Goal: Task Accomplishment & Management: Manage account settings

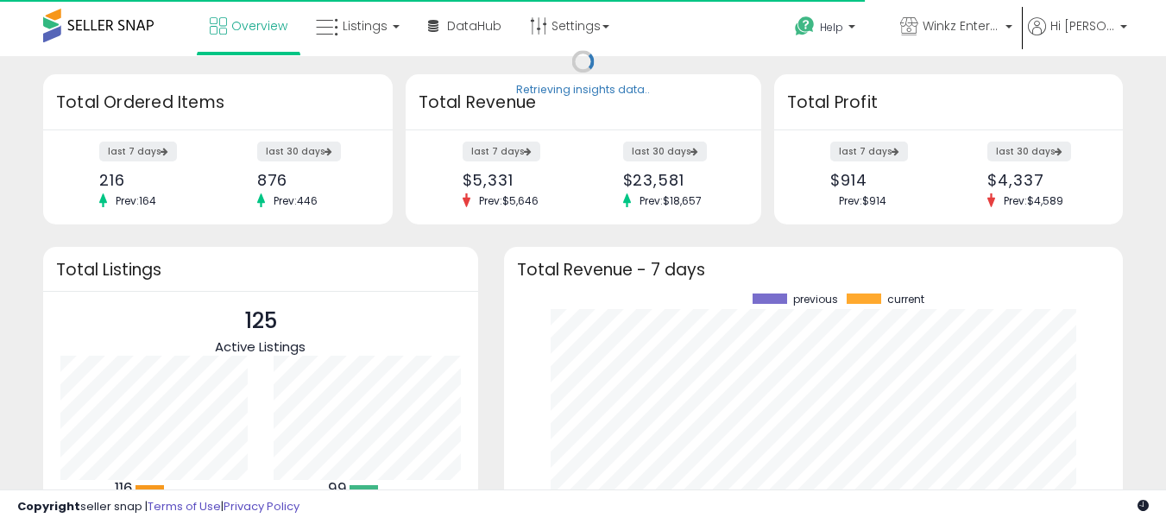
scroll to position [240, 585]
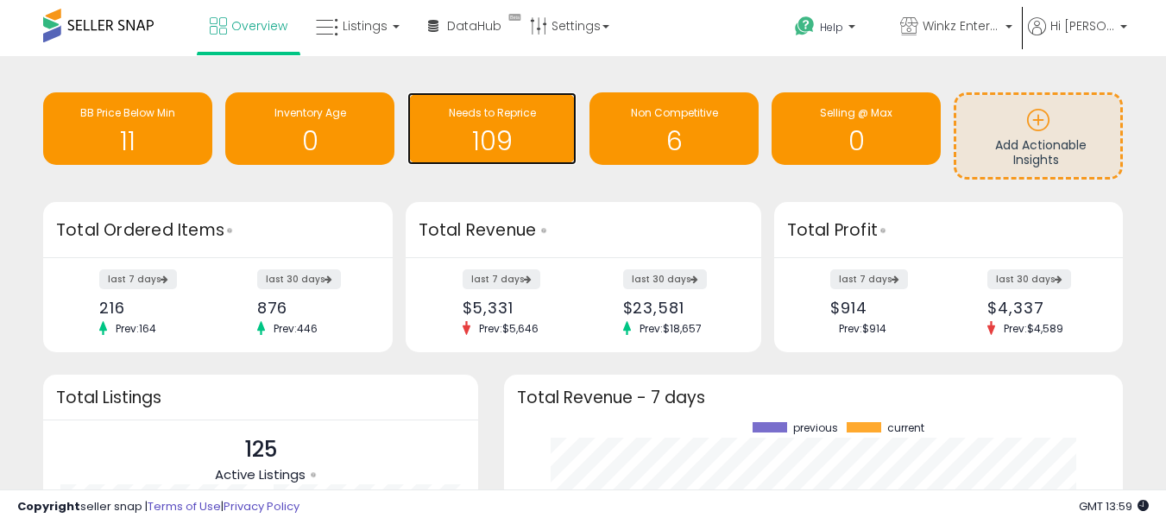
click at [511, 139] on h1 "109" at bounding box center [492, 141] width 152 height 28
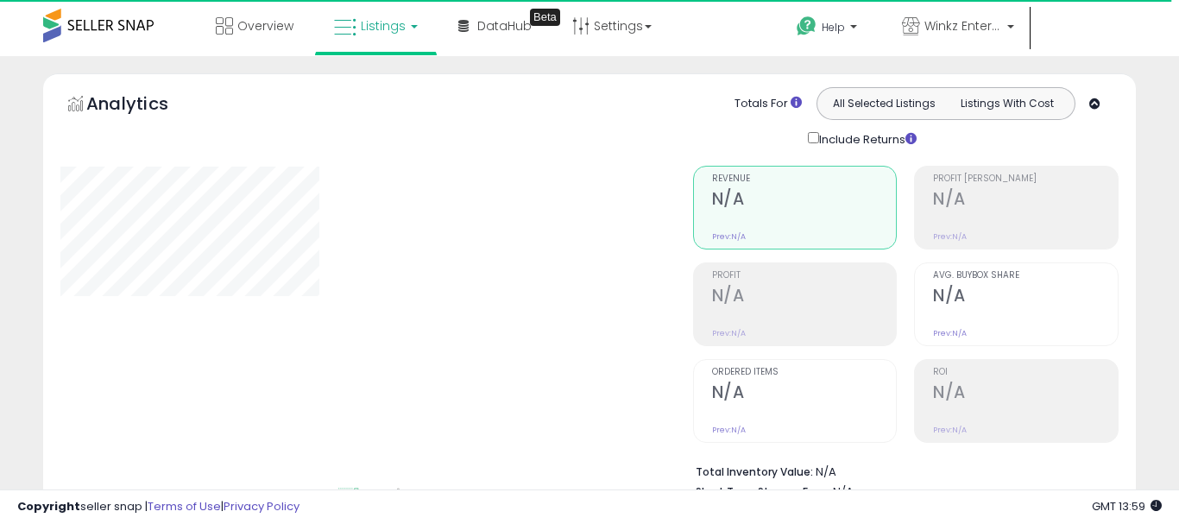
select select "**"
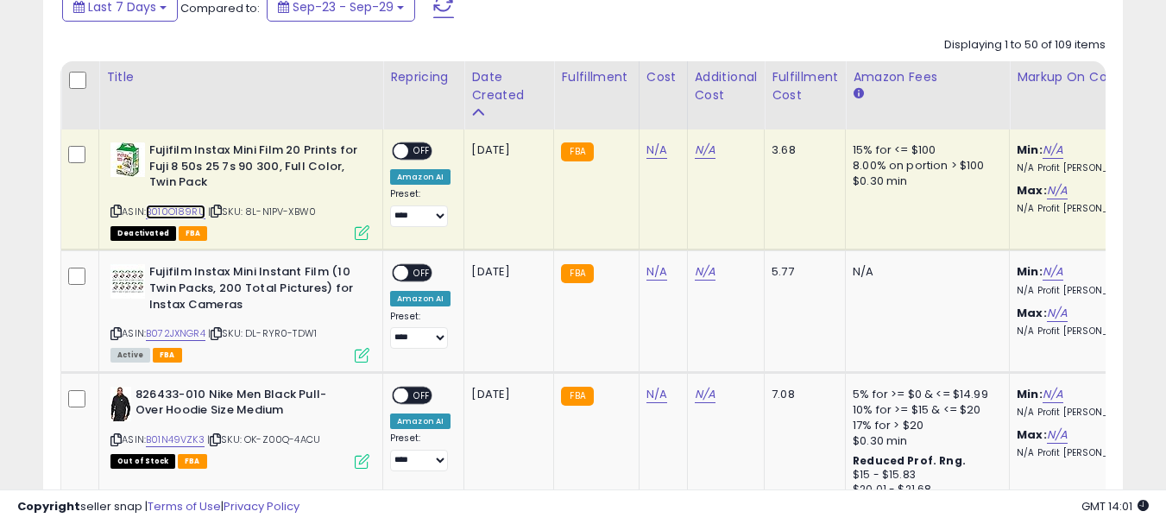
click at [181, 212] on link "B010O189RU" at bounding box center [176, 212] width 60 height 15
click at [651, 150] on link "N/A" at bounding box center [656, 150] width 21 height 17
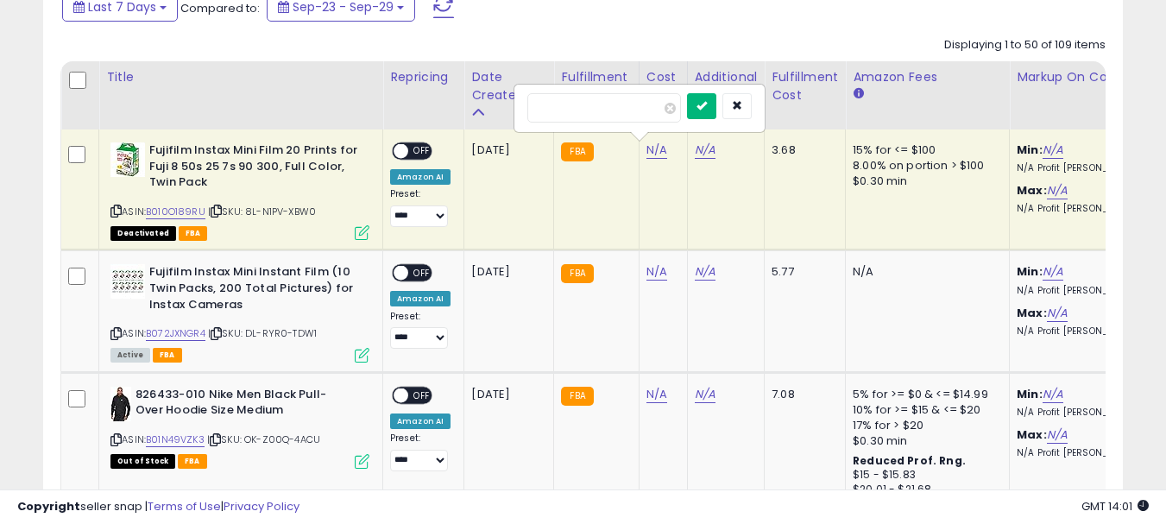
type input "*****"
click at [716, 111] on button "submit" at bounding box center [701, 106] width 29 height 26
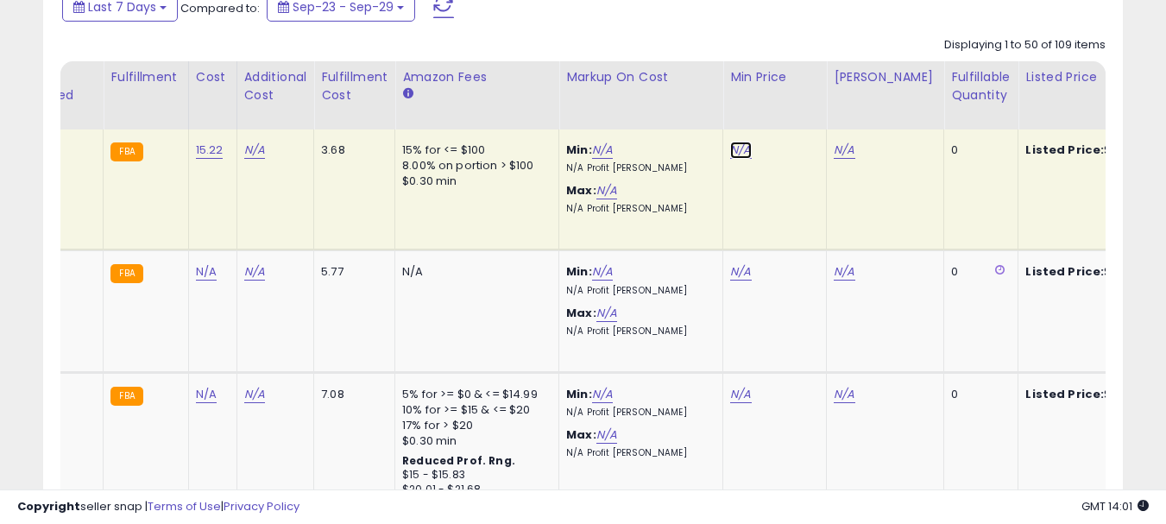
click at [739, 151] on link "N/A" at bounding box center [740, 150] width 21 height 17
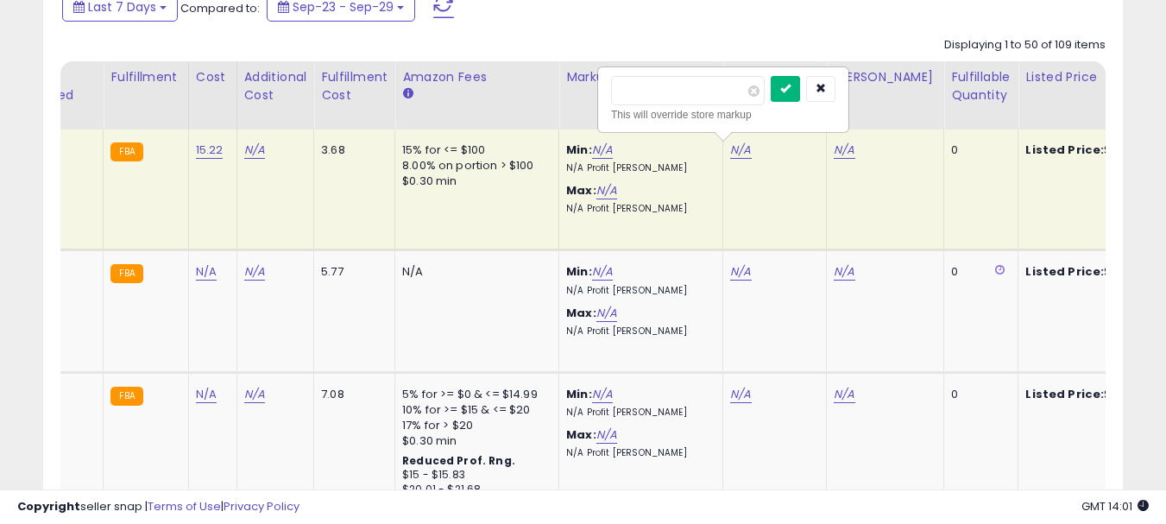
type input "*****"
click at [800, 95] on button "submit" at bounding box center [785, 89] width 29 height 26
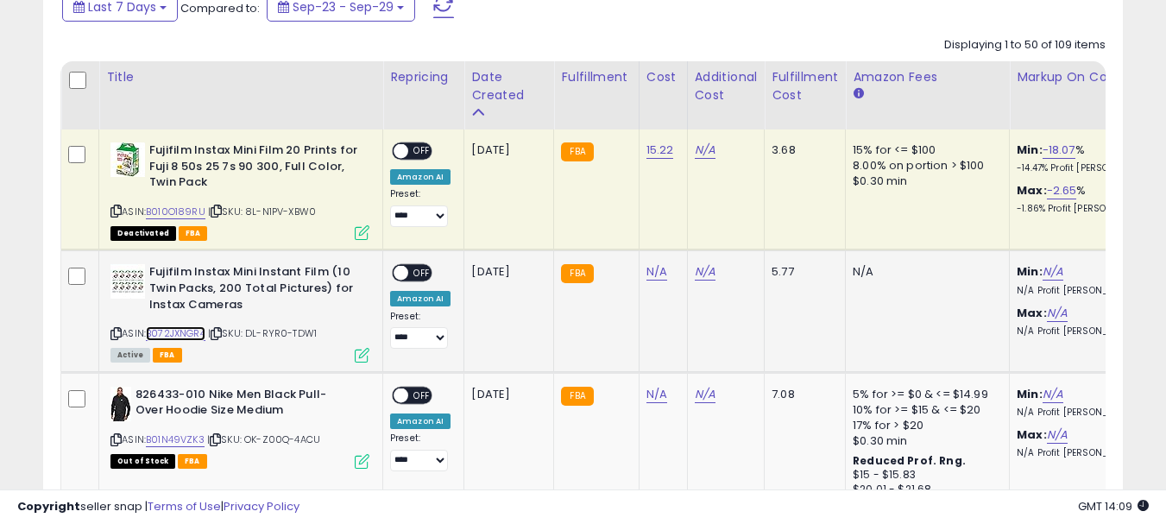
click at [179, 336] on link "B072JXNGR4" at bounding box center [176, 333] width 60 height 15
click at [652, 273] on link "N/A" at bounding box center [656, 271] width 21 height 17
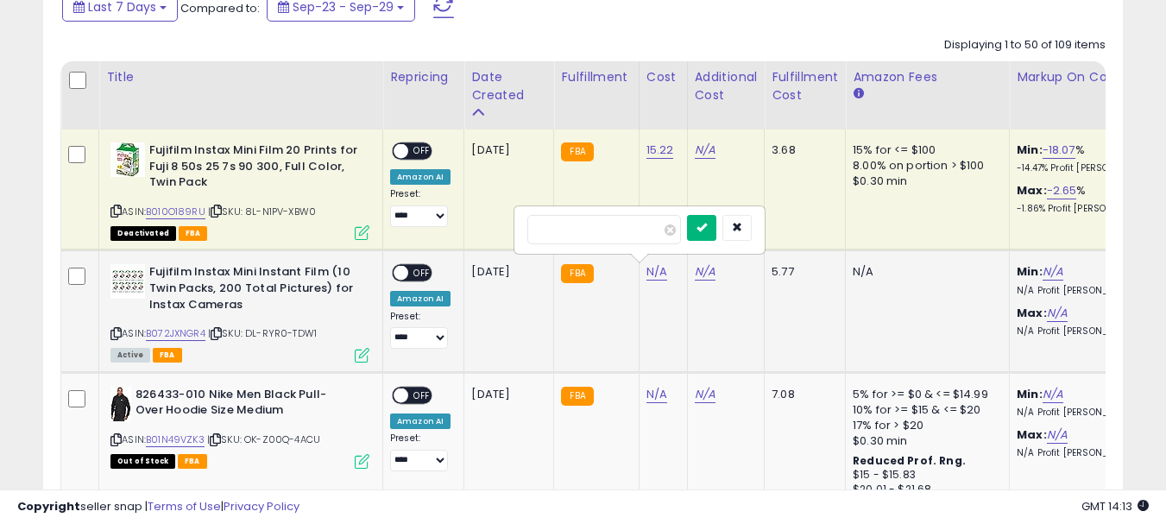
type input "******"
click at [707, 229] on icon "submit" at bounding box center [701, 227] width 10 height 10
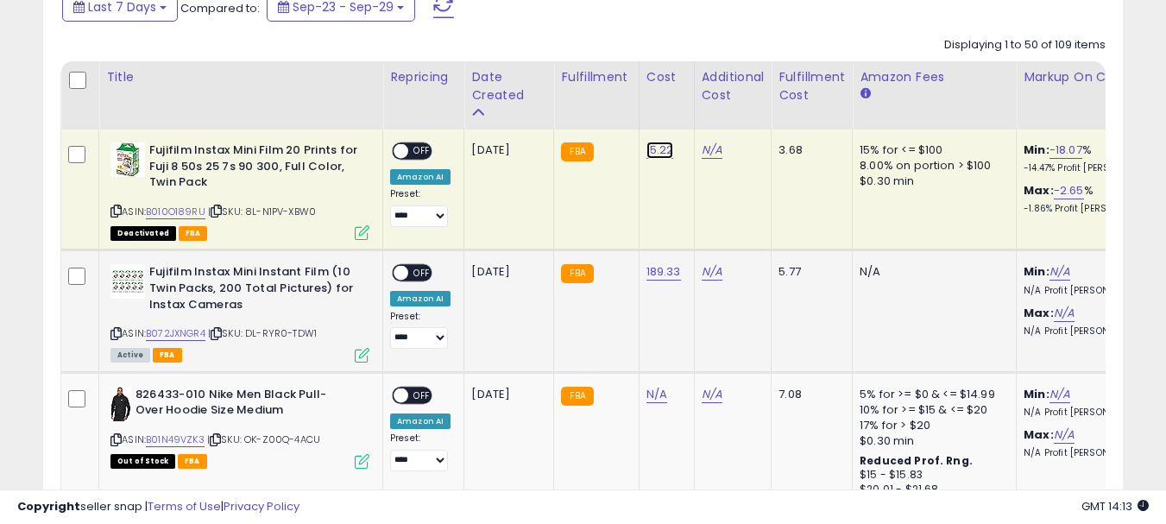
click at [655, 148] on link "15.22" at bounding box center [660, 150] width 28 height 17
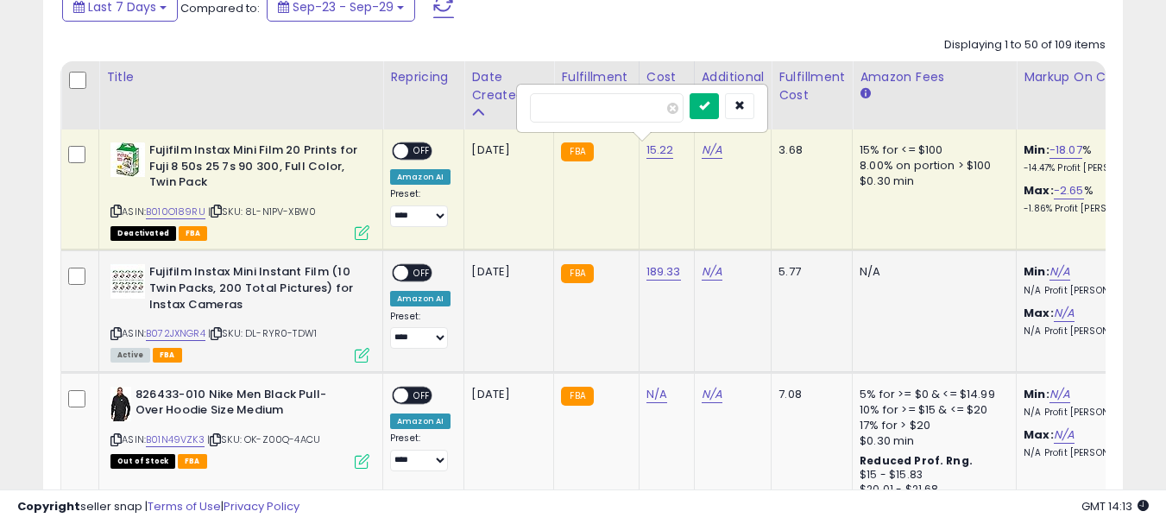
click at [709, 110] on icon "submit" at bounding box center [704, 105] width 10 height 10
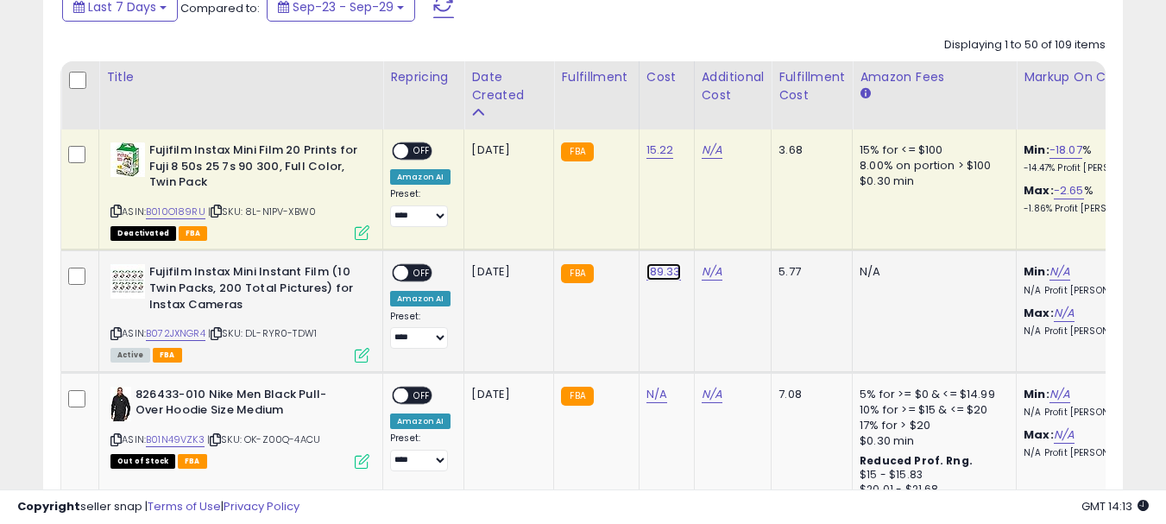
click at [666, 274] on link "189.33" at bounding box center [663, 271] width 35 height 17
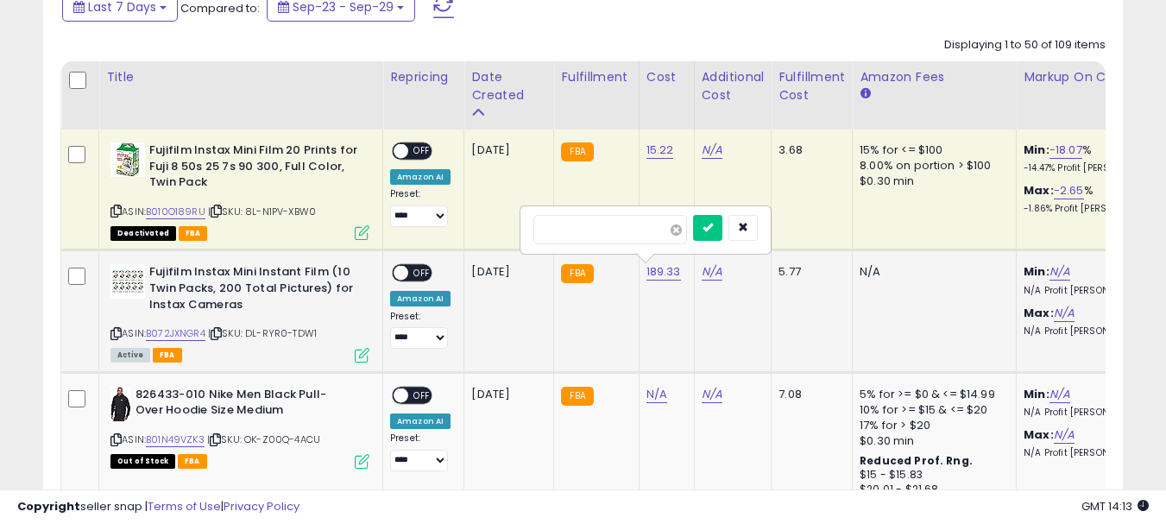
click at [682, 231] on span at bounding box center [676, 229] width 11 height 11
click at [721, 228] on button "submit" at bounding box center [707, 228] width 29 height 26
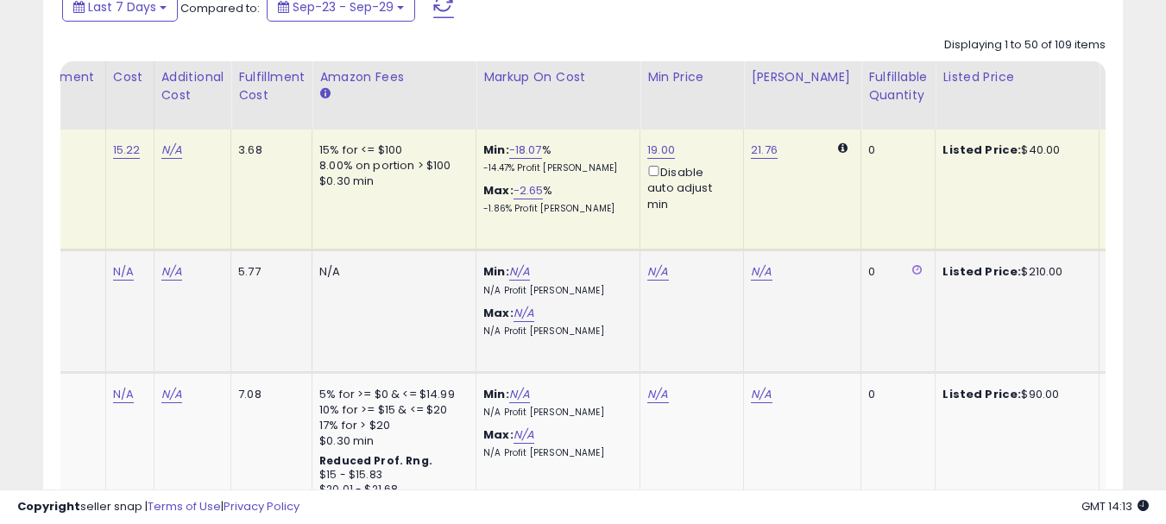
scroll to position [0, 568]
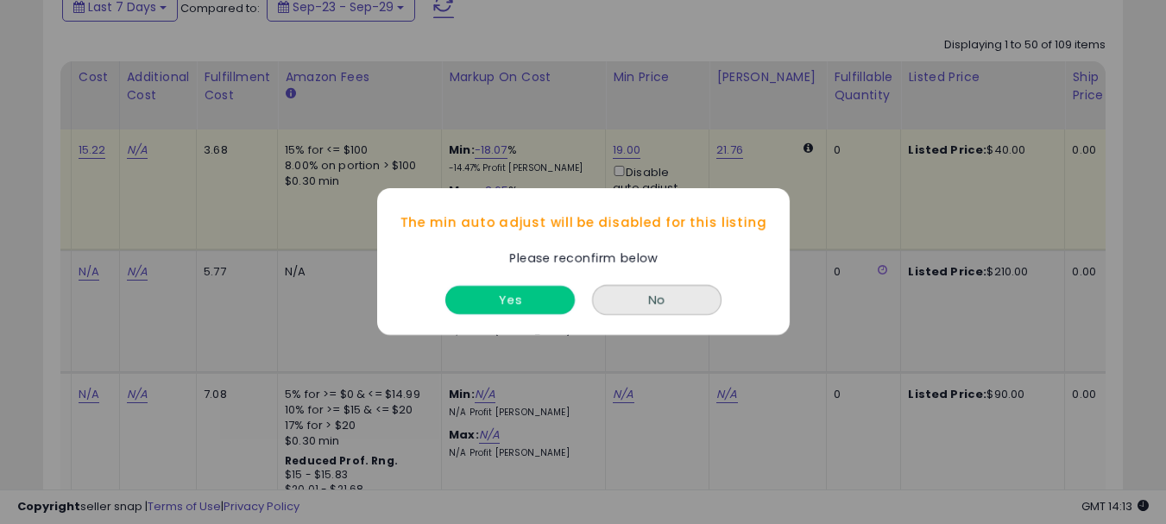
click at [537, 306] on button "Yes" at bounding box center [509, 300] width 129 height 28
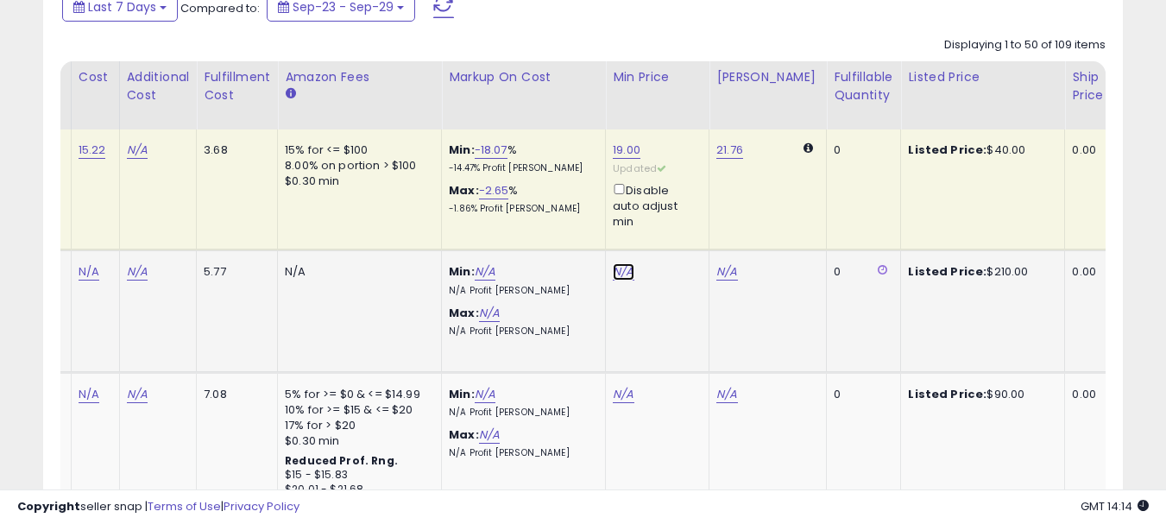
click at [614, 275] on link "N/A" at bounding box center [623, 271] width 21 height 17
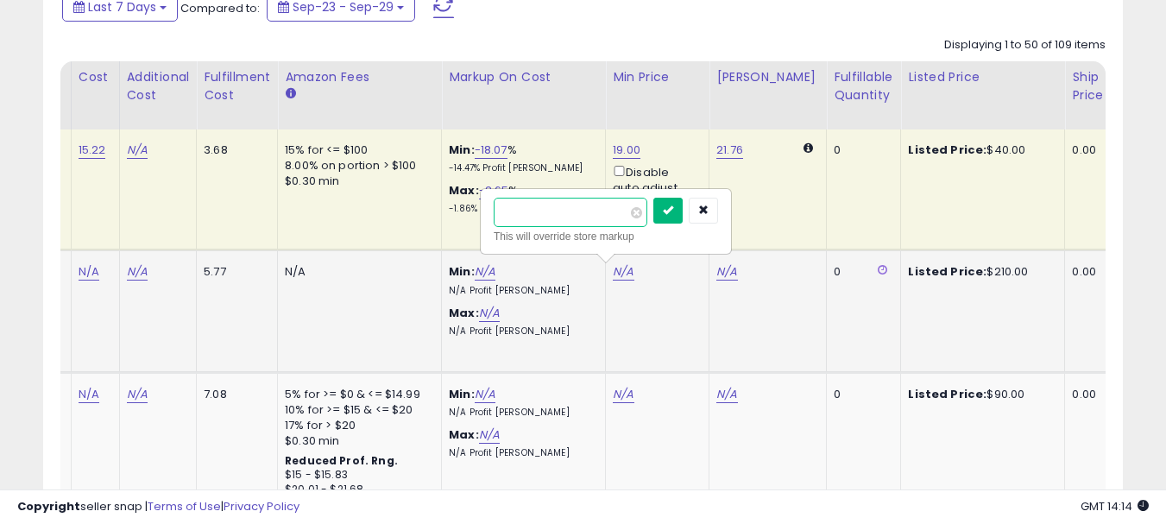
type input "******"
click at [673, 213] on icon "submit" at bounding box center [668, 210] width 10 height 10
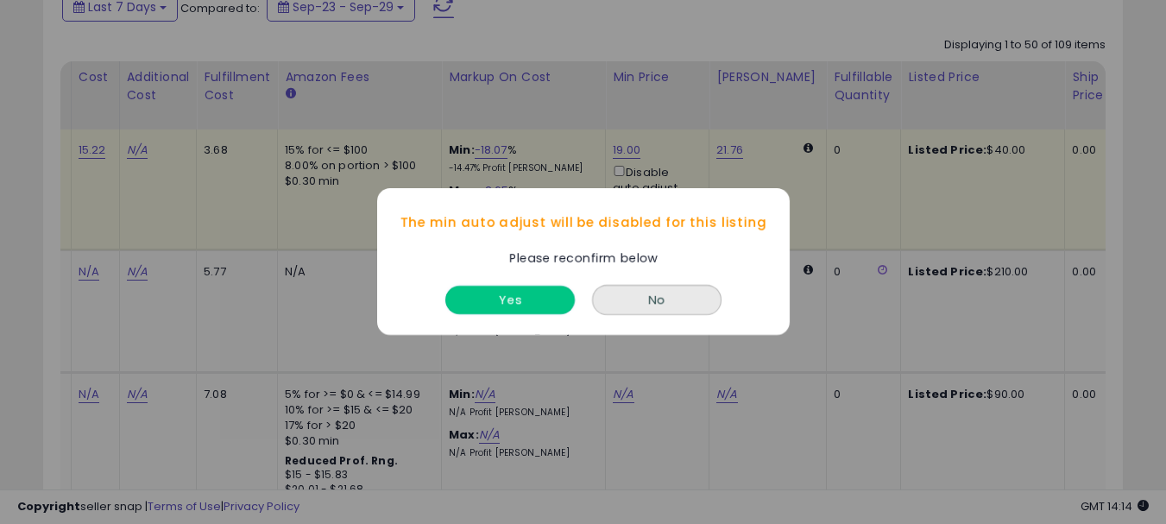
click at [529, 300] on button "Yes" at bounding box center [509, 300] width 129 height 28
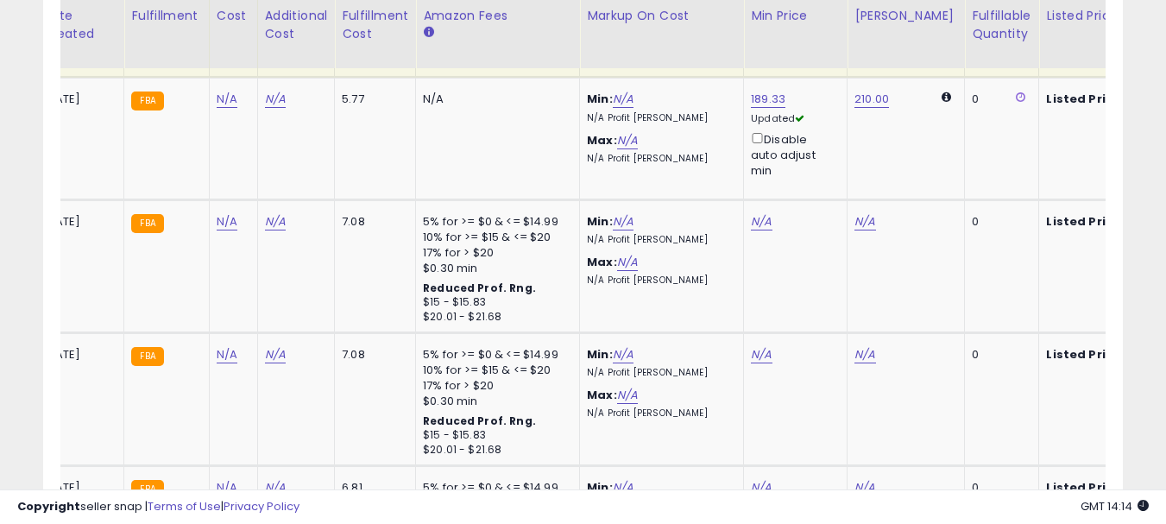
scroll to position [0, 393]
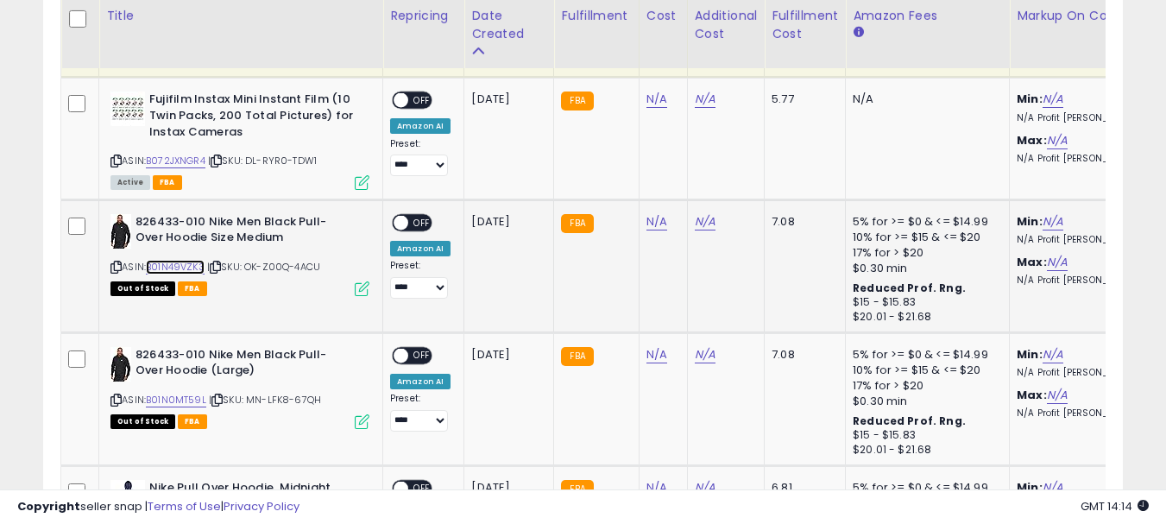
click at [169, 268] on link "B01N49VZK3" at bounding box center [175, 267] width 59 height 15
click at [654, 225] on link "N/A" at bounding box center [656, 221] width 21 height 17
type input "*****"
click at [716, 183] on button "submit" at bounding box center [701, 178] width 29 height 26
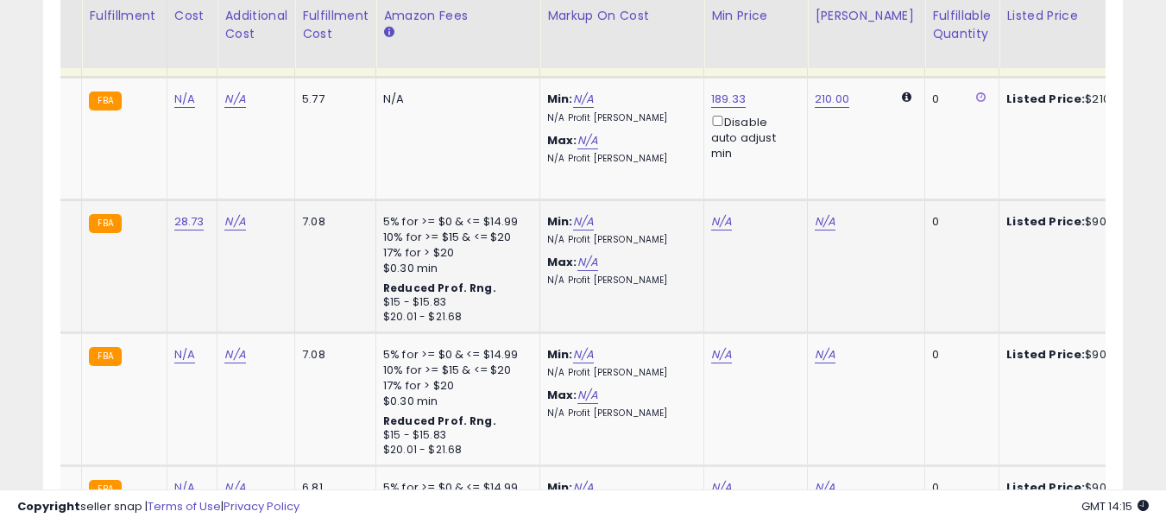
scroll to position [0, 520]
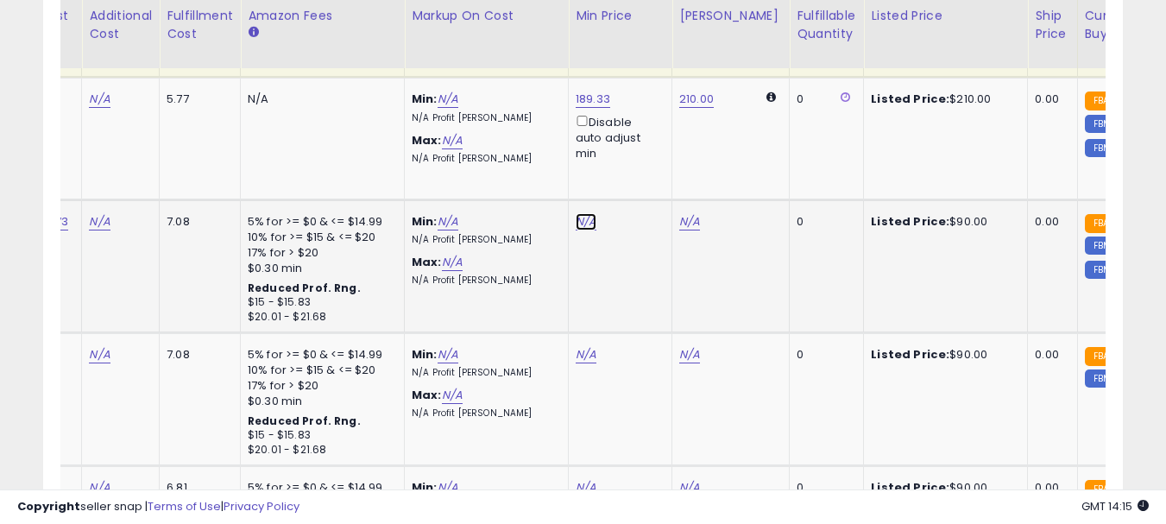
click at [585, 224] on link "N/A" at bounding box center [586, 221] width 21 height 17
type input "*****"
click at [645, 167] on button "submit" at bounding box center [630, 161] width 29 height 26
click at [608, 247] on div "Disable auto adjust min" at bounding box center [617, 259] width 83 height 50
click at [578, 248] on div "Disable auto adjust min" at bounding box center [617, 259] width 83 height 50
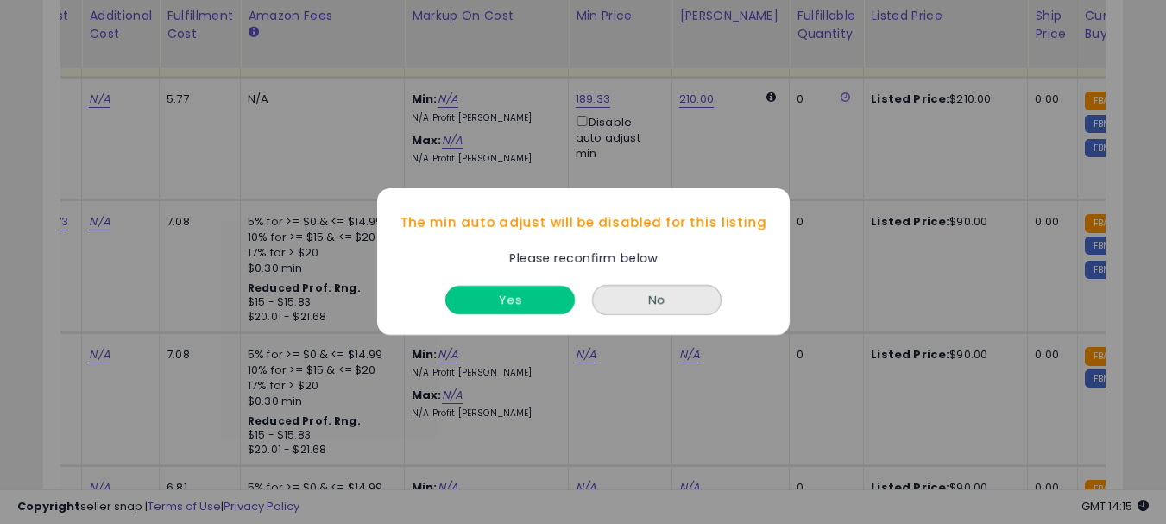
click at [556, 297] on button "Yes" at bounding box center [509, 300] width 129 height 28
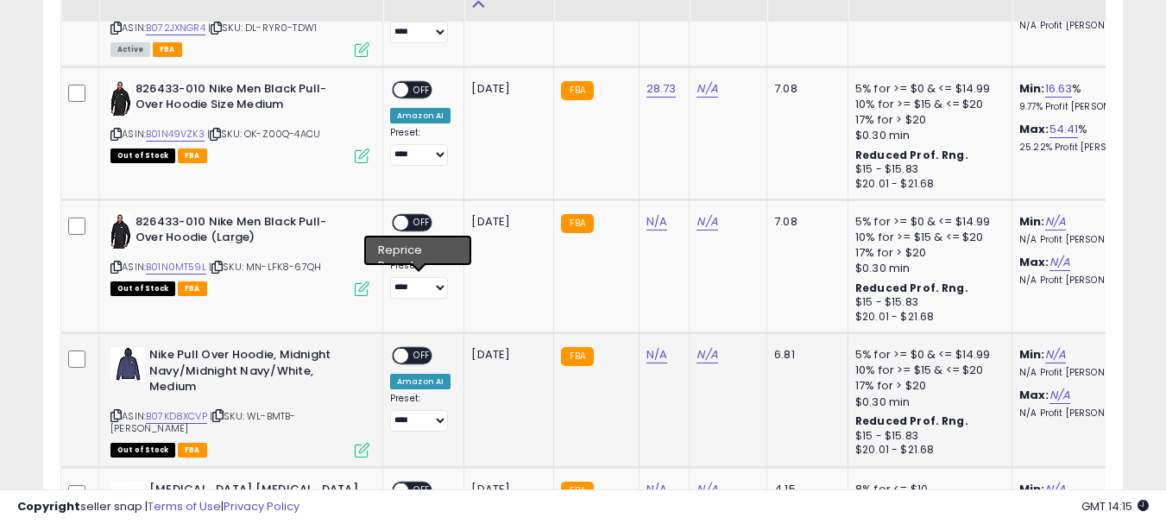
scroll to position [1122, 0]
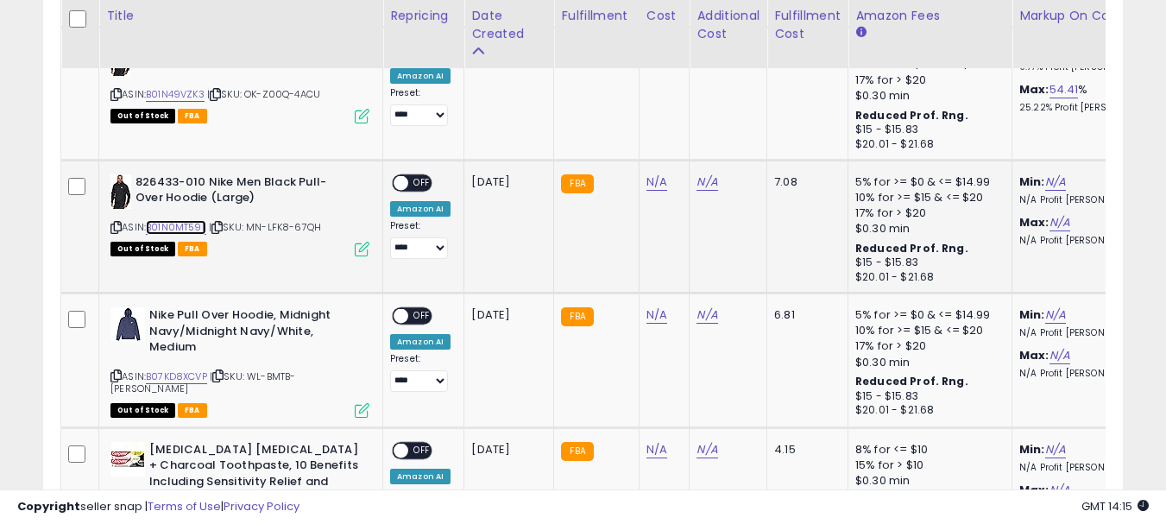
click at [176, 228] on link "B01N0MT59L" at bounding box center [176, 227] width 60 height 15
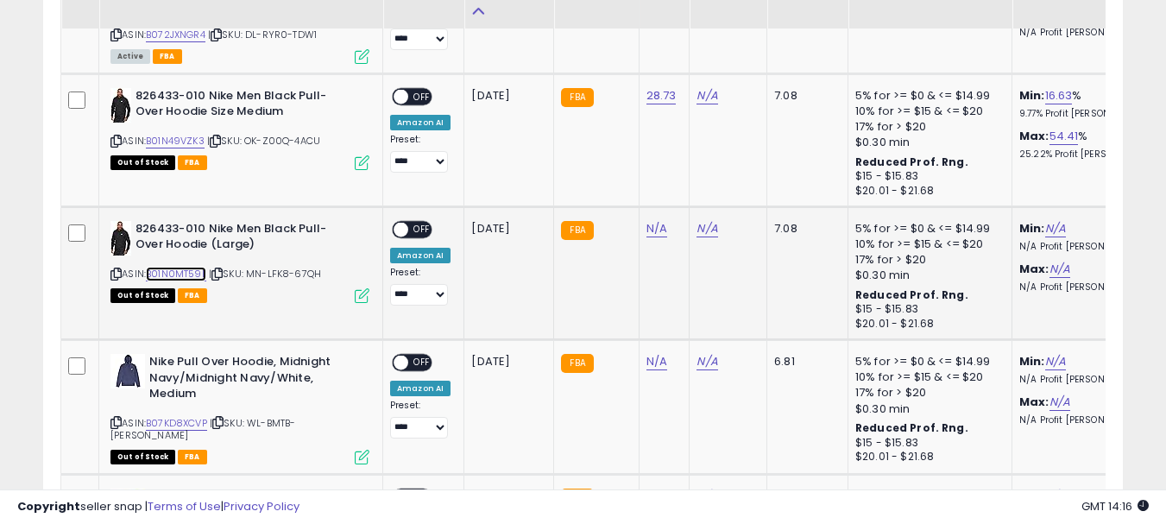
scroll to position [1036, 0]
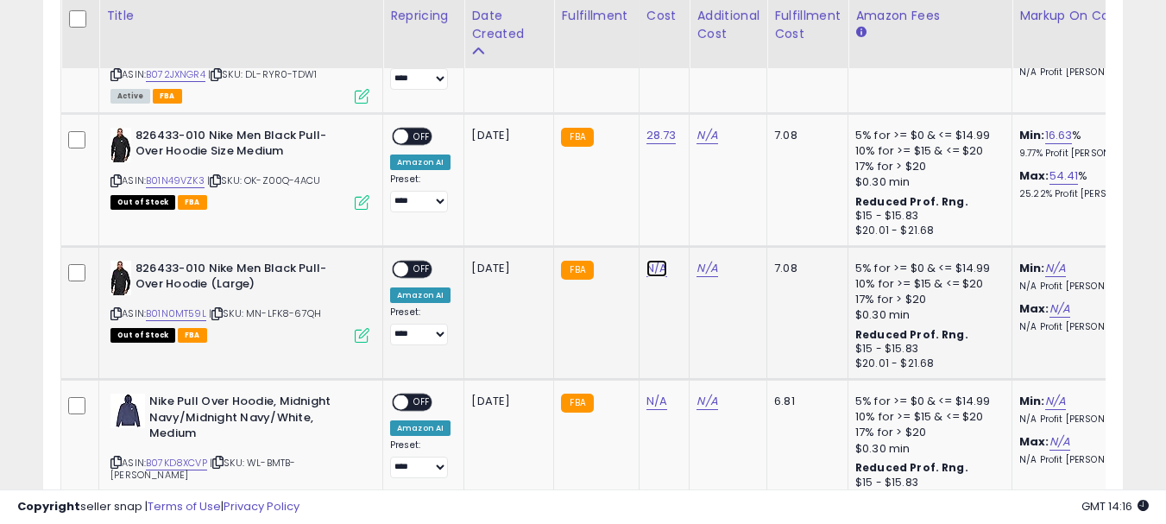
click at [653, 268] on link "N/A" at bounding box center [656, 268] width 21 height 17
type input "*****"
click at [716, 230] on button "submit" at bounding box center [701, 224] width 29 height 26
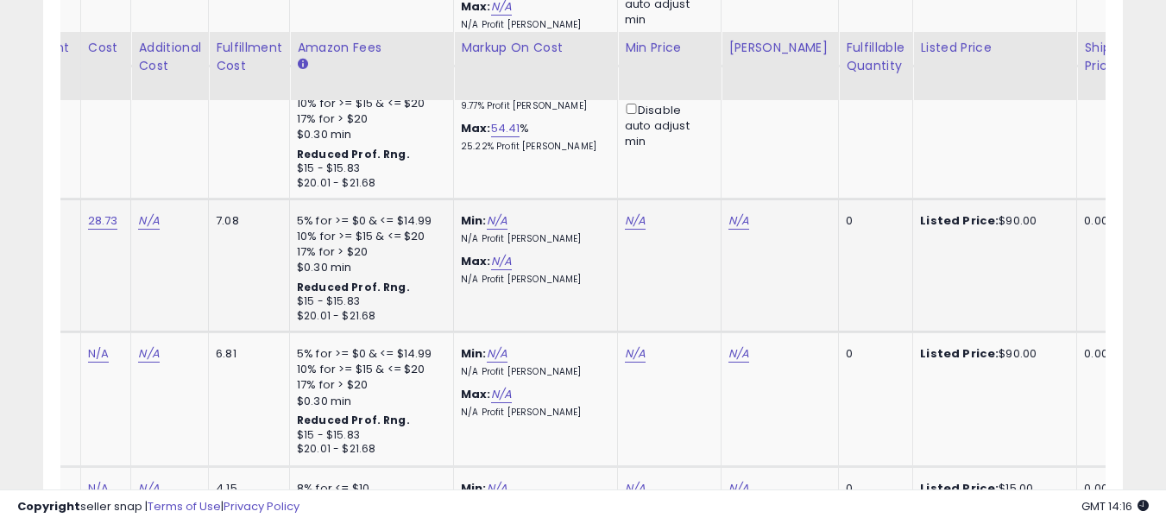
scroll to position [1122, 0]
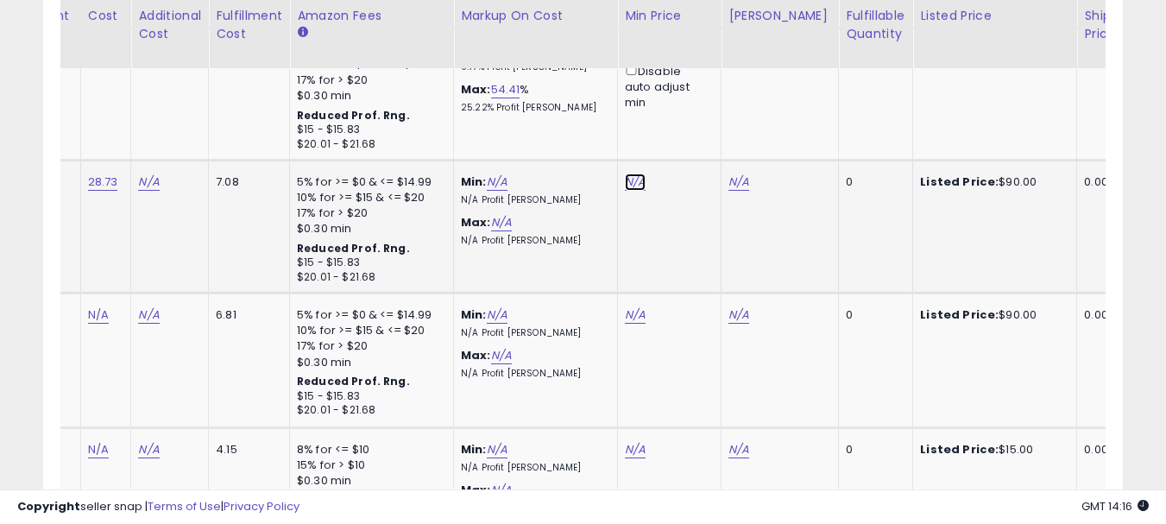
click at [628, 184] on link "N/A" at bounding box center [635, 181] width 21 height 17
type input "*****"
click at [685, 122] on icon "submit" at bounding box center [680, 120] width 10 height 10
click at [642, 213] on div "Disable auto adjust min" at bounding box center [666, 219] width 83 height 50
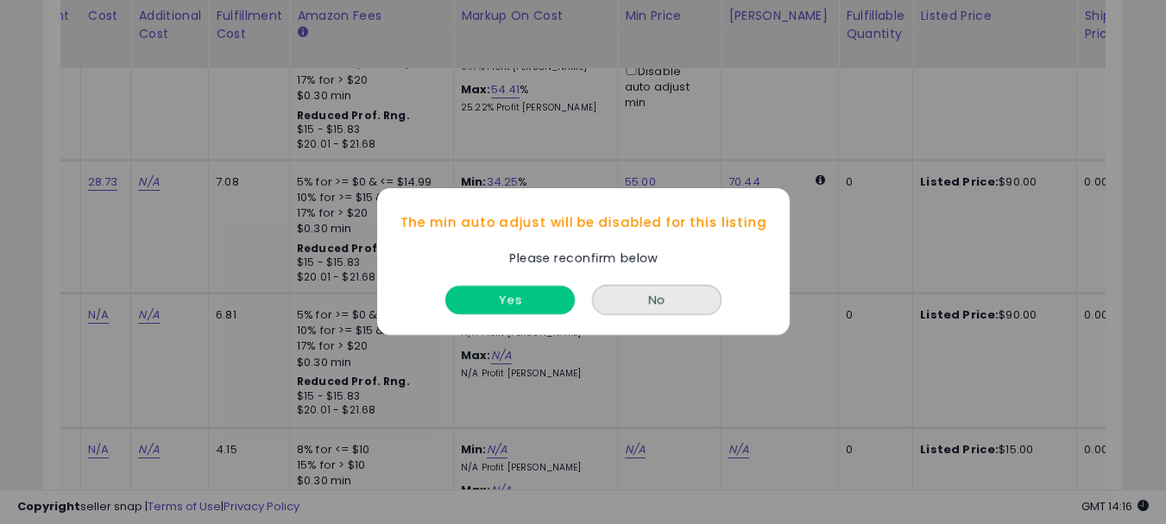
click at [533, 299] on button "Yes" at bounding box center [509, 300] width 129 height 28
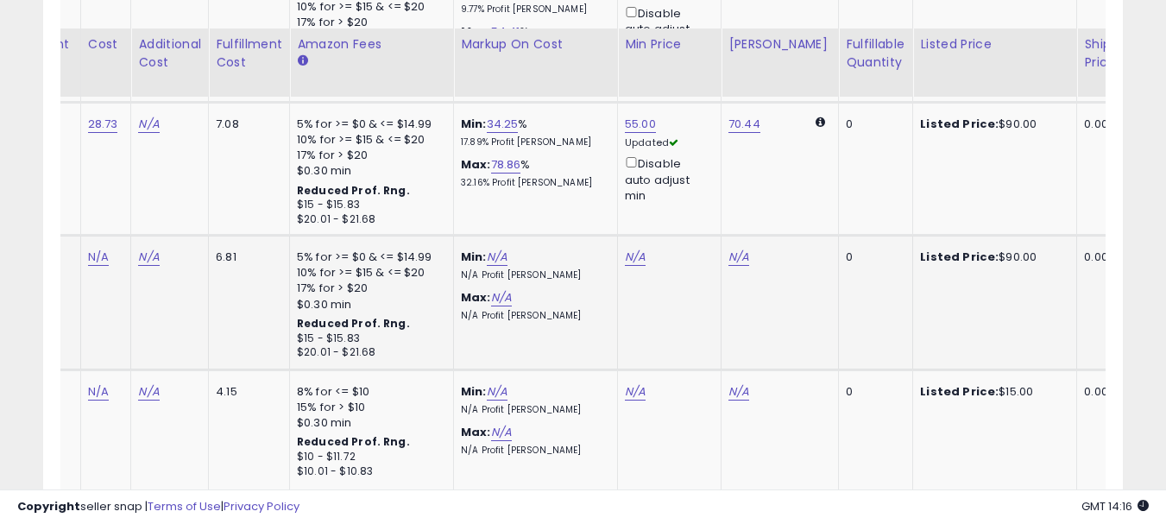
scroll to position [1208, 0]
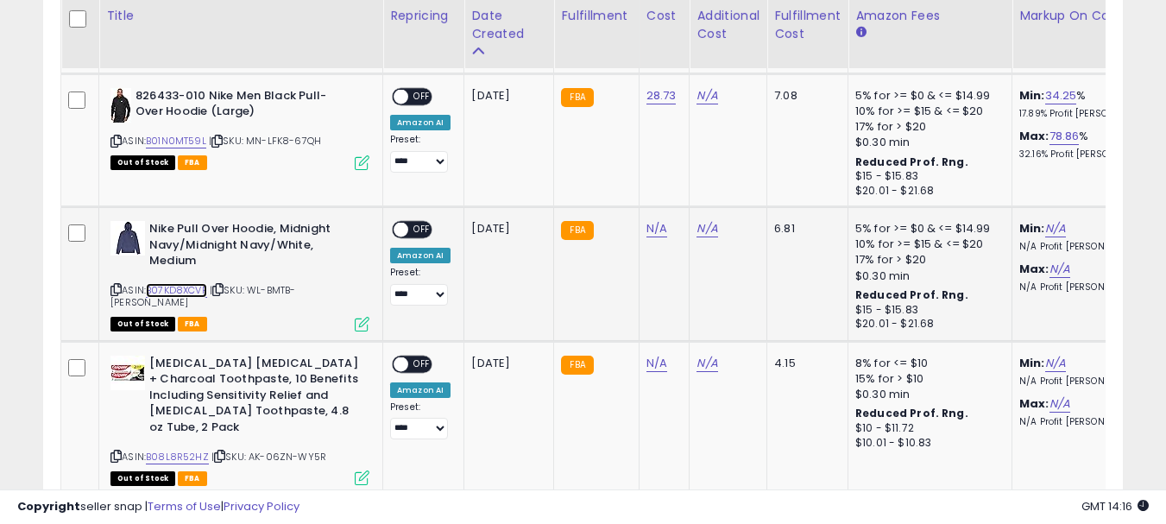
click at [173, 286] on link "B07KD8XCVP" at bounding box center [176, 290] width 61 height 15
click at [652, 230] on link "N/A" at bounding box center [656, 228] width 21 height 17
type input "*****"
click at [716, 192] on button "submit" at bounding box center [701, 185] width 29 height 26
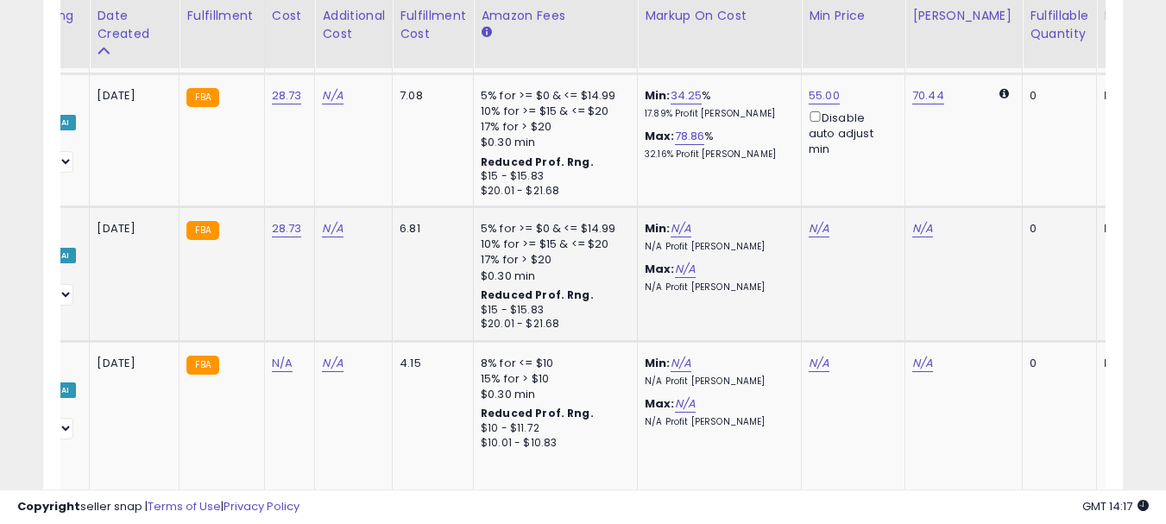
scroll to position [0, 545]
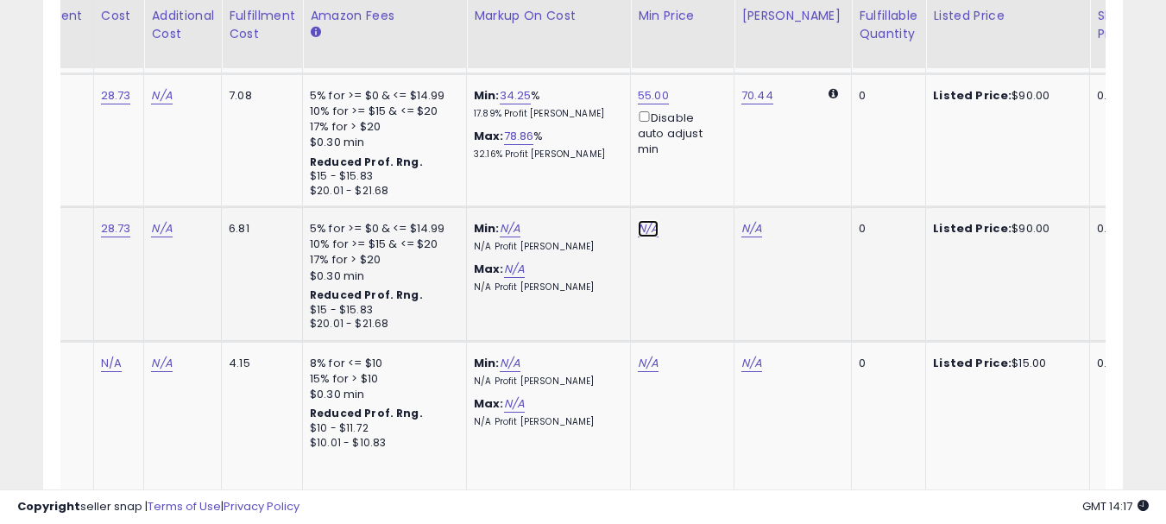
click at [638, 220] on link "N/A" at bounding box center [648, 228] width 21 height 17
type input "*****"
click at [708, 173] on button "submit" at bounding box center [692, 167] width 29 height 26
click at [747, 229] on link "69.37" at bounding box center [756, 228] width 30 height 17
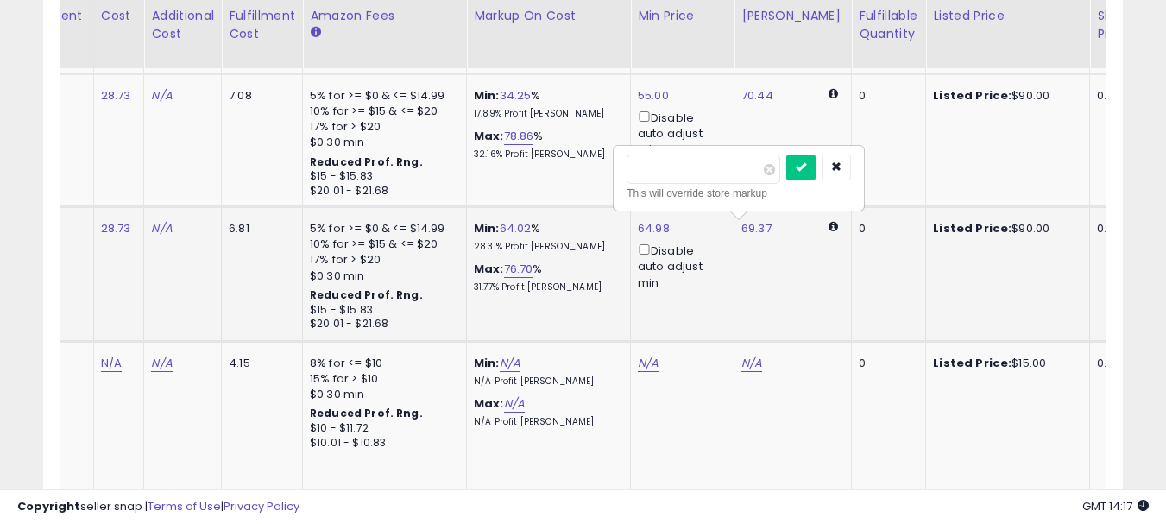
type input "*"
type input "*****"
click at [815, 161] on button "submit" at bounding box center [800, 167] width 29 height 26
drag, startPoint x: 809, startPoint y: 231, endPoint x: 803, endPoint y: 259, distance: 28.3
click at [825, 232] on icon at bounding box center [829, 228] width 8 height 9
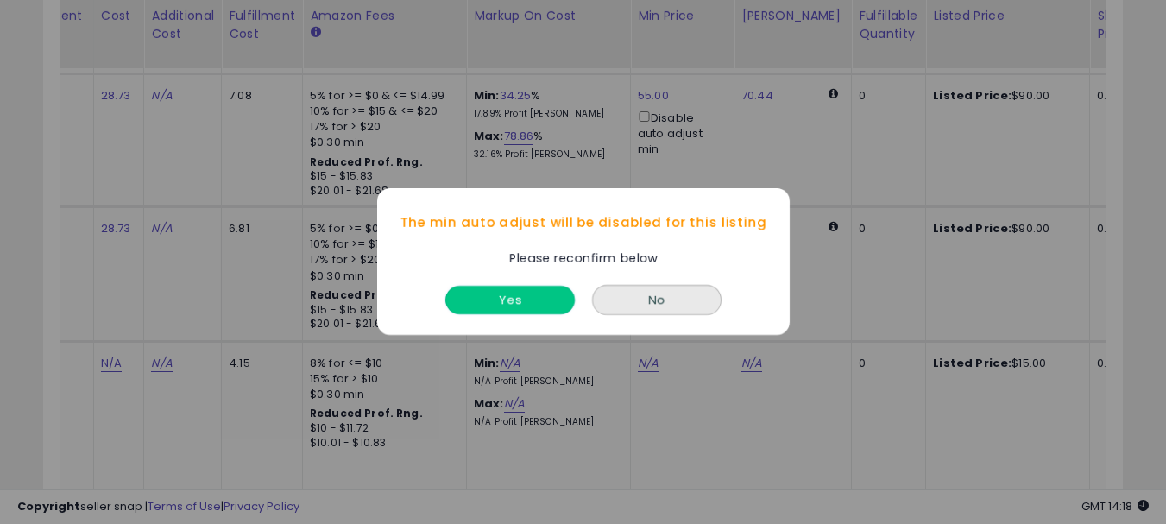
click at [541, 310] on button "Yes" at bounding box center [509, 300] width 129 height 28
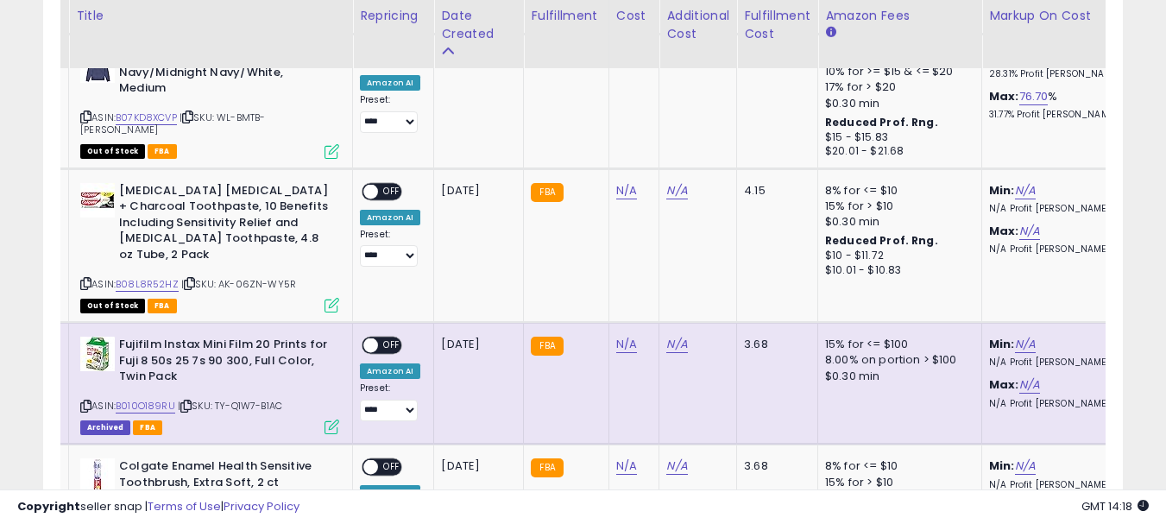
scroll to position [0, 0]
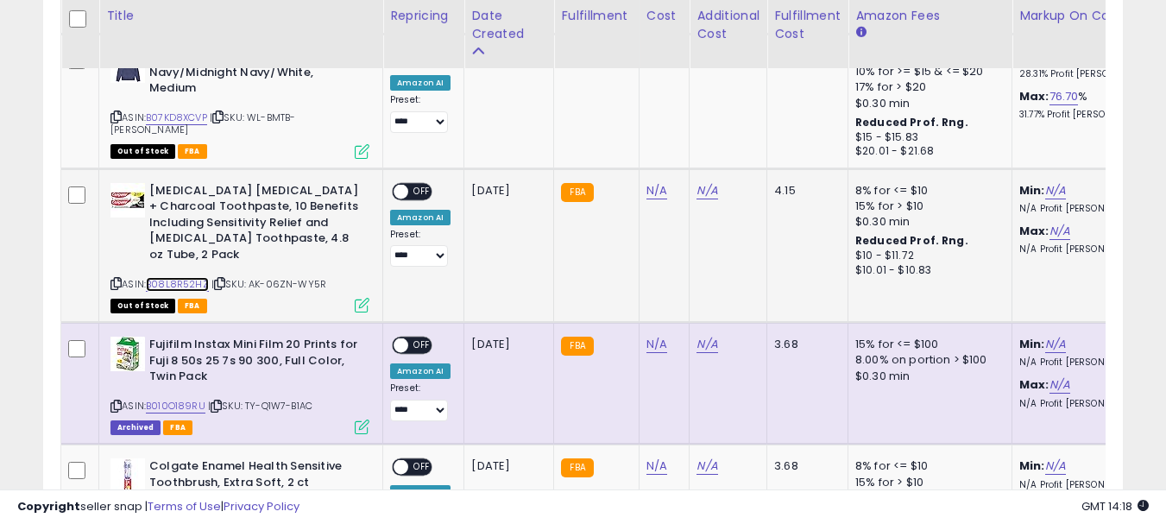
click at [183, 282] on link "B08L8R52HZ" at bounding box center [177, 284] width 63 height 15
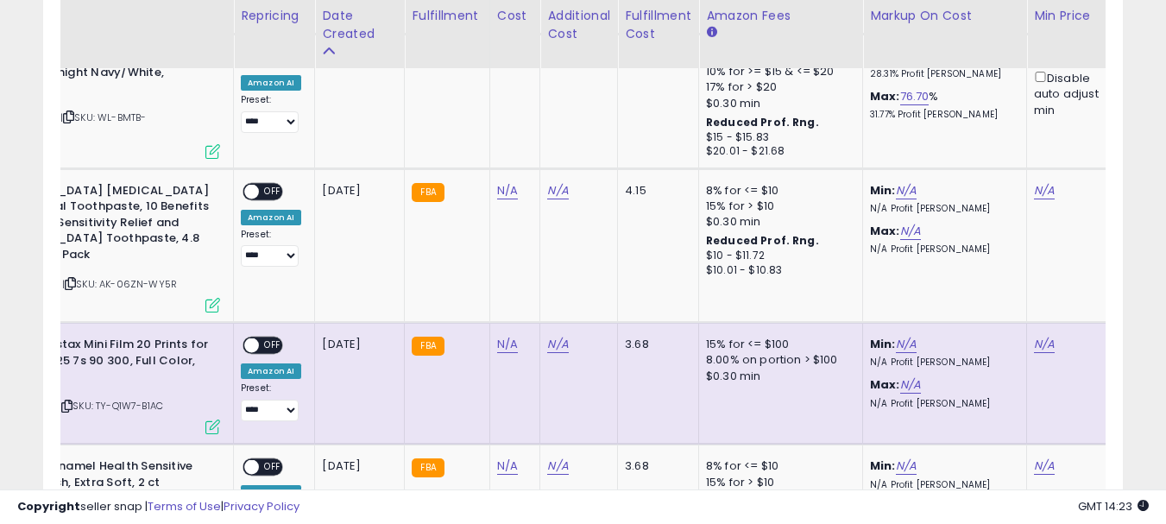
scroll to position [0, 360]
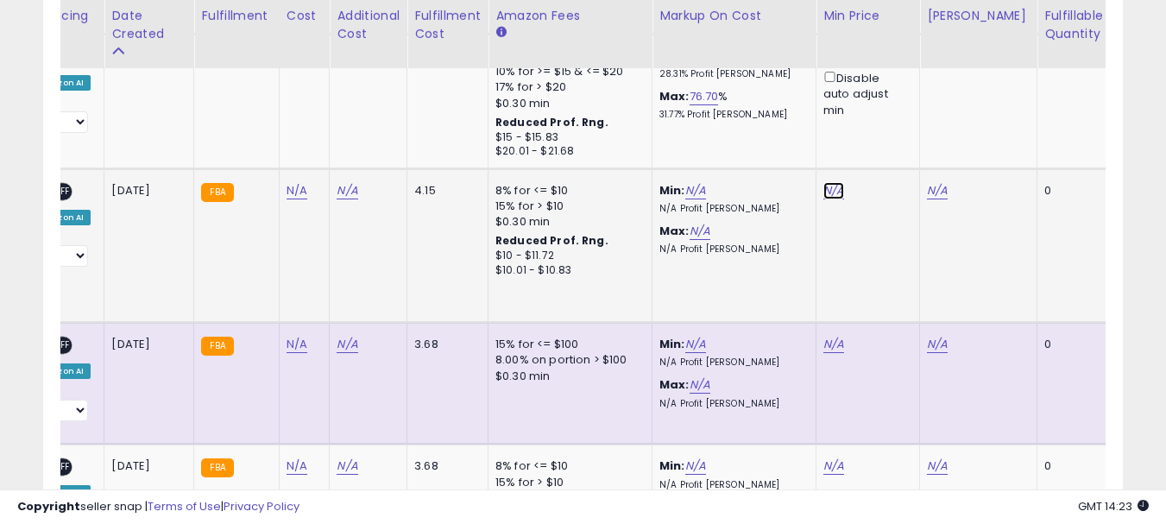
click at [834, 183] on link "N/A" at bounding box center [833, 190] width 21 height 17
type input "*****"
click at [893, 128] on button "submit" at bounding box center [878, 128] width 29 height 26
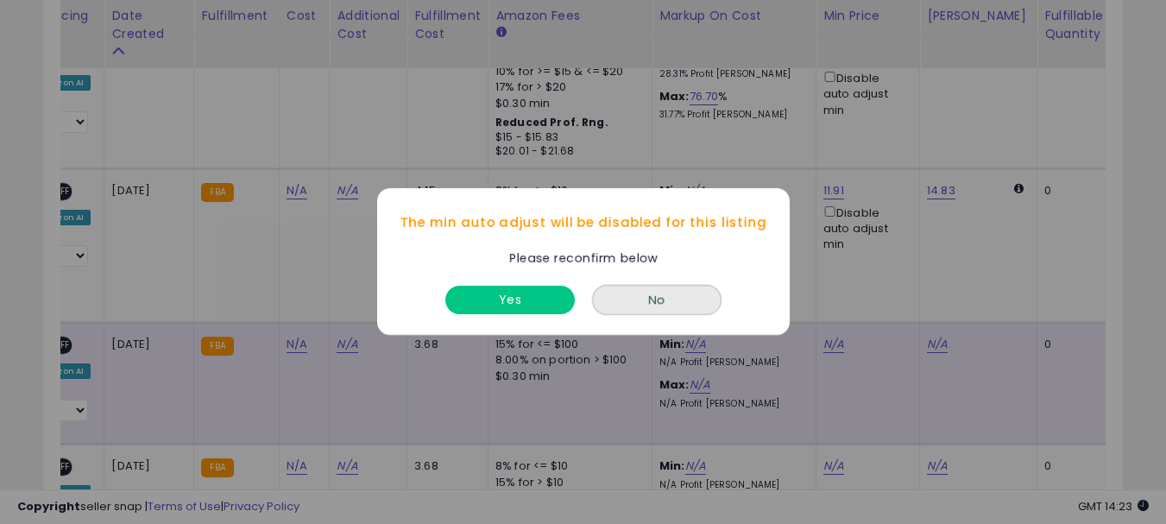
click at [532, 280] on div "Yes" at bounding box center [510, 297] width 138 height 46
click at [523, 304] on button "Yes" at bounding box center [509, 300] width 129 height 28
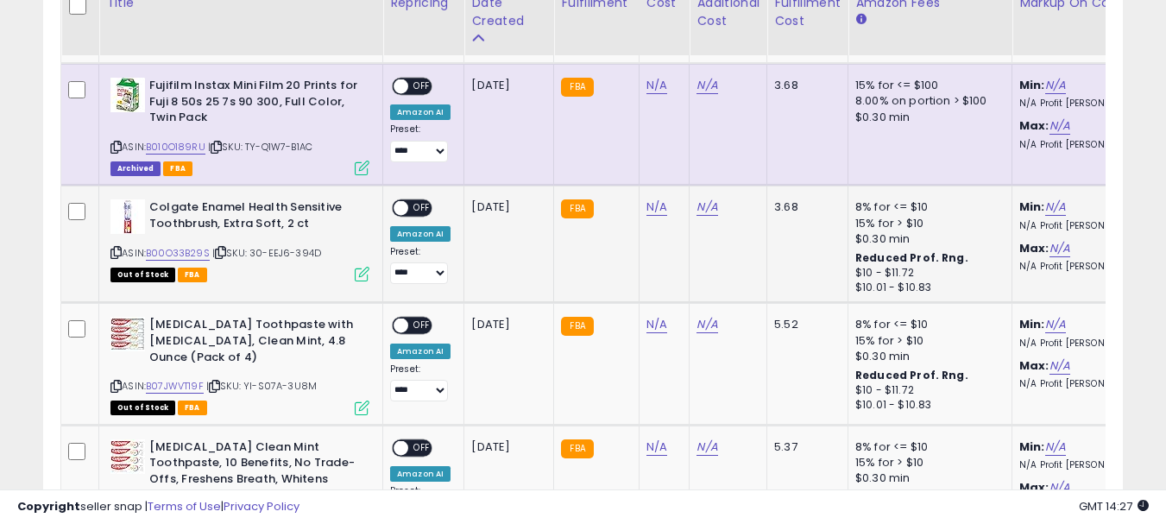
scroll to position [1553, 0]
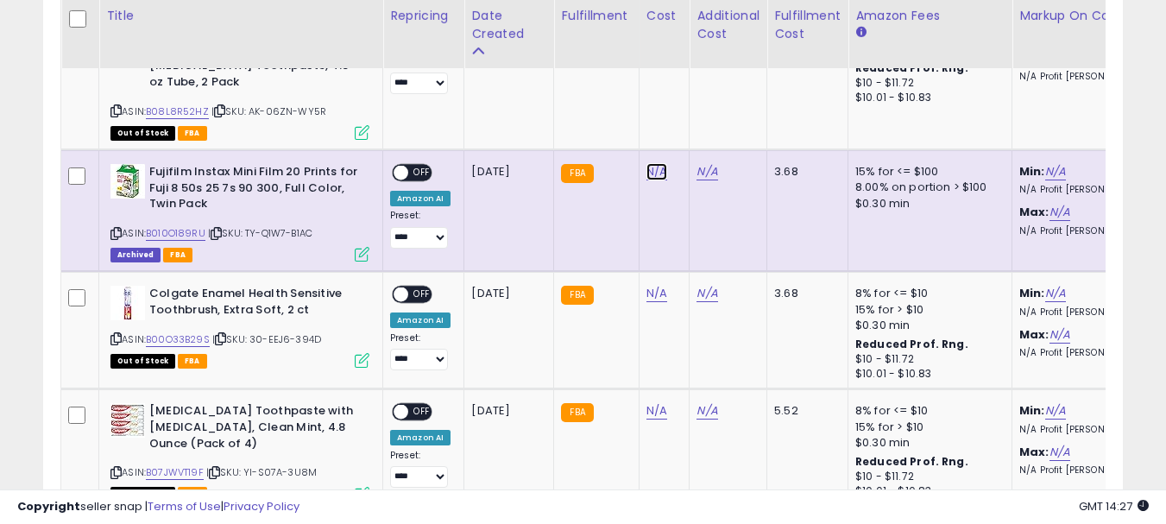
click at [654, 170] on link "N/A" at bounding box center [656, 171] width 21 height 17
type input "*****"
click at [716, 135] on button "submit" at bounding box center [701, 127] width 29 height 26
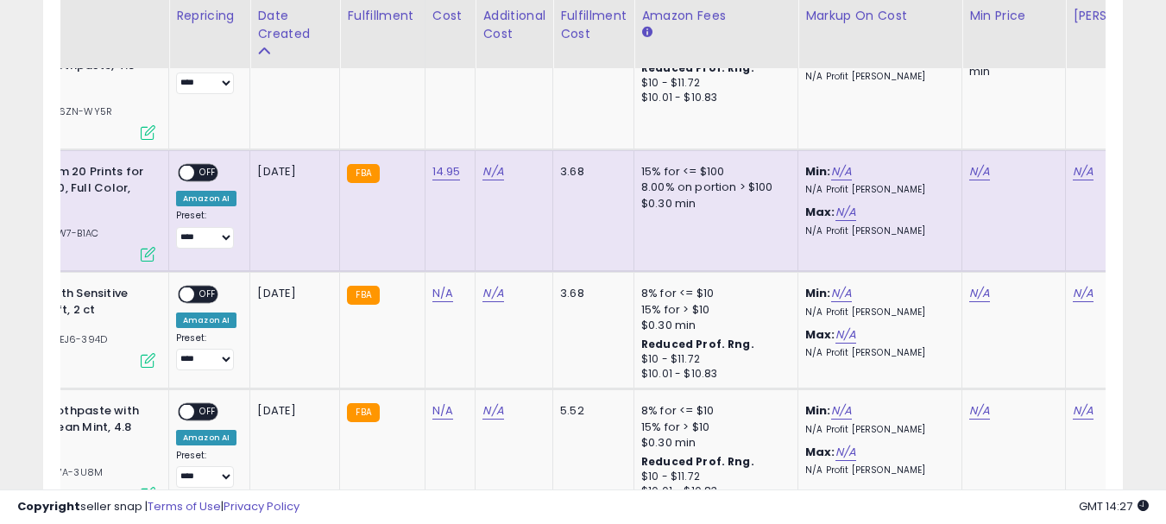
scroll to position [0, 430]
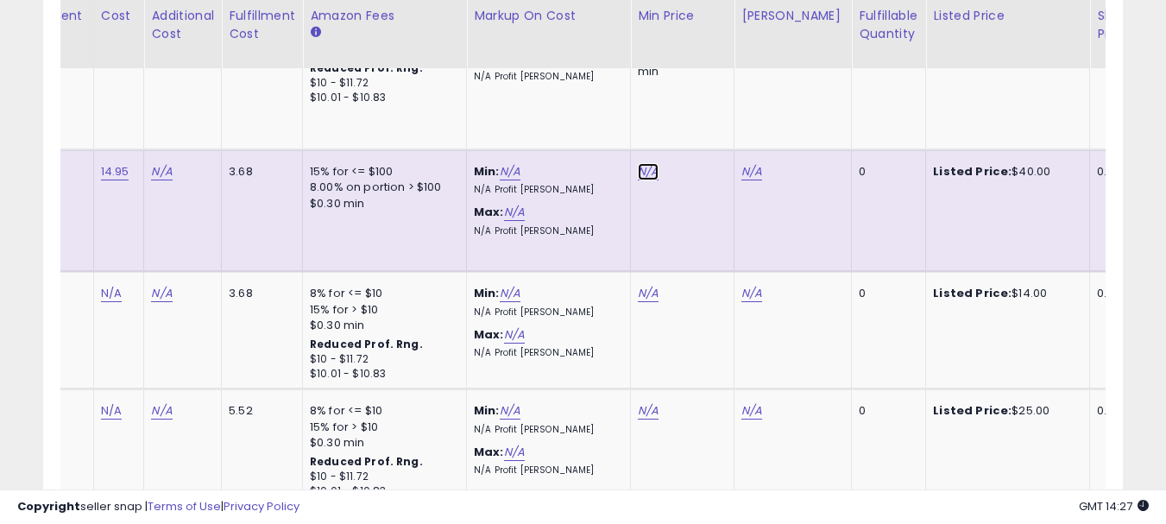
click at [638, 174] on link "N/A" at bounding box center [648, 171] width 21 height 17
type input "*****"
click at [698, 110] on icon "submit" at bounding box center [693, 109] width 10 height 10
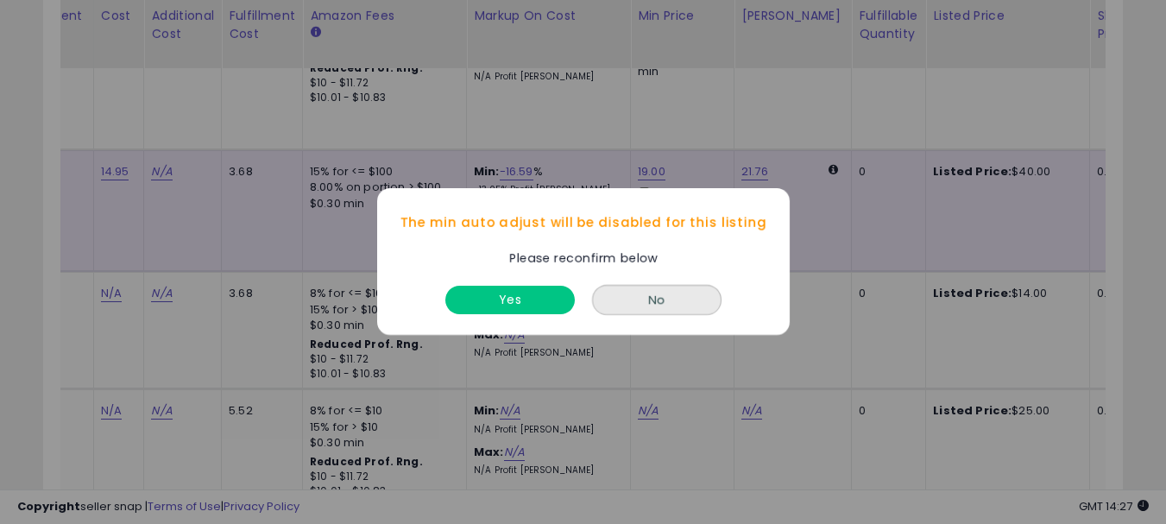
click at [592, 286] on button "No" at bounding box center [656, 301] width 129 height 30
click at [538, 306] on button "Yes" at bounding box center [509, 300] width 129 height 28
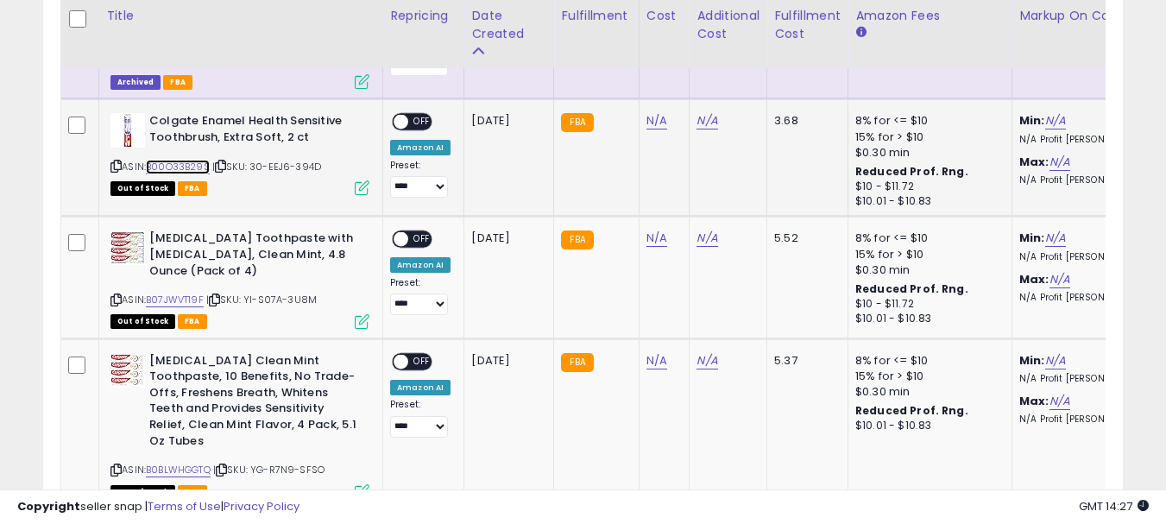
click at [191, 167] on link "B00O33B29S" at bounding box center [178, 167] width 64 height 15
click at [652, 117] on link "N/A" at bounding box center [656, 120] width 21 height 17
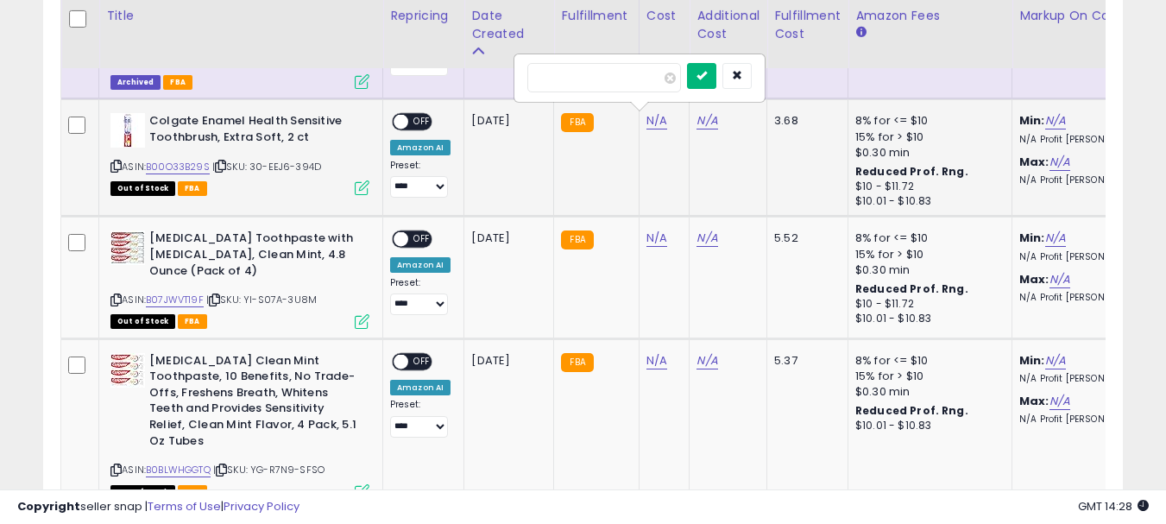
type input "*****"
click at [716, 83] on button "submit" at bounding box center [701, 76] width 29 height 26
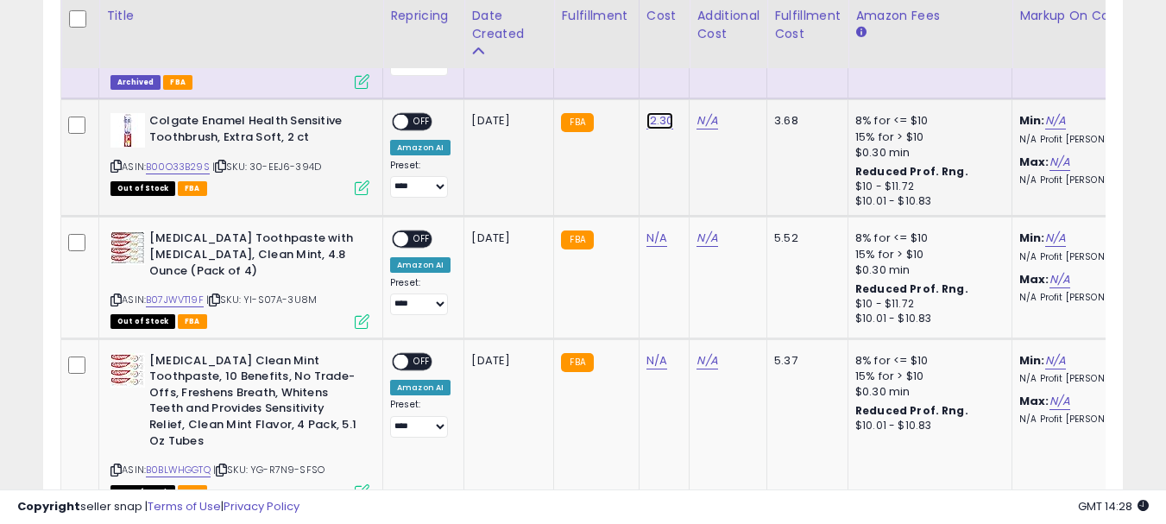
click at [658, 114] on link "12.30" at bounding box center [660, 120] width 28 height 17
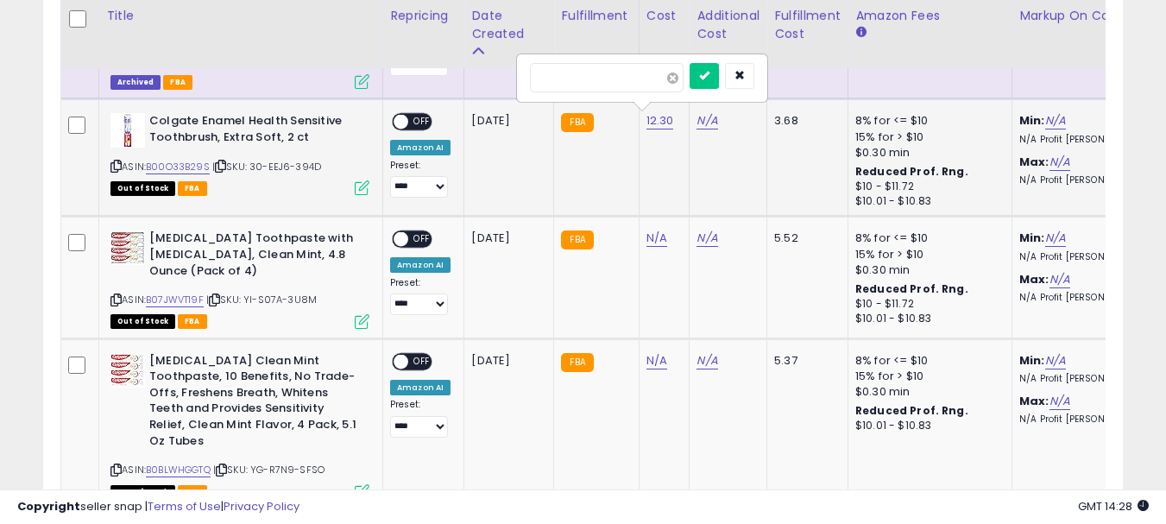
click at [678, 80] on span at bounding box center [672, 77] width 11 height 11
click at [716, 78] on button "submit" at bounding box center [703, 76] width 29 height 26
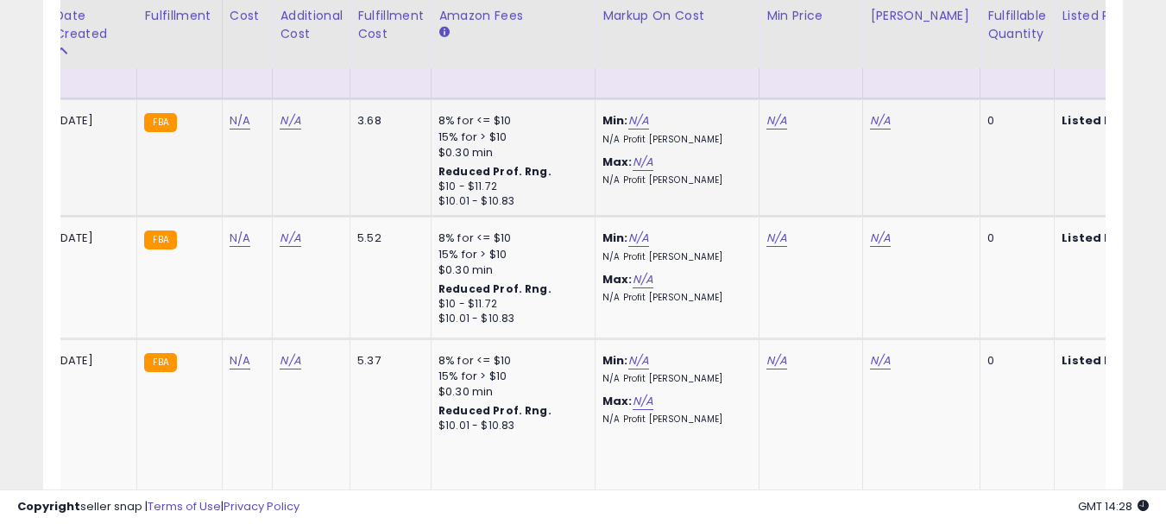
scroll to position [0, 419]
click at [767, 127] on link "N/A" at bounding box center [775, 120] width 21 height 17
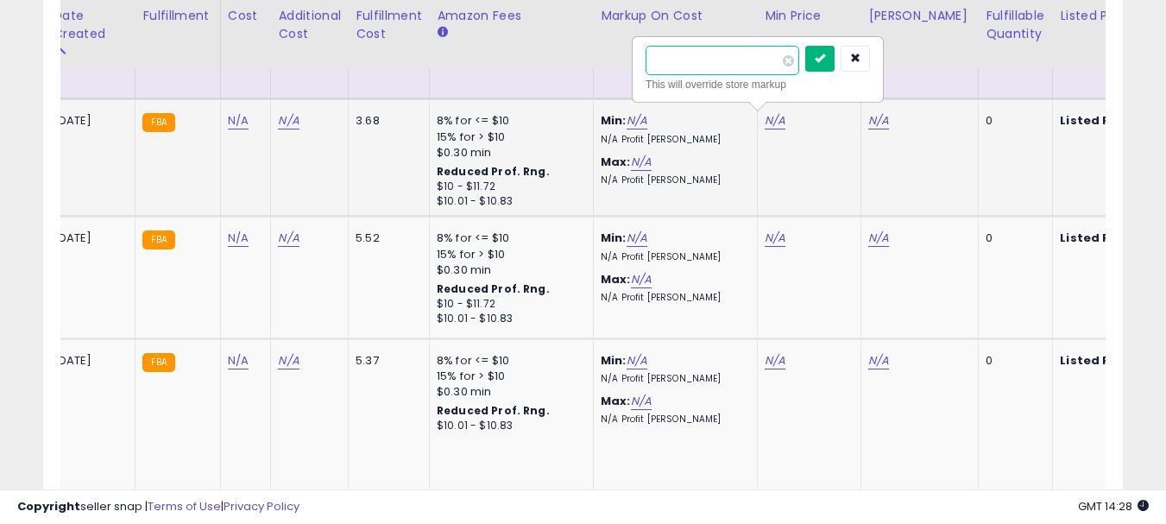
type input "*****"
click at [834, 61] on button "submit" at bounding box center [819, 59] width 29 height 26
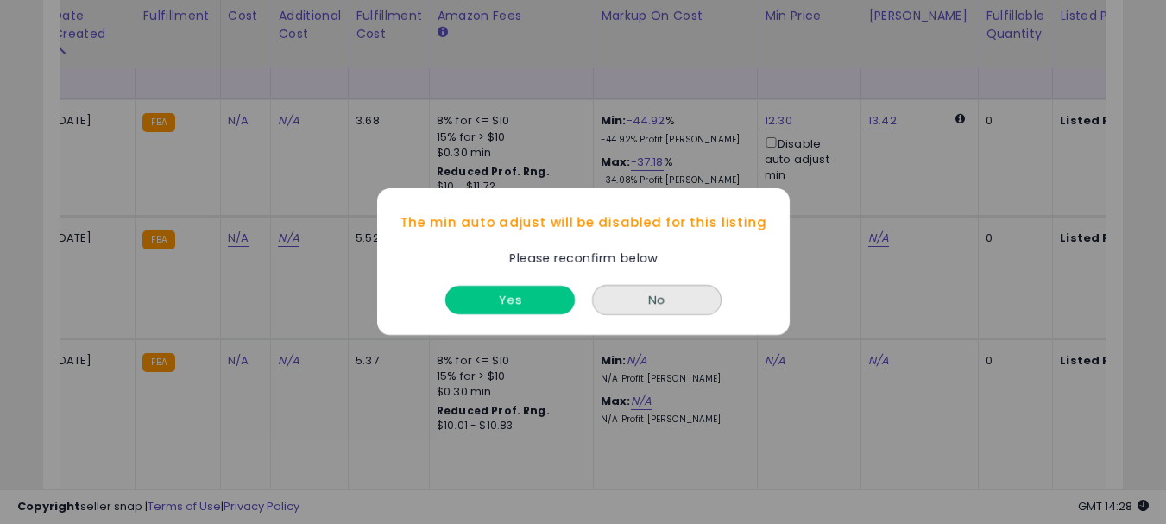
click at [519, 301] on button "Yes" at bounding box center [509, 300] width 129 height 28
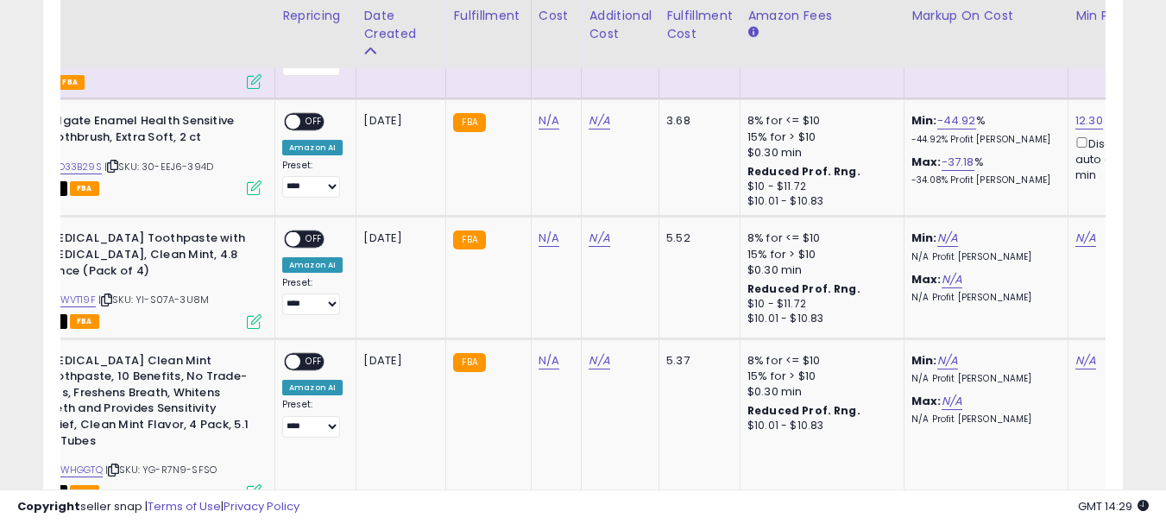
scroll to position [0, 95]
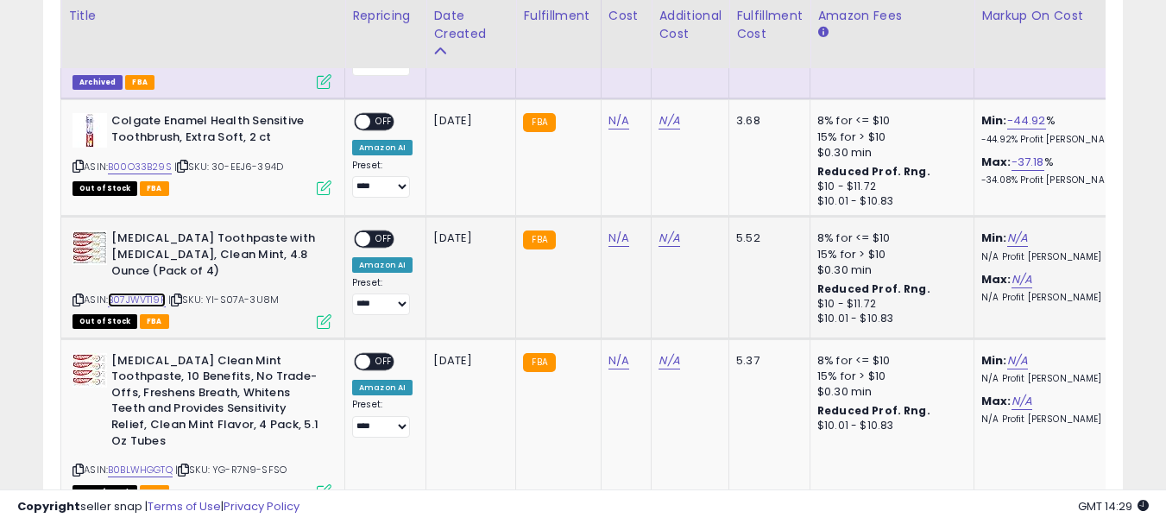
click at [123, 297] on link "B07JWVT19F" at bounding box center [137, 300] width 58 height 15
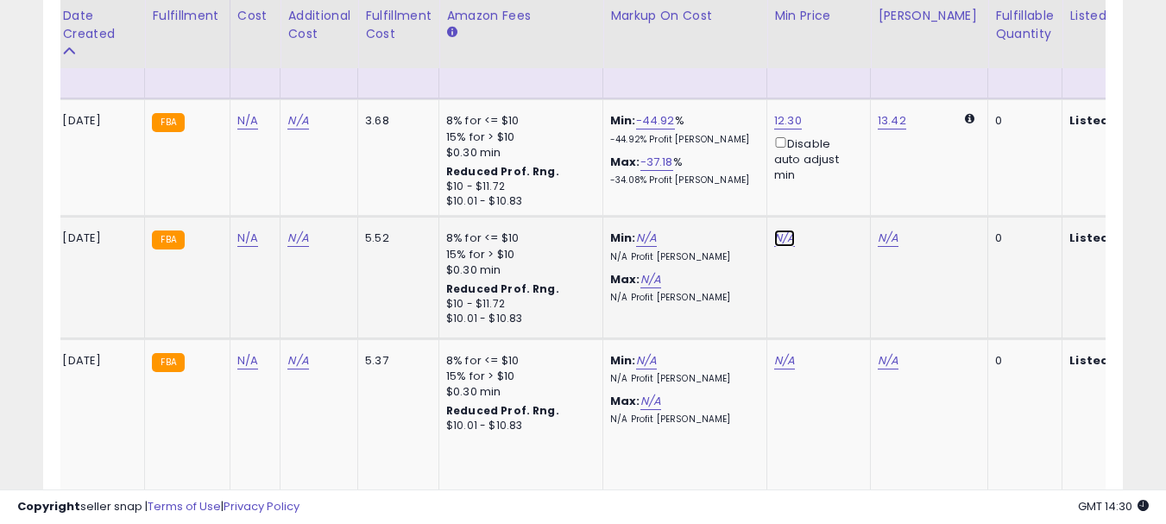
click at [779, 239] on link "N/A" at bounding box center [784, 238] width 21 height 17
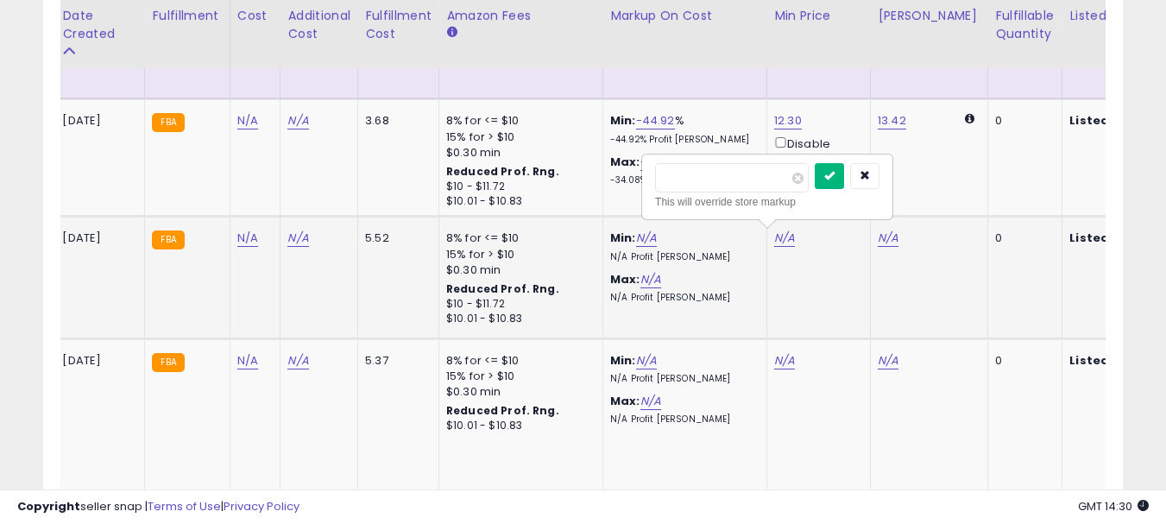
type input "*****"
click at [834, 178] on icon "submit" at bounding box center [829, 175] width 10 height 10
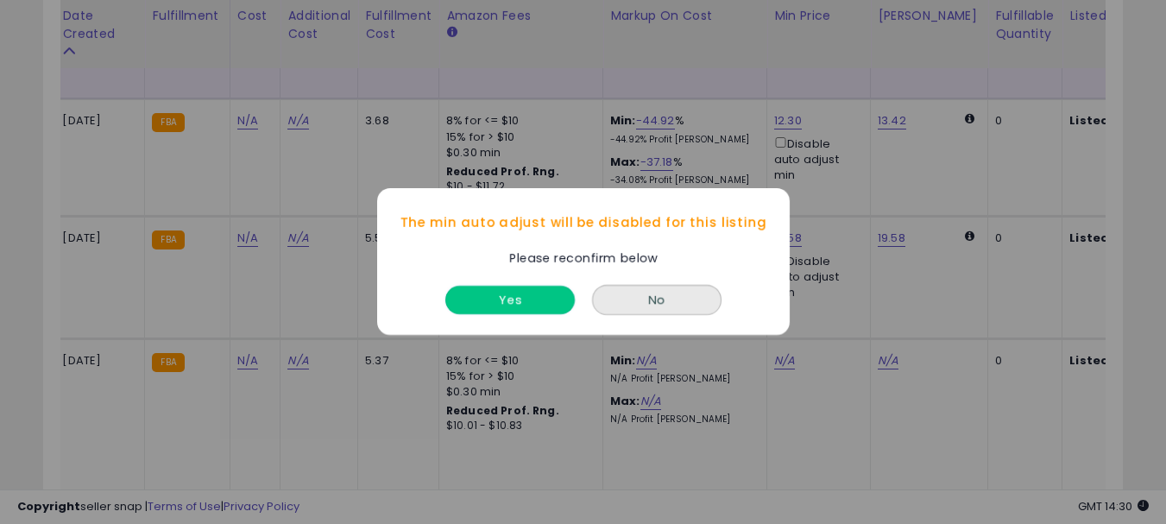
click at [533, 296] on button "Yes" at bounding box center [509, 300] width 129 height 28
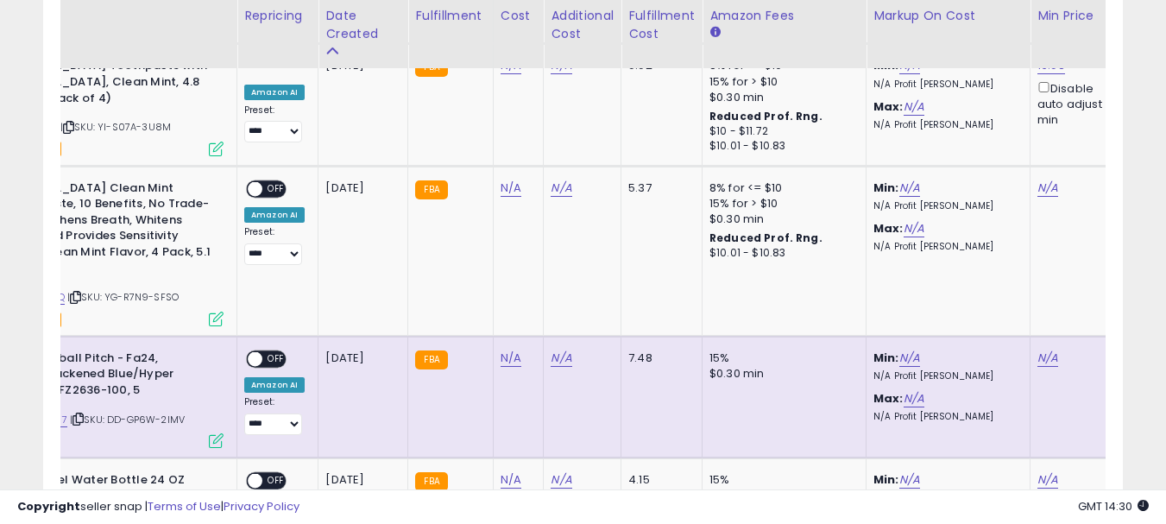
scroll to position [0, 0]
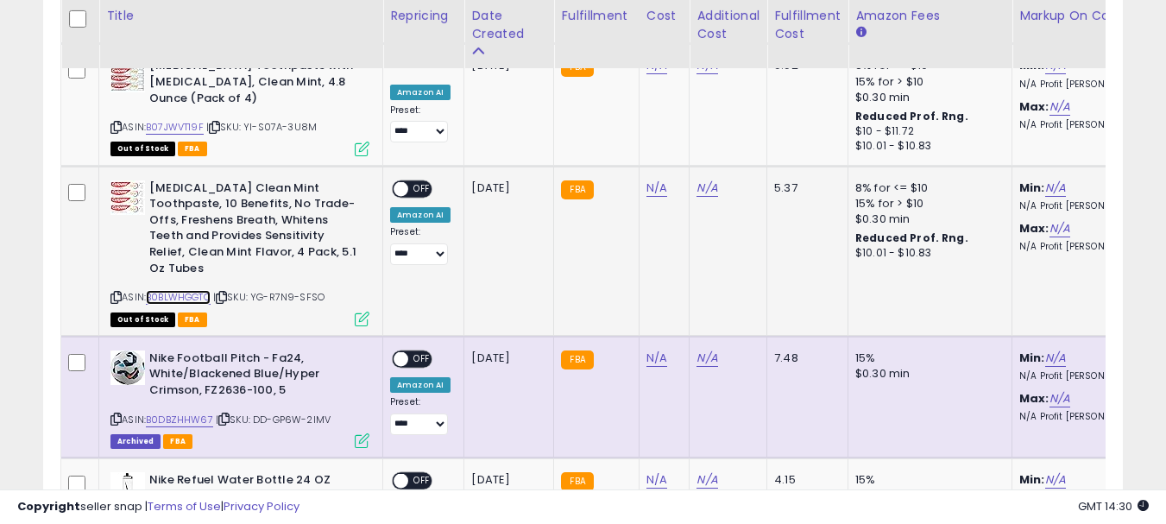
click at [182, 295] on link "B0BLWHGGTQ" at bounding box center [178, 297] width 65 height 15
click at [646, 187] on link "N/A" at bounding box center [656, 187] width 21 height 17
type input "****"
click at [707, 139] on icon "submit" at bounding box center [701, 141] width 10 height 10
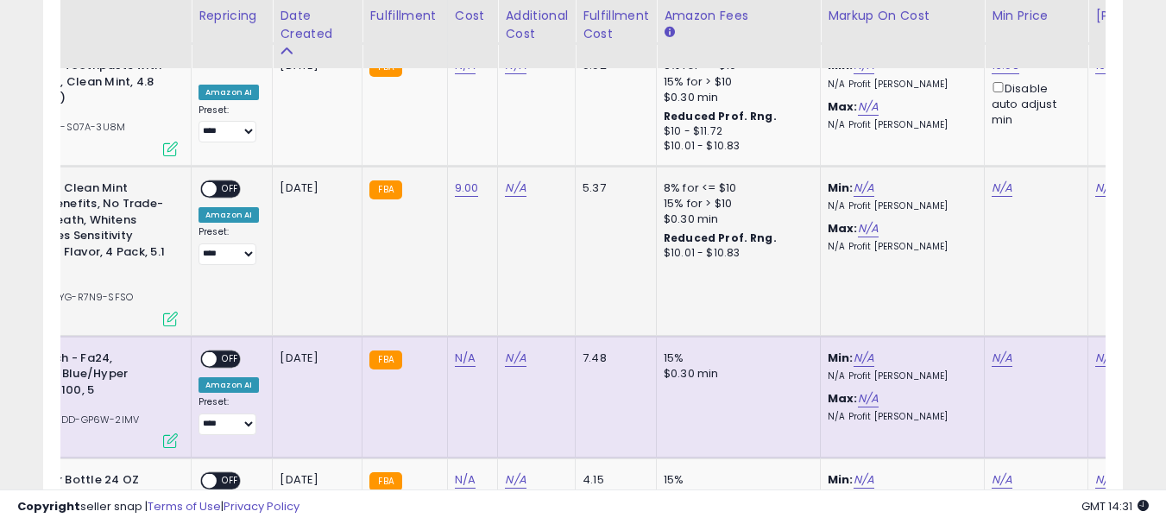
scroll to position [0, 236]
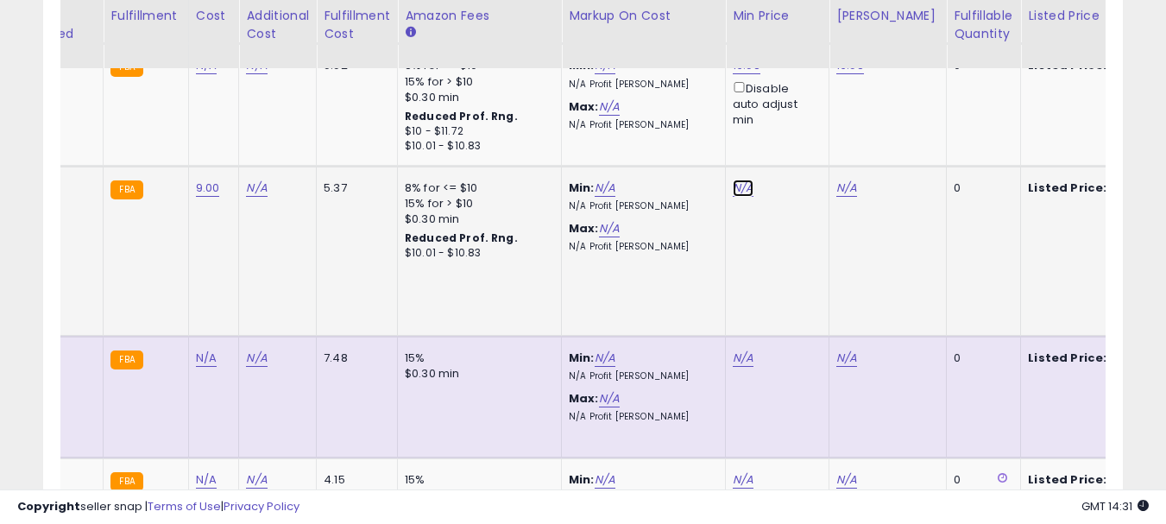
click at [743, 183] on link "N/A" at bounding box center [743, 187] width 21 height 17
type input "*****"
click at [803, 135] on button "submit" at bounding box center [787, 125] width 29 height 26
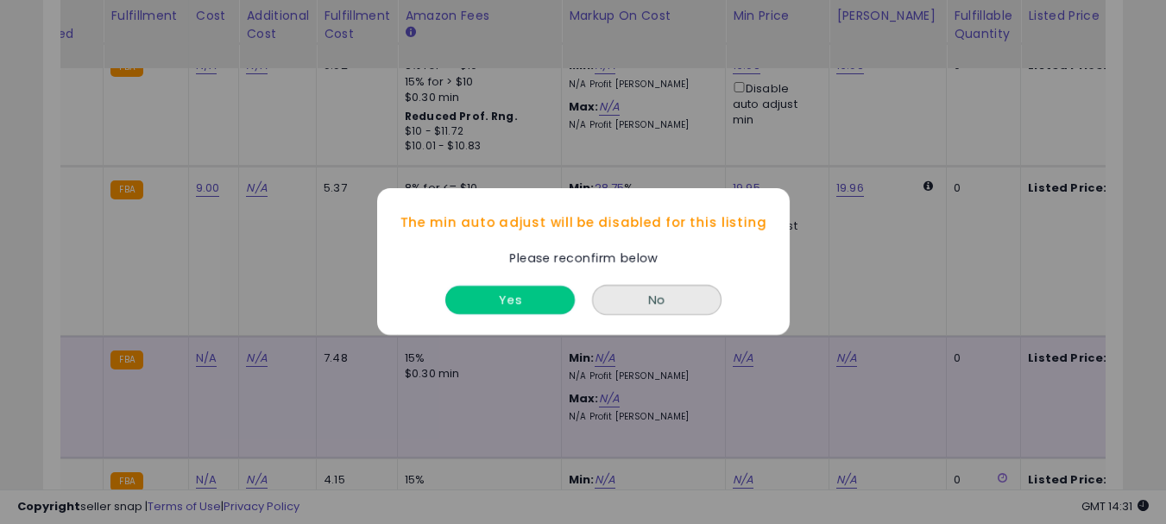
click at [485, 293] on button "Yes" at bounding box center [509, 300] width 129 height 28
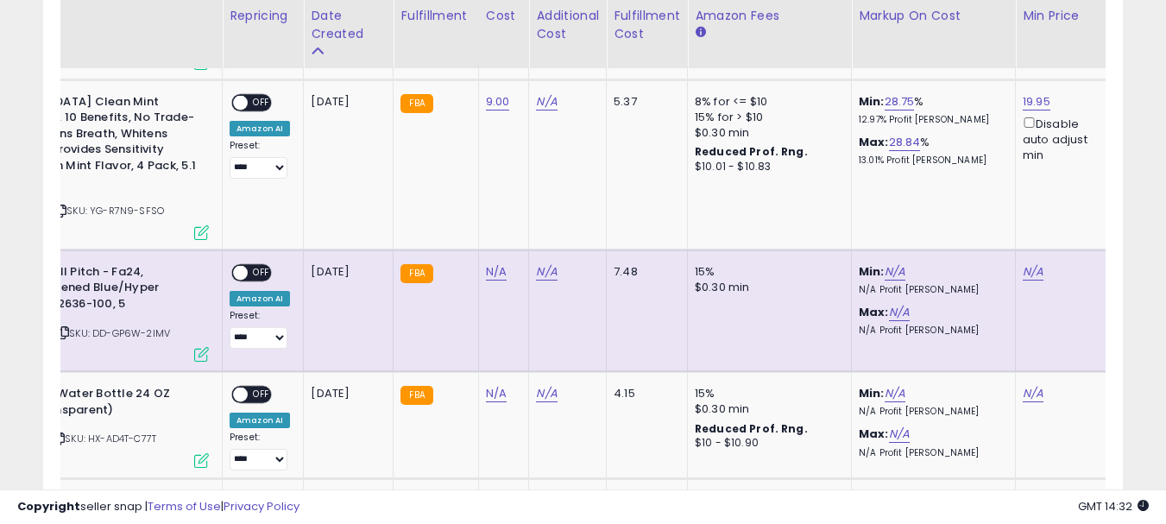
scroll to position [0, 0]
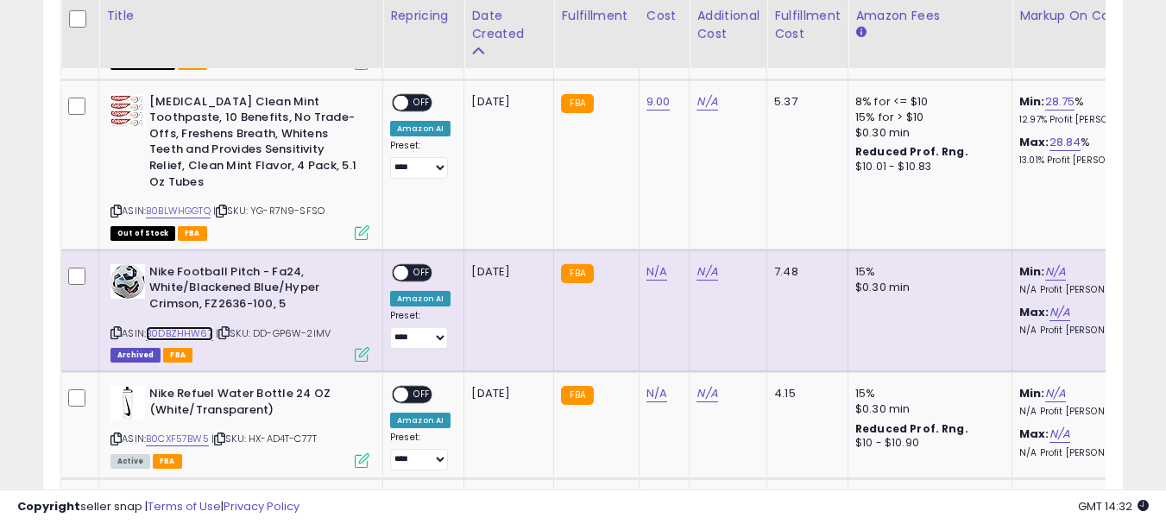
click at [173, 331] on link "B0DBZHHW67" at bounding box center [179, 333] width 67 height 15
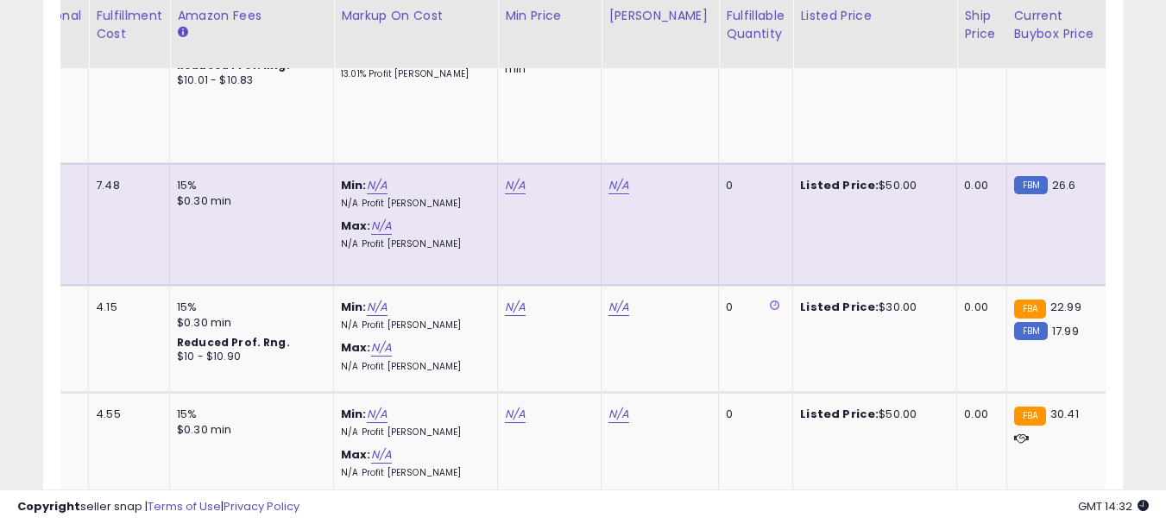
scroll to position [0, 485]
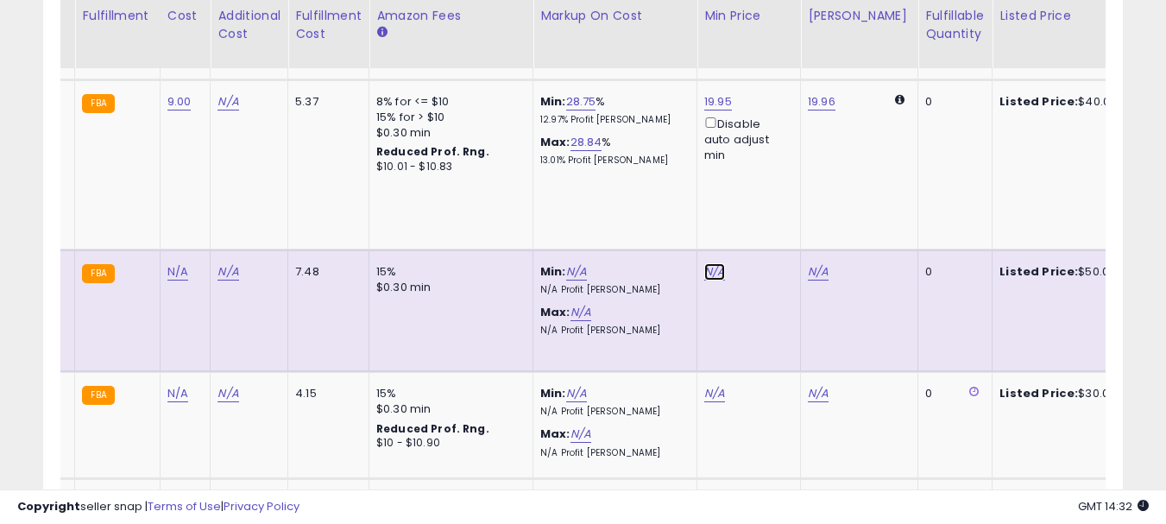
click at [706, 267] on link "N/A" at bounding box center [714, 271] width 21 height 17
type input "*****"
click at [774, 217] on button "submit" at bounding box center [759, 209] width 29 height 26
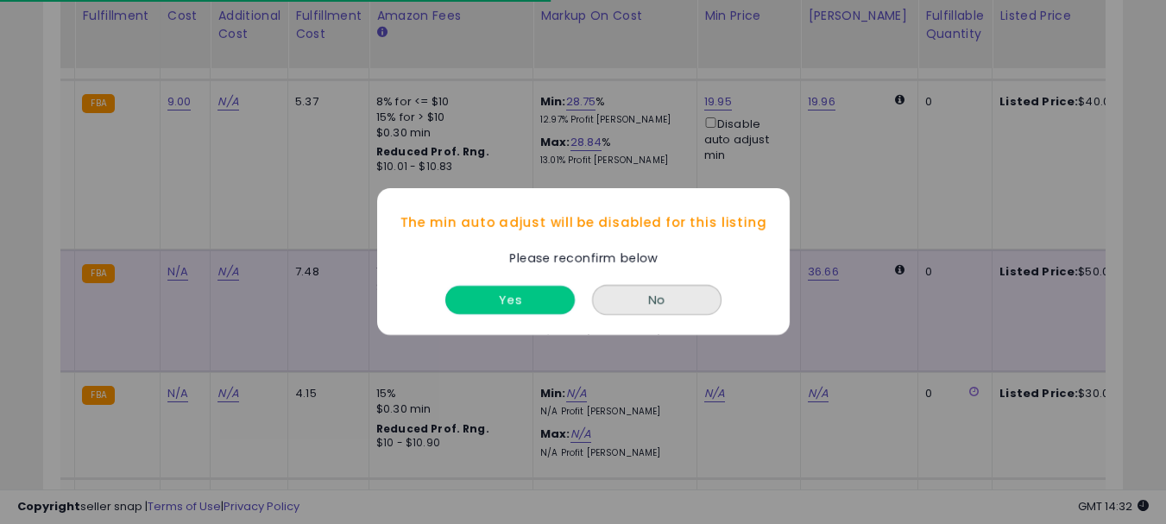
click at [530, 303] on button "Yes" at bounding box center [509, 300] width 129 height 28
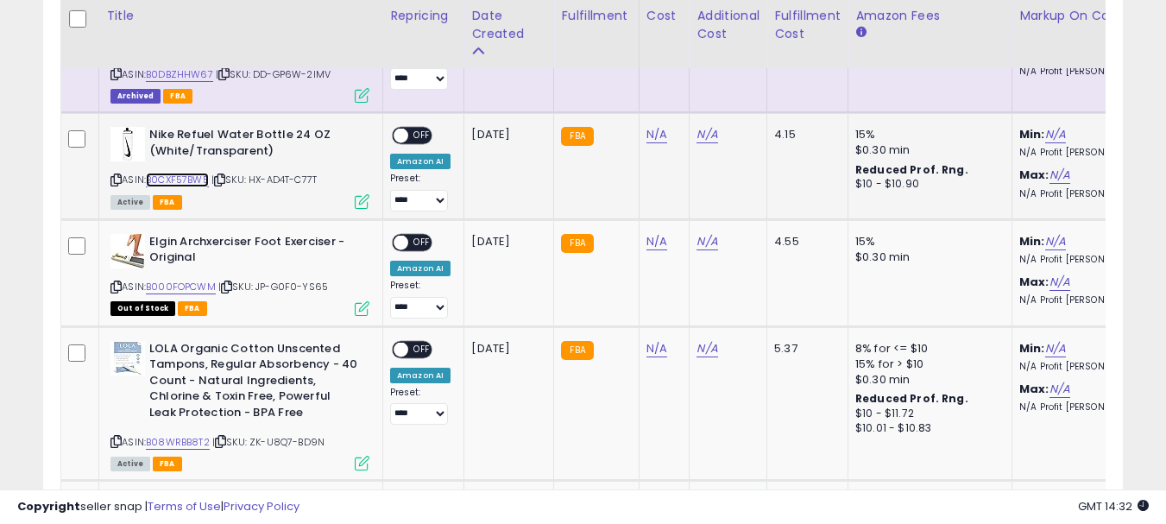
click at [190, 175] on link "B0CXF57BW5" at bounding box center [177, 180] width 63 height 15
click at [650, 135] on link "N/A" at bounding box center [656, 134] width 21 height 17
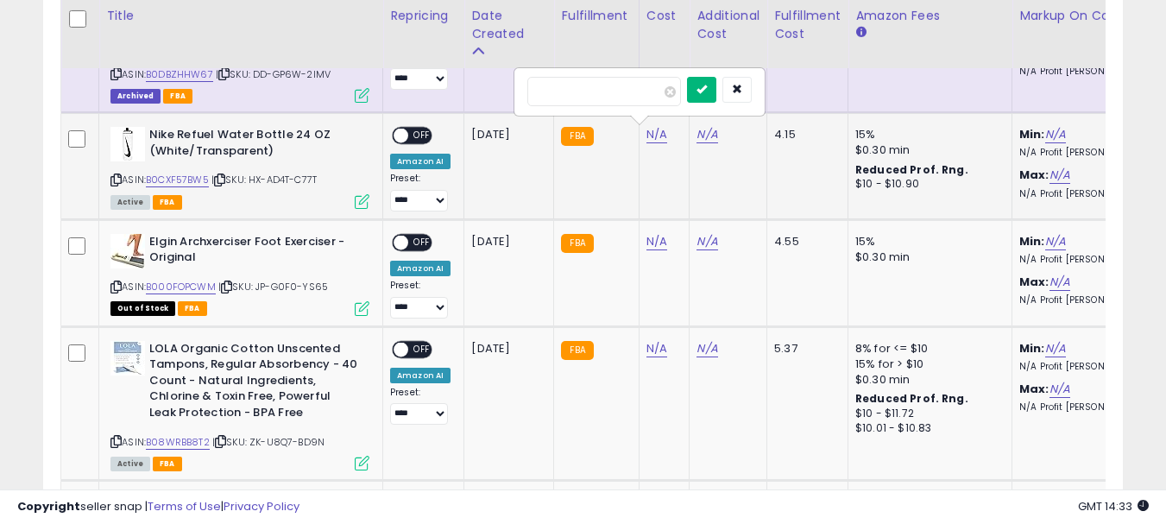
type input "*****"
drag, startPoint x: 721, startPoint y: 93, endPoint x: 695, endPoint y: 82, distance: 29.0
click at [707, 93] on icon "submit" at bounding box center [701, 89] width 10 height 10
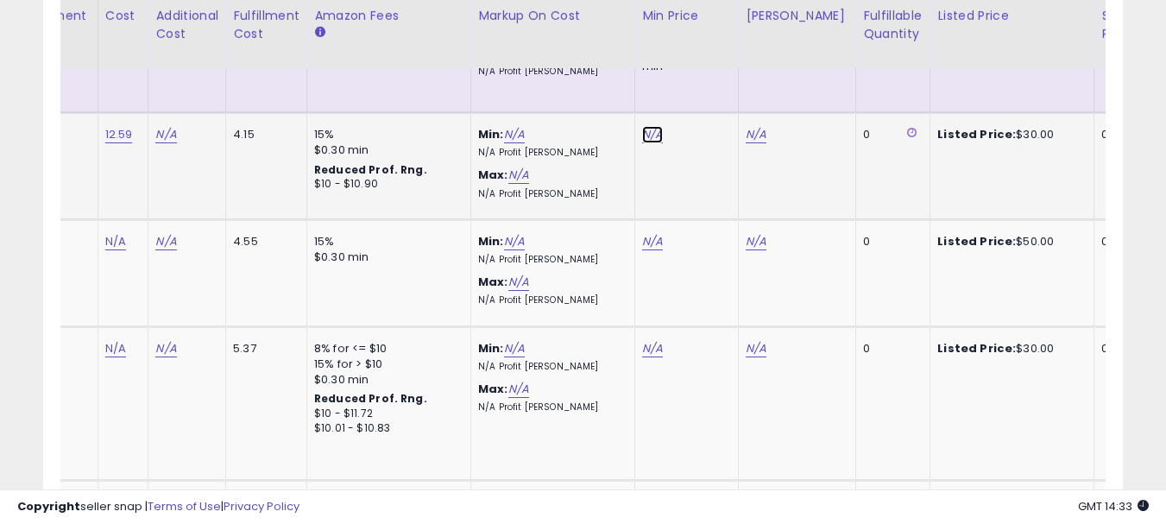
click at [650, 137] on link "N/A" at bounding box center [652, 134] width 21 height 17
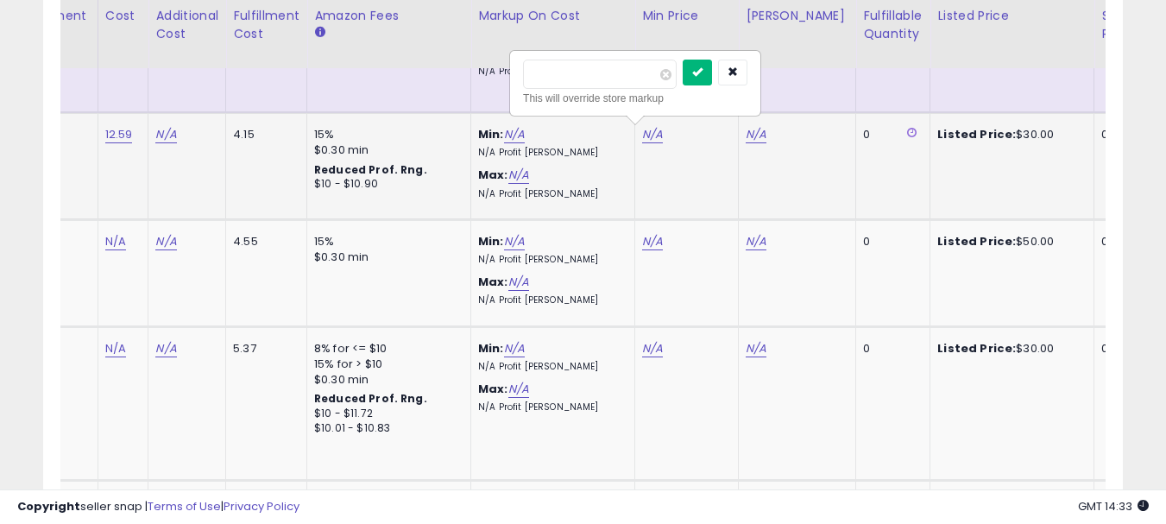
type input "*****"
click at [702, 73] on icon "submit" at bounding box center [697, 71] width 10 height 10
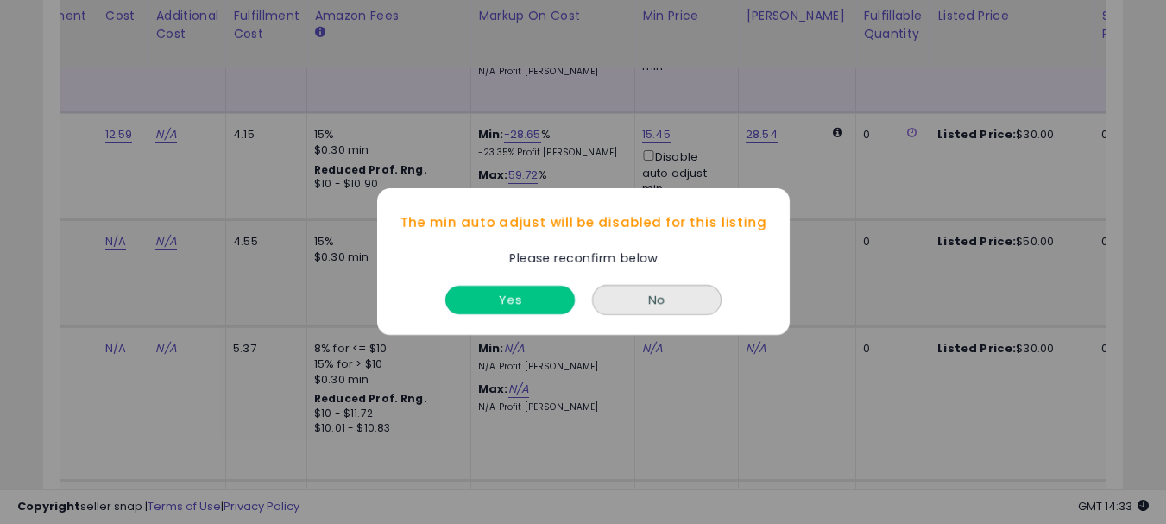
click at [495, 301] on button "Yes" at bounding box center [509, 300] width 129 height 28
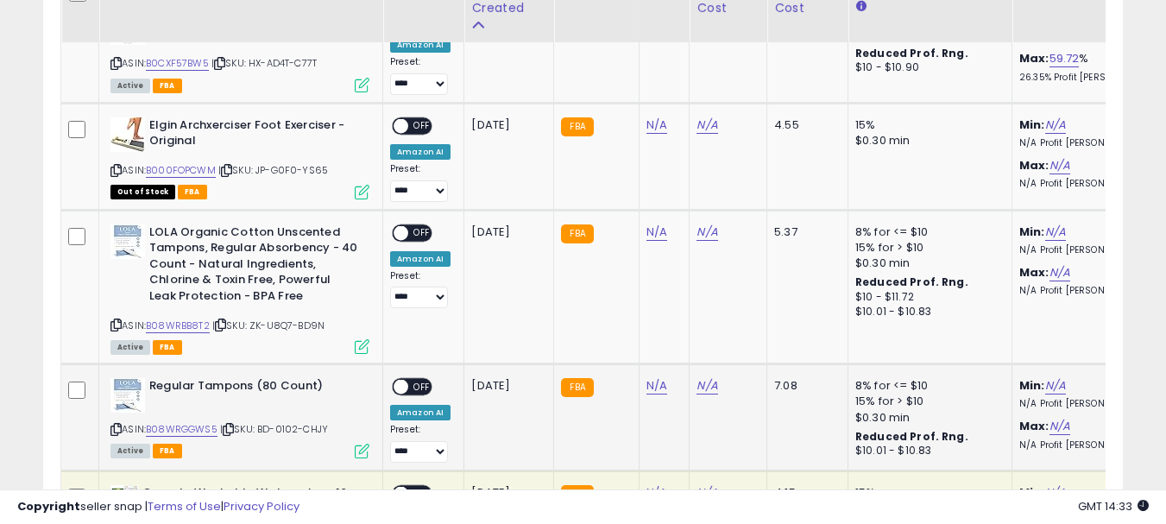
scroll to position [2330, 0]
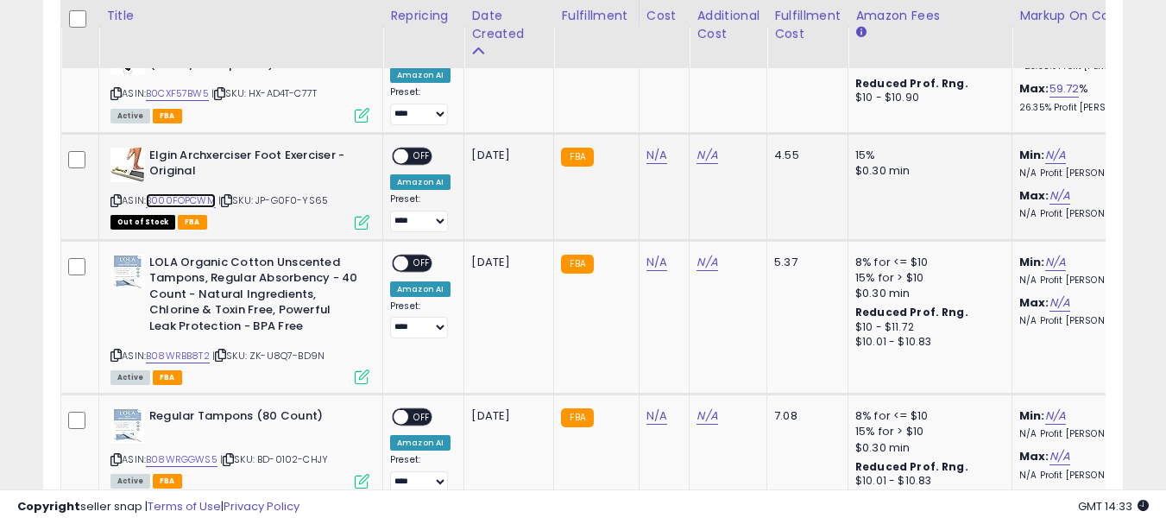
click at [178, 200] on link "B000FOPCWM" at bounding box center [181, 200] width 70 height 15
click at [649, 153] on link "N/A" at bounding box center [656, 155] width 21 height 17
type input "*****"
click at [707, 113] on icon "submit" at bounding box center [701, 109] width 10 height 10
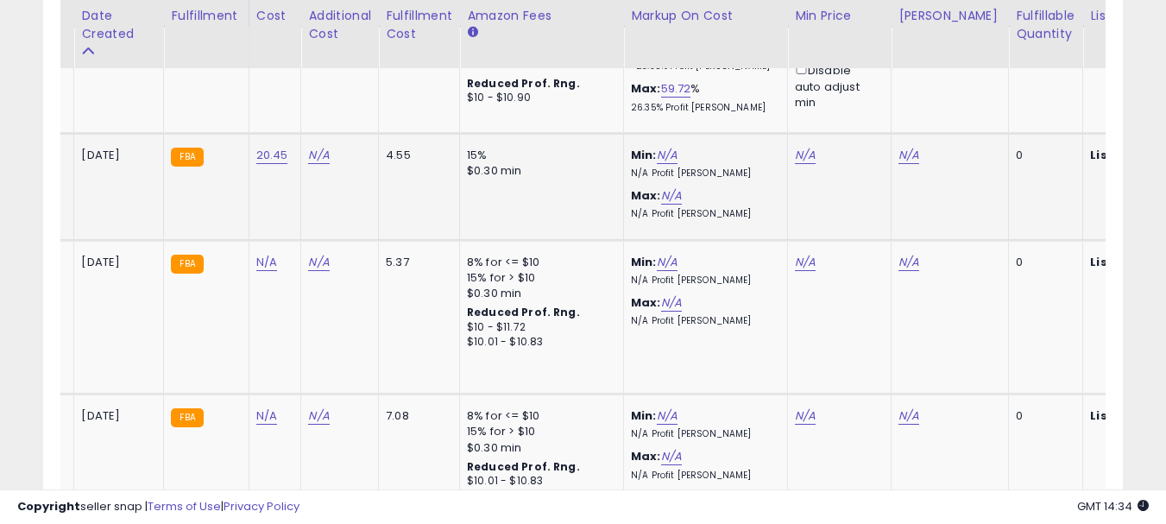
scroll to position [0, 482]
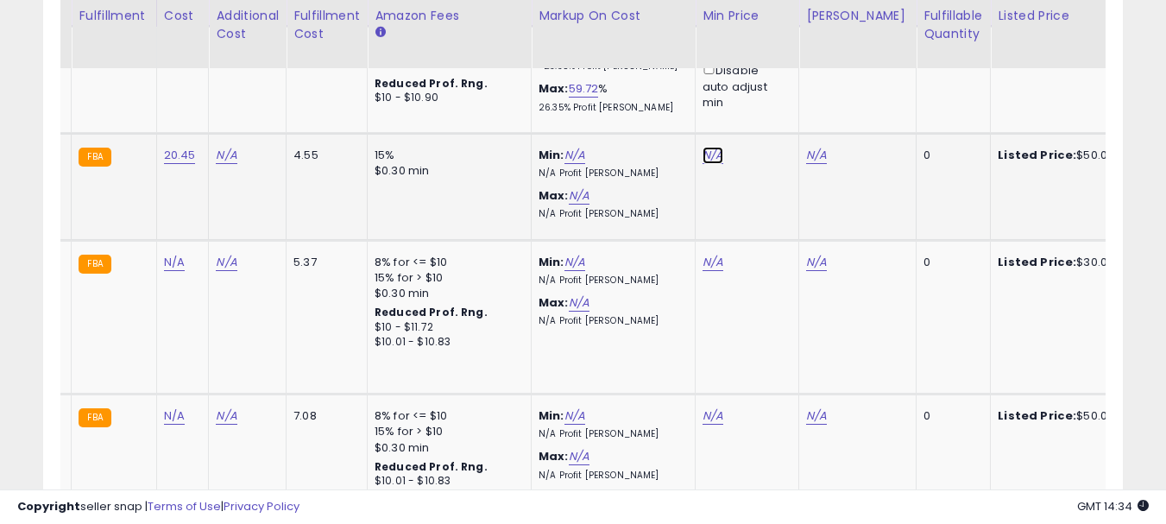
click at [706, 154] on link "N/A" at bounding box center [712, 155] width 21 height 17
type input "*****"
click at [772, 91] on button "submit" at bounding box center [757, 92] width 29 height 26
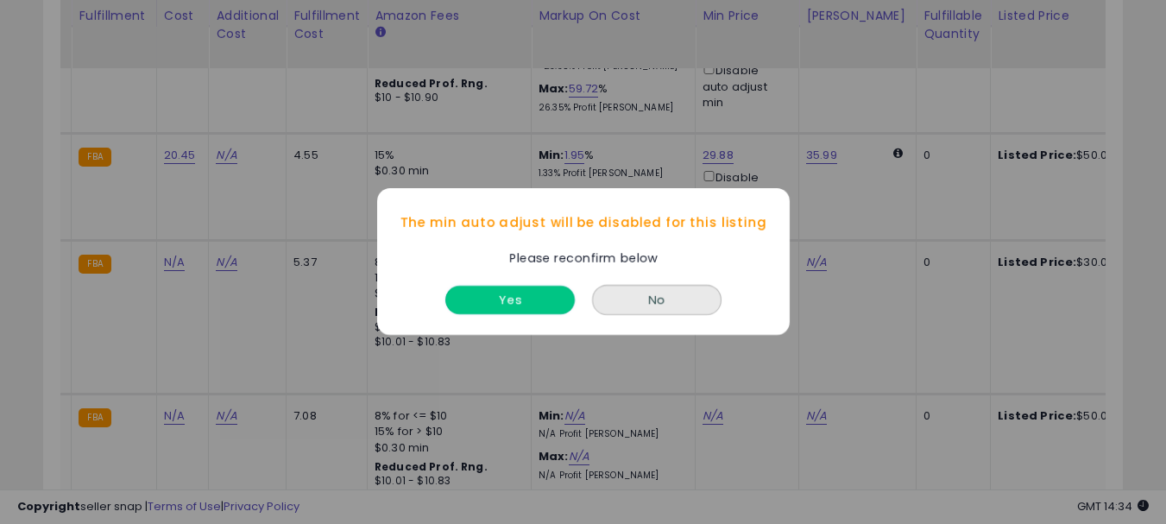
click at [509, 299] on button "Yes" at bounding box center [509, 300] width 129 height 28
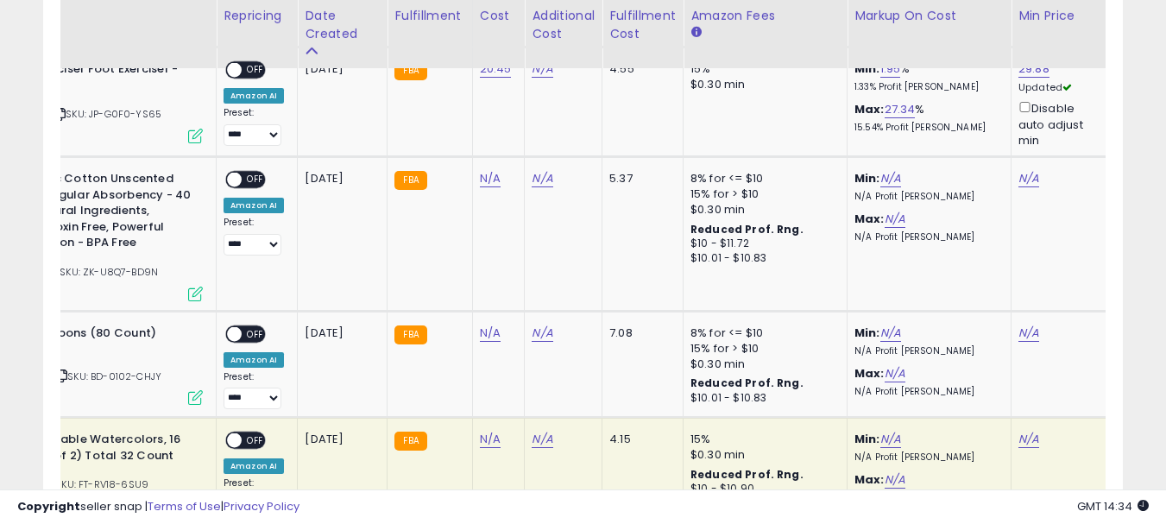
scroll to position [0, 0]
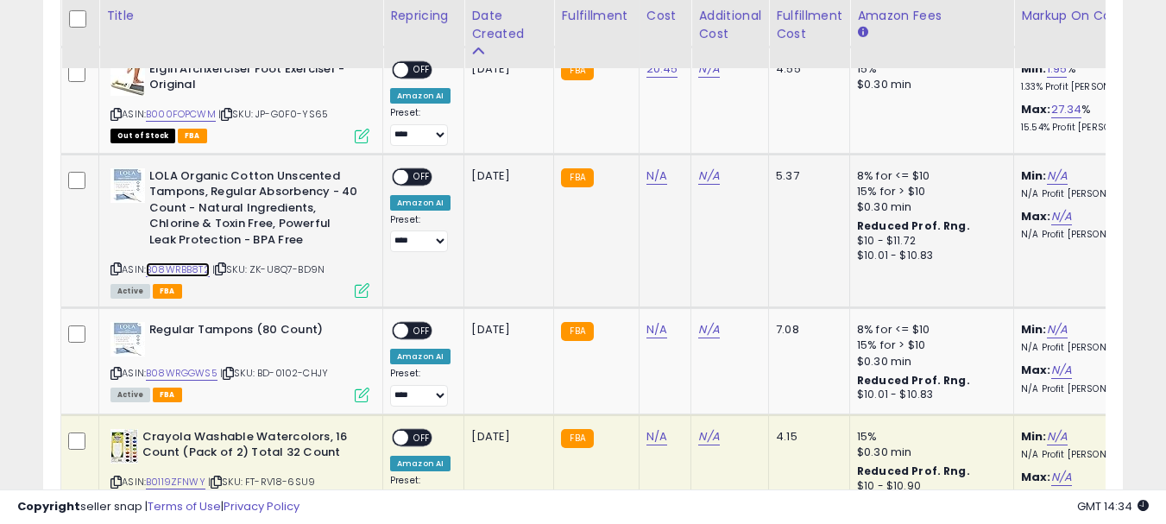
click at [197, 267] on link "B08WRBB8T2" at bounding box center [178, 269] width 64 height 15
click at [647, 171] on link "N/A" at bounding box center [656, 175] width 21 height 17
type input "*****"
click at [716, 136] on button "submit" at bounding box center [701, 130] width 29 height 26
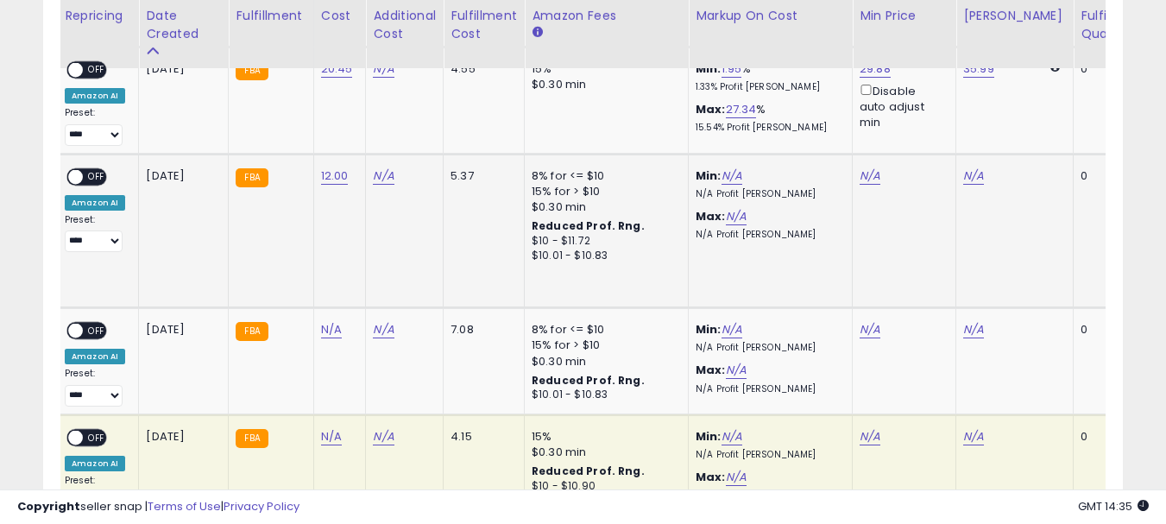
scroll to position [0, 341]
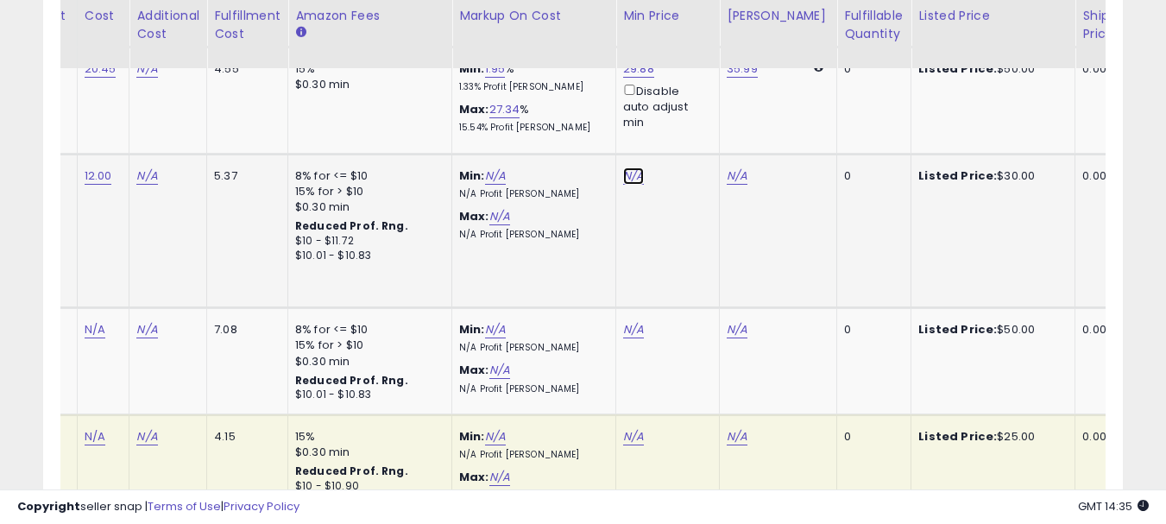
click at [631, 173] on link "N/A" at bounding box center [633, 175] width 21 height 17
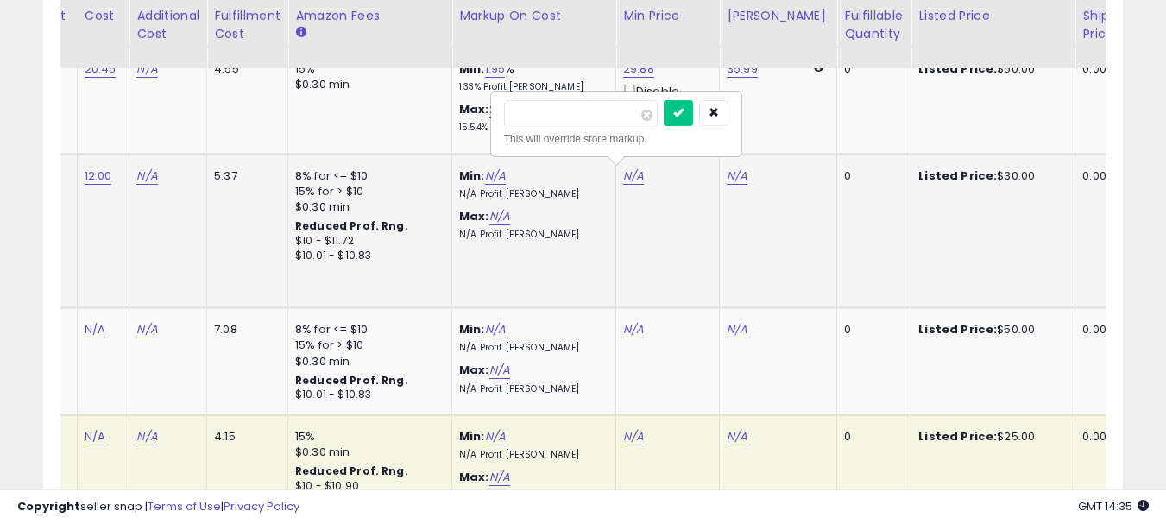
type input "*****"
click at [683, 115] on icon "submit" at bounding box center [678, 112] width 10 height 10
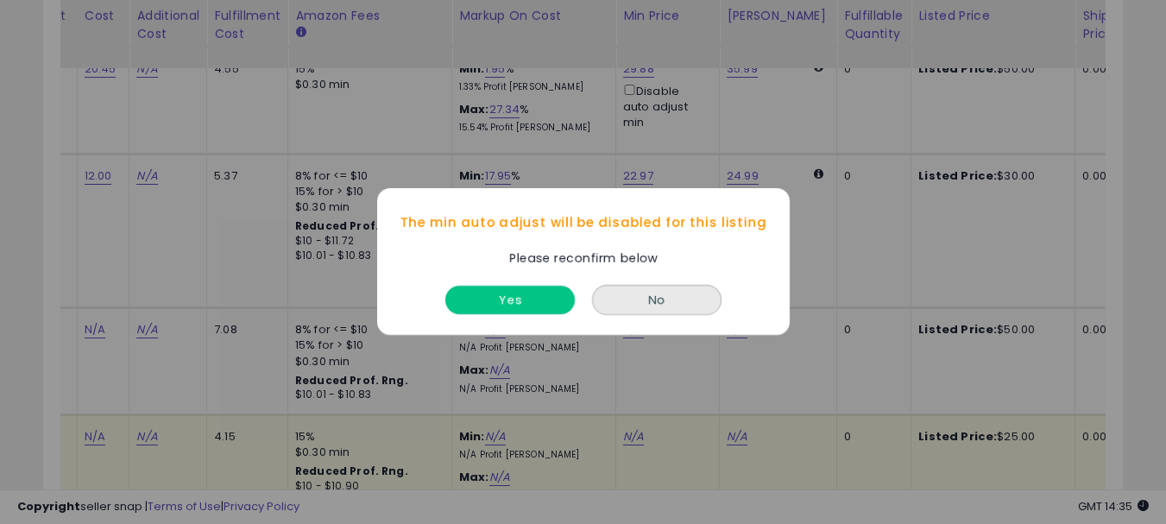
click at [534, 299] on button "Yes" at bounding box center [509, 300] width 129 height 28
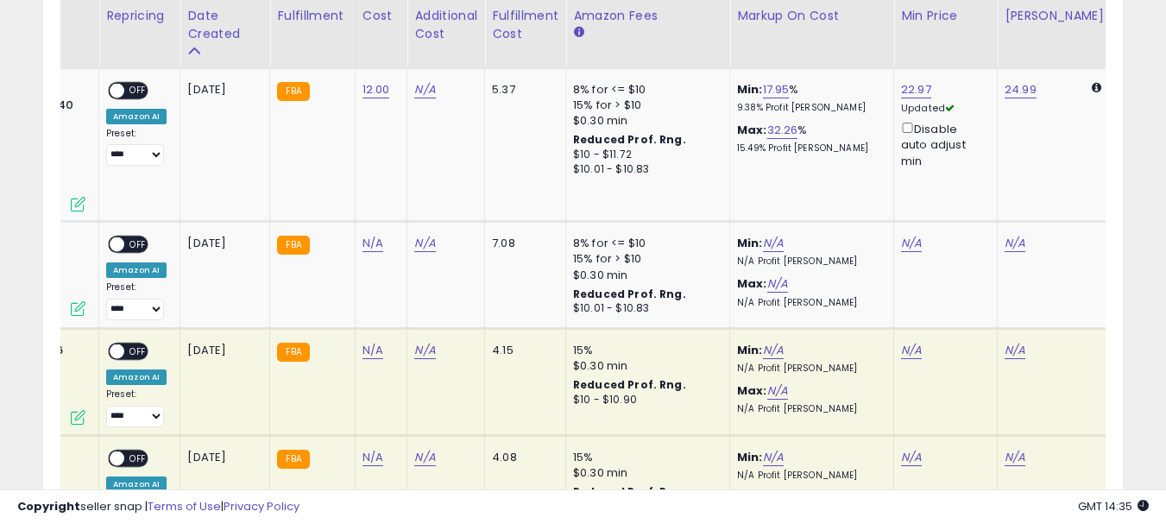
scroll to position [0, 0]
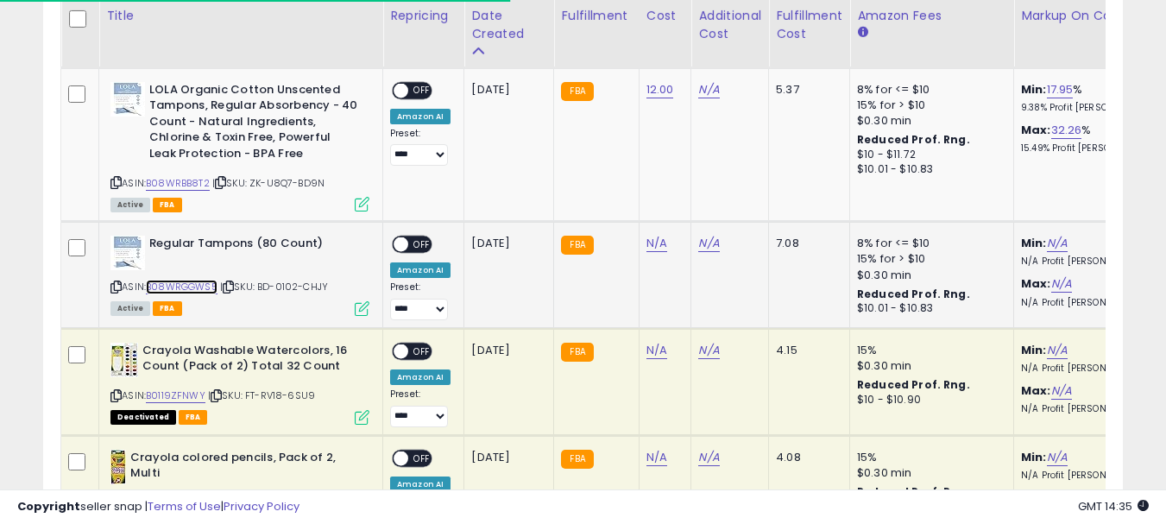
click at [191, 286] on link "B08WRGGWS5" at bounding box center [182, 287] width 72 height 15
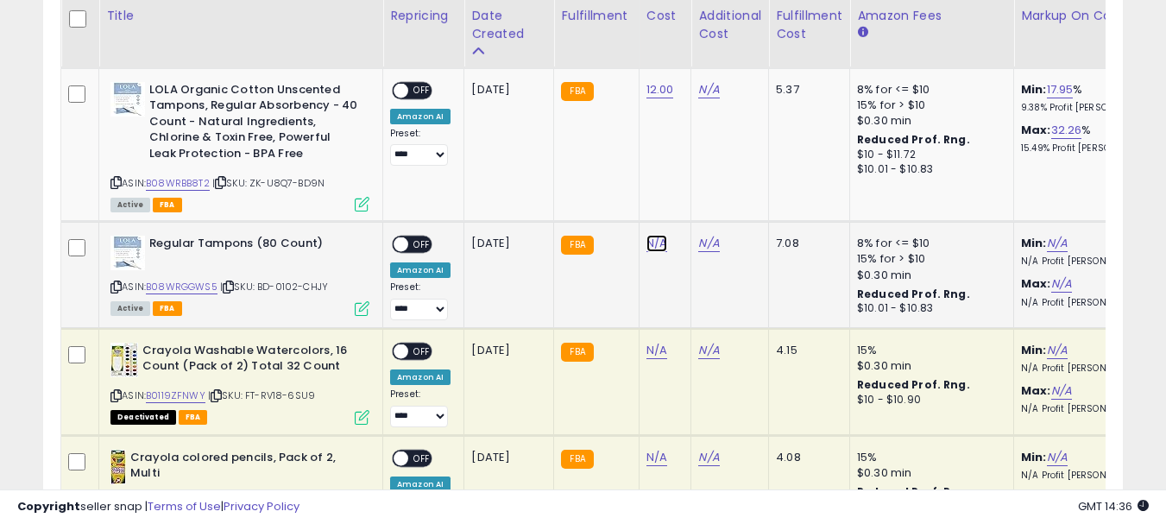
click at [655, 240] on link "N/A" at bounding box center [656, 243] width 21 height 17
type input "*****"
click at [707, 202] on icon "submit" at bounding box center [701, 197] width 10 height 10
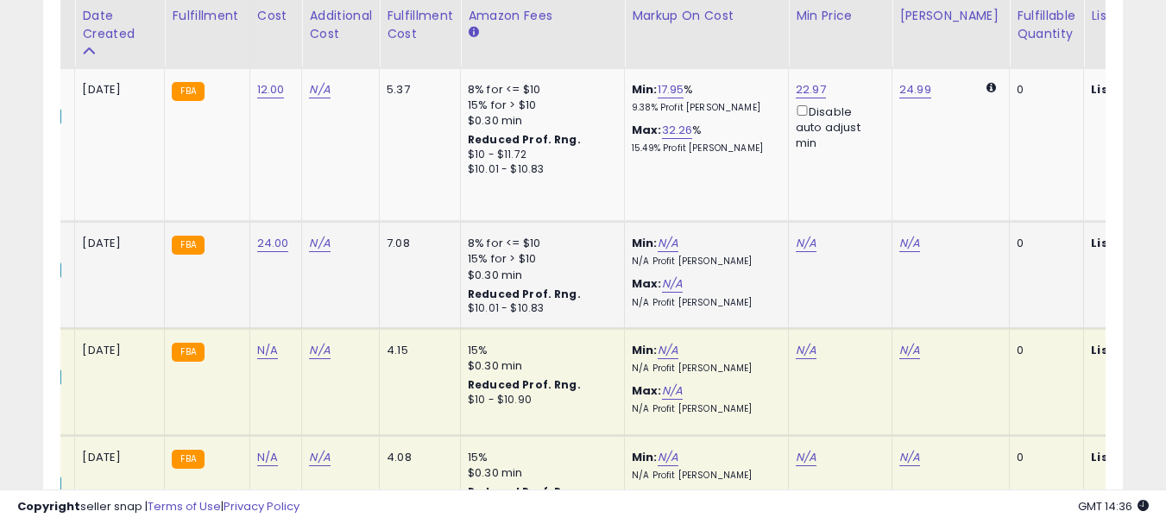
scroll to position [0, 418]
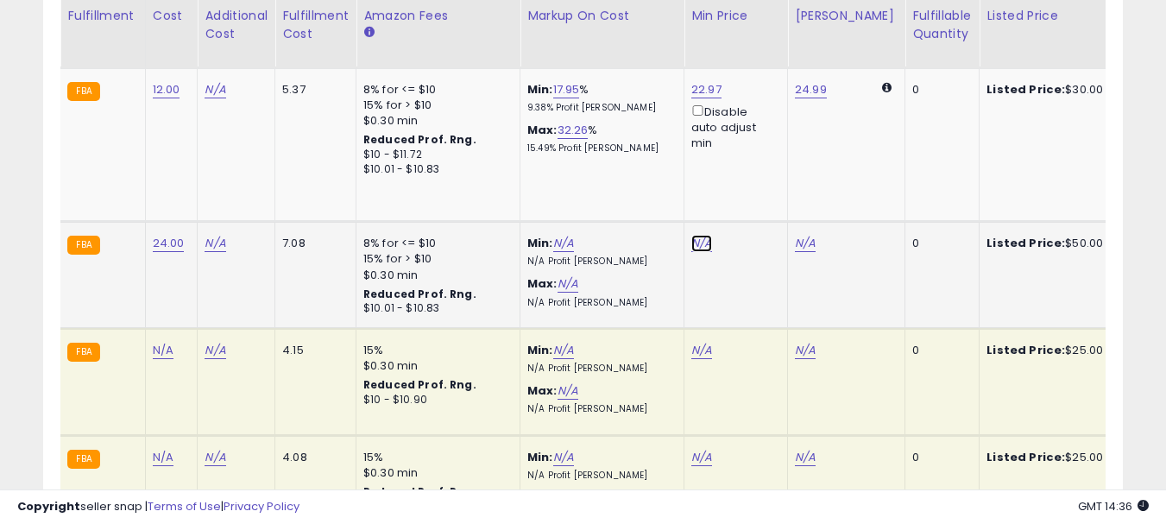
click at [696, 238] on link "N/A" at bounding box center [701, 243] width 21 height 17
type input "*****"
click at [761, 187] on button "submit" at bounding box center [746, 181] width 29 height 26
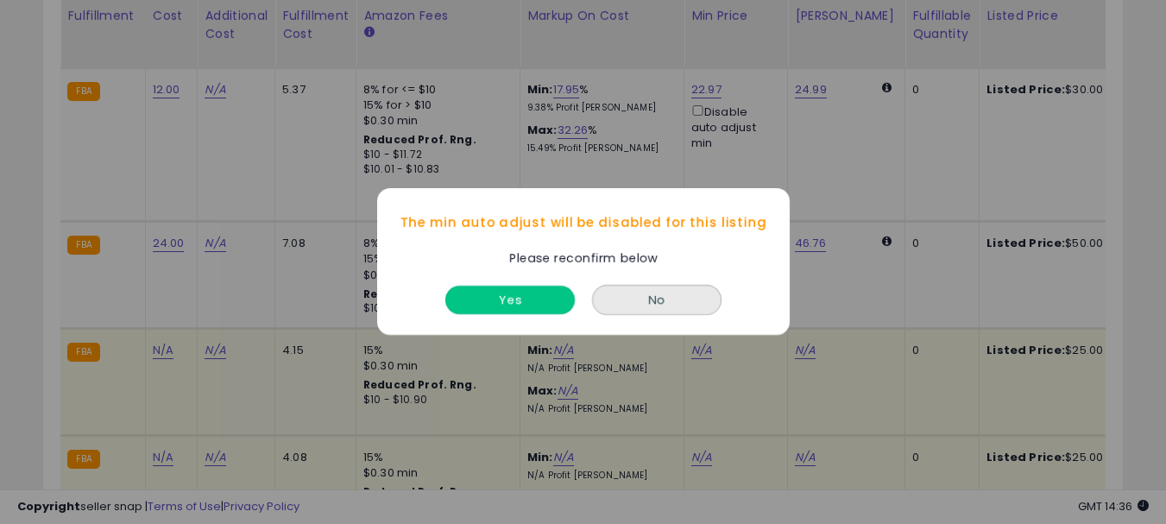
click at [540, 294] on button "Yes" at bounding box center [509, 300] width 129 height 28
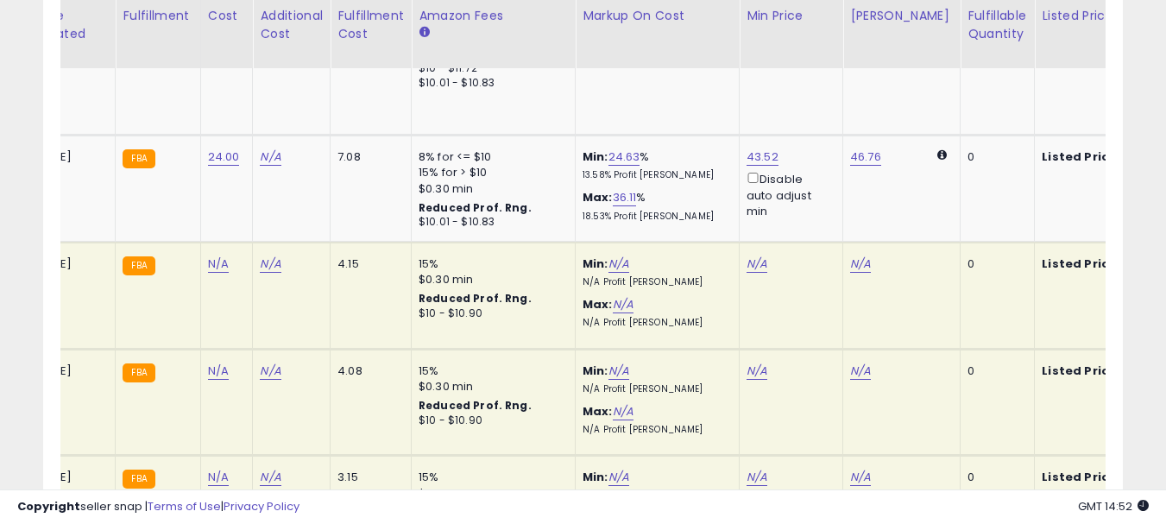
scroll to position [0, 0]
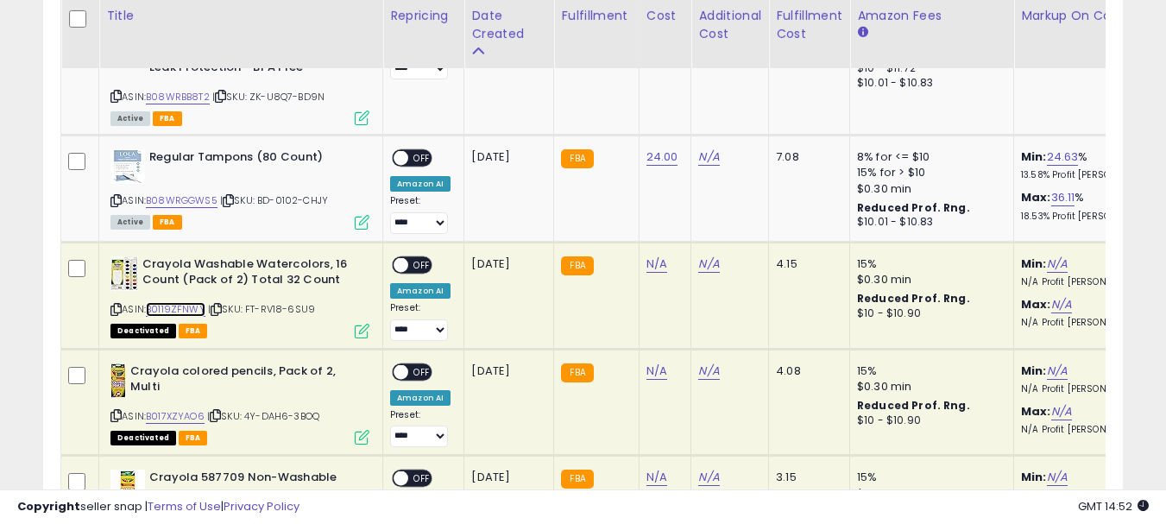
click at [179, 305] on link "B0119ZFNWY" at bounding box center [176, 309] width 60 height 15
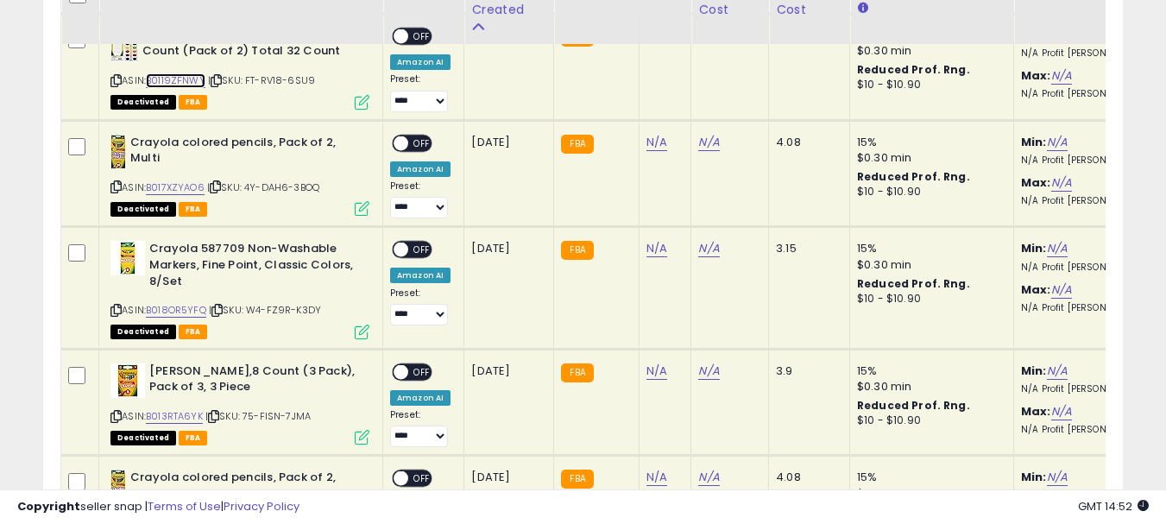
scroll to position [2848, 0]
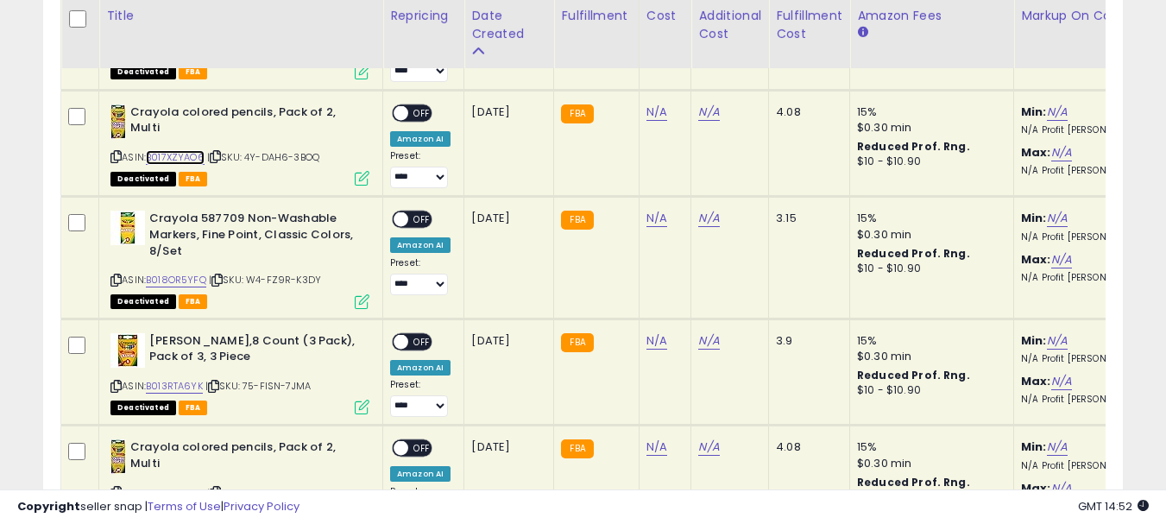
click at [186, 152] on link "B017XZYAO6" at bounding box center [175, 157] width 59 height 15
click at [172, 280] on link "B018OR5YFQ" at bounding box center [176, 280] width 60 height 15
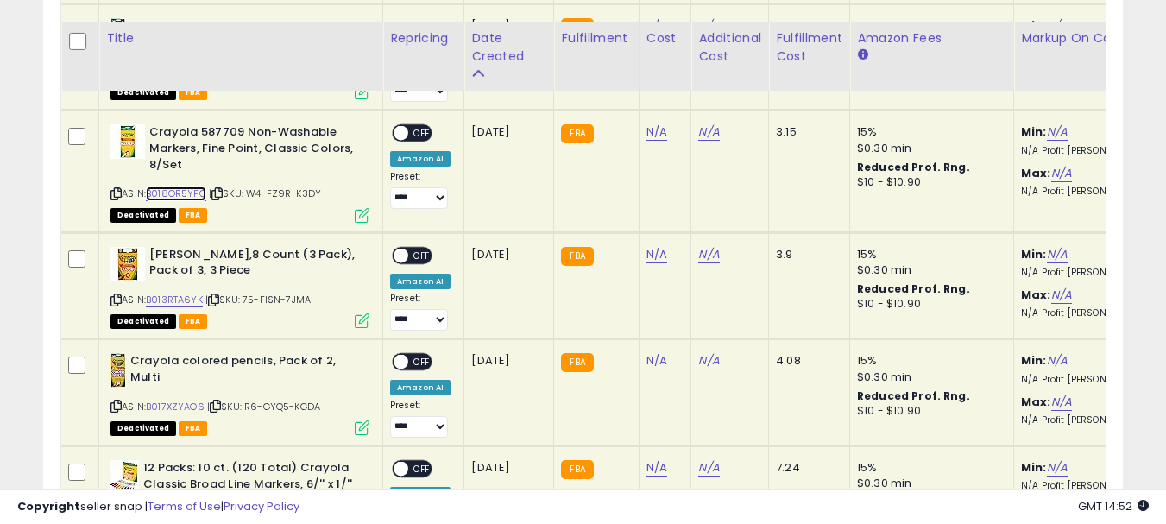
scroll to position [3020, 0]
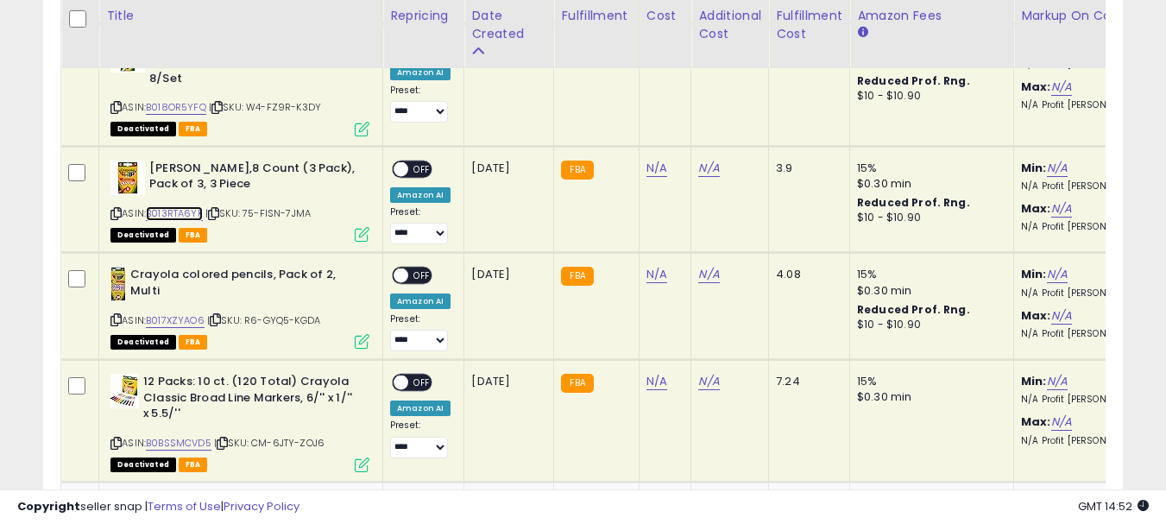
click at [179, 210] on link "B013RTA6YK" at bounding box center [174, 213] width 57 height 15
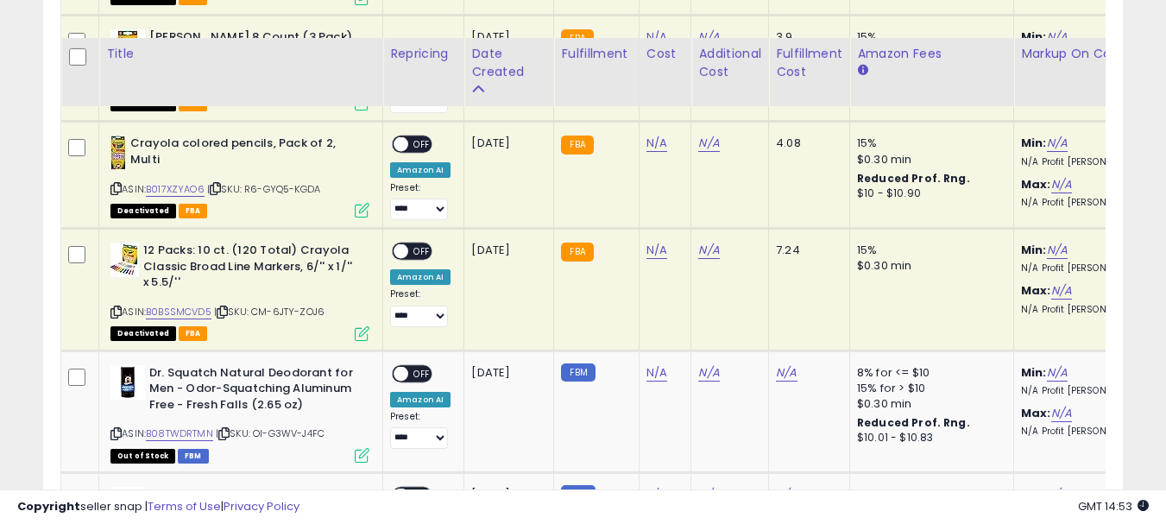
scroll to position [3193, 0]
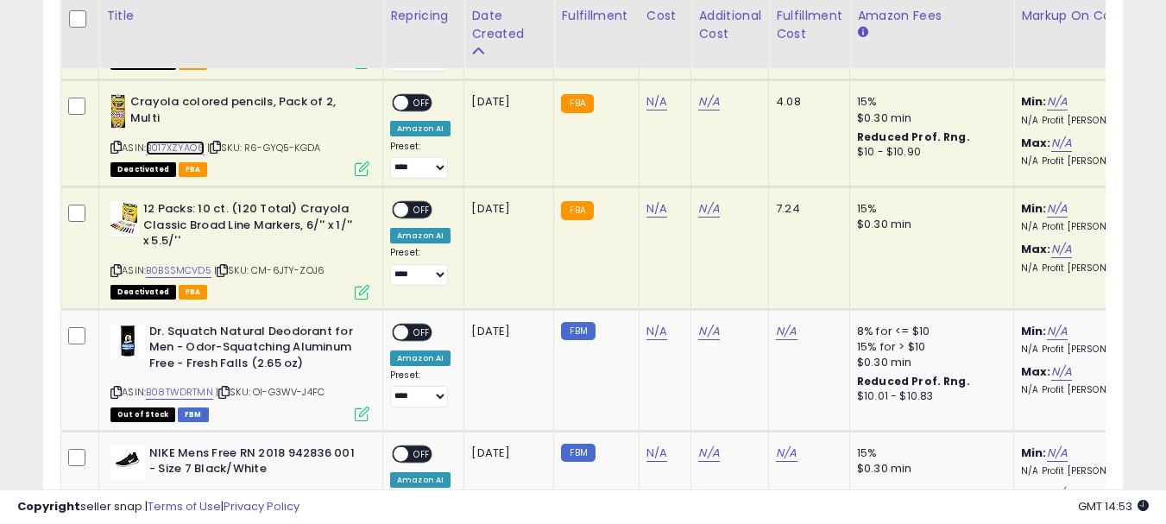
click at [181, 146] on link "B017XZYAO6" at bounding box center [175, 148] width 59 height 15
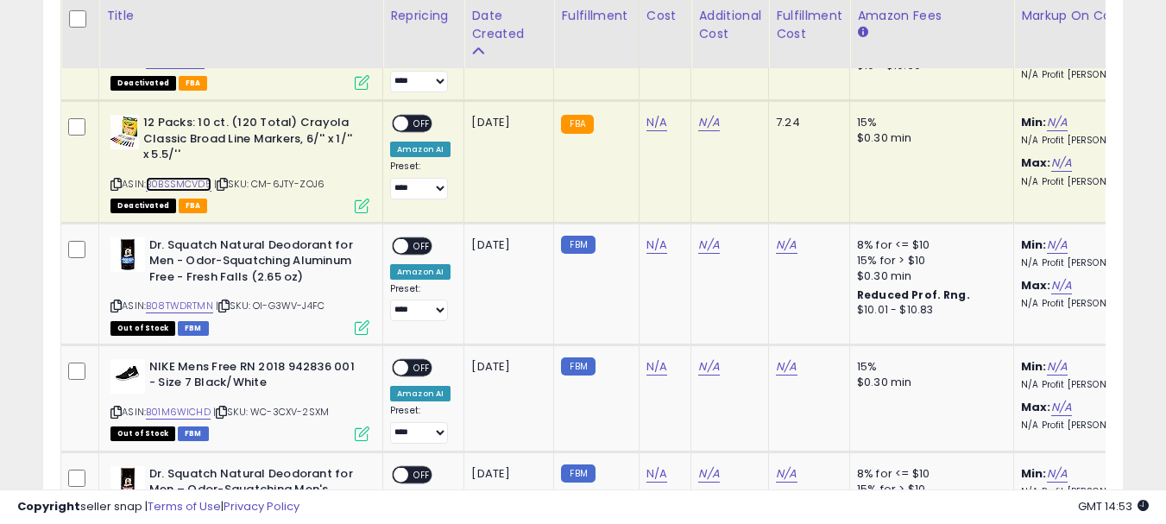
click at [182, 185] on link "B0BSSMCVD5" at bounding box center [179, 184] width 66 height 15
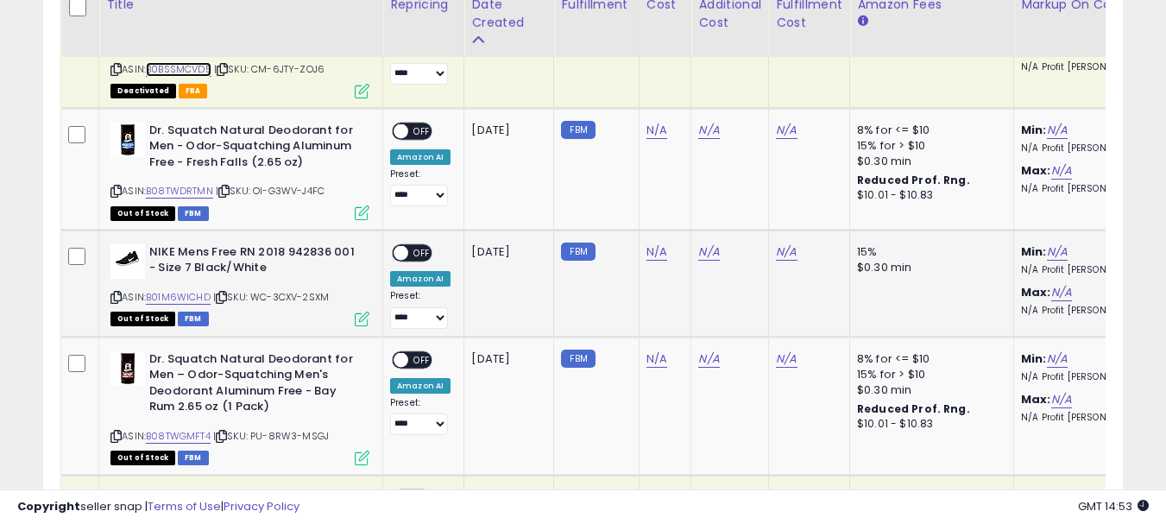
scroll to position [3365, 0]
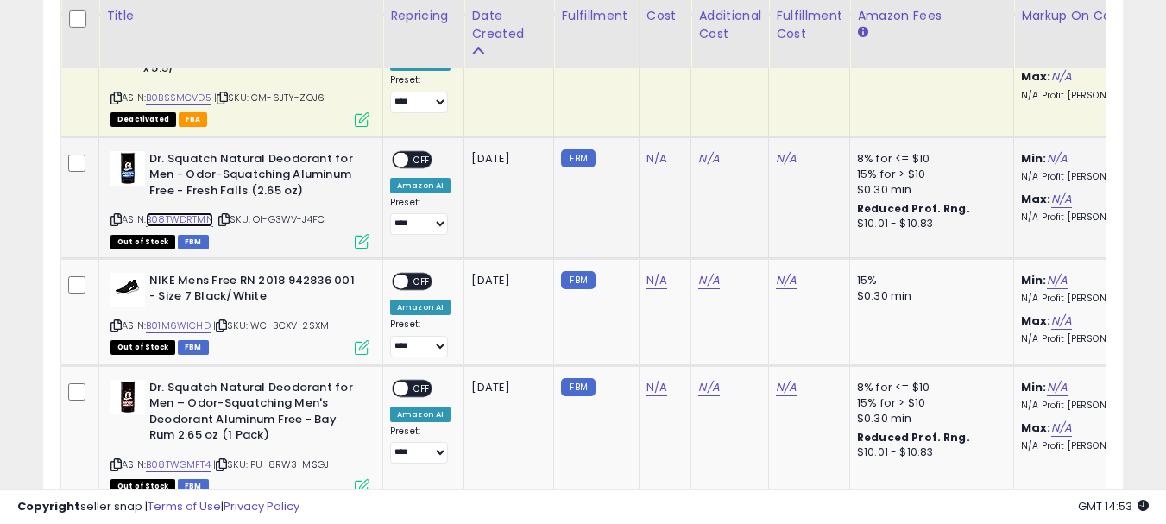
click at [197, 219] on link "B08TWDRTMN" at bounding box center [179, 219] width 67 height 15
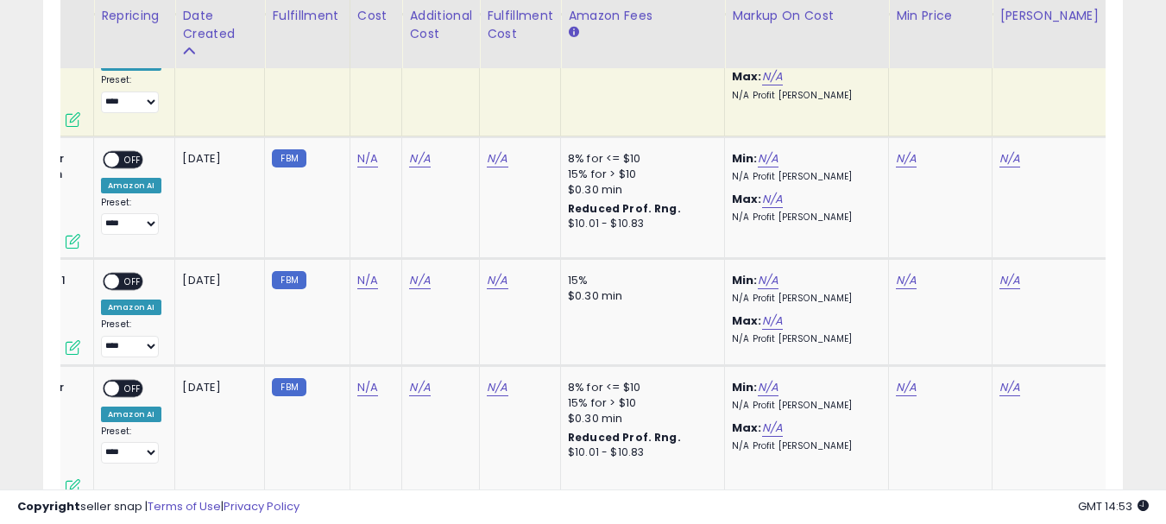
scroll to position [0, 386]
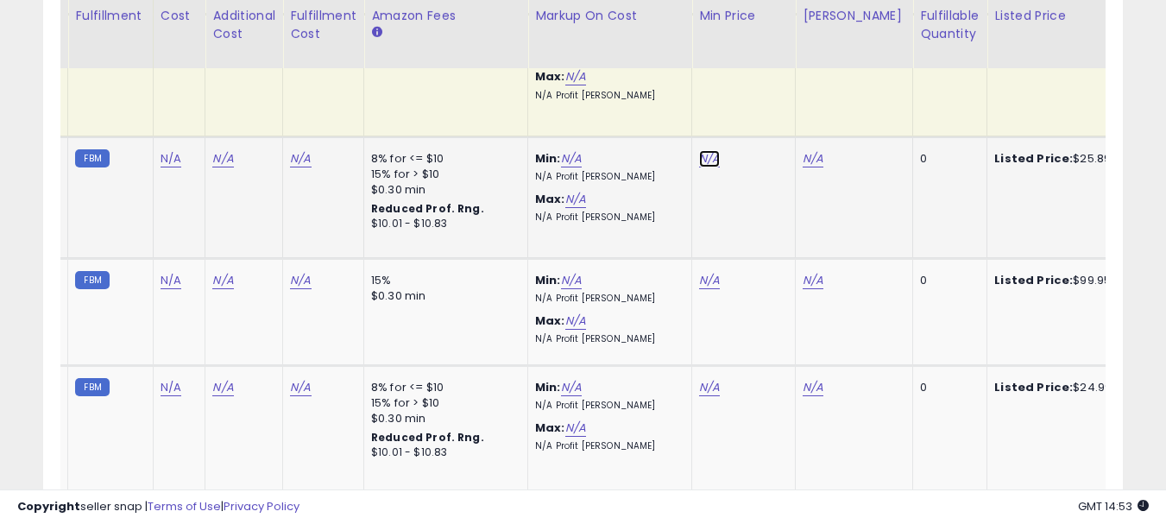
click at [710, 161] on link "N/A" at bounding box center [709, 158] width 21 height 17
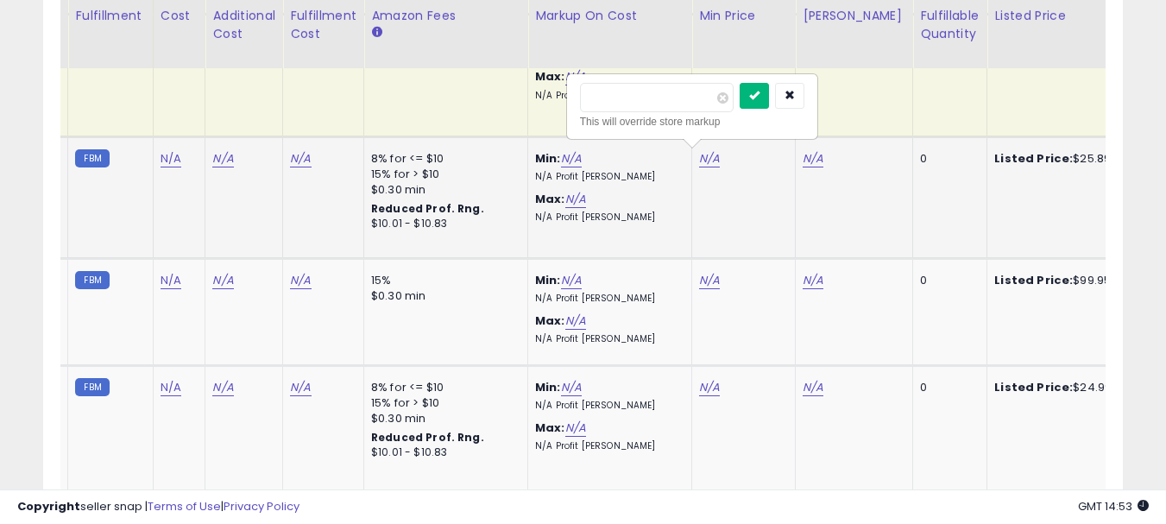
type input "*****"
click at [769, 98] on button "submit" at bounding box center [754, 96] width 29 height 26
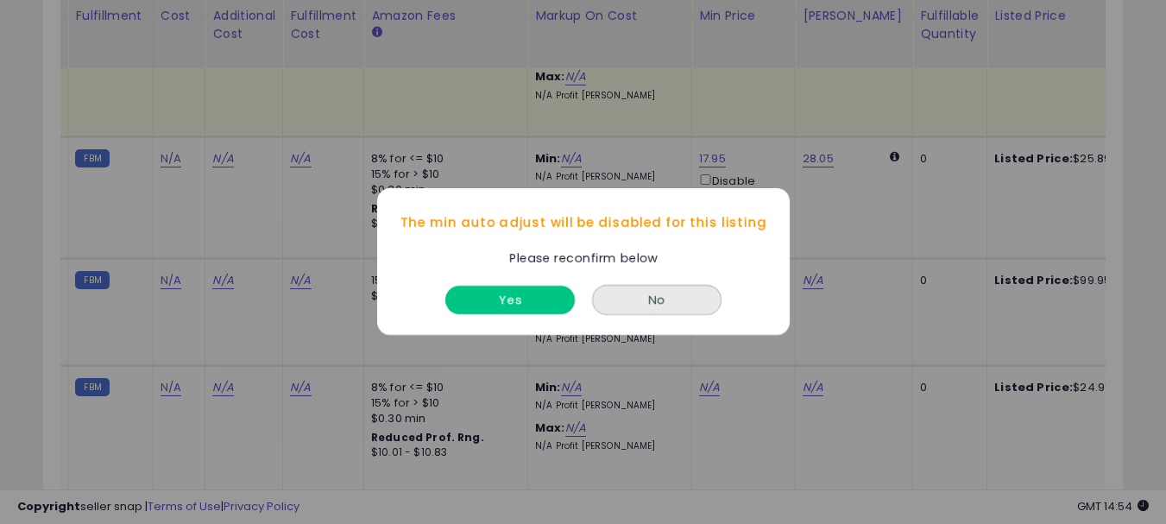
click at [550, 306] on button "Yes" at bounding box center [509, 300] width 129 height 28
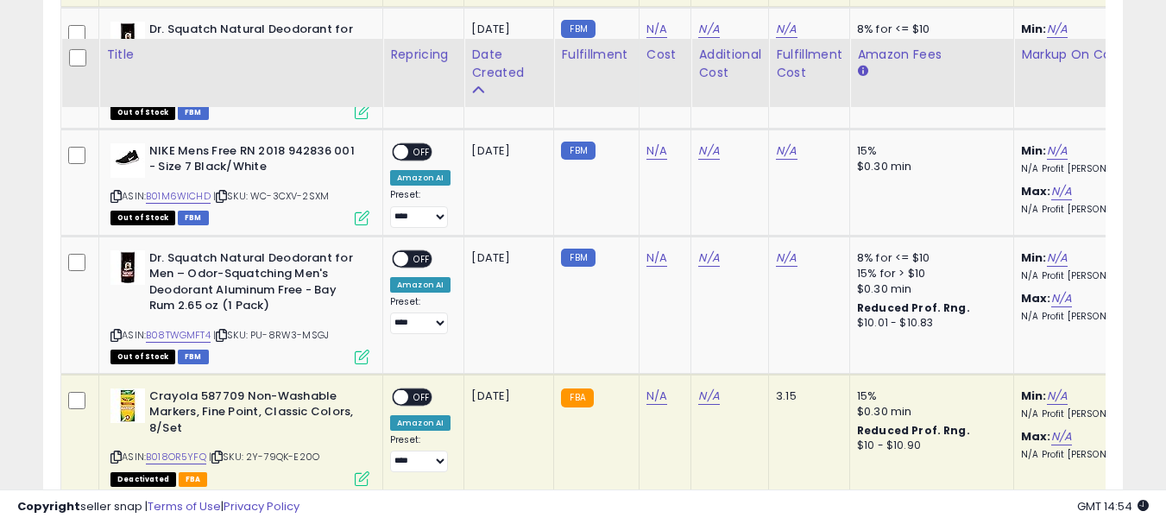
scroll to position [3538, 0]
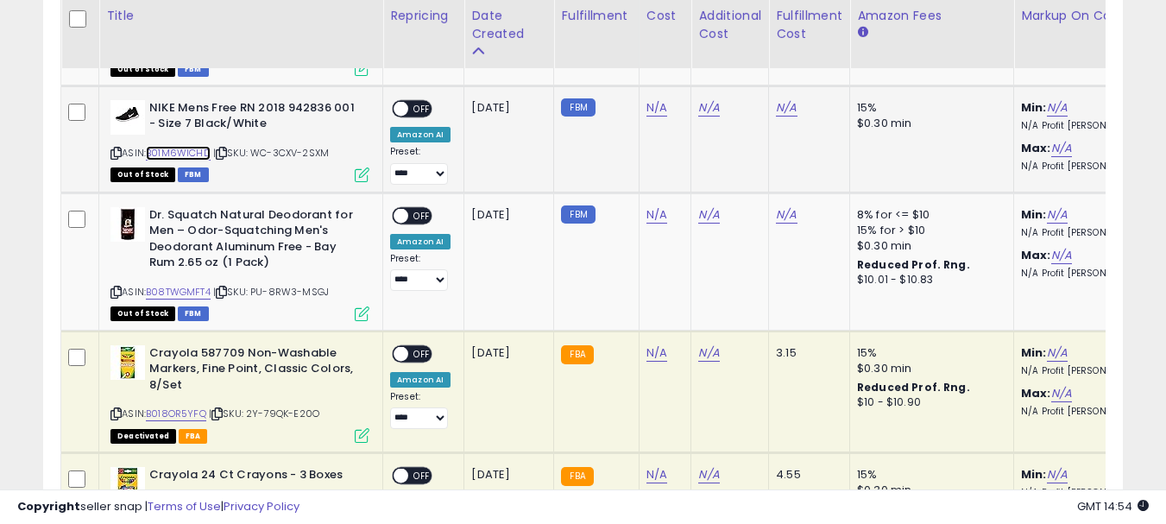
click at [178, 154] on link "B01M6WICHD" at bounding box center [178, 153] width 65 height 15
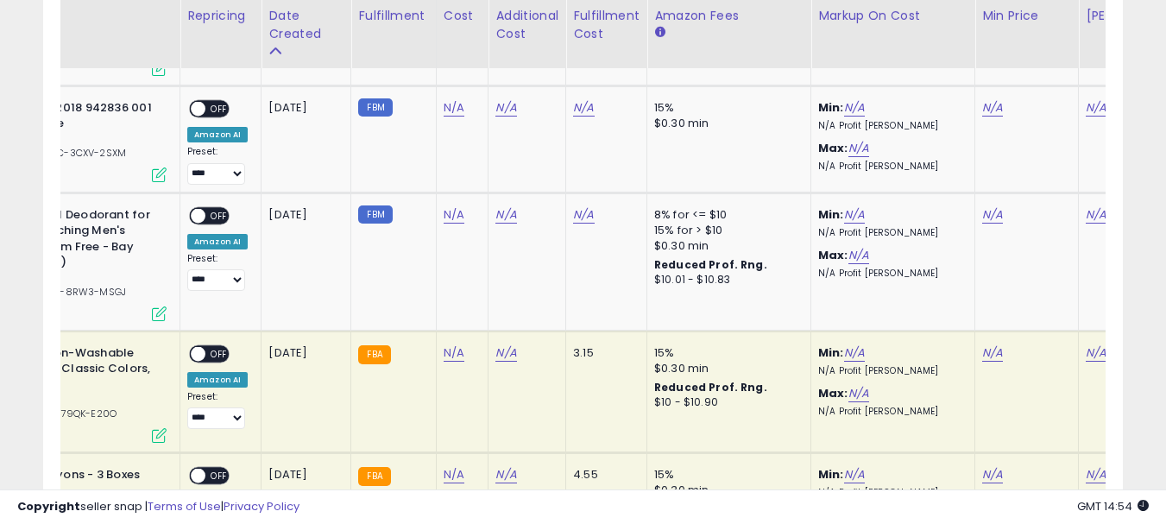
scroll to position [0, 252]
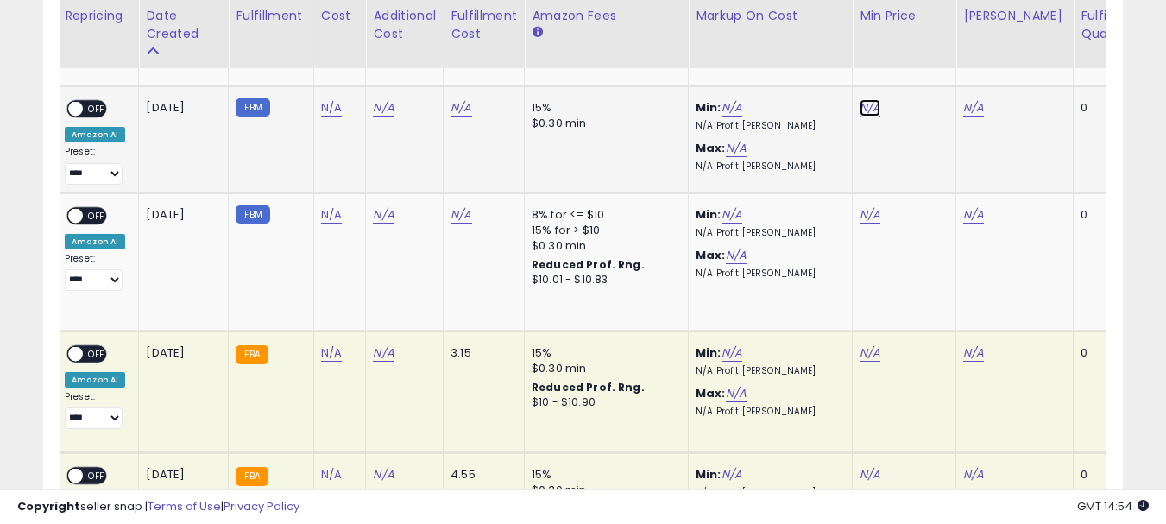
click at [863, 110] on link "N/A" at bounding box center [869, 107] width 21 height 17
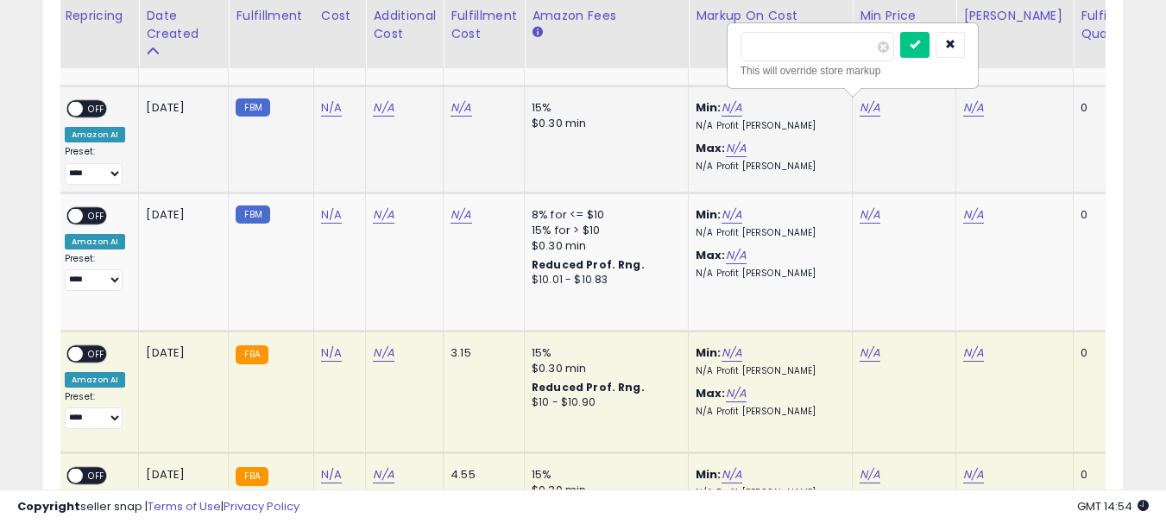
type input "******"
click at [929, 50] on button "submit" at bounding box center [914, 45] width 29 height 26
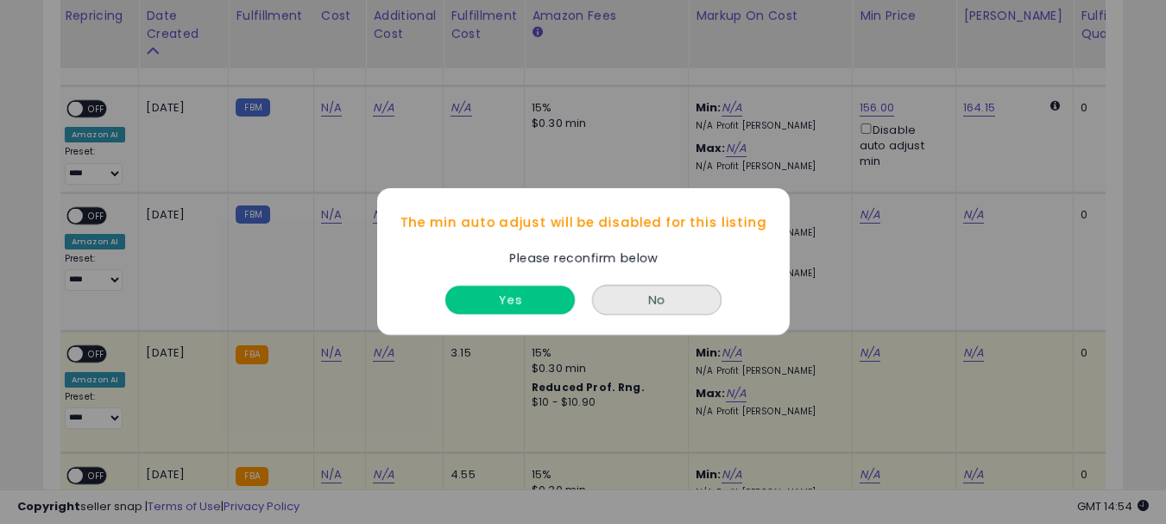
click at [491, 293] on button "Yes" at bounding box center [509, 300] width 129 height 28
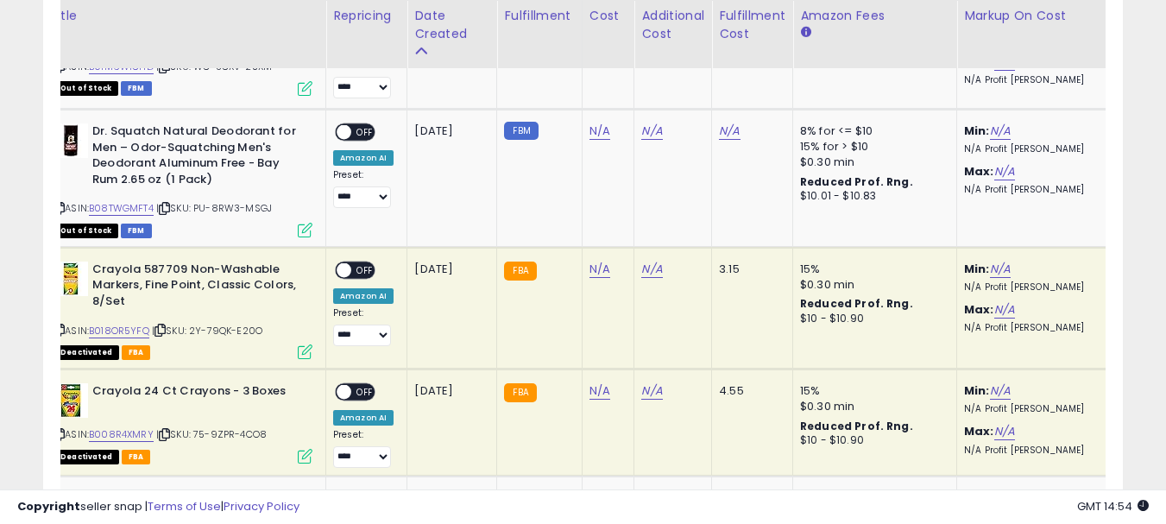
scroll to position [0, 0]
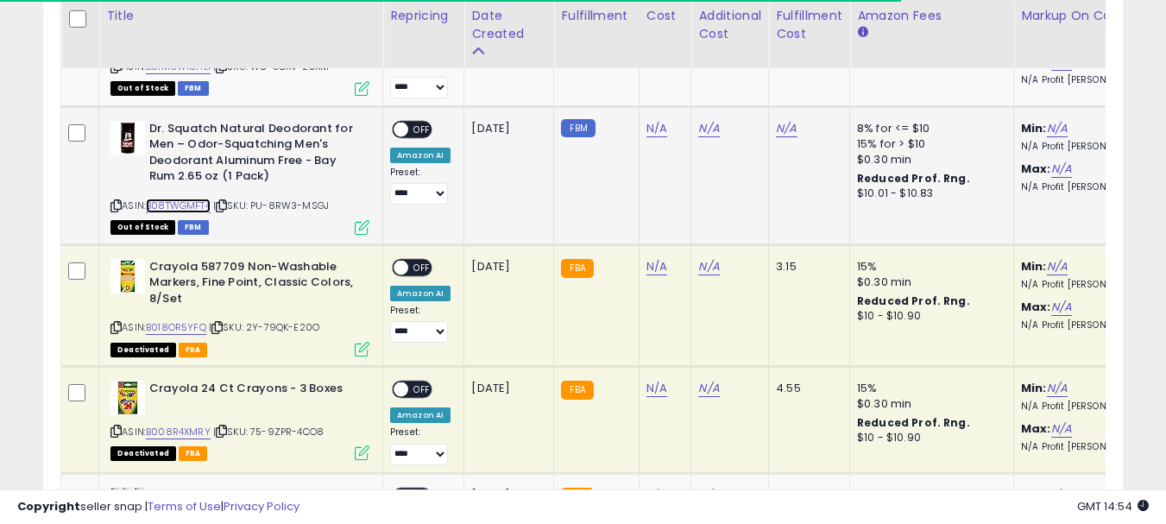
click at [187, 203] on link "B08TWGMFT4" at bounding box center [178, 205] width 65 height 15
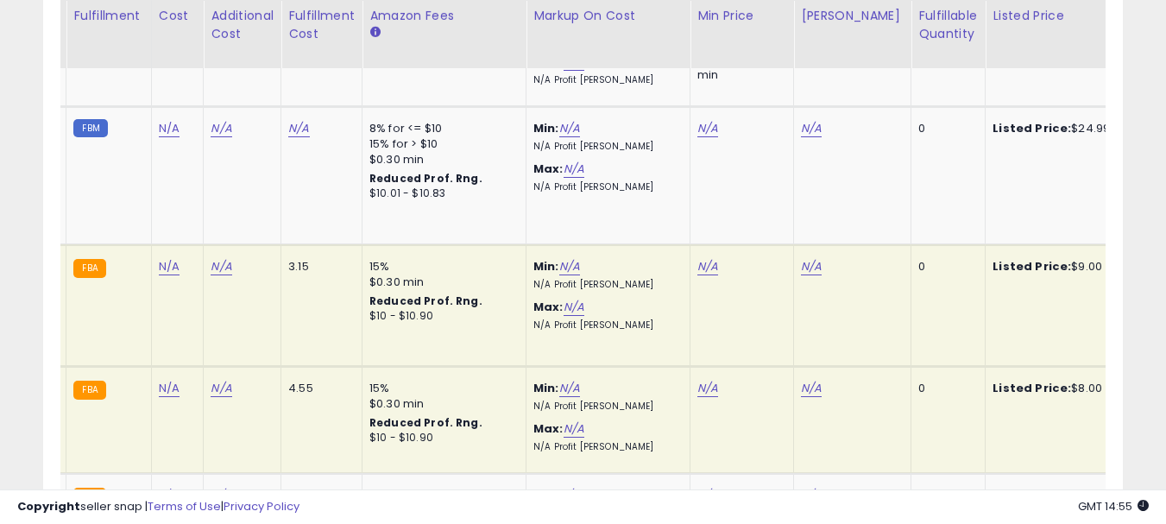
scroll to position [0, 497]
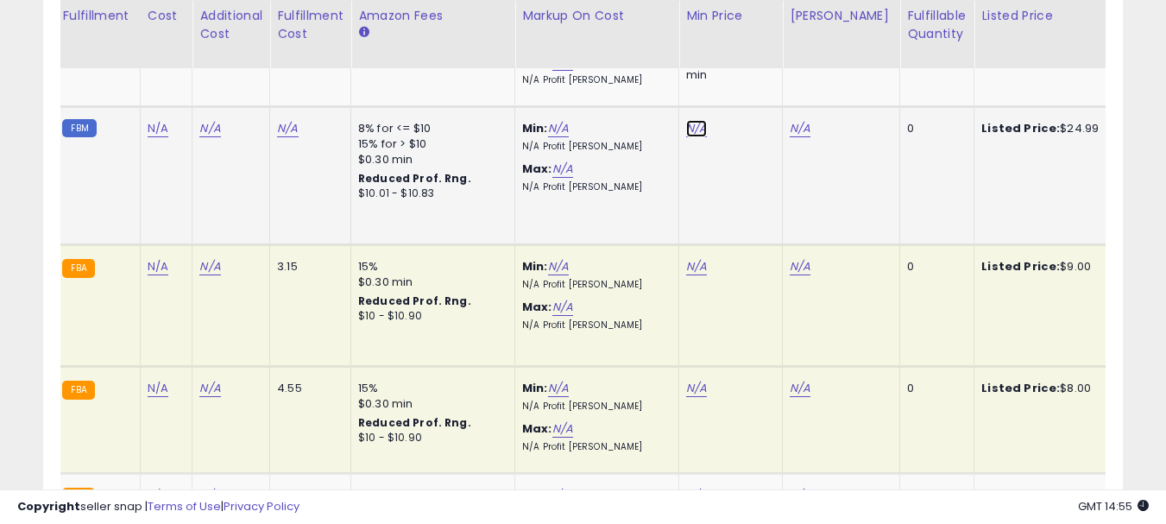
click at [692, 128] on link "N/A" at bounding box center [696, 128] width 21 height 17
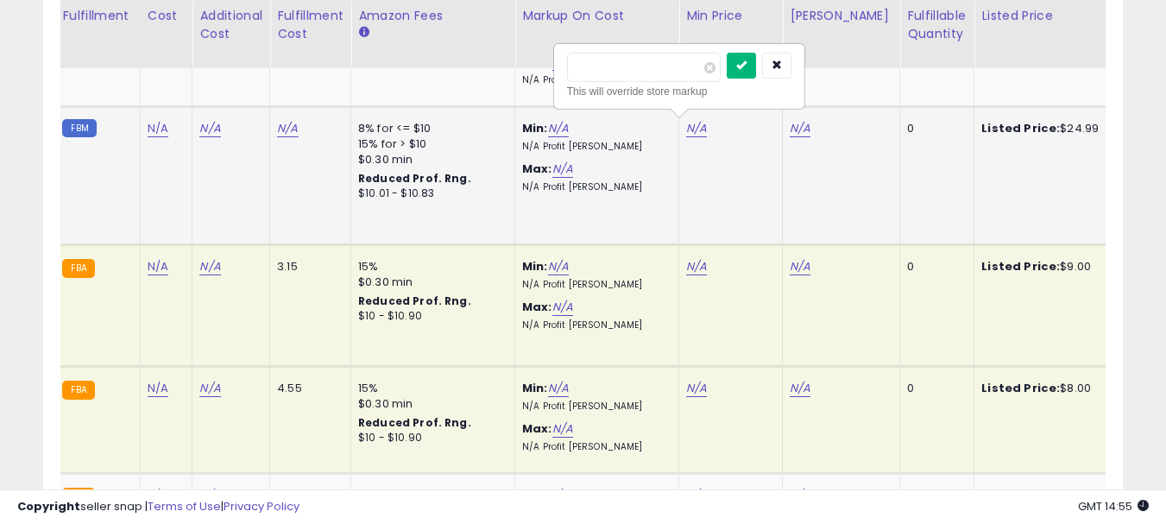
type input "*****"
click at [756, 72] on button "submit" at bounding box center [741, 66] width 29 height 26
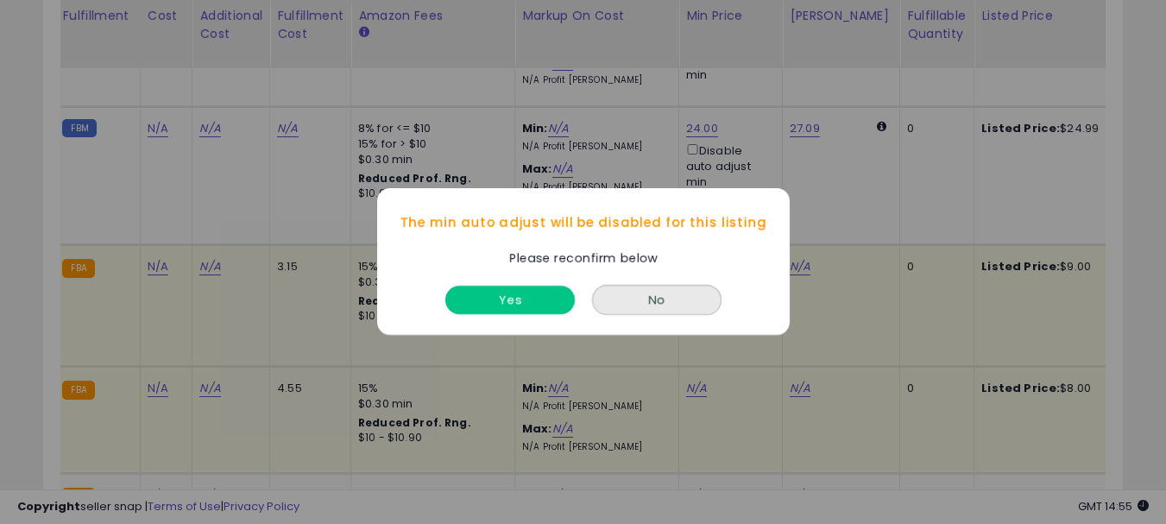
click at [545, 301] on button "Yes" at bounding box center [509, 300] width 129 height 28
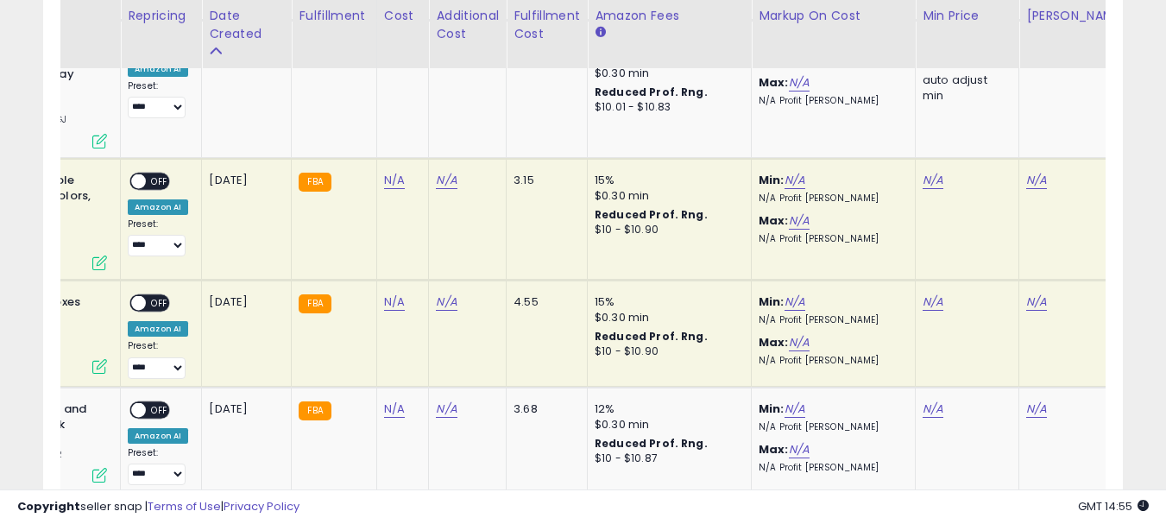
scroll to position [0, 0]
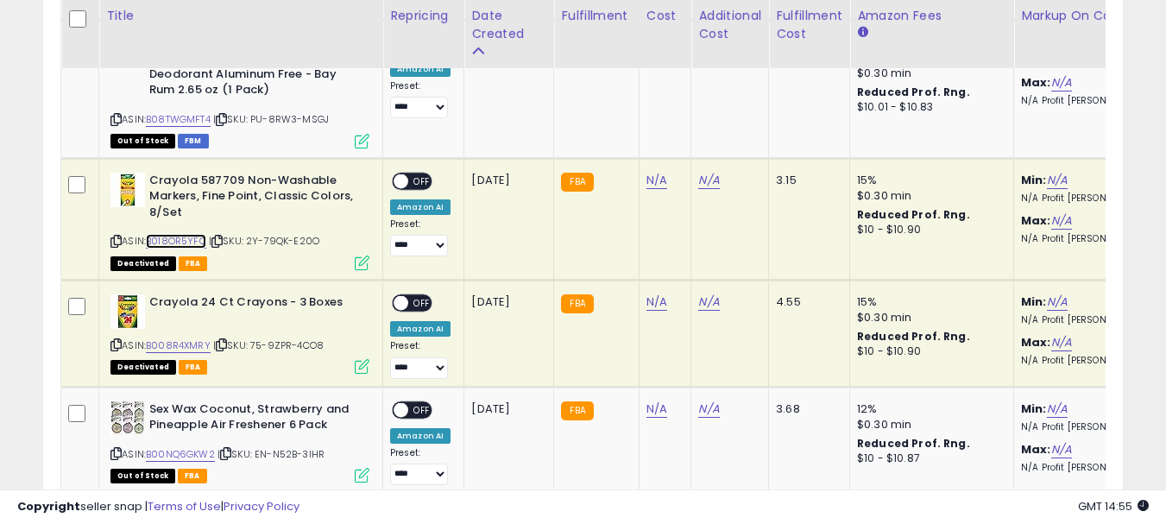
click at [167, 239] on link "B018OR5YFQ" at bounding box center [176, 241] width 60 height 15
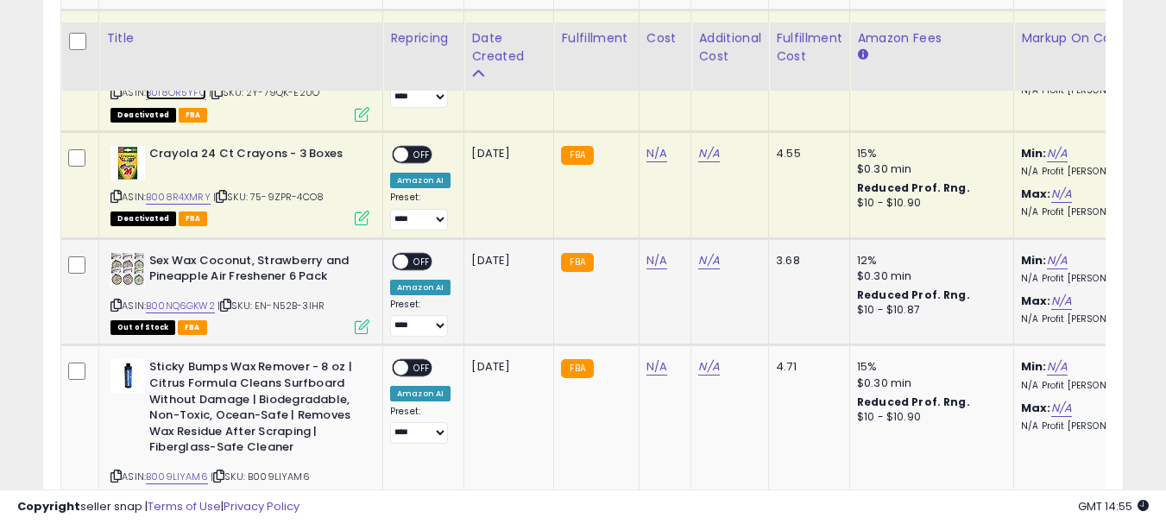
scroll to position [3883, 0]
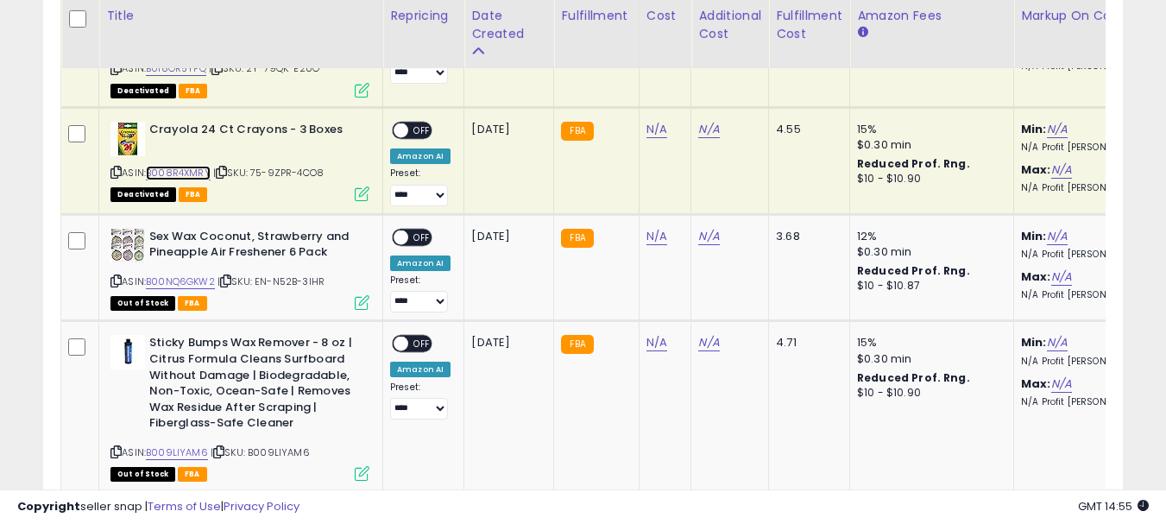
click at [195, 172] on link "B008R4XMRY" at bounding box center [178, 173] width 65 height 15
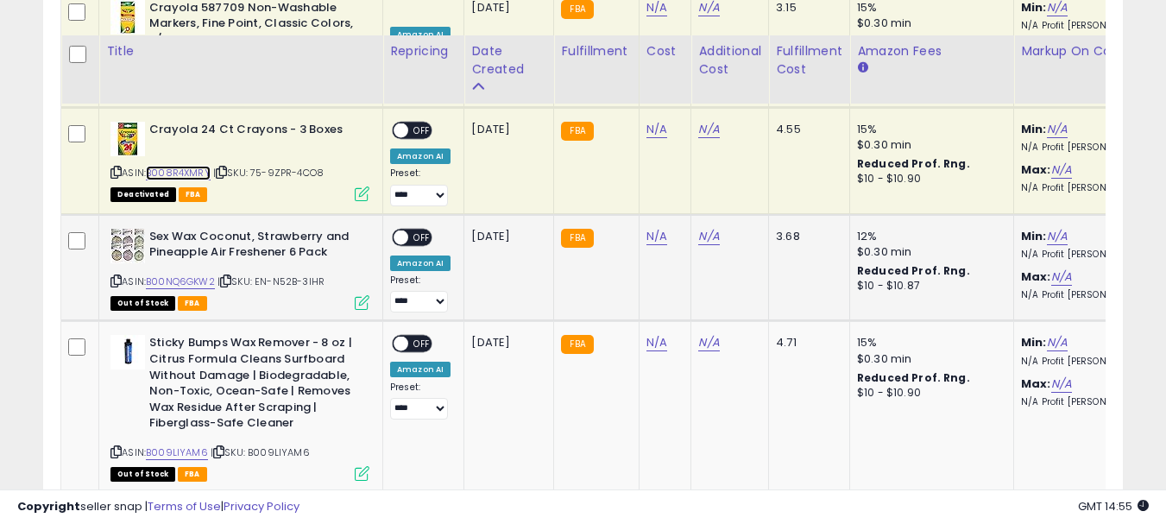
scroll to position [3970, 0]
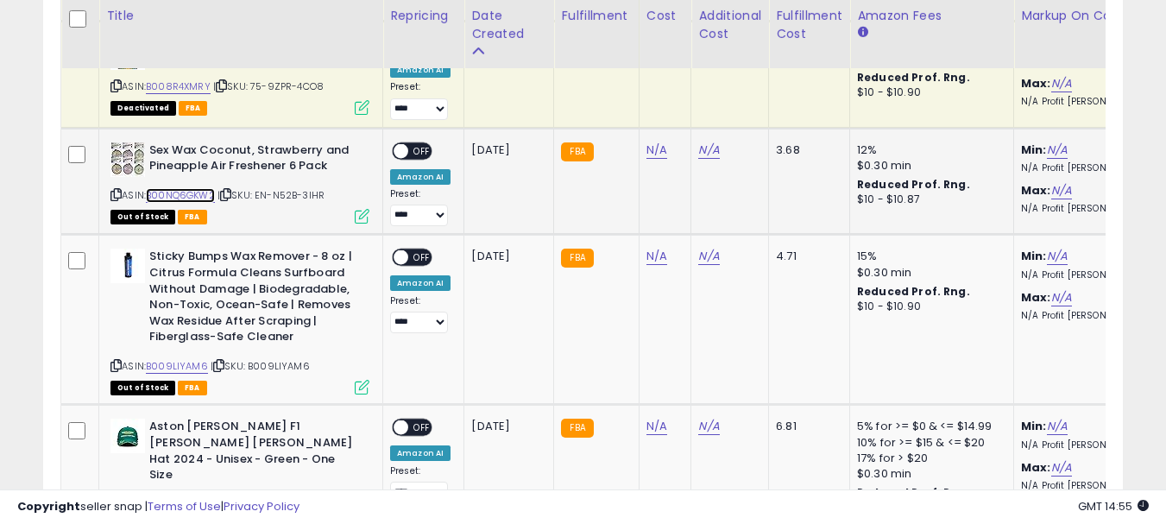
click at [185, 194] on link "B00NQ6GKW2" at bounding box center [180, 195] width 69 height 15
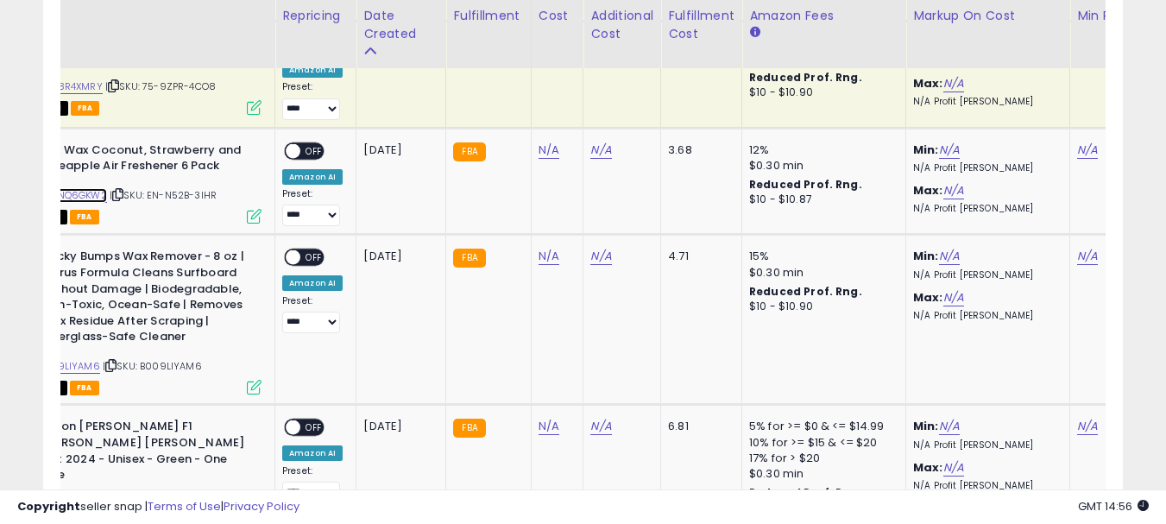
scroll to position [0, 165]
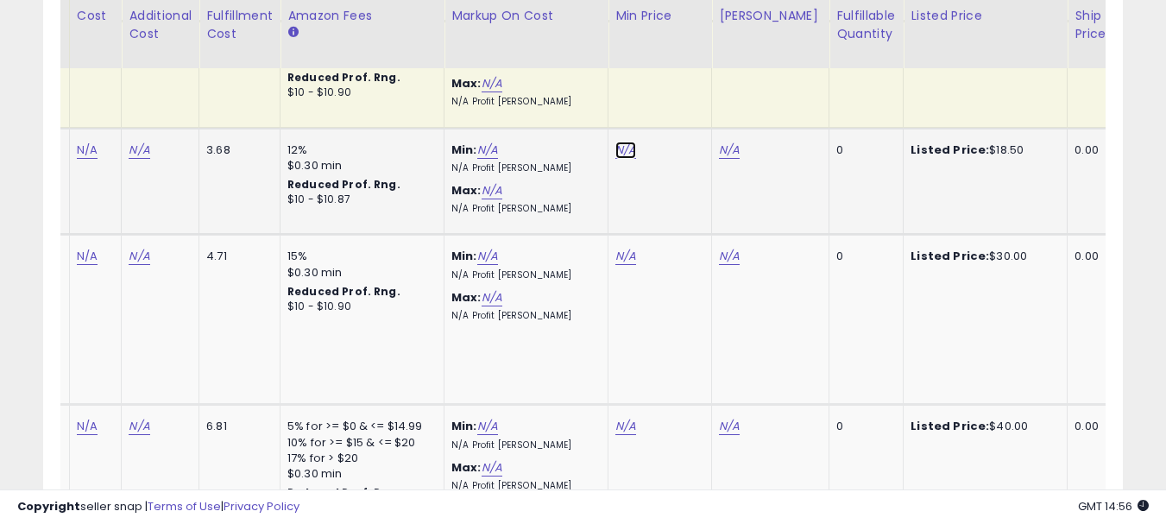
click at [617, 154] on link "N/A" at bounding box center [625, 150] width 21 height 17
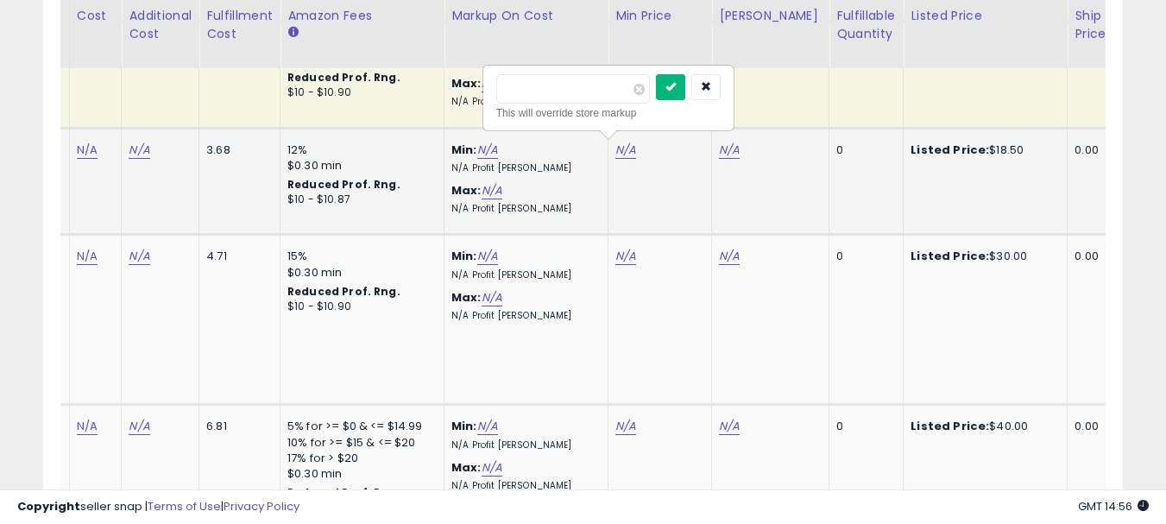
type input "*****"
click at [676, 86] on icon "submit" at bounding box center [670, 86] width 10 height 10
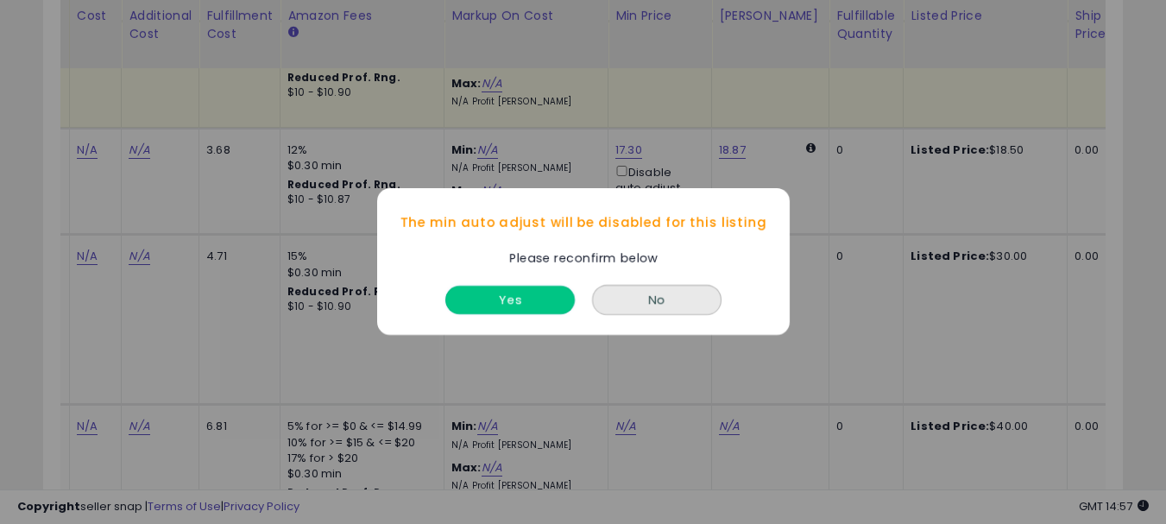
click at [530, 297] on button "Yes" at bounding box center [509, 300] width 129 height 28
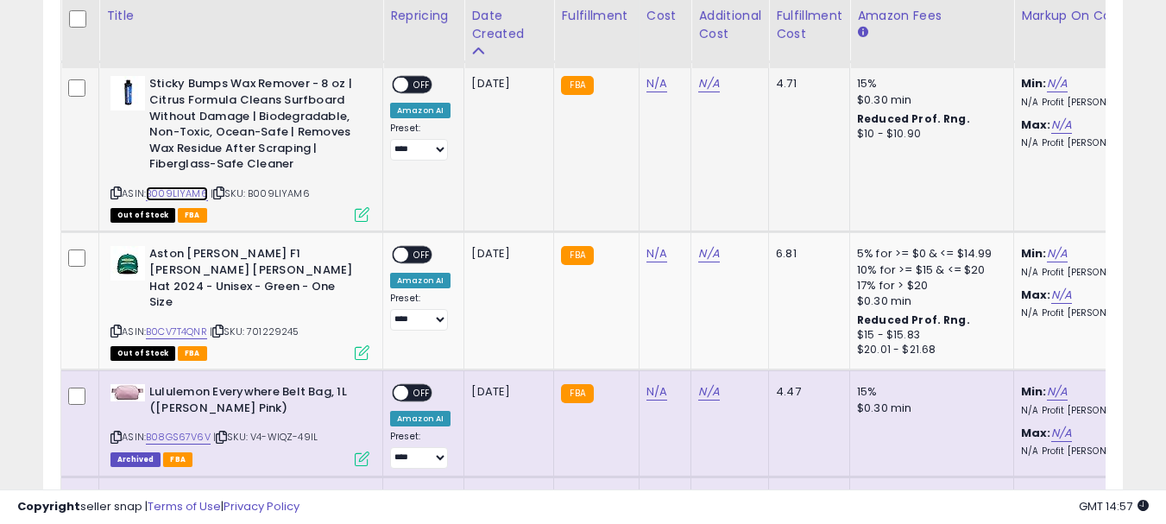
click at [175, 191] on link "B009LIYAM6" at bounding box center [177, 193] width 62 height 15
click at [647, 88] on link "N/A" at bounding box center [656, 83] width 21 height 17
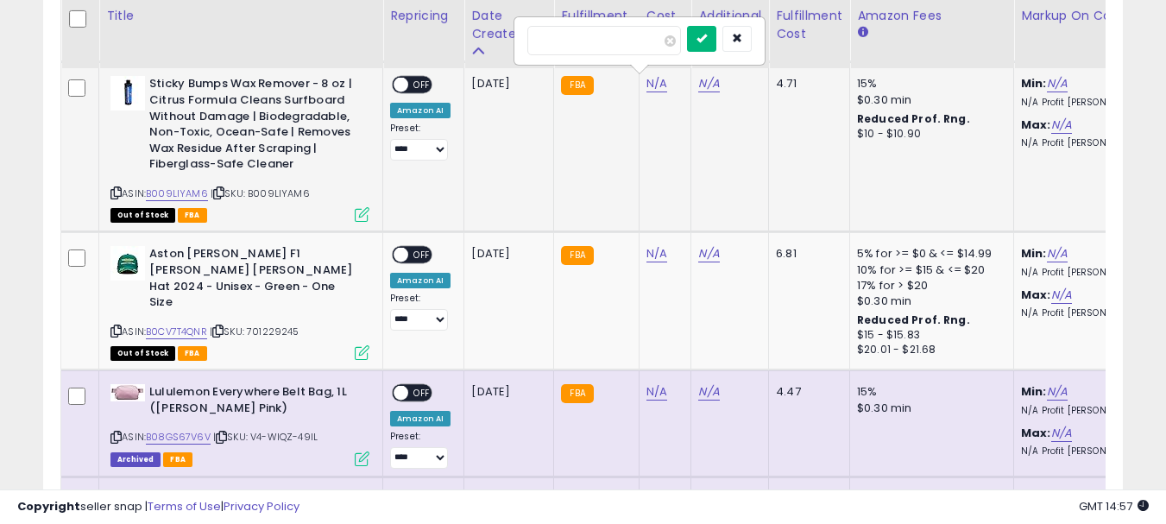
type input "****"
click at [707, 33] on icon "submit" at bounding box center [701, 38] width 10 height 10
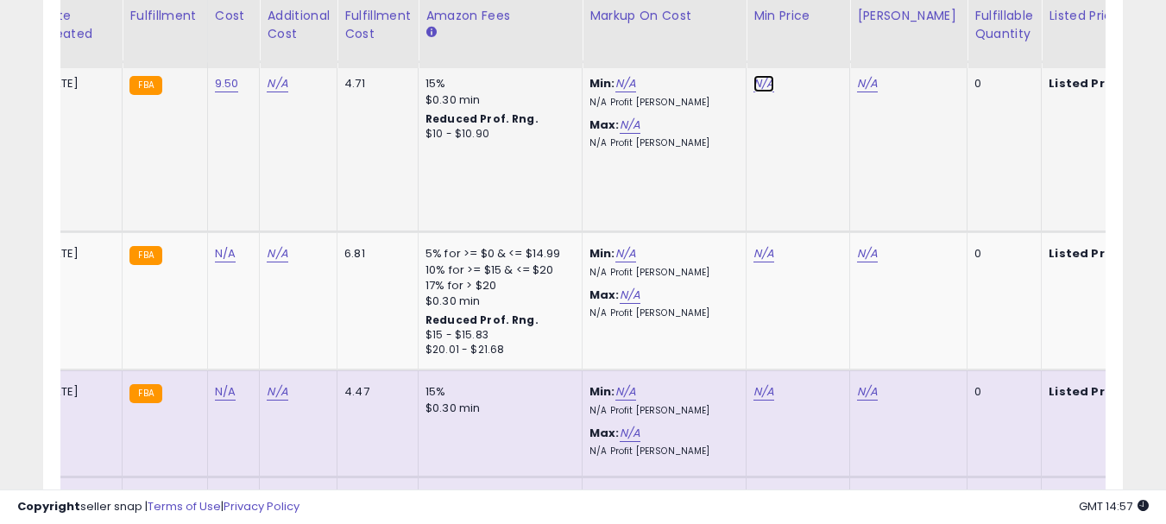
click at [760, 85] on link "N/A" at bounding box center [763, 83] width 21 height 17
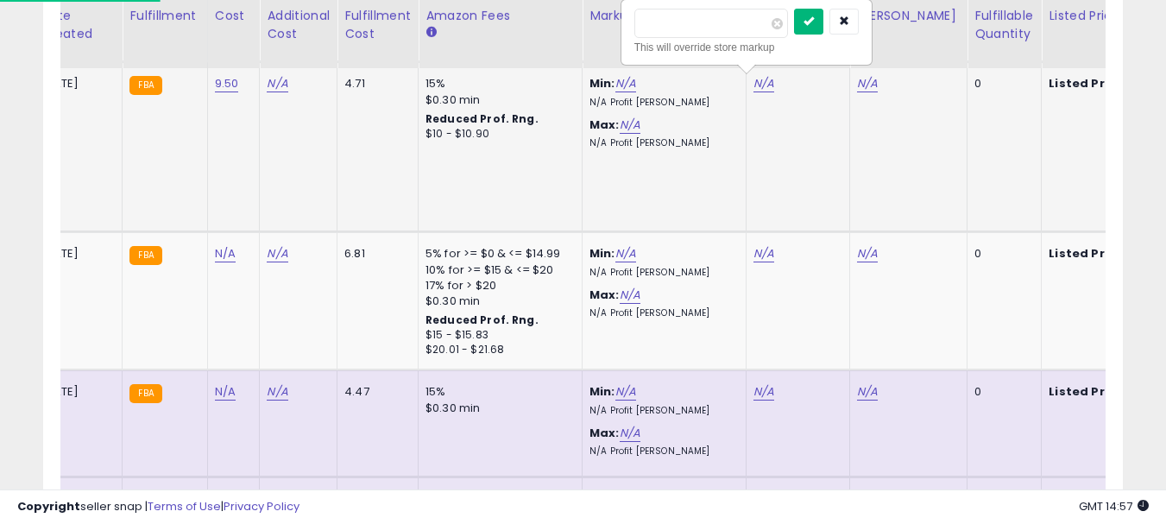
type input "*****"
click at [823, 20] on button "submit" at bounding box center [808, 22] width 29 height 26
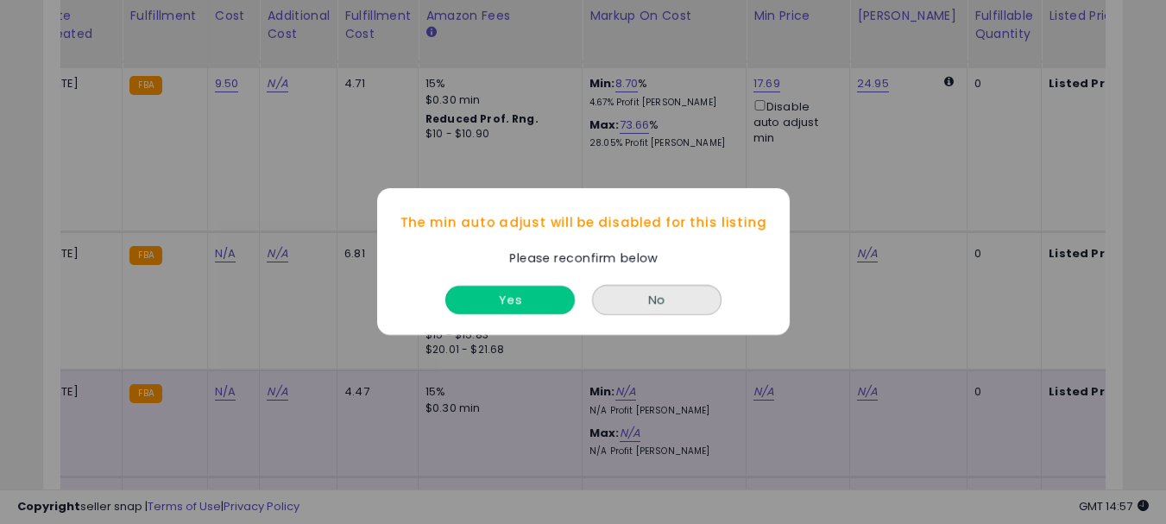
click at [526, 300] on button "Yes" at bounding box center [509, 300] width 129 height 28
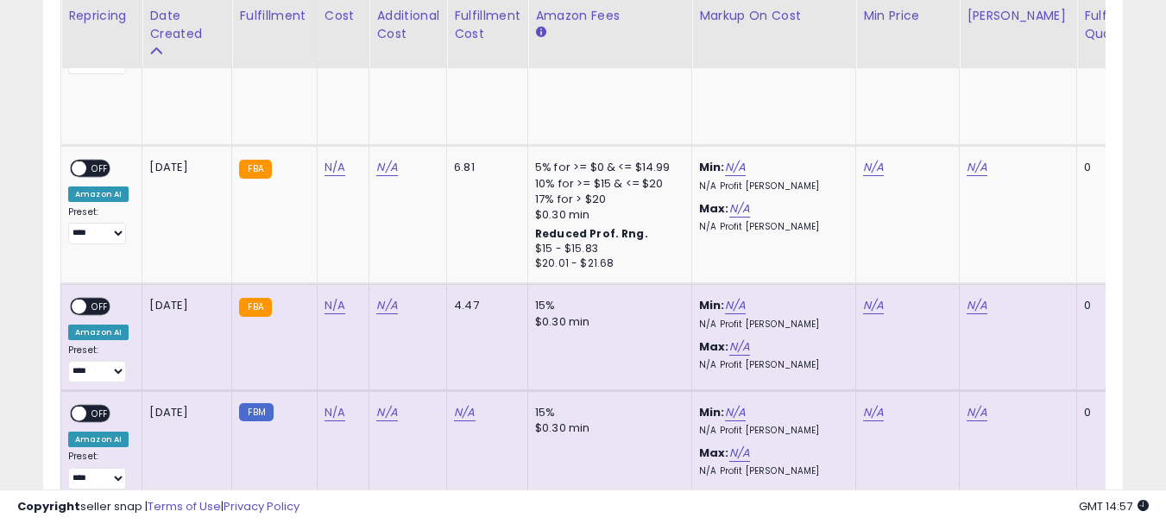
scroll to position [0, 0]
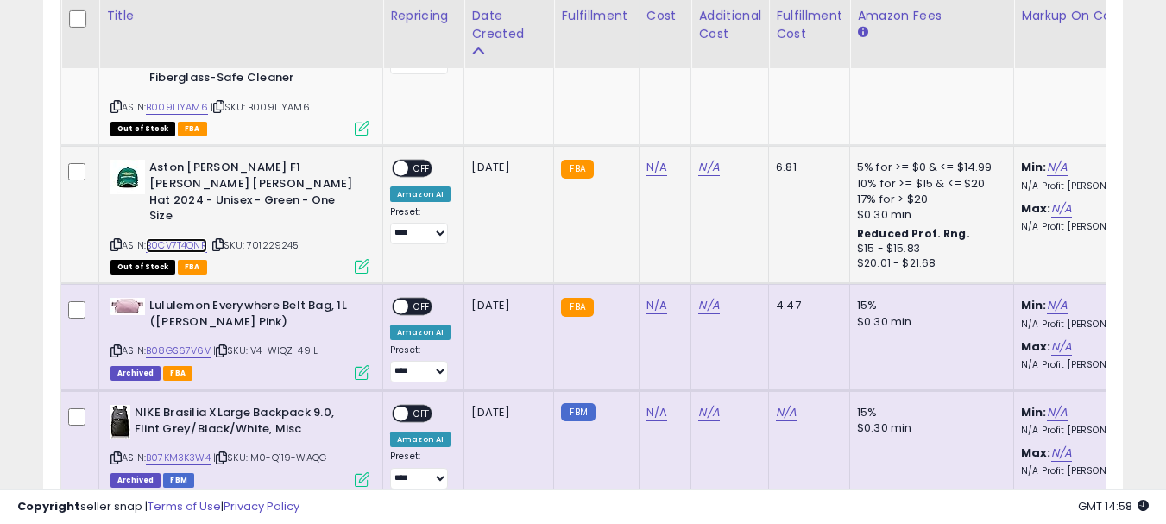
click at [177, 238] on link "B0CV7T4QNR" at bounding box center [176, 245] width 61 height 15
click at [649, 165] on link "N/A" at bounding box center [656, 167] width 21 height 17
type input "*****"
click at [707, 122] on icon "submit" at bounding box center [701, 121] width 10 height 10
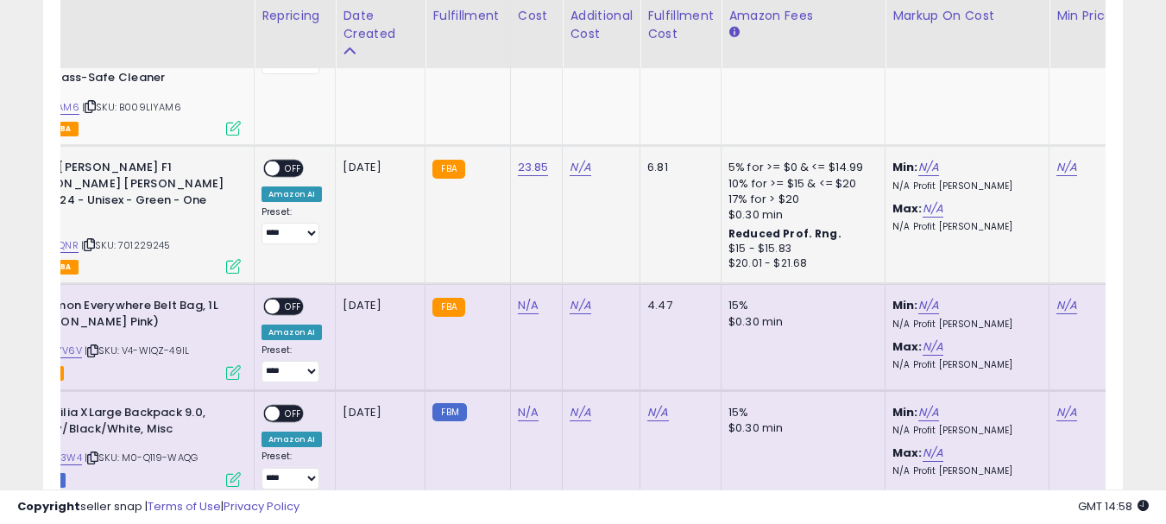
scroll to position [0, 249]
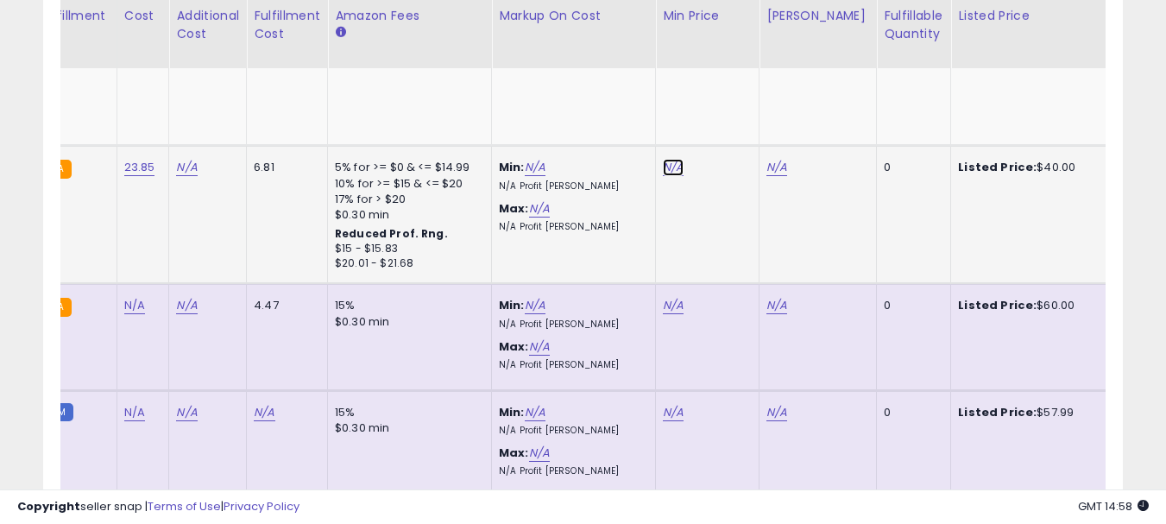
click at [664, 165] on link "N/A" at bounding box center [673, 167] width 21 height 17
type input "*****"
click at [723, 106] on icon "submit" at bounding box center [718, 104] width 10 height 10
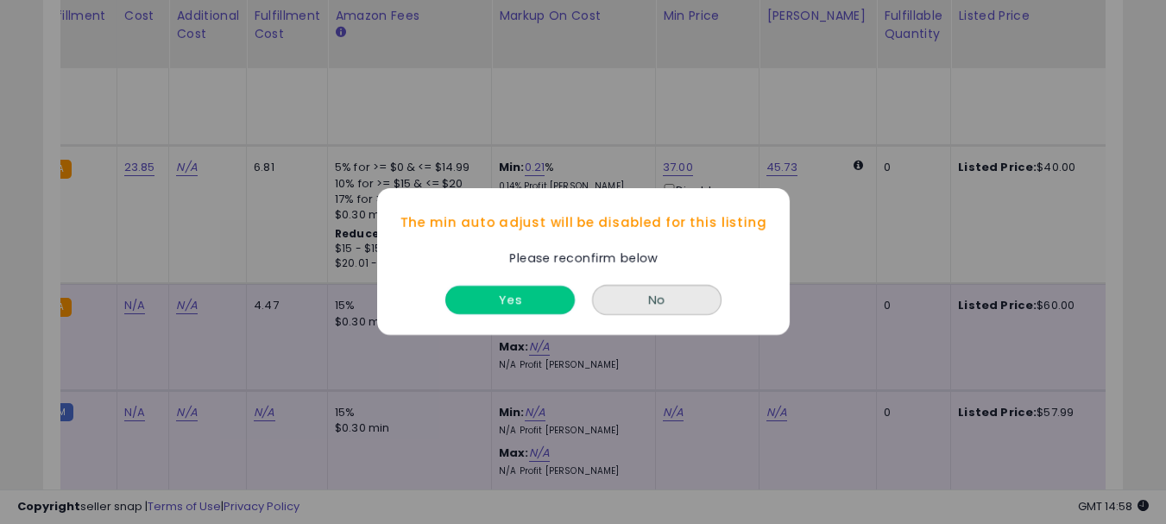
click at [549, 295] on button "Yes" at bounding box center [509, 300] width 129 height 28
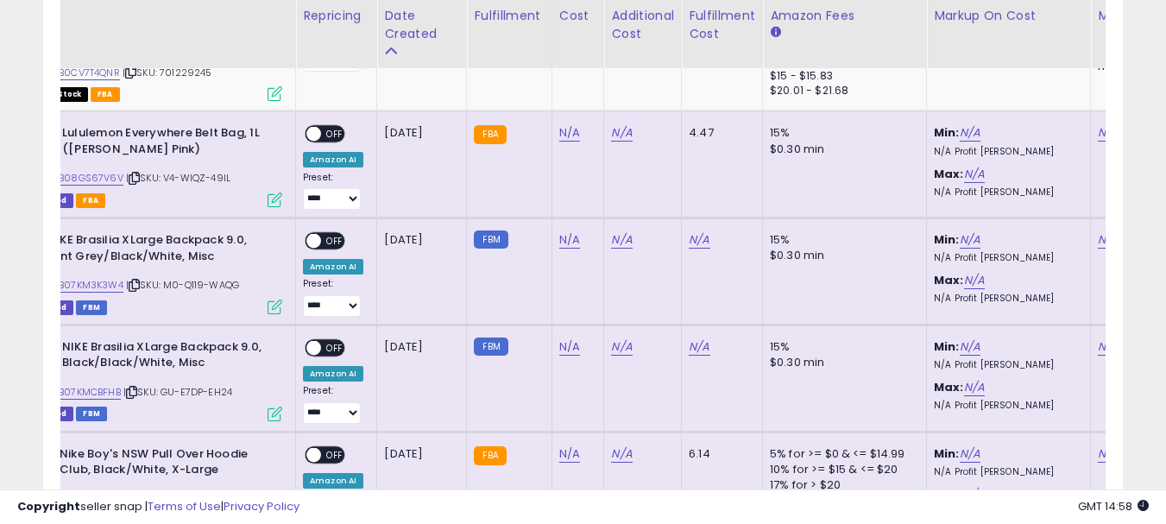
scroll to position [0, 0]
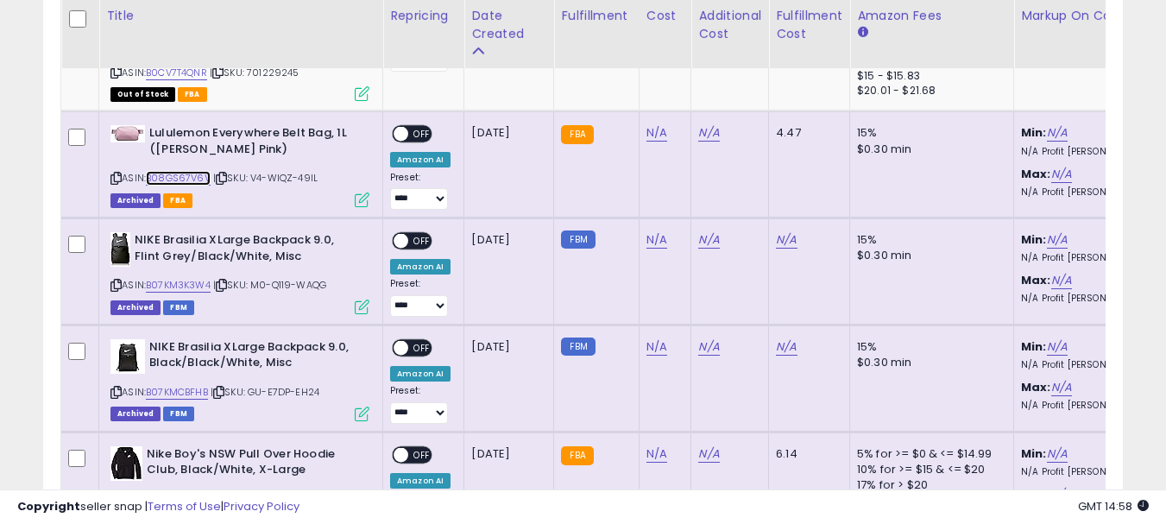
click at [168, 173] on link "B08GS67V6V" at bounding box center [178, 178] width 65 height 15
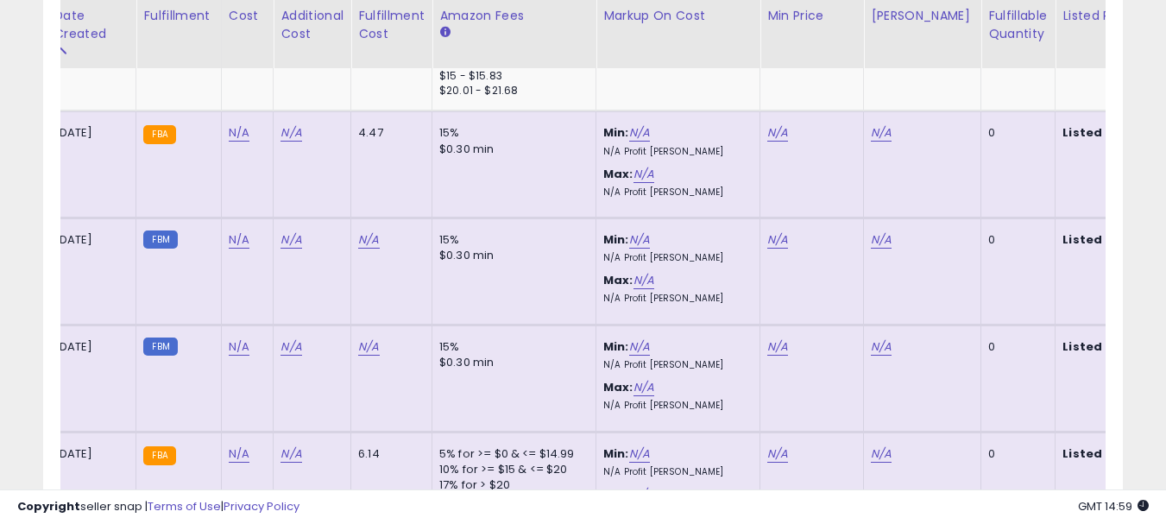
scroll to position [0, 459]
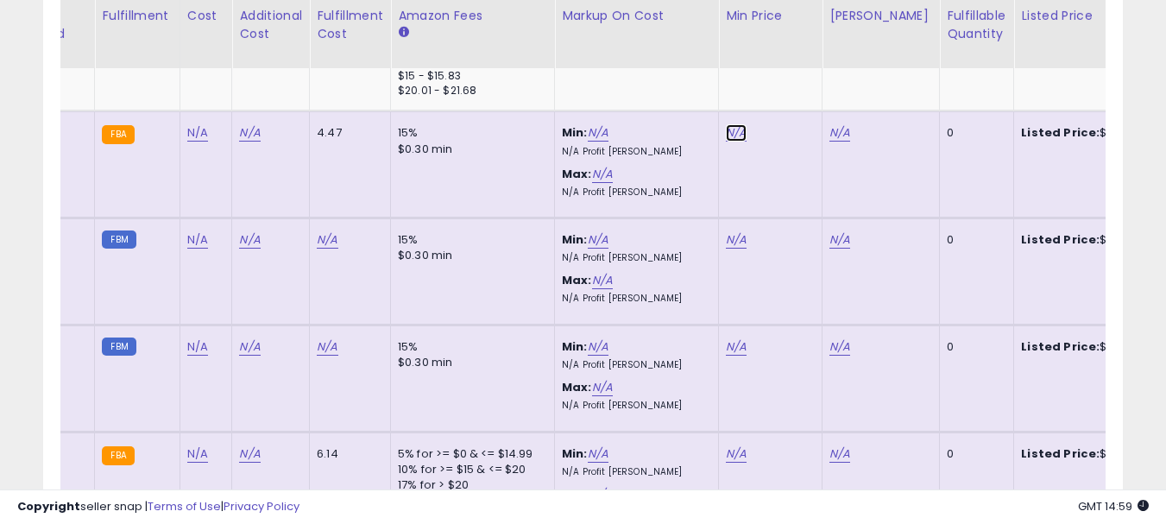
click at [726, 129] on link "N/A" at bounding box center [736, 132] width 21 height 17
type input "*****"
click at [796, 66] on button "submit" at bounding box center [780, 66] width 29 height 26
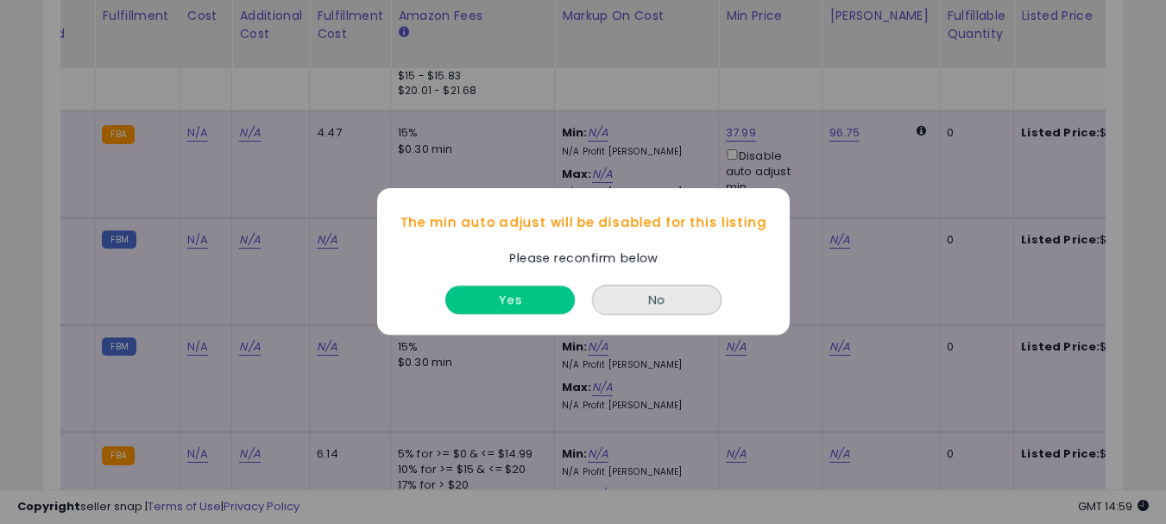
click at [522, 308] on button "Yes" at bounding box center [509, 300] width 129 height 28
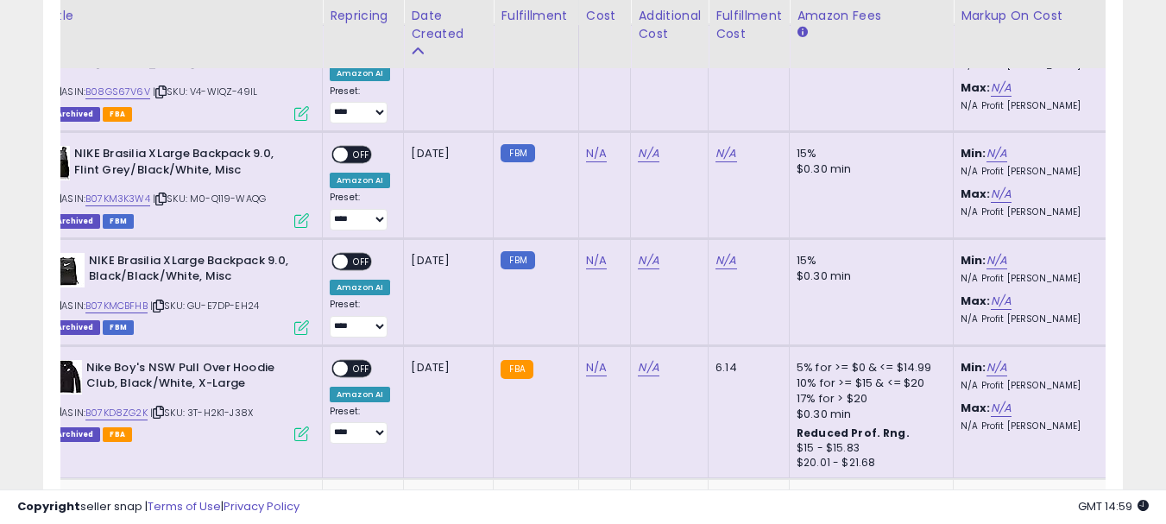
scroll to position [0, 0]
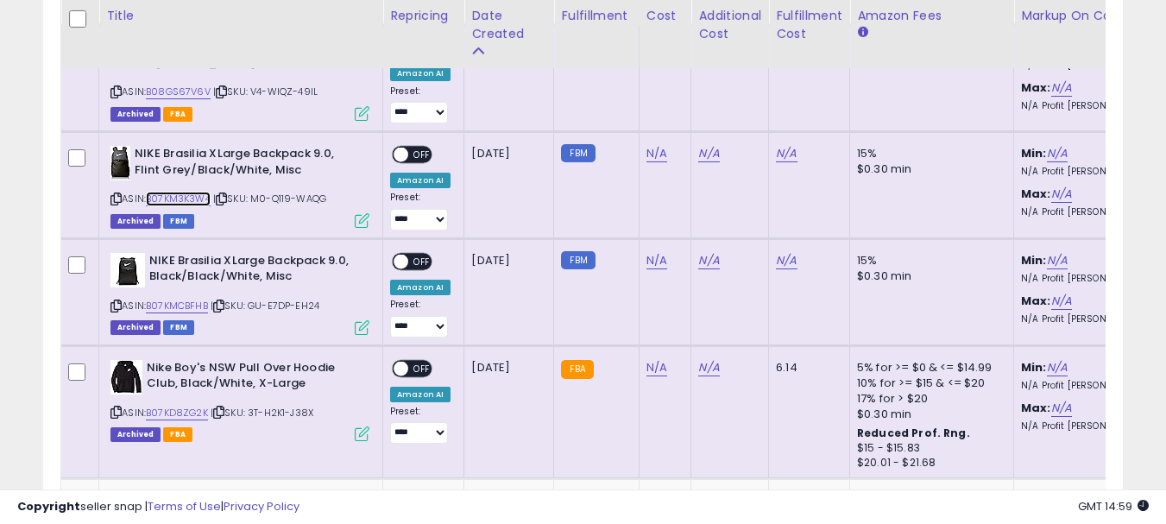
click at [194, 192] on link "B07KM3K3W4" at bounding box center [178, 199] width 65 height 15
click at [646, 151] on link "N/A" at bounding box center [656, 153] width 21 height 17
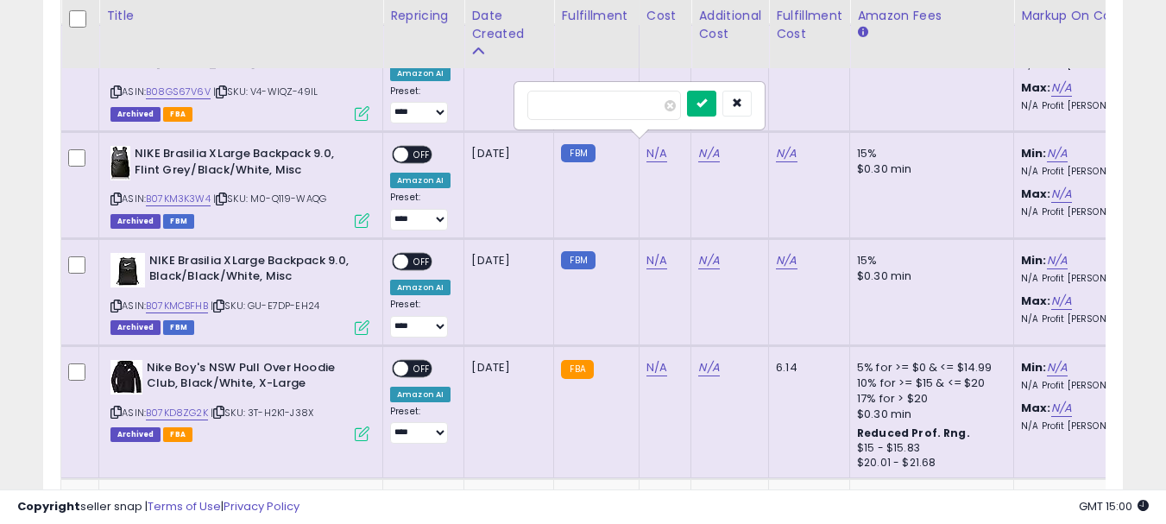
type input "*****"
click at [707, 104] on icon "submit" at bounding box center [701, 103] width 10 height 10
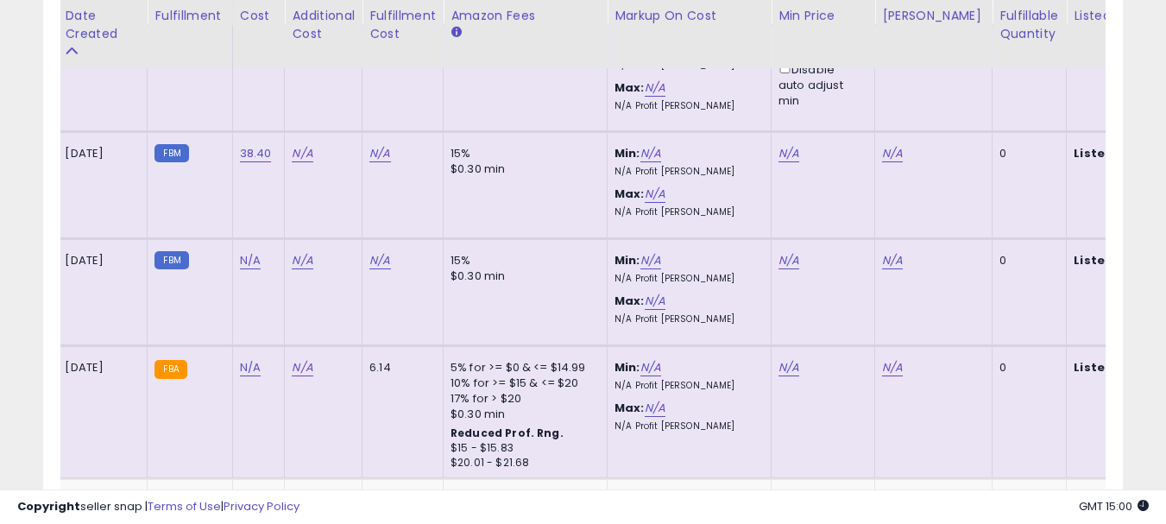
scroll to position [0, 452]
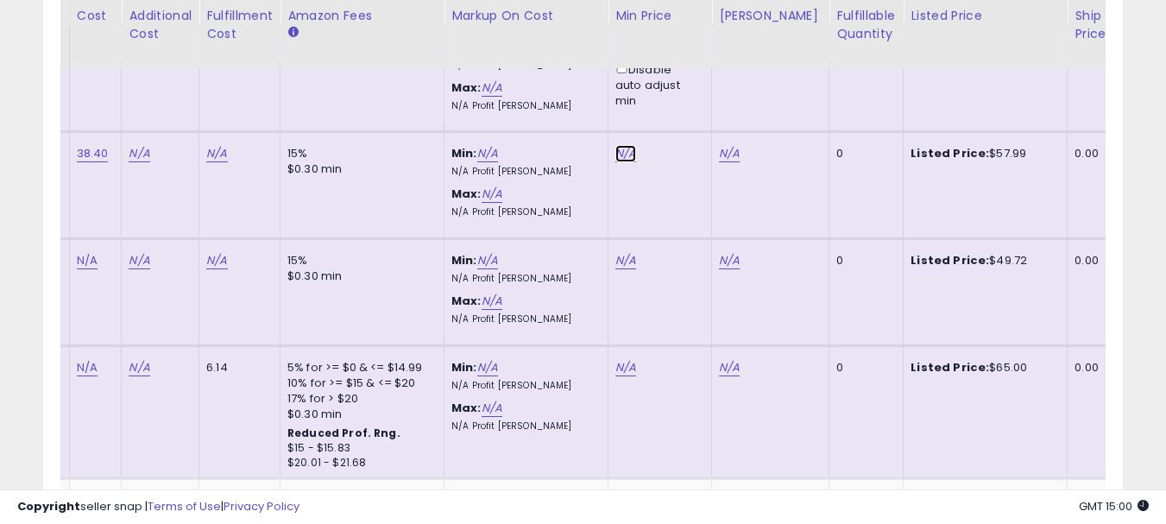
click at [626, 150] on link "N/A" at bounding box center [625, 153] width 21 height 17
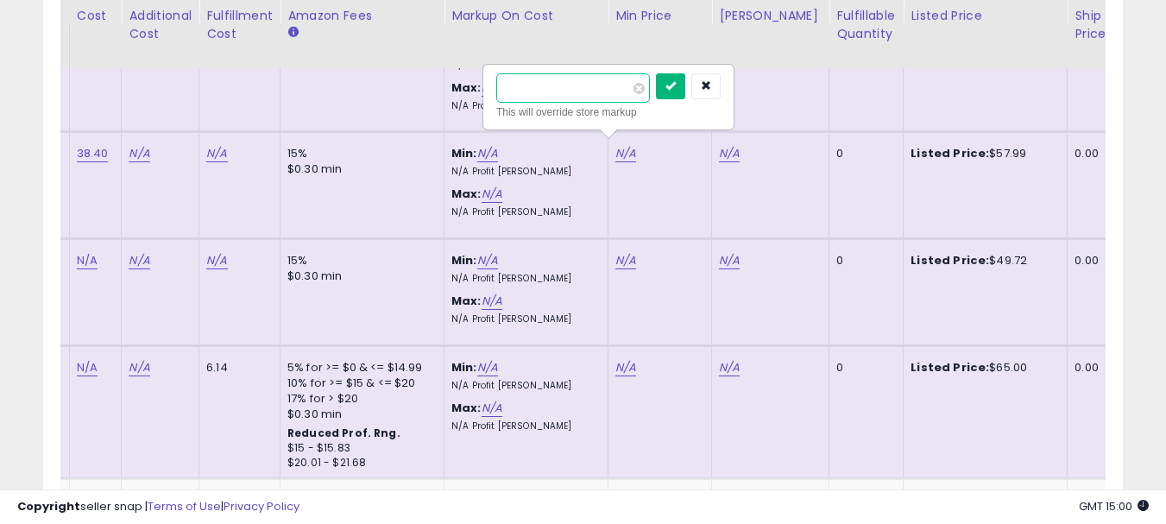
type input "*****"
click at [676, 90] on icon "submit" at bounding box center [670, 85] width 10 height 10
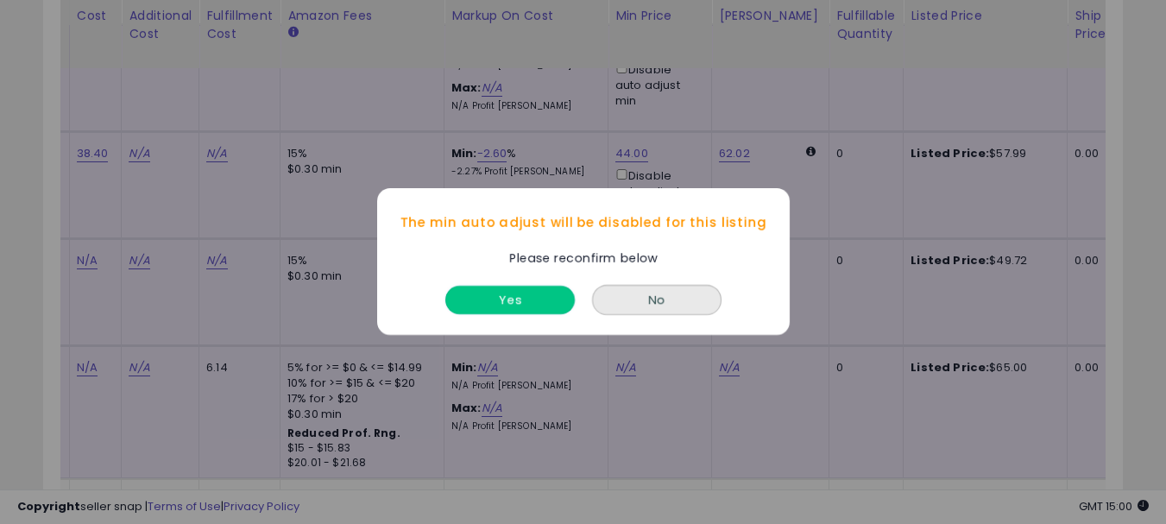
click at [523, 299] on button "Yes" at bounding box center [509, 300] width 129 height 28
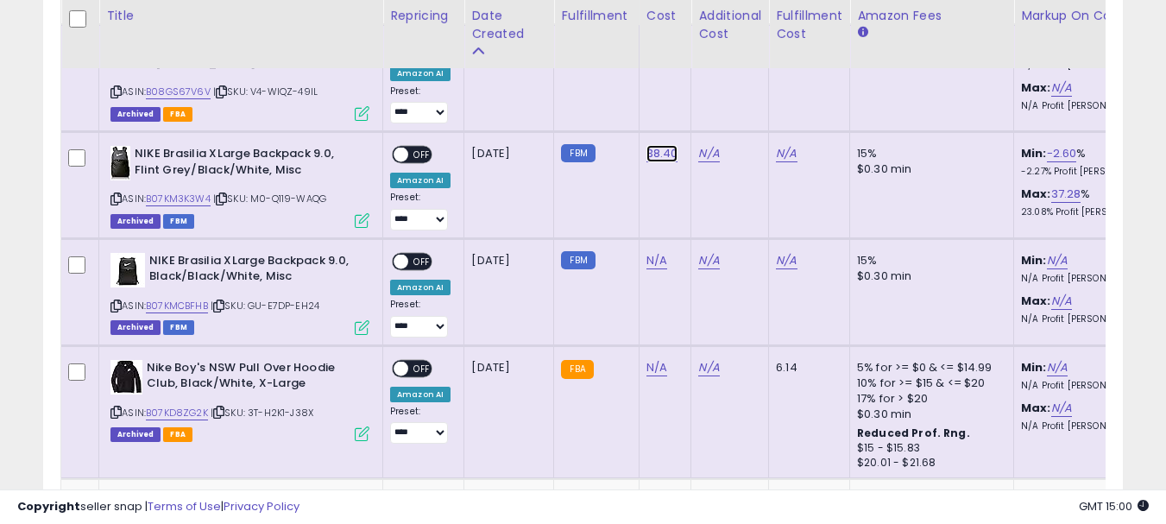
click at [664, 150] on link "38.40" at bounding box center [662, 153] width 32 height 17
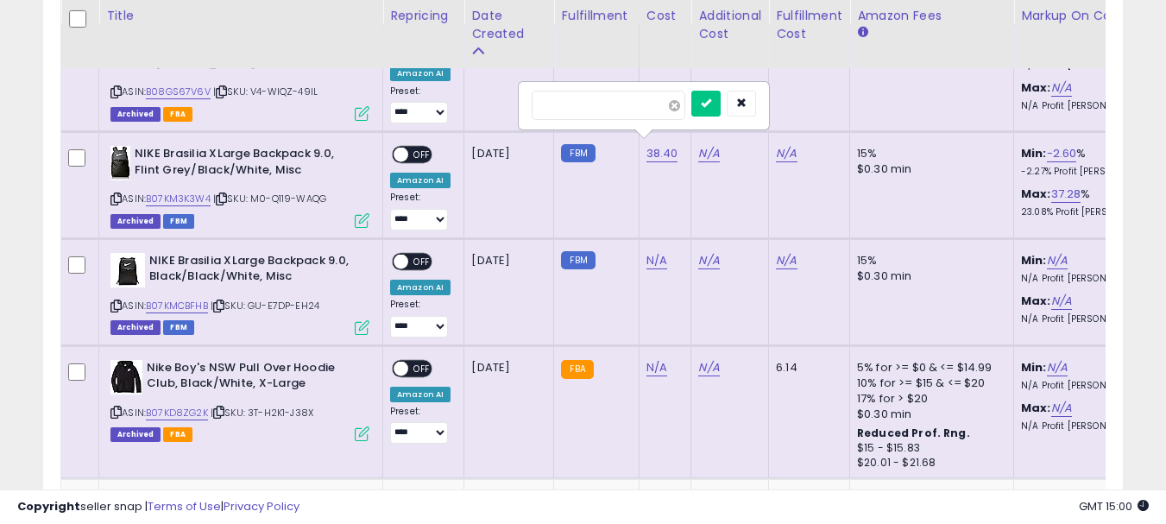
click at [680, 104] on span at bounding box center [674, 105] width 11 height 11
click at [719, 100] on button "submit" at bounding box center [705, 104] width 29 height 26
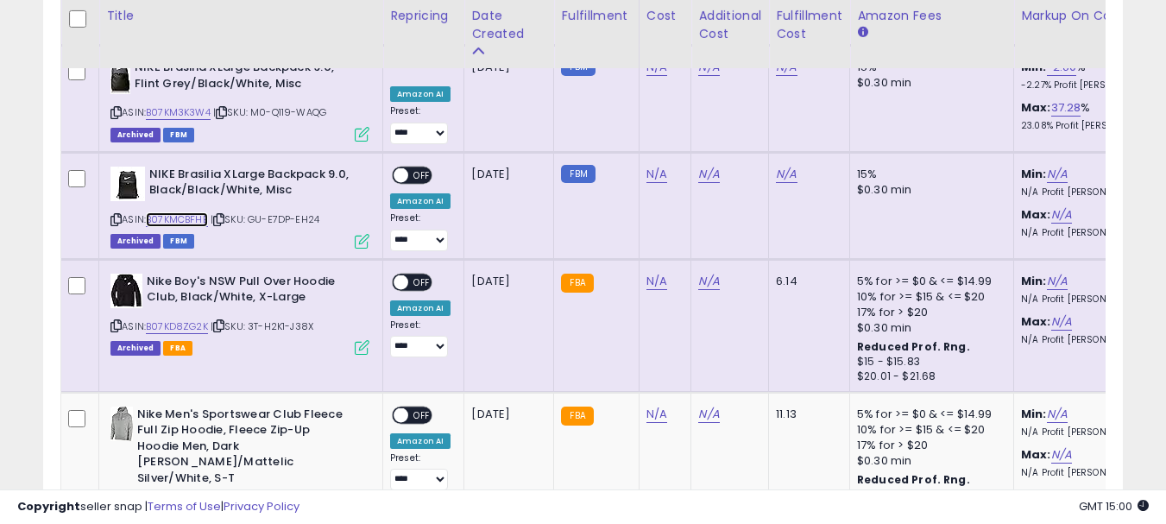
click at [201, 215] on link "B07KMCBFHB" at bounding box center [177, 219] width 62 height 15
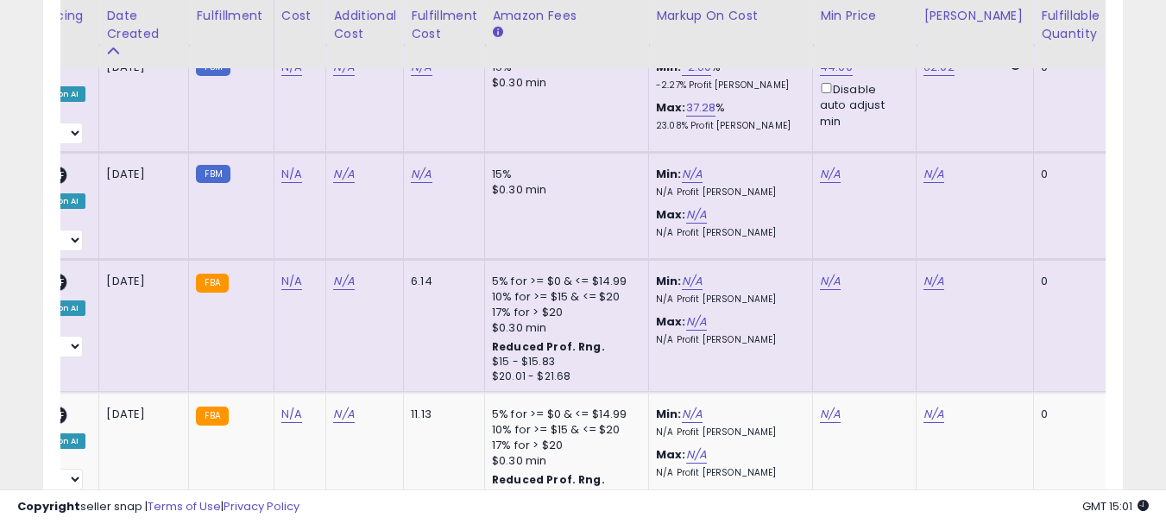
scroll to position [0, 480]
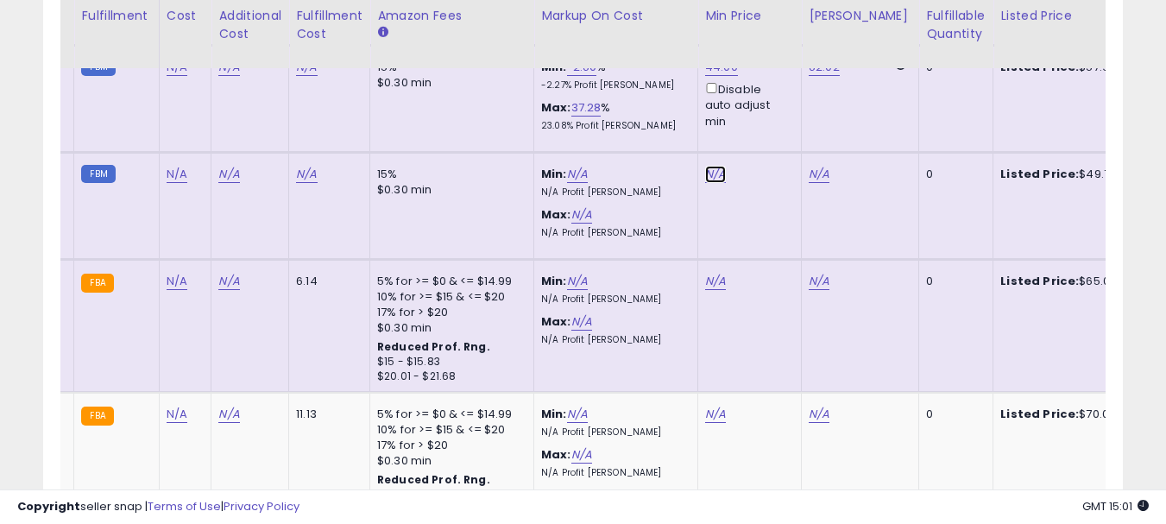
click at [705, 166] on link "N/A" at bounding box center [715, 174] width 21 height 17
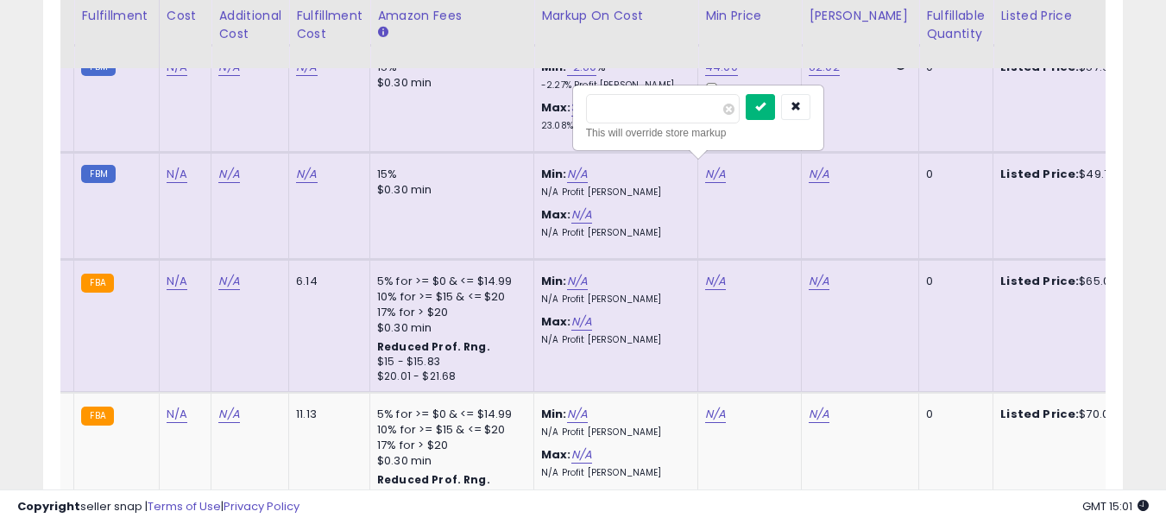
type input "*****"
click at [765, 104] on icon "submit" at bounding box center [760, 106] width 10 height 10
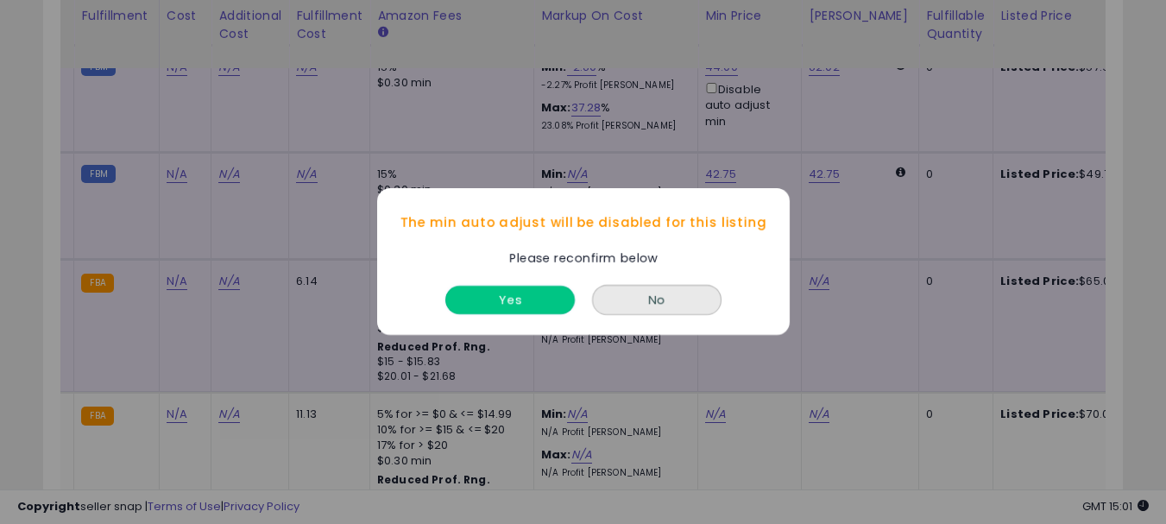
click at [559, 297] on button "Yes" at bounding box center [509, 300] width 129 height 28
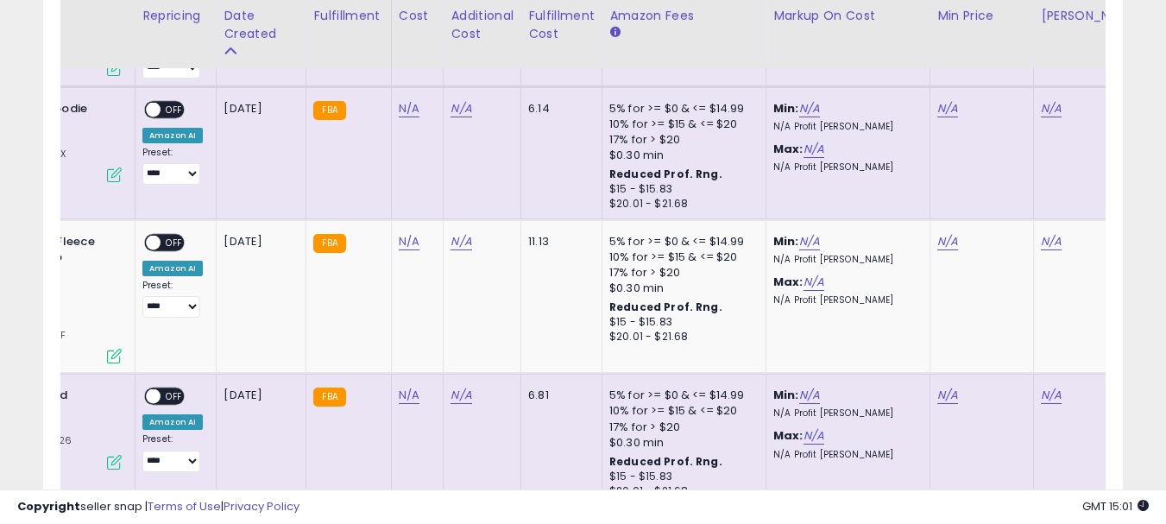
scroll to position [0, 0]
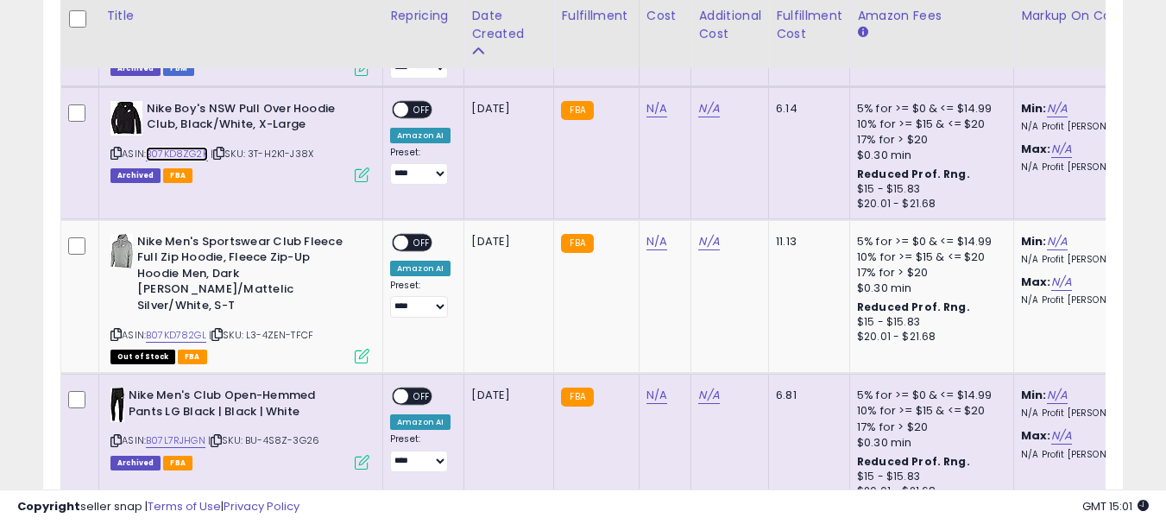
click at [188, 147] on link "B07KD8ZG2K" at bounding box center [177, 154] width 62 height 15
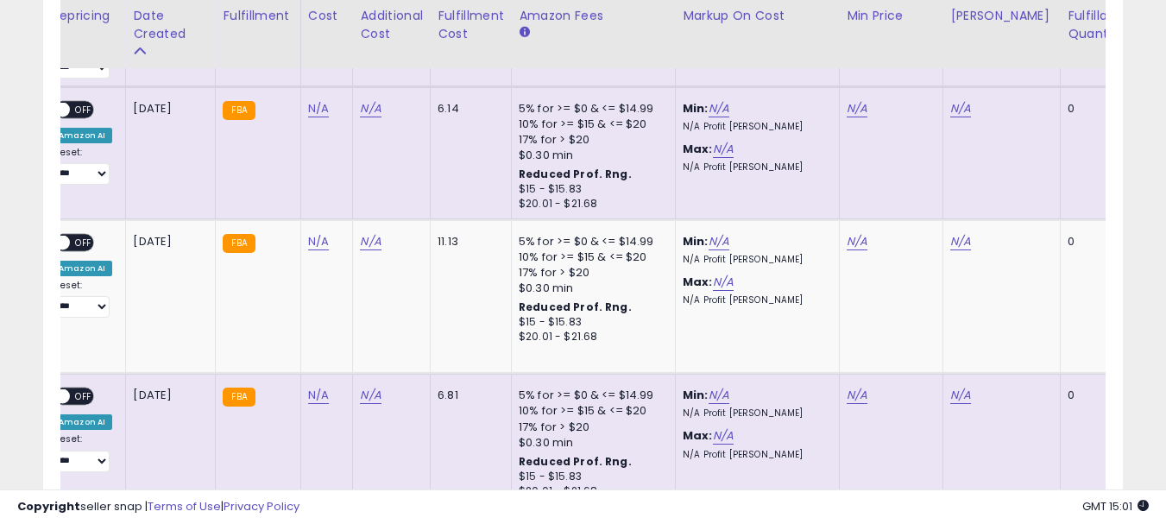
scroll to position [0, 410]
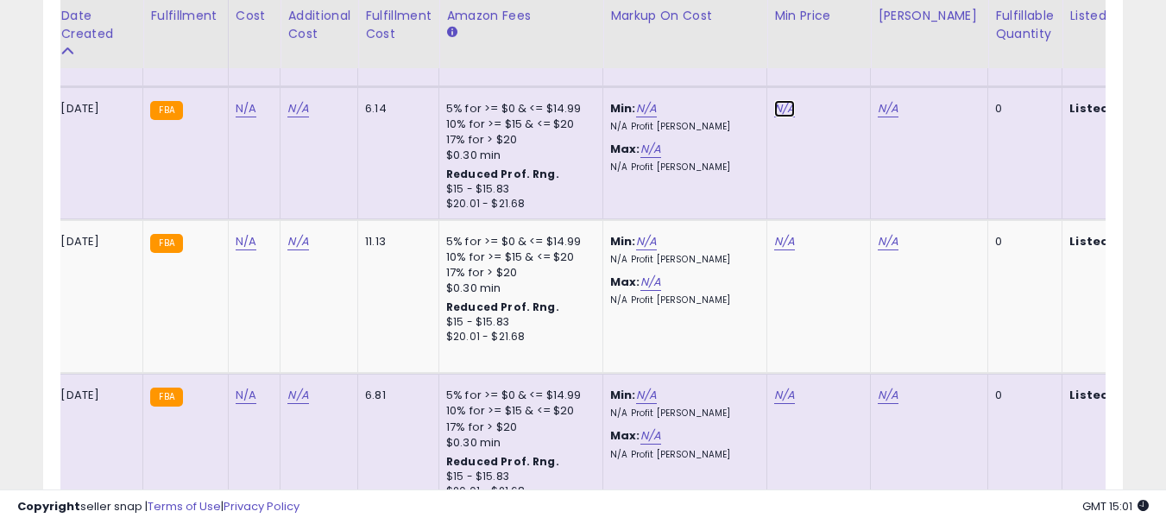
click at [784, 104] on link "N/A" at bounding box center [784, 108] width 21 height 17
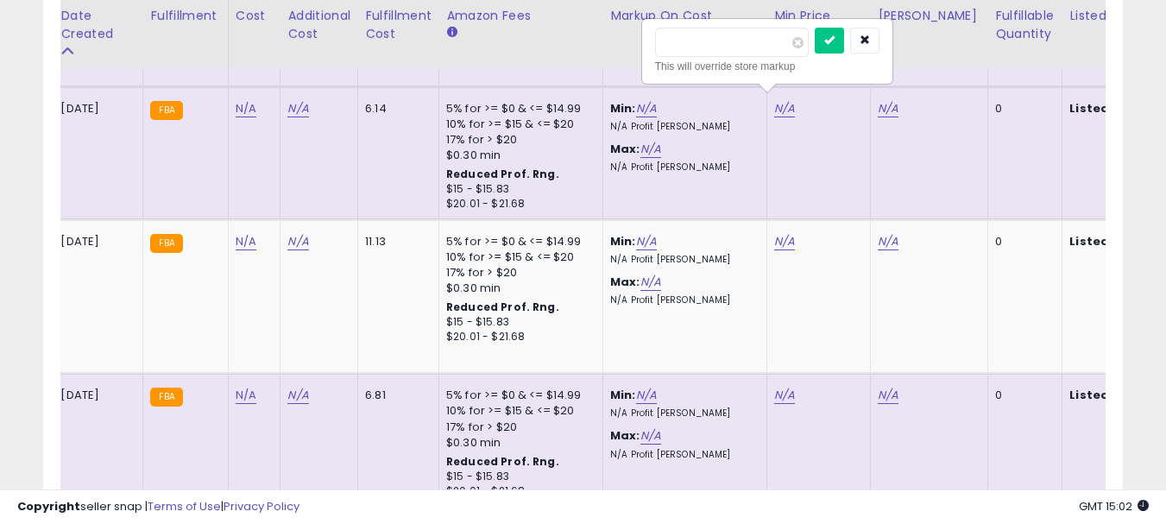
type input "*****"
click at [844, 40] on button "submit" at bounding box center [829, 41] width 29 height 26
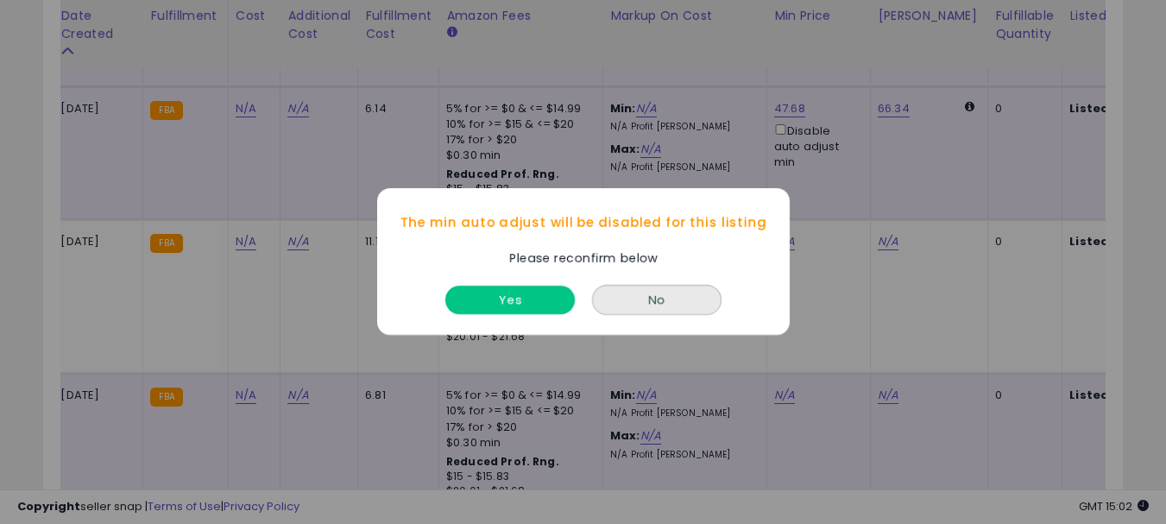
click at [528, 304] on button "Yes" at bounding box center [509, 300] width 129 height 28
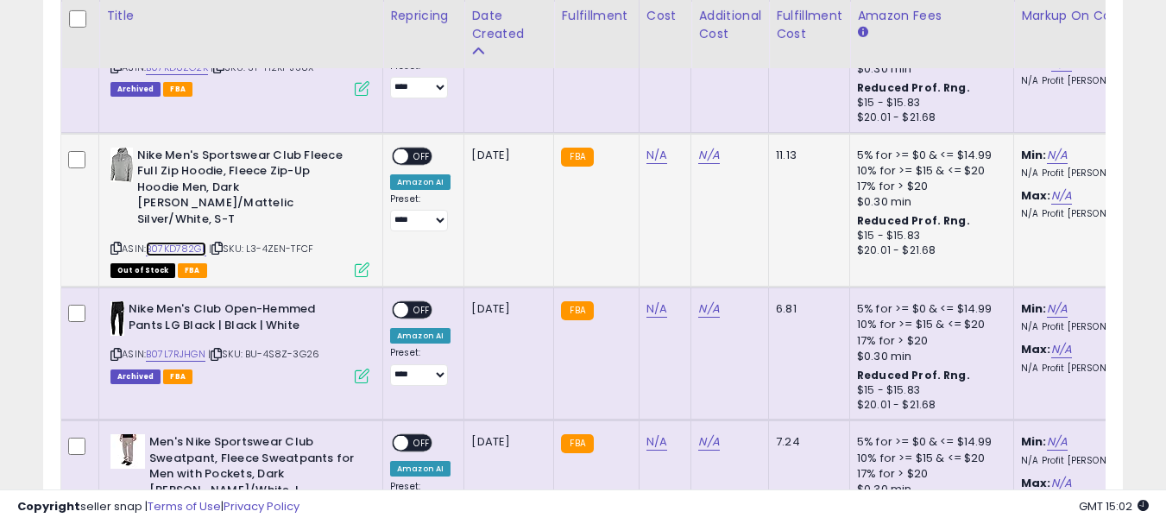
click at [171, 242] on link "B07KD782GL" at bounding box center [176, 249] width 60 height 15
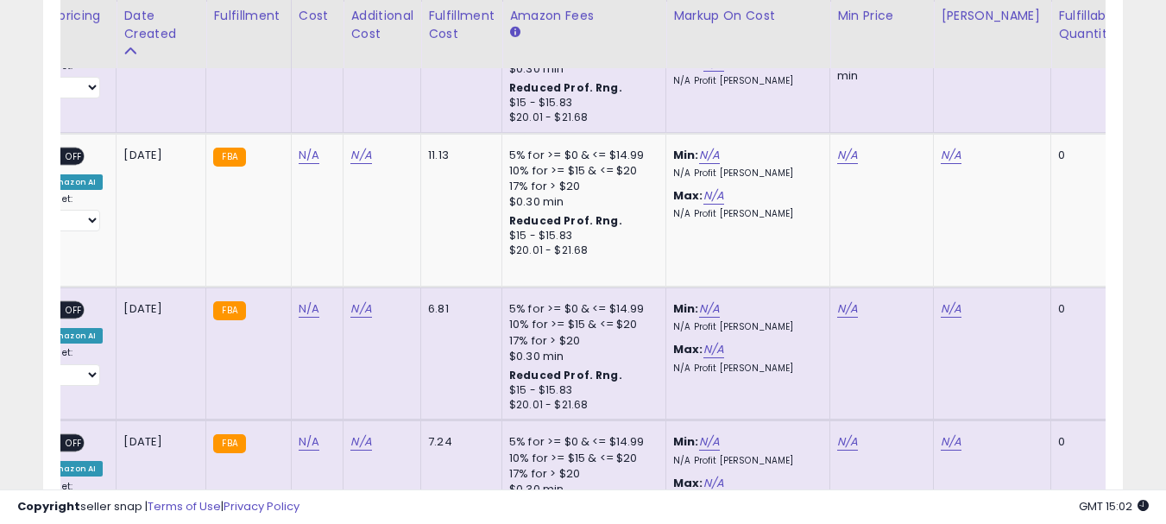
scroll to position [0, 403]
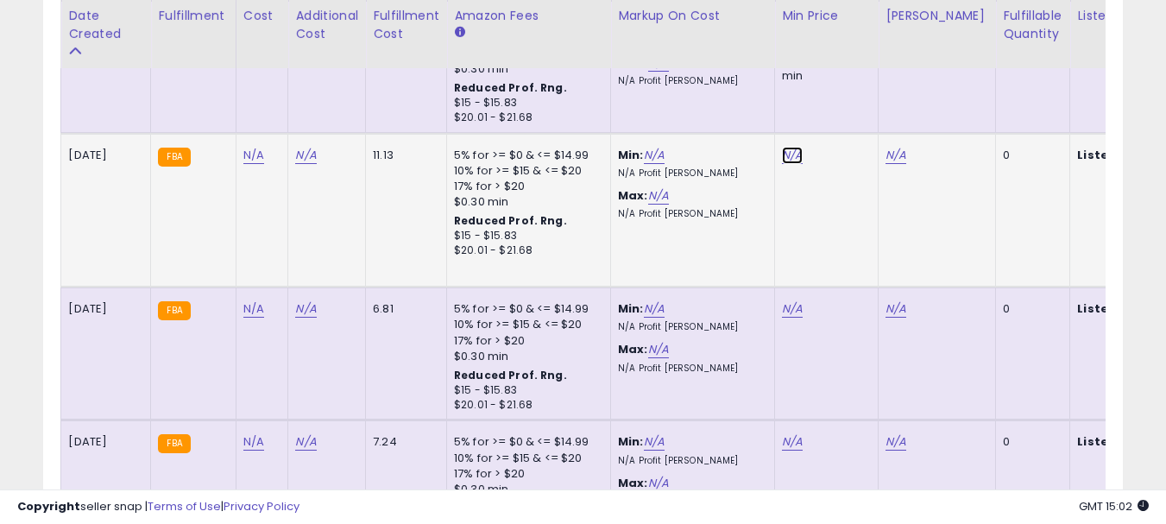
click at [787, 150] on link "N/A" at bounding box center [792, 155] width 21 height 17
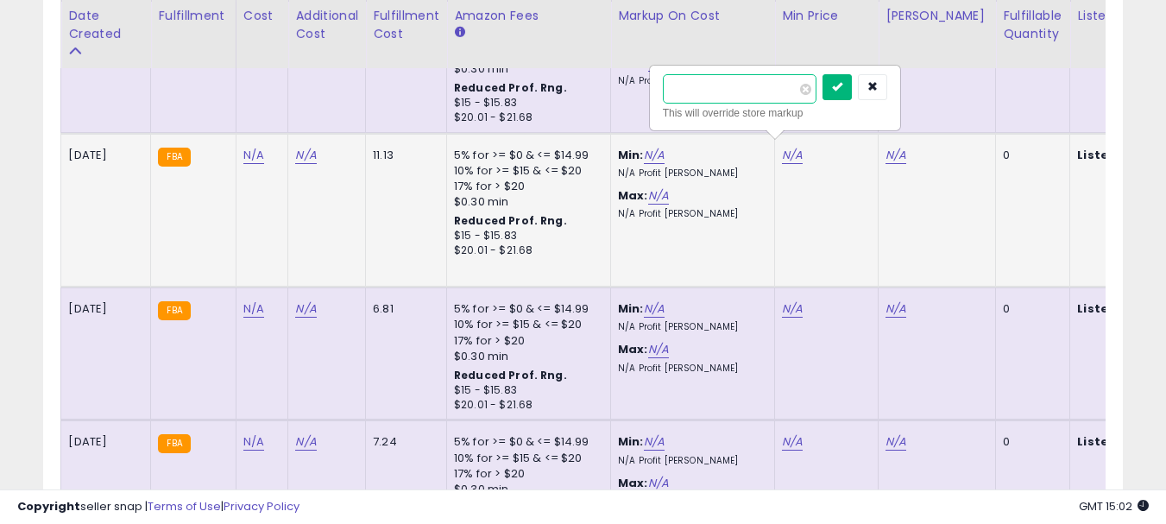
type input "*****"
click at [842, 85] on icon "submit" at bounding box center [837, 86] width 10 height 10
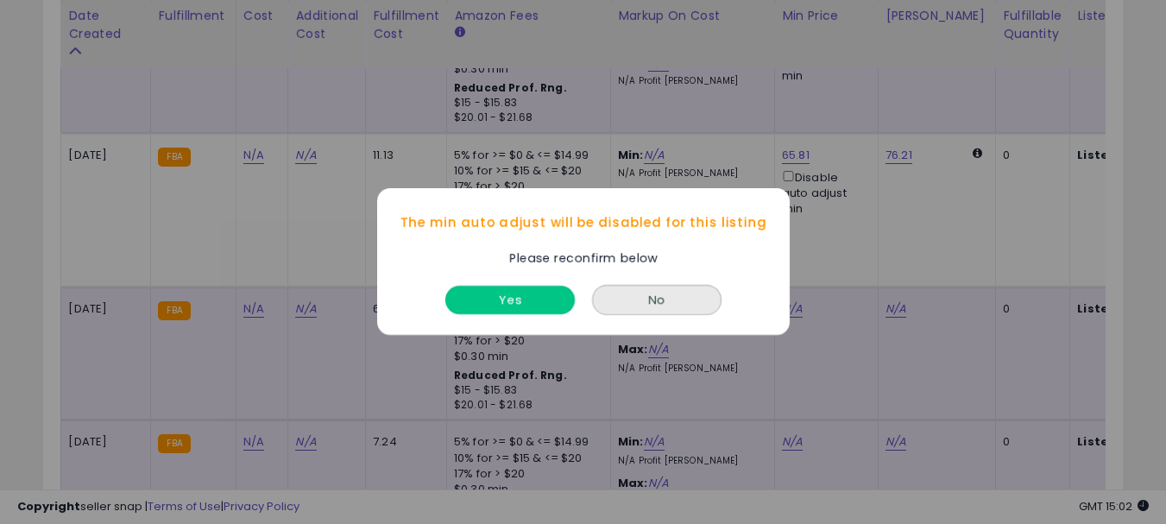
click at [544, 310] on button "Yes" at bounding box center [509, 300] width 129 height 28
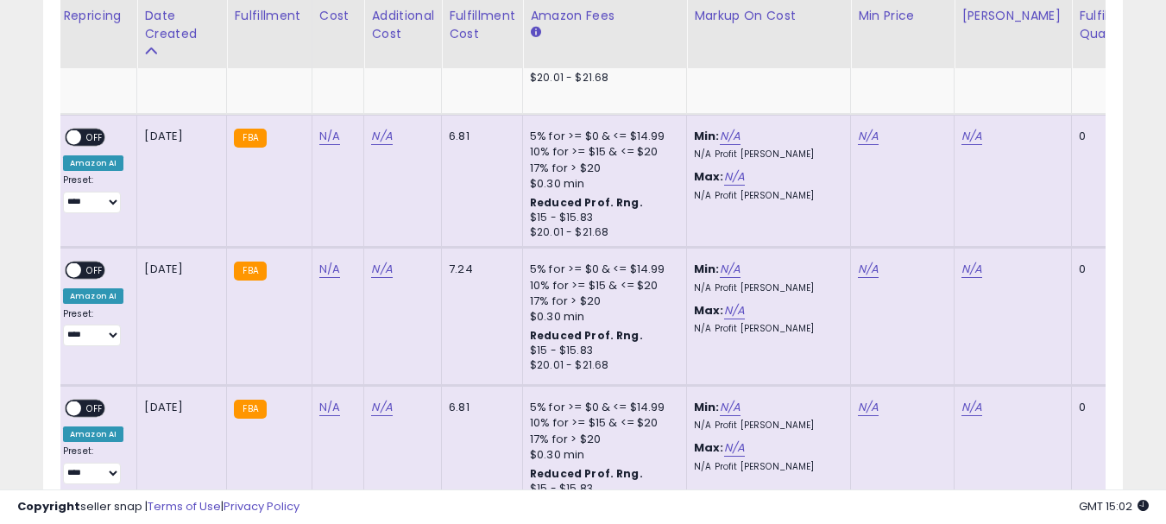
scroll to position [0, 0]
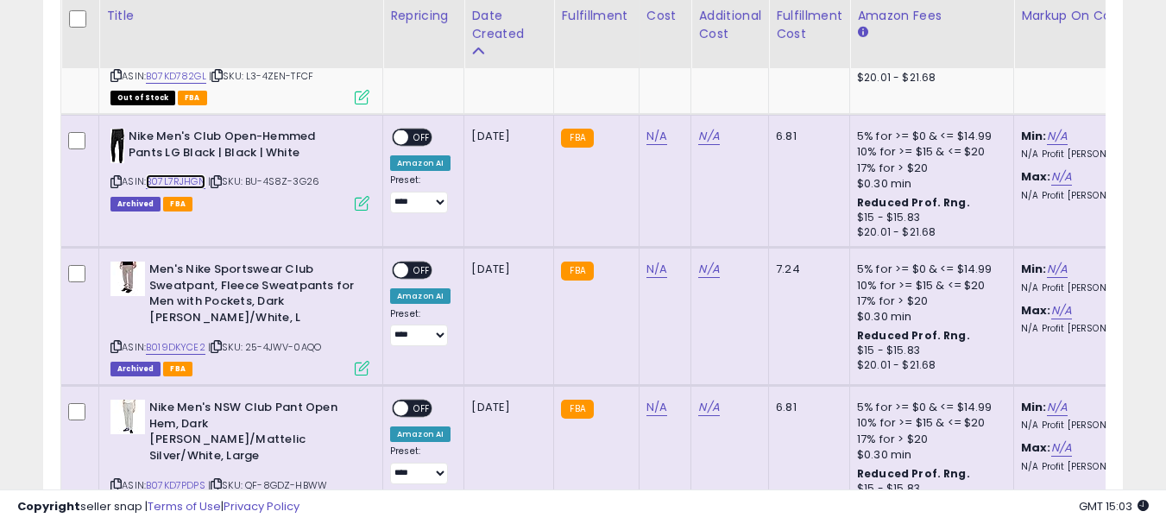
click at [179, 174] on link "B07L7RJHGN" at bounding box center [176, 181] width 60 height 15
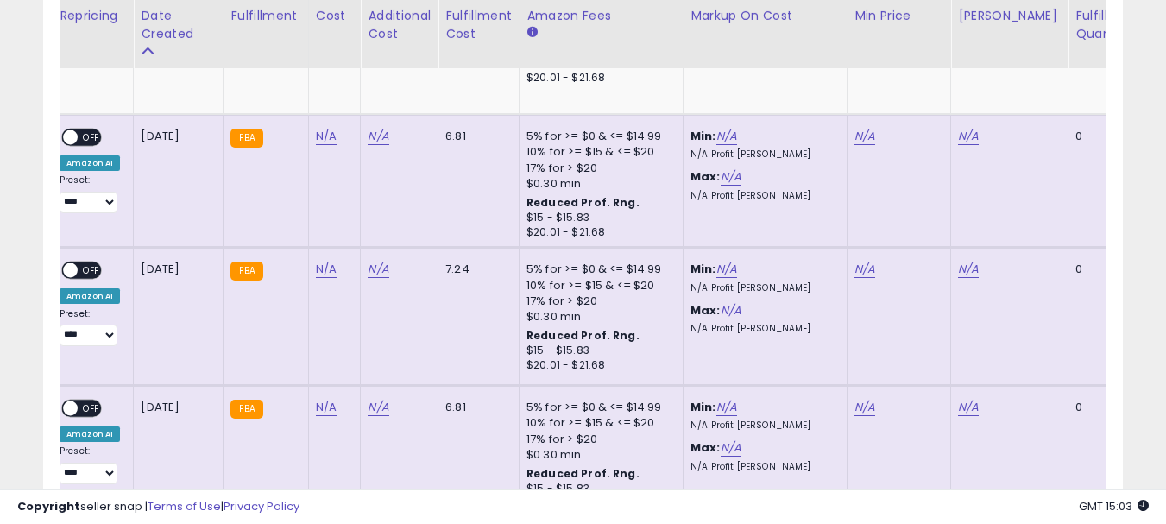
scroll to position [0, 338]
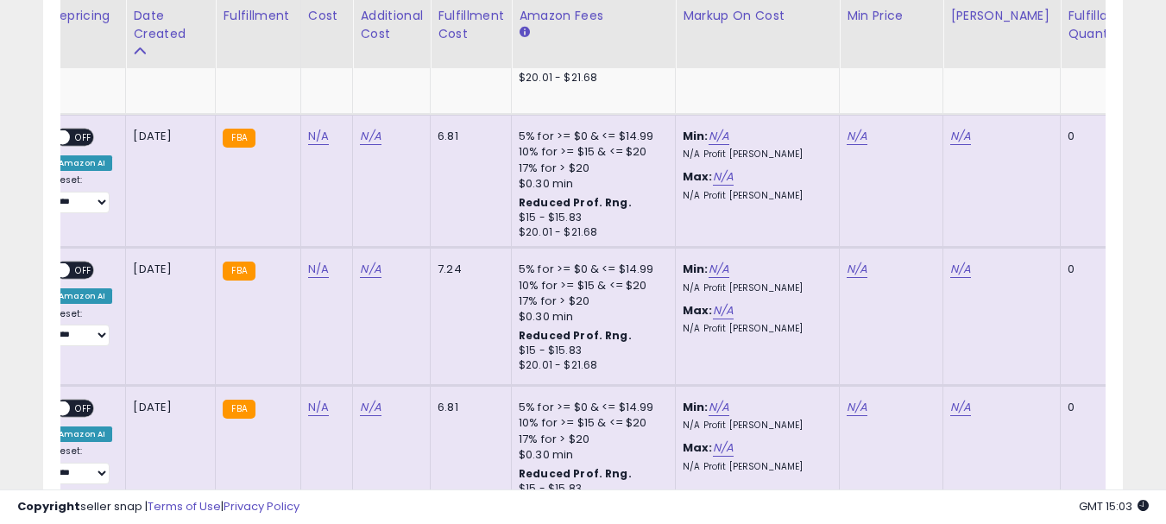
click at [867, 129] on div "N/A" at bounding box center [888, 137] width 83 height 16
click at [861, 128] on link "N/A" at bounding box center [857, 136] width 21 height 17
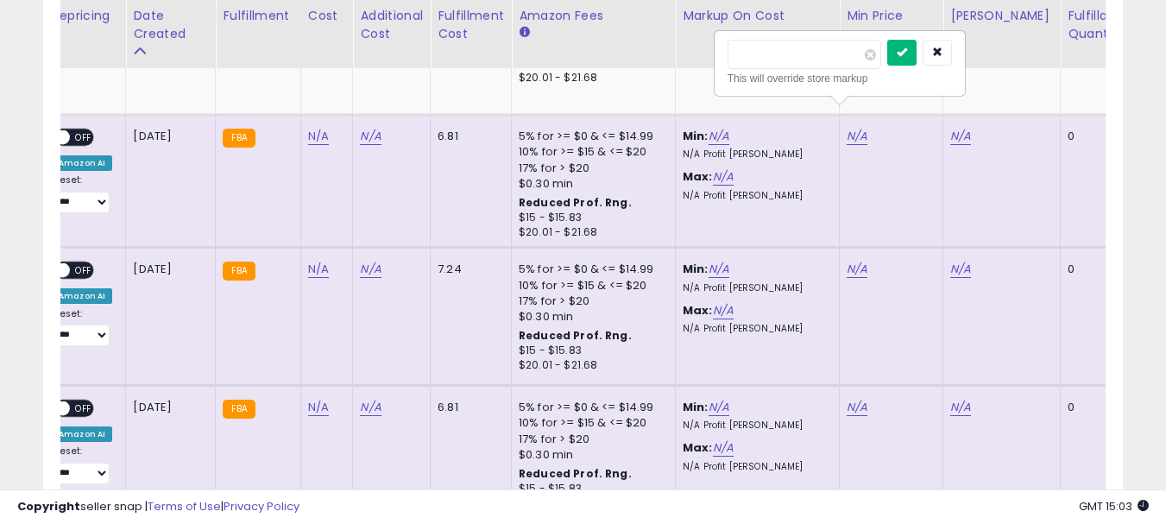
type input "*****"
click at [916, 55] on button "submit" at bounding box center [901, 53] width 29 height 26
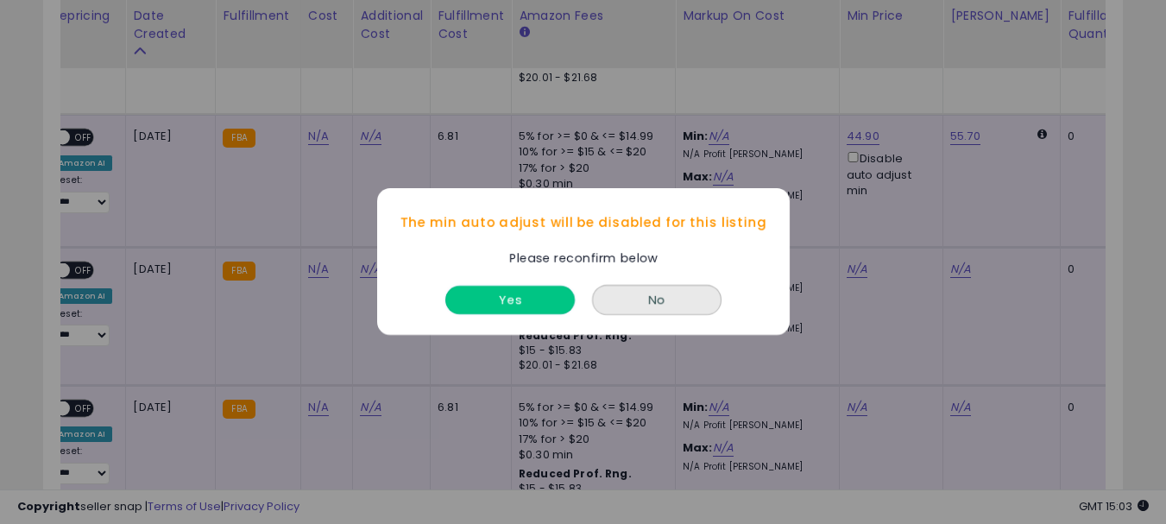
click at [564, 291] on button "Yes" at bounding box center [509, 300] width 129 height 28
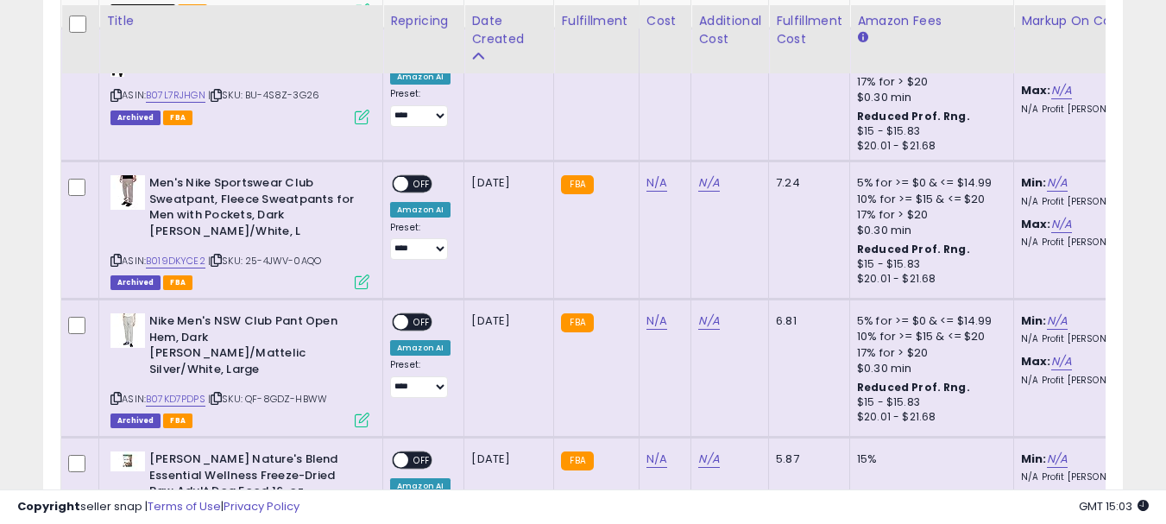
scroll to position [5178, 0]
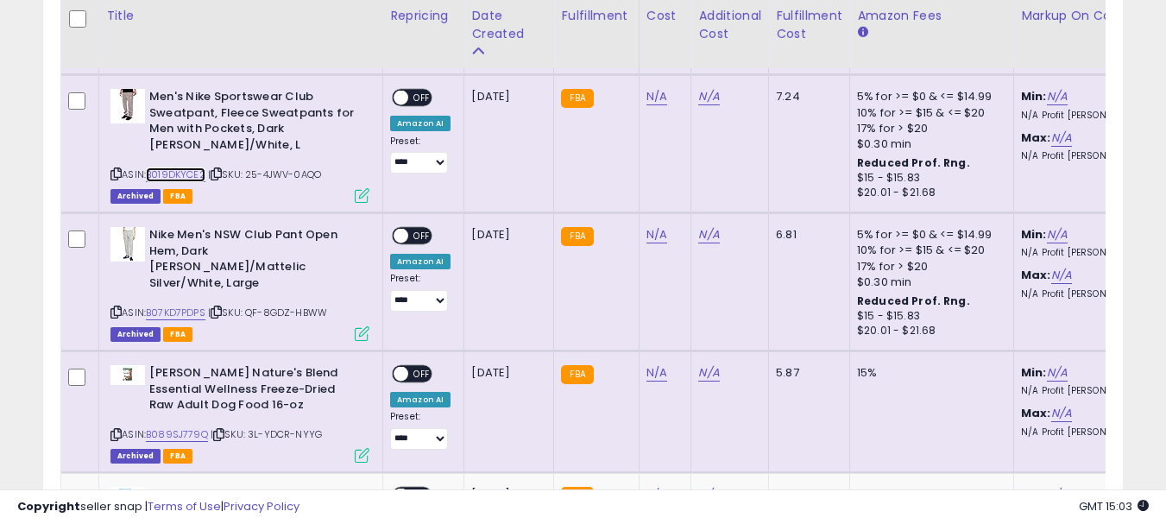
click at [175, 167] on link "B019DKYCE2" at bounding box center [176, 174] width 60 height 15
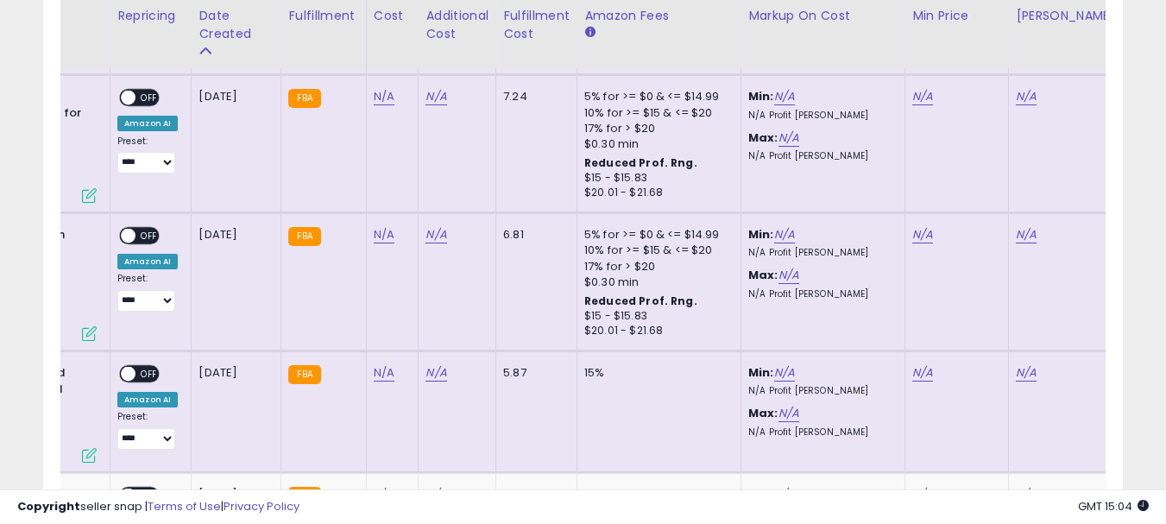
scroll to position [0, 335]
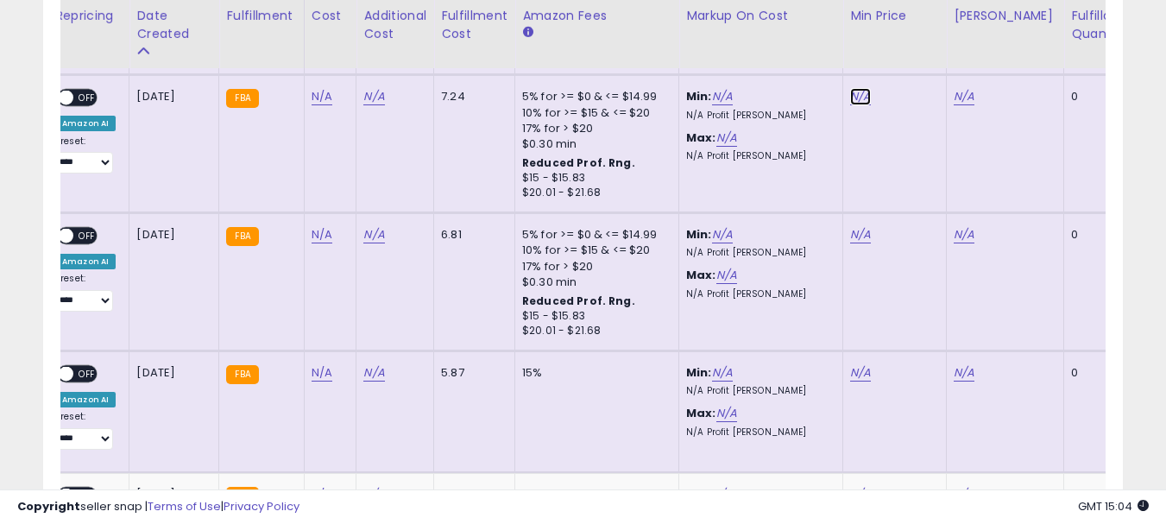
click at [858, 88] on link "N/A" at bounding box center [860, 96] width 21 height 17
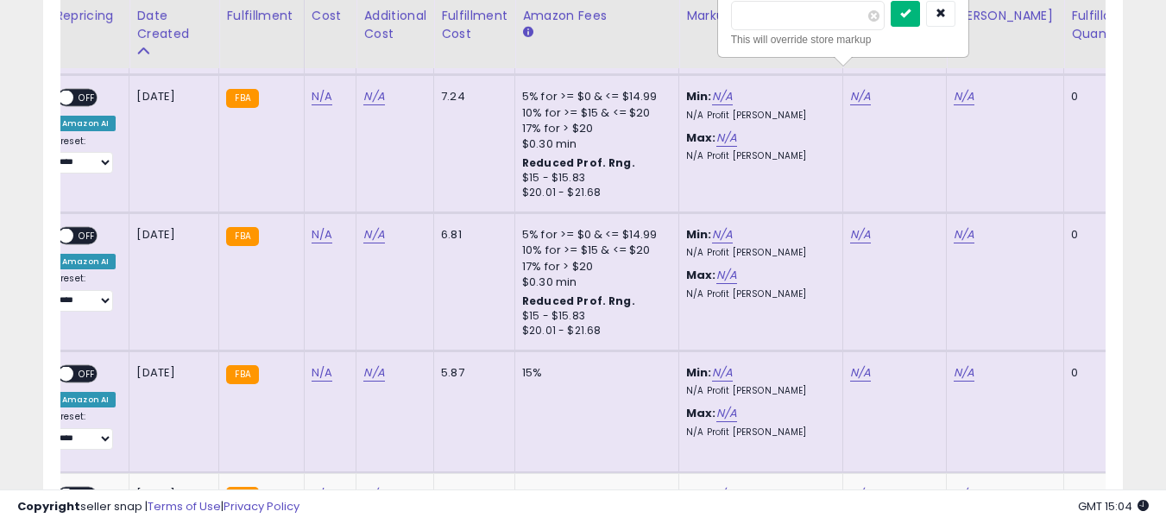
type input "*****"
click at [910, 10] on icon "submit" at bounding box center [905, 13] width 10 height 10
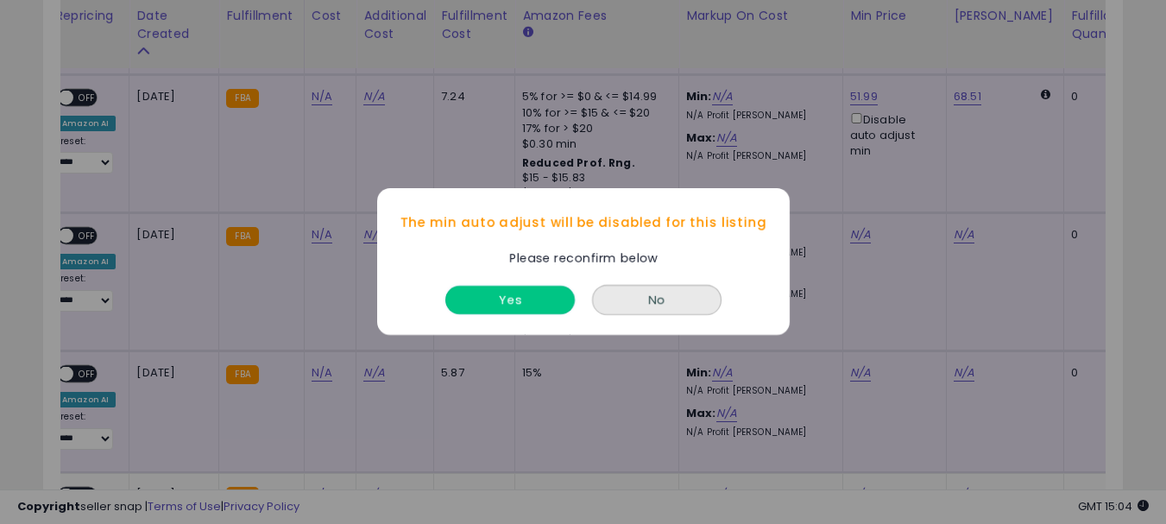
click at [482, 296] on button "Yes" at bounding box center [509, 300] width 129 height 28
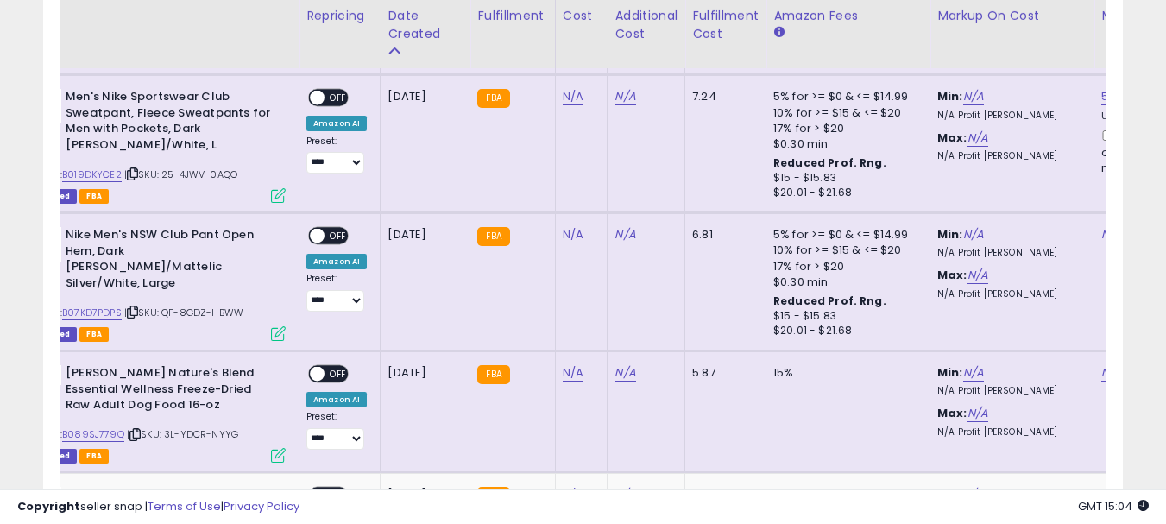
scroll to position [0, 0]
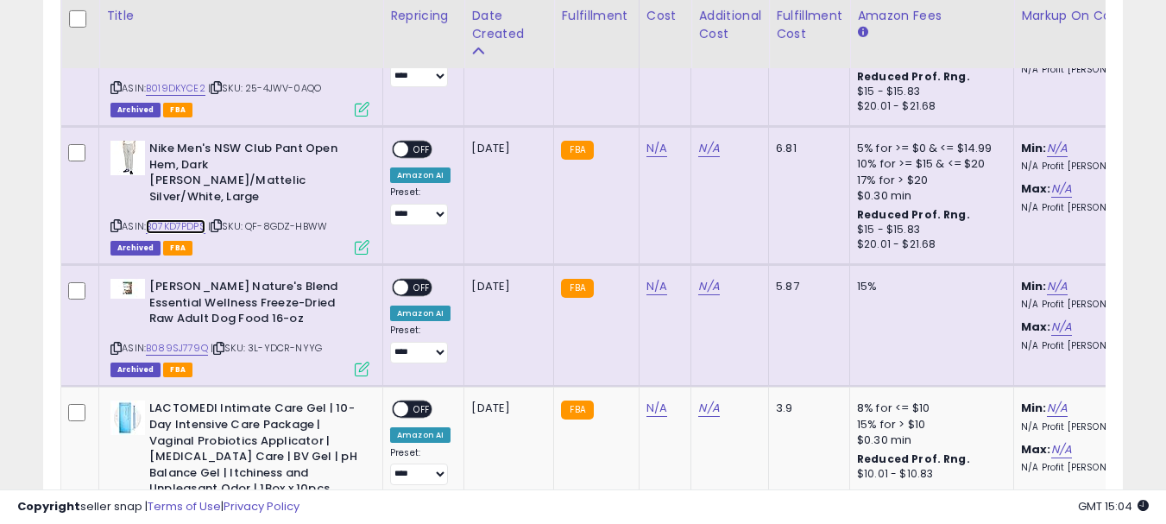
click at [193, 219] on link "B07KD7PDPS" at bounding box center [176, 226] width 60 height 15
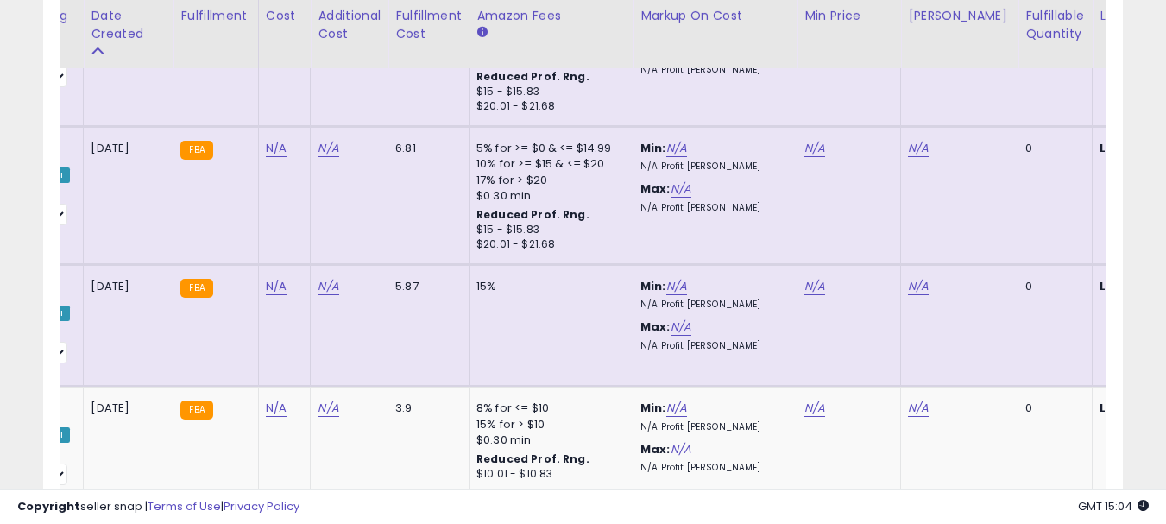
scroll to position [0, 384]
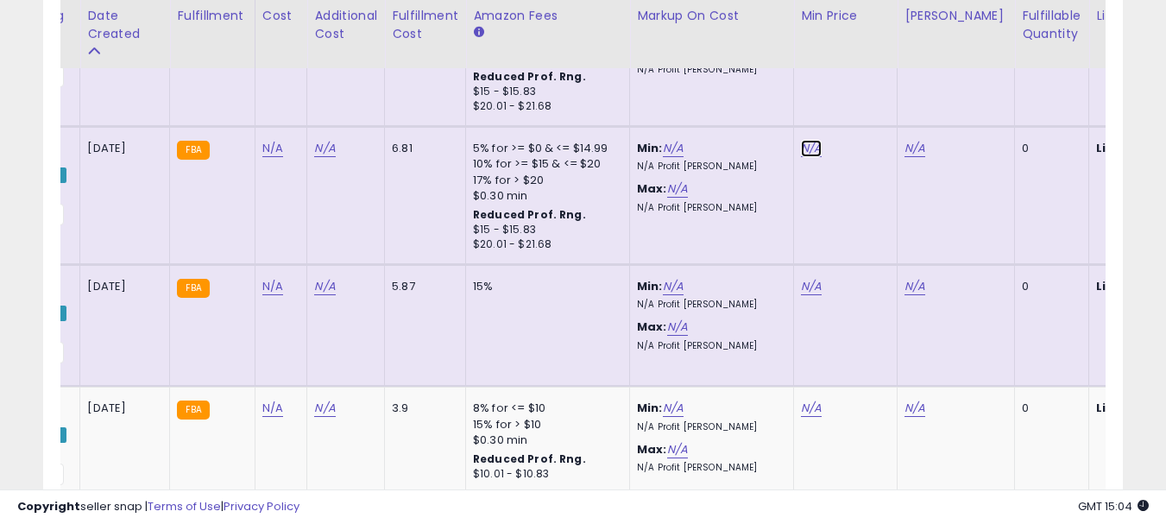
click at [809, 140] on link "N/A" at bounding box center [811, 148] width 21 height 17
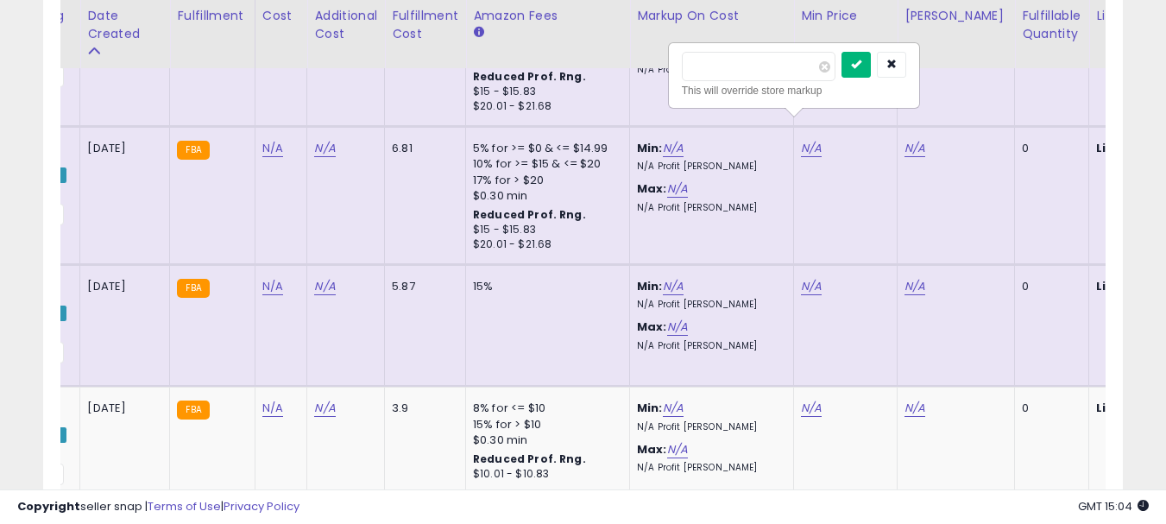
type input "*****"
click at [861, 62] on icon "submit" at bounding box center [856, 64] width 10 height 10
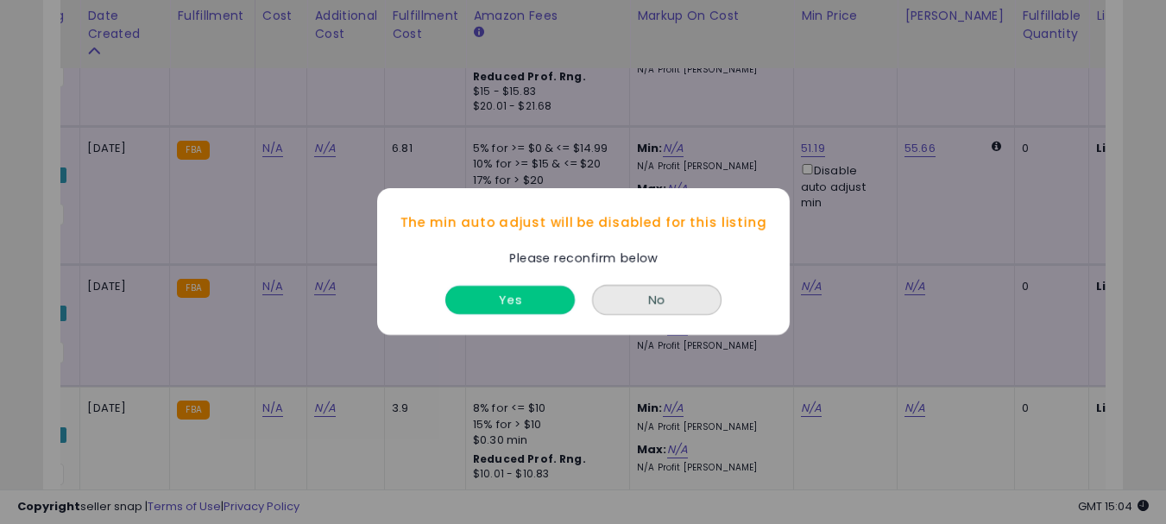
click at [556, 293] on button "Yes" at bounding box center [509, 300] width 129 height 28
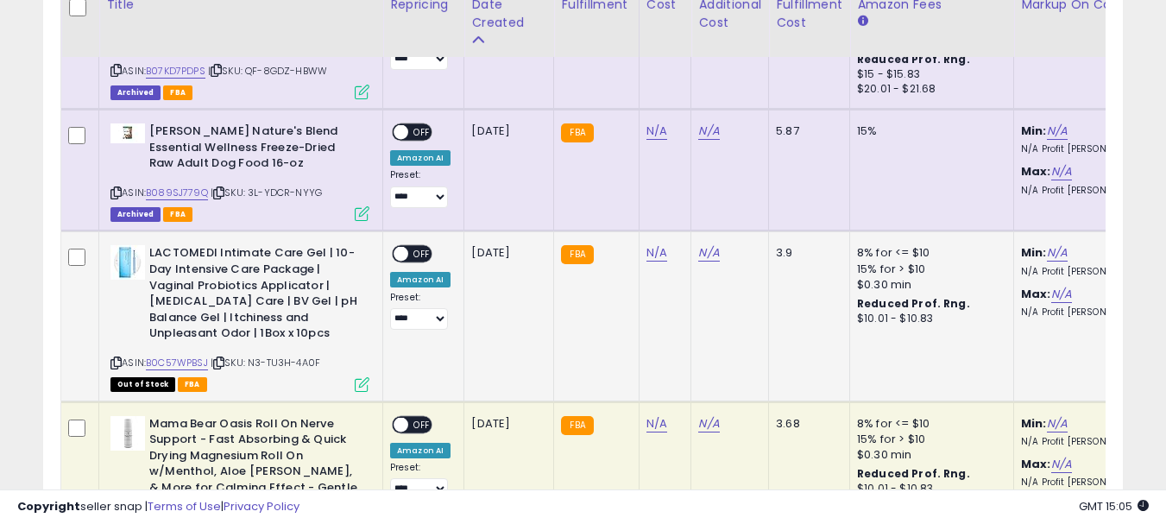
scroll to position [5437, 0]
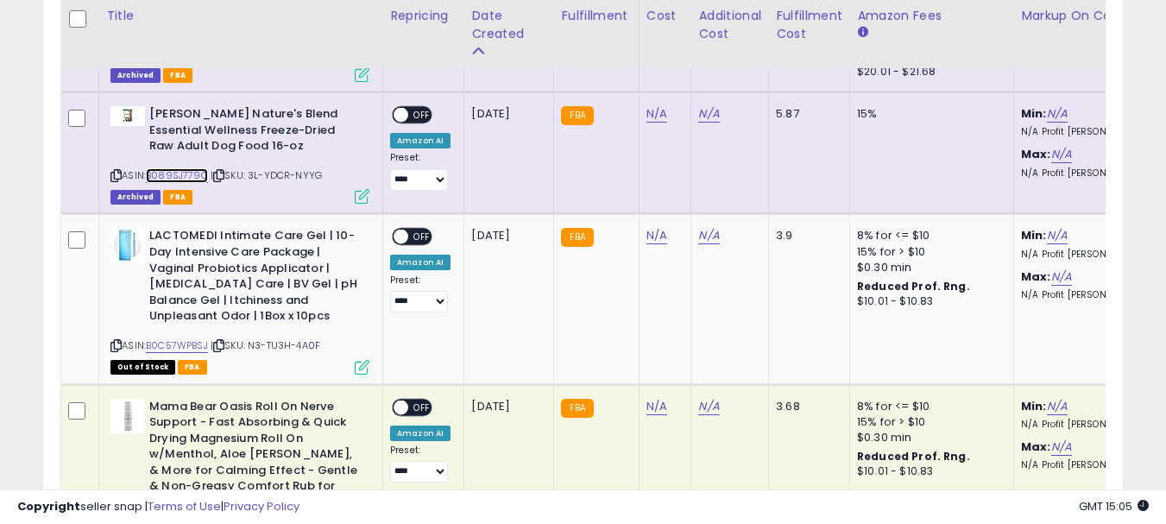
click at [176, 168] on link "B089SJ779Q" at bounding box center [177, 175] width 62 height 15
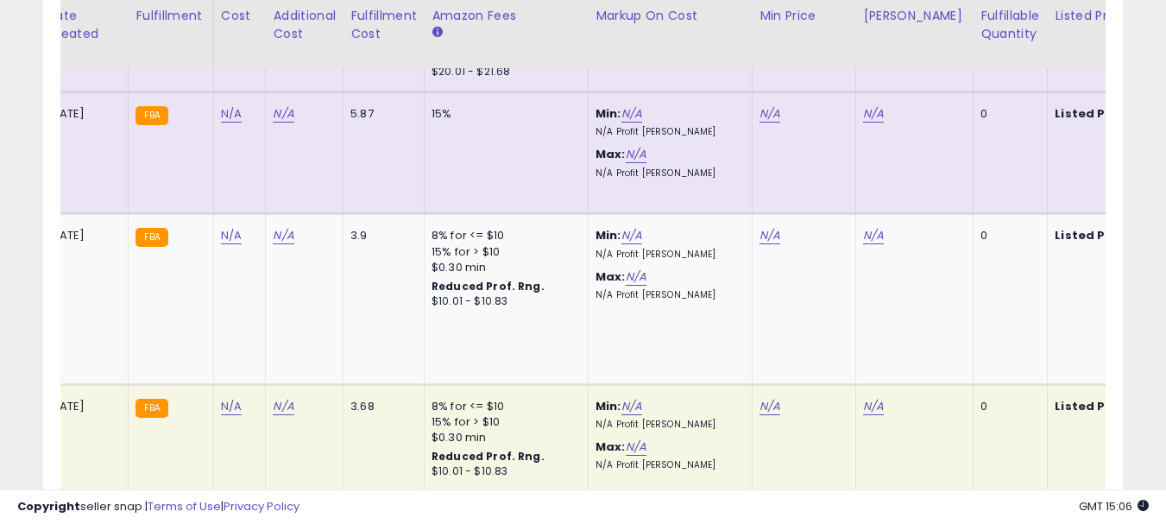
scroll to position [0, 437]
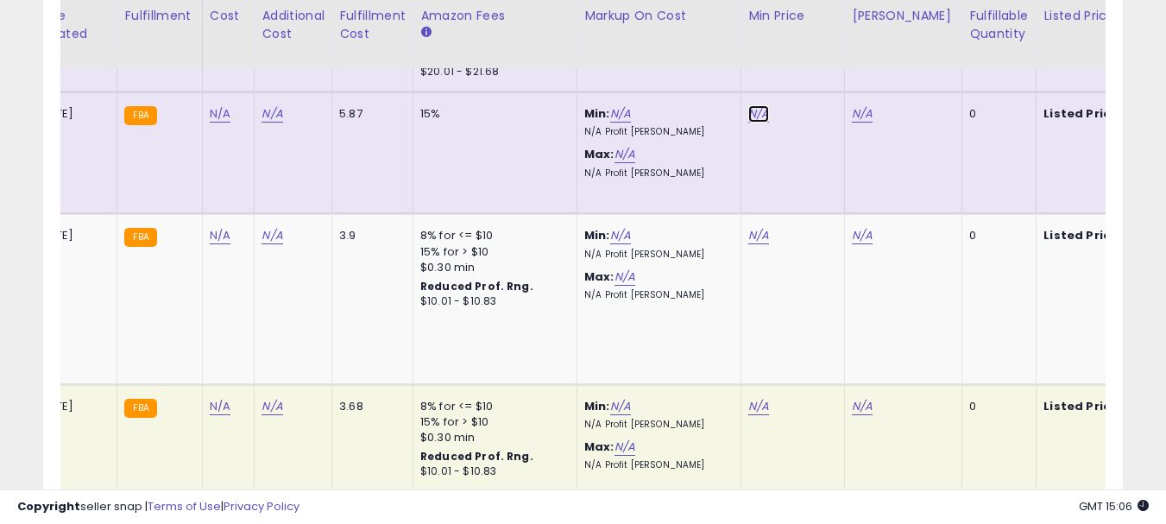
click at [758, 105] on link "N/A" at bounding box center [758, 113] width 21 height 17
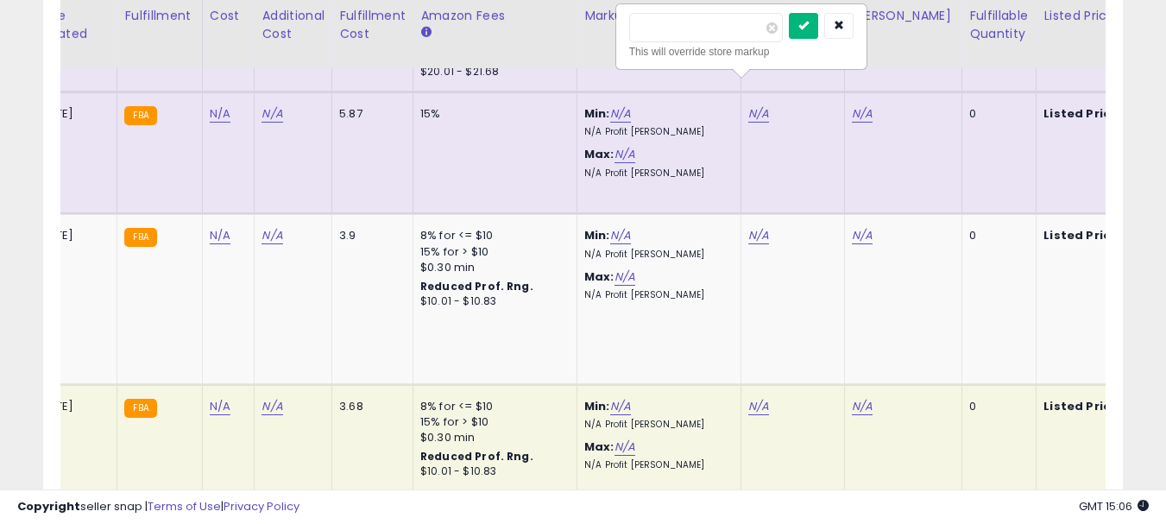
type input "*****"
click at [809, 28] on icon "submit" at bounding box center [803, 25] width 10 height 10
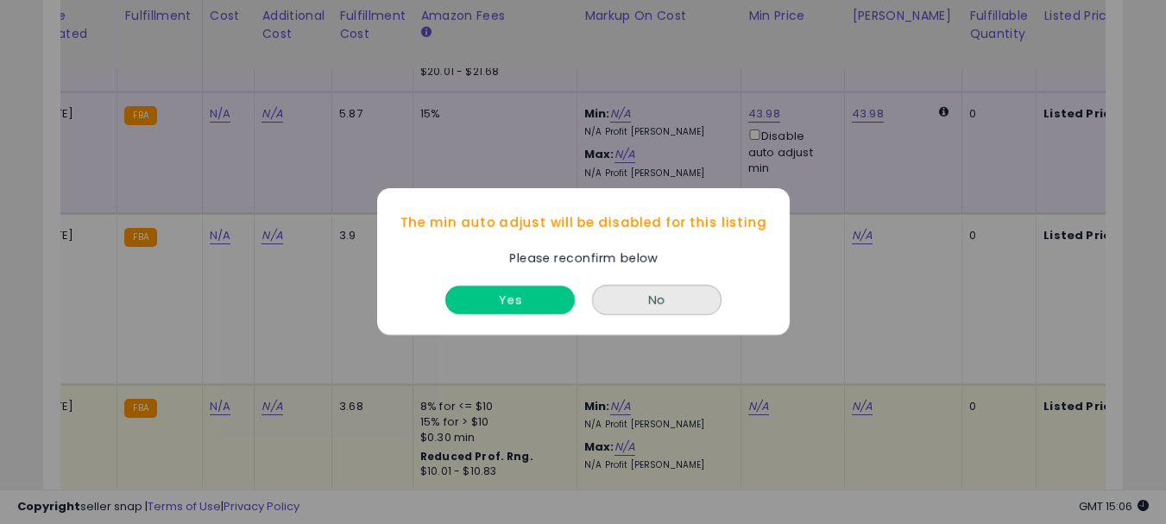
click at [514, 299] on button "Yes" at bounding box center [509, 300] width 129 height 28
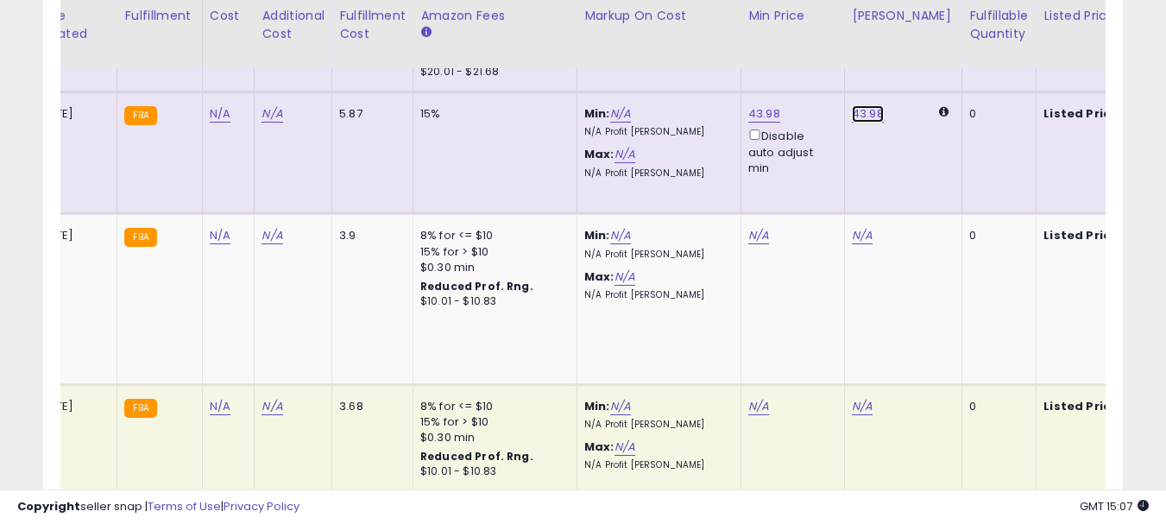
click at [858, 105] on link "43.98" at bounding box center [868, 113] width 32 height 17
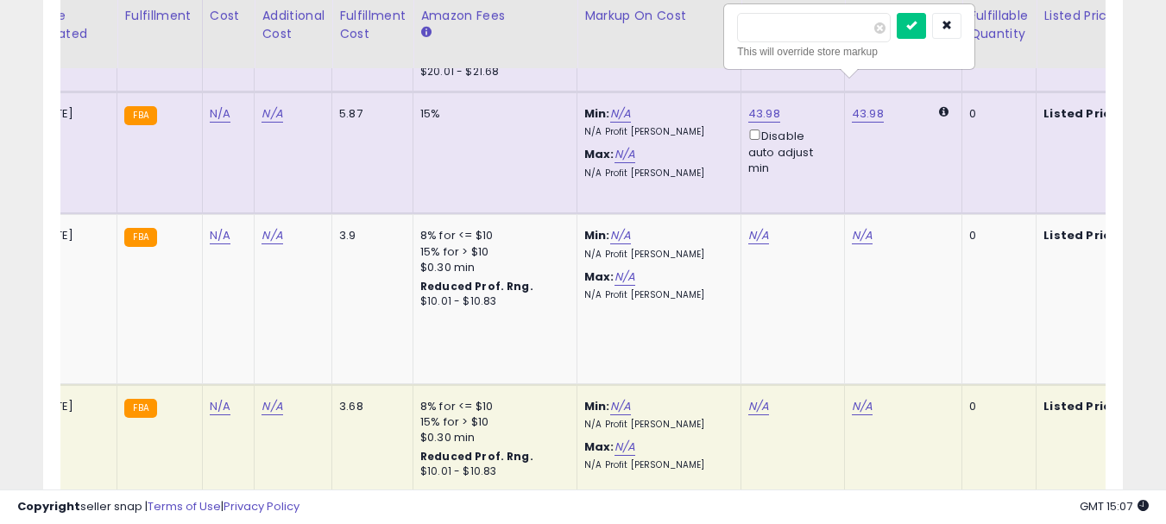
drag, startPoint x: 800, startPoint y: 27, endPoint x: 756, endPoint y: 32, distance: 44.3
click at [756, 32] on input "*****" at bounding box center [814, 27] width 154 height 29
type input "*****"
click at [916, 27] on icon "submit" at bounding box center [911, 25] width 10 height 10
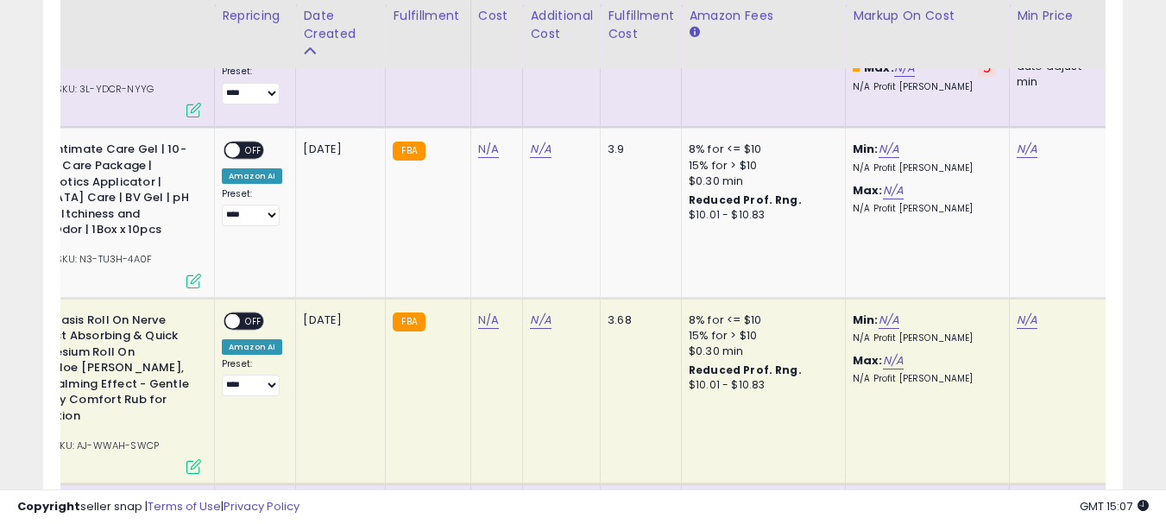
scroll to position [0, 0]
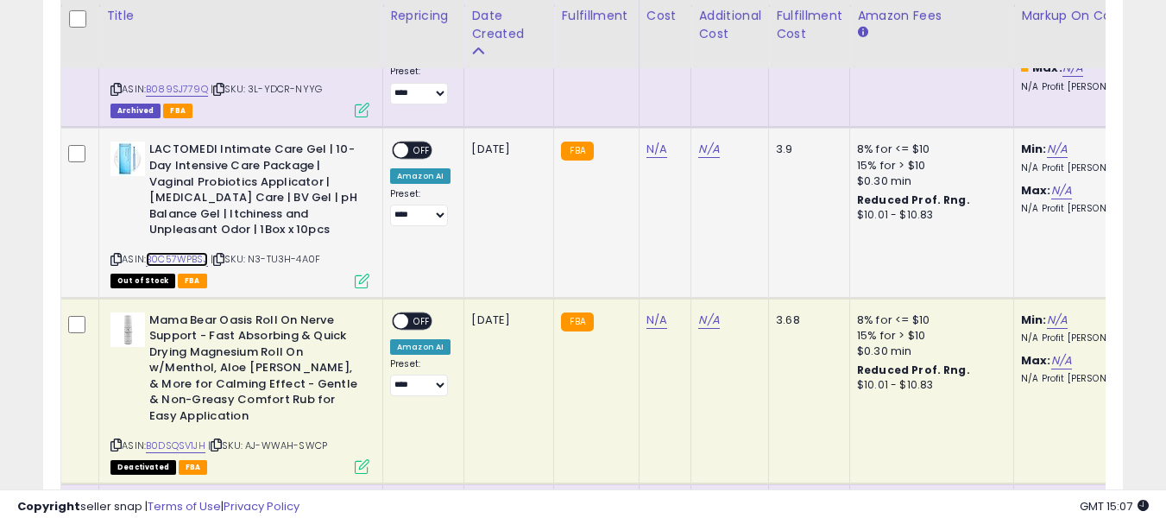
click at [178, 252] on link "B0C57WPBSJ" at bounding box center [177, 259] width 62 height 15
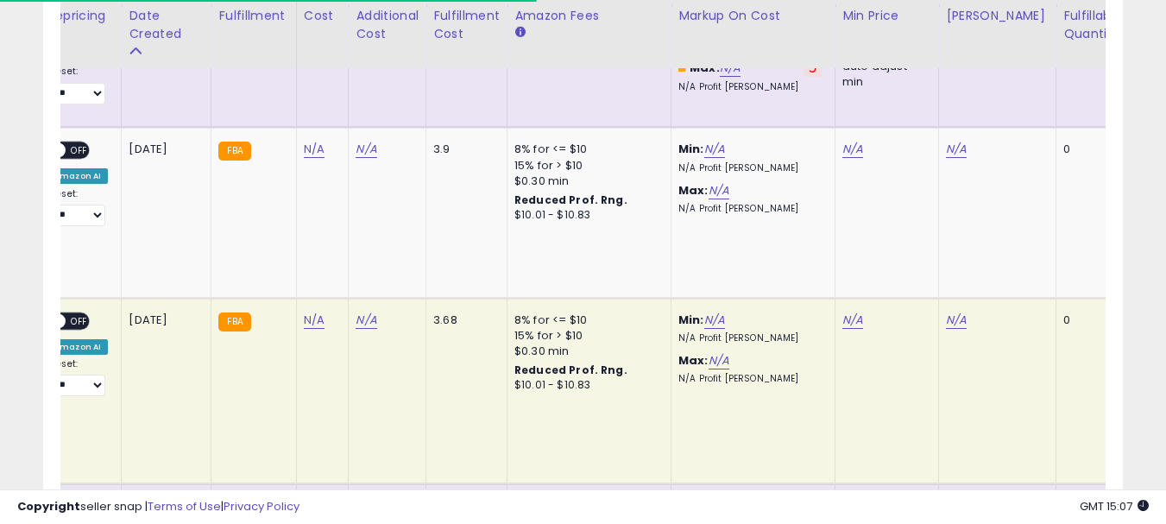
scroll to position [0, 356]
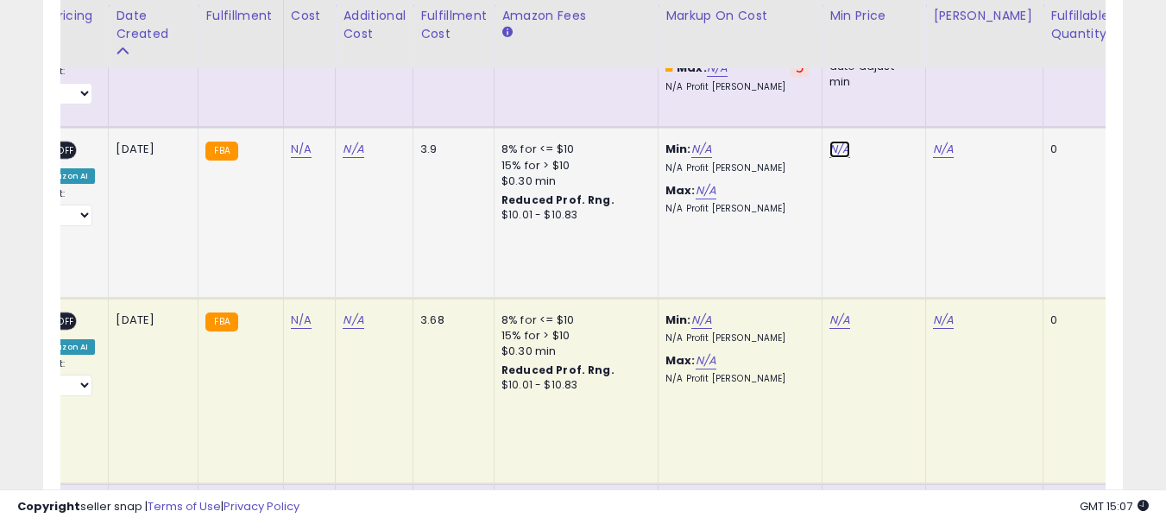
click at [839, 141] on link "N/A" at bounding box center [839, 149] width 21 height 17
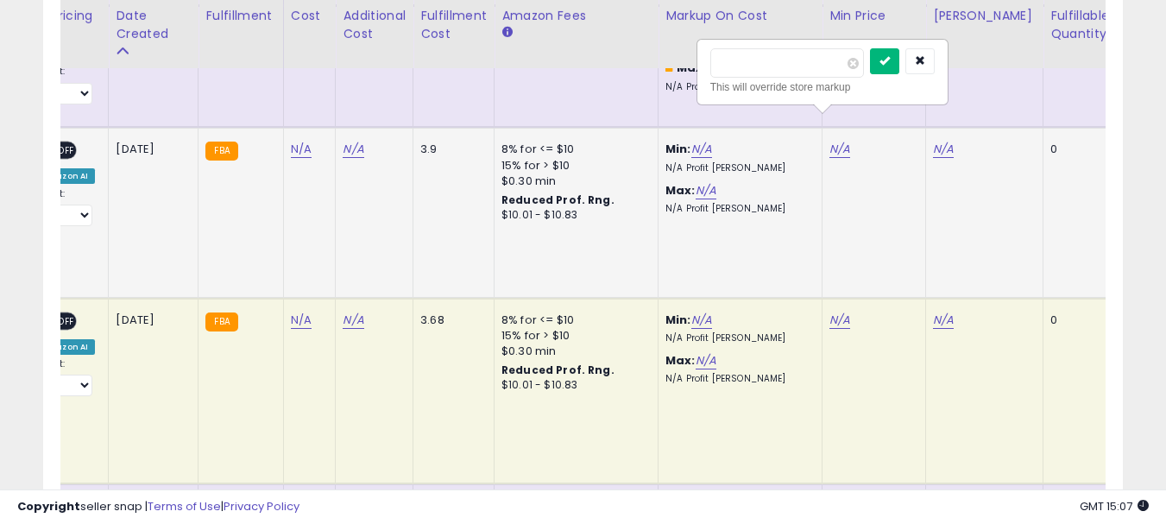
type input "*****"
click at [899, 48] on button "submit" at bounding box center [884, 61] width 29 height 26
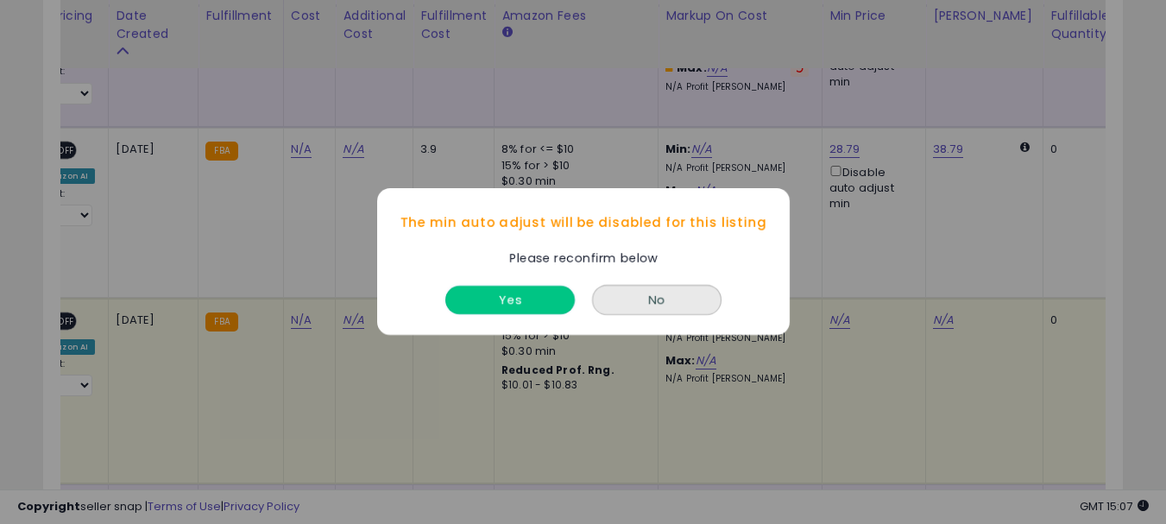
click at [489, 304] on button "Yes" at bounding box center [509, 300] width 129 height 28
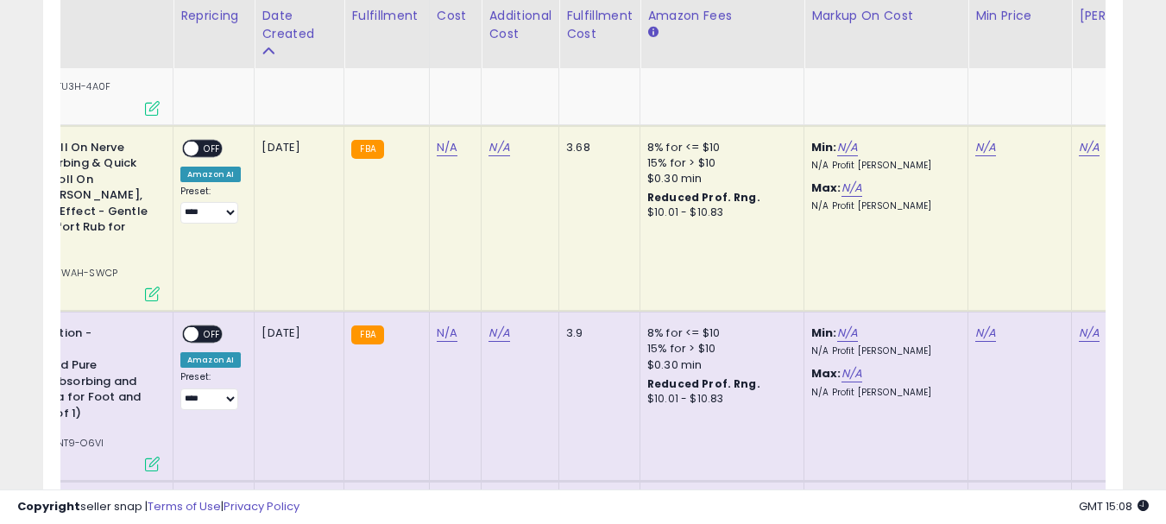
scroll to position [0, 0]
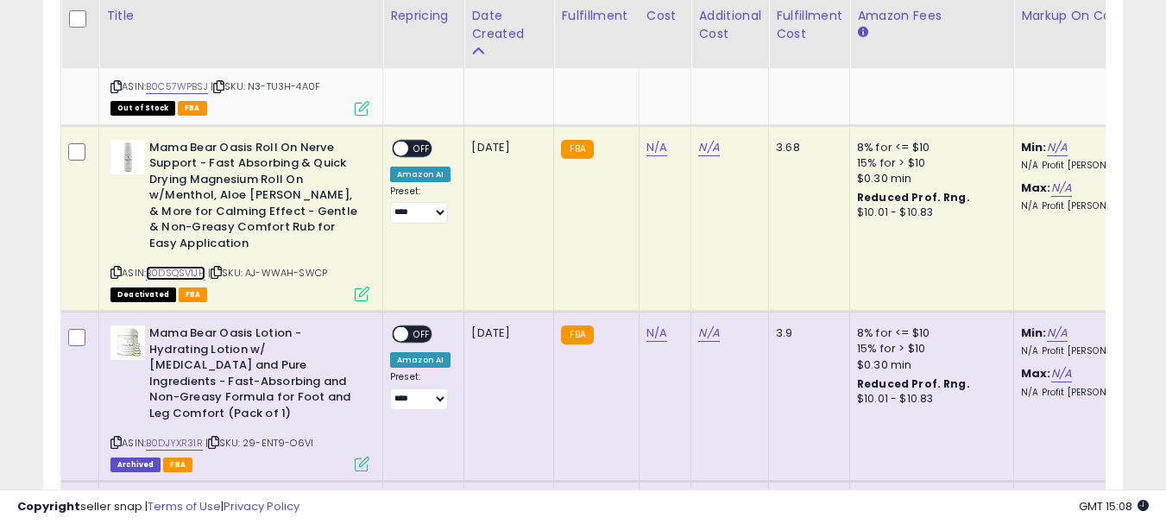
click at [179, 266] on link "B0DSQSV1JH" at bounding box center [176, 273] width 60 height 15
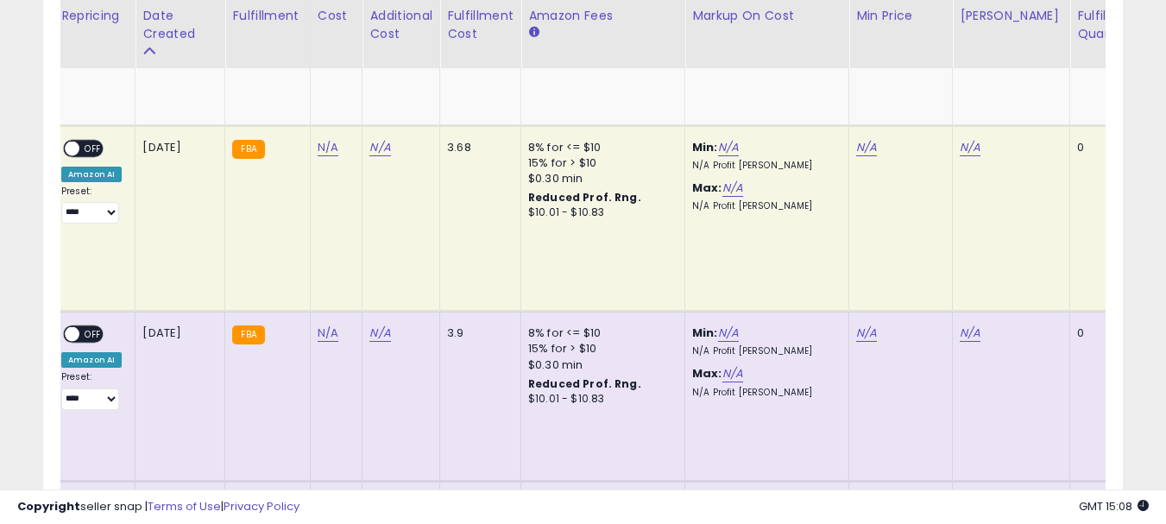
scroll to position [0, 443]
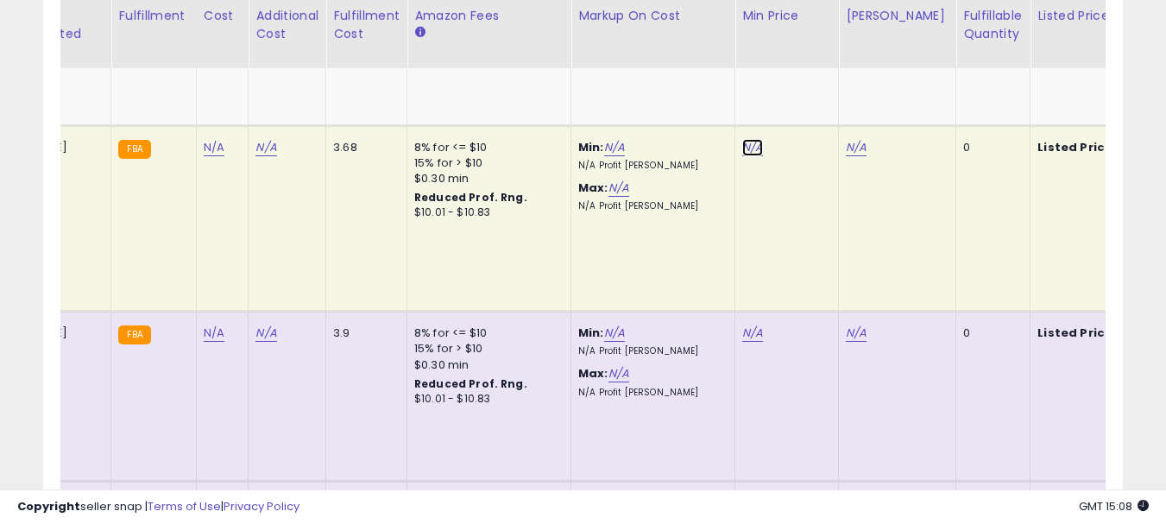
click at [746, 139] on link "N/A" at bounding box center [752, 147] width 21 height 17
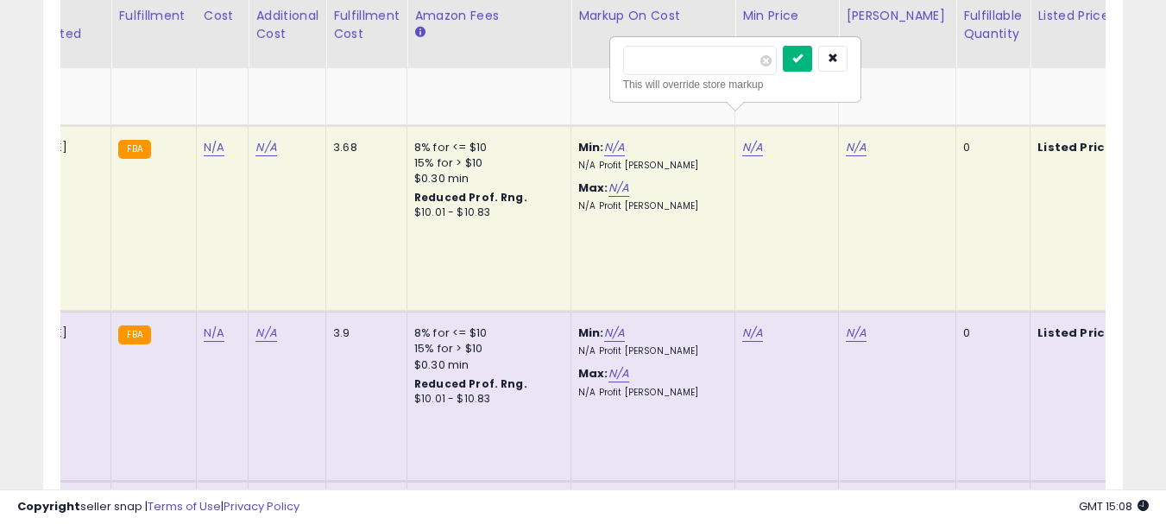
type input "*****"
click at [803, 58] on icon "submit" at bounding box center [797, 58] width 10 height 10
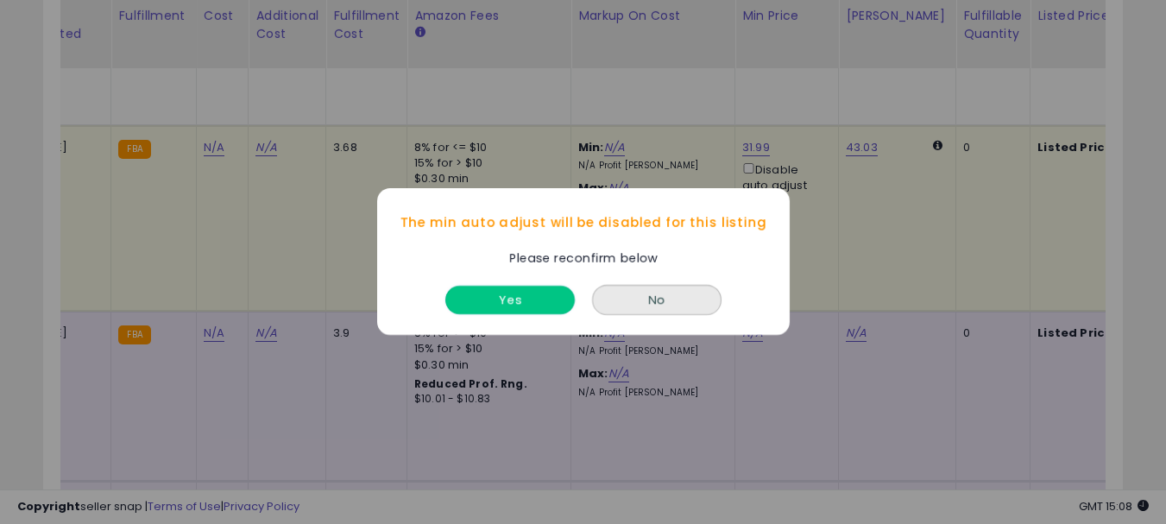
click at [516, 300] on button "Yes" at bounding box center [509, 300] width 129 height 28
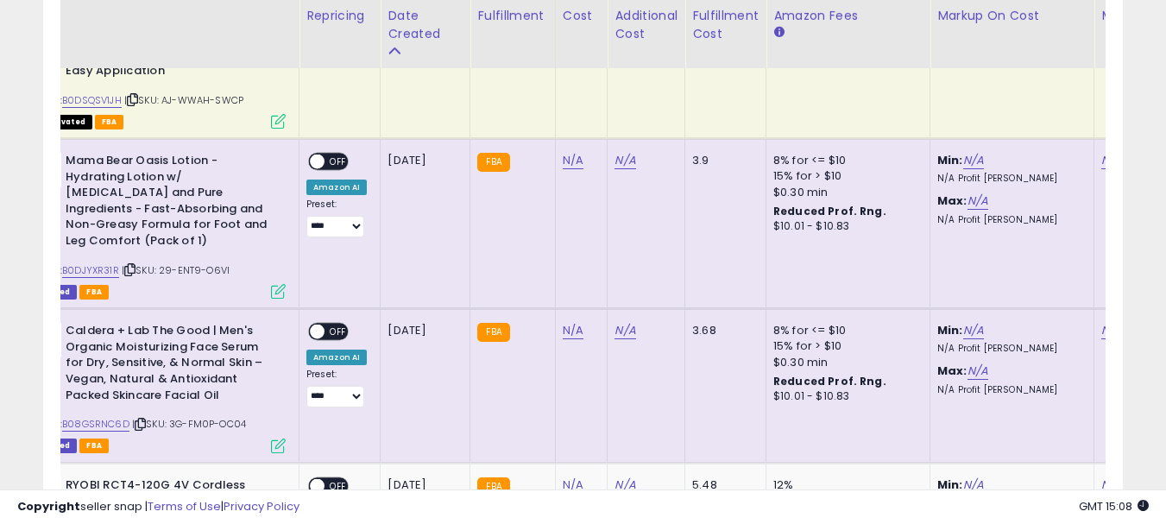
scroll to position [0, 0]
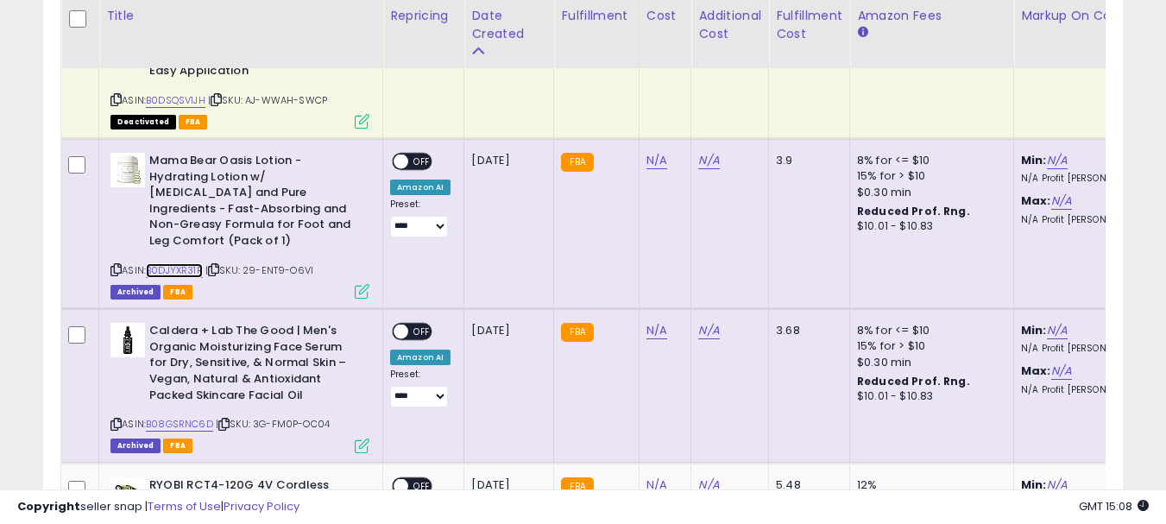
click at [186, 263] on link "B0DJYXR31R" at bounding box center [174, 270] width 57 height 15
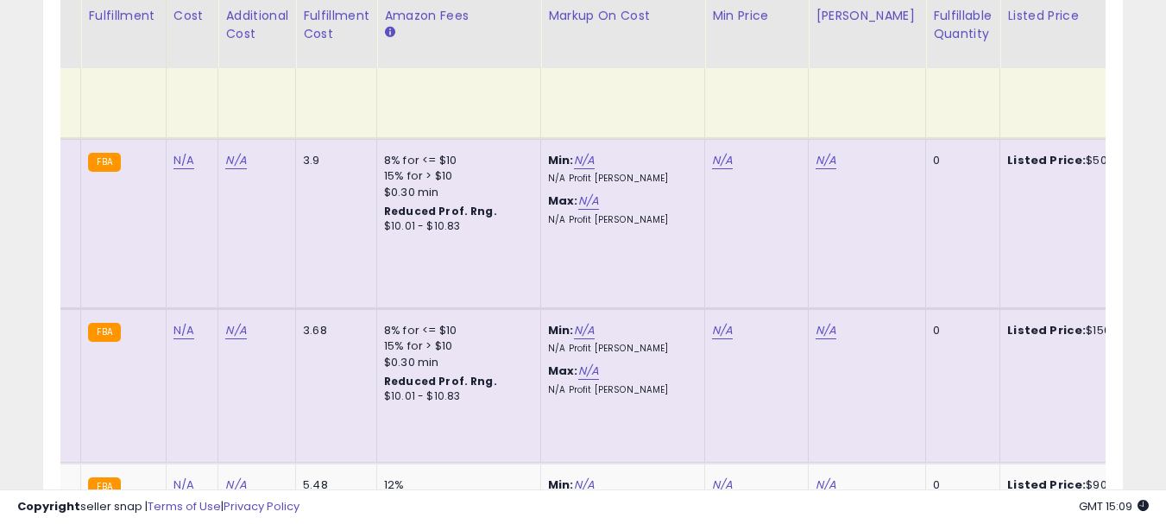
scroll to position [0, 480]
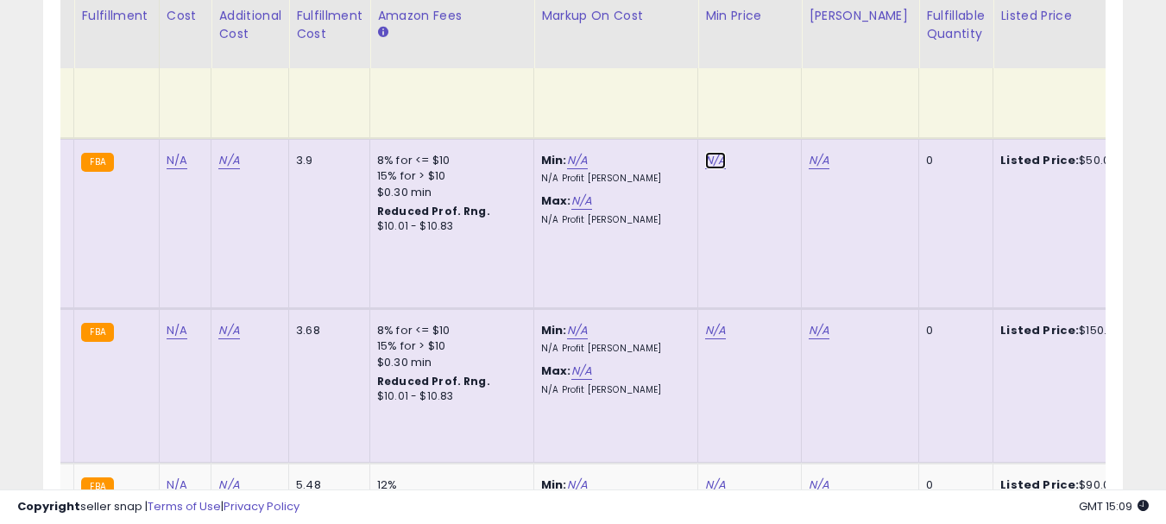
click at [715, 152] on link "N/A" at bounding box center [715, 160] width 21 height 17
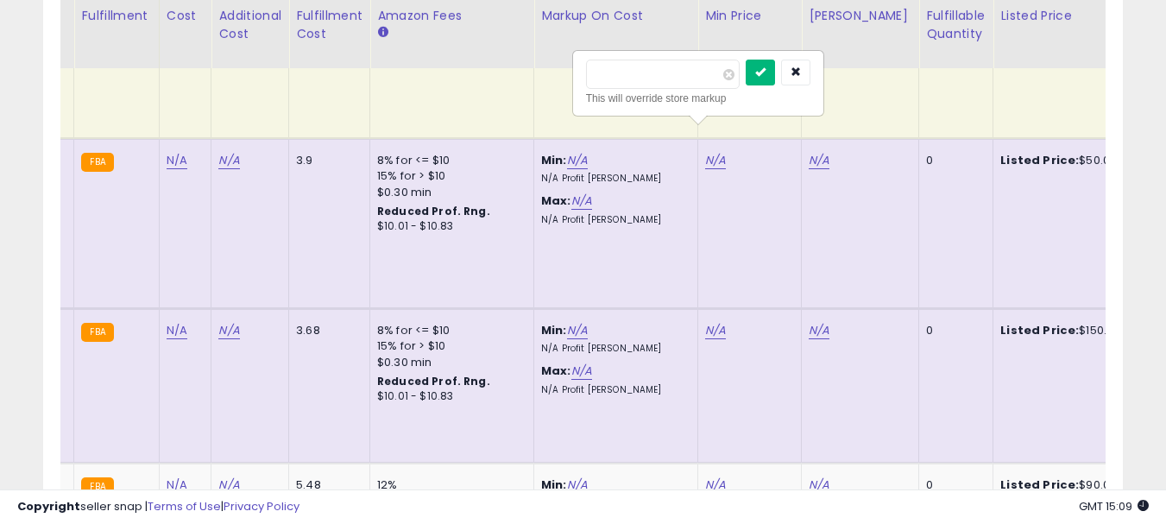
type input "*****"
click at [775, 78] on button "submit" at bounding box center [760, 73] width 29 height 26
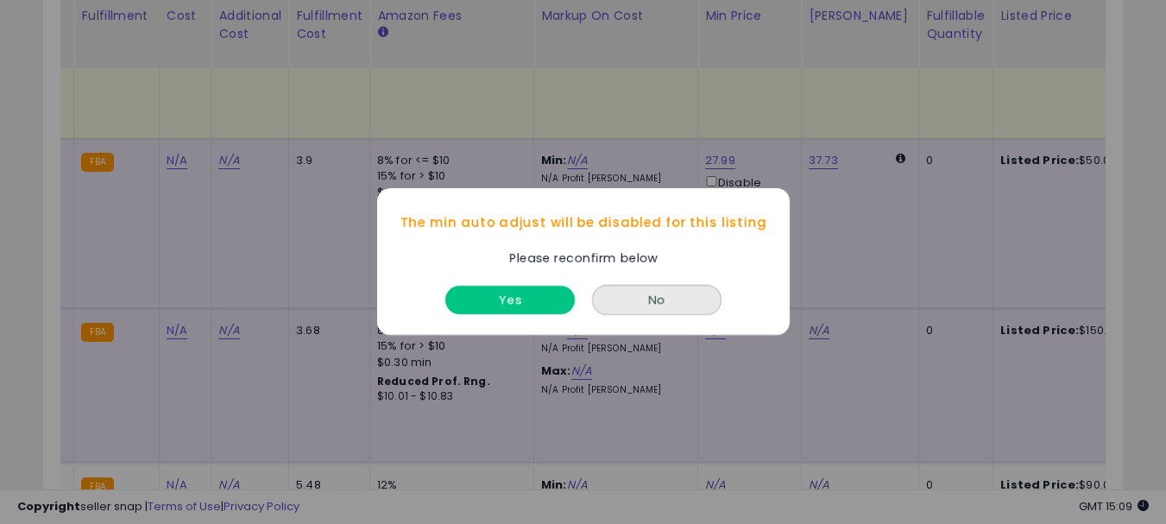
click at [525, 297] on button "Yes" at bounding box center [509, 300] width 129 height 28
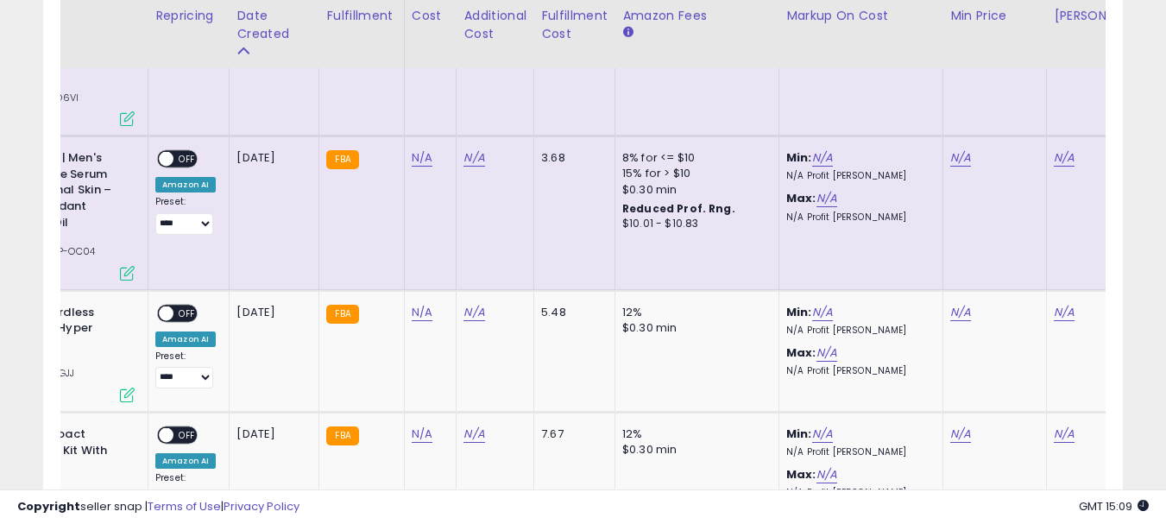
scroll to position [0, 0]
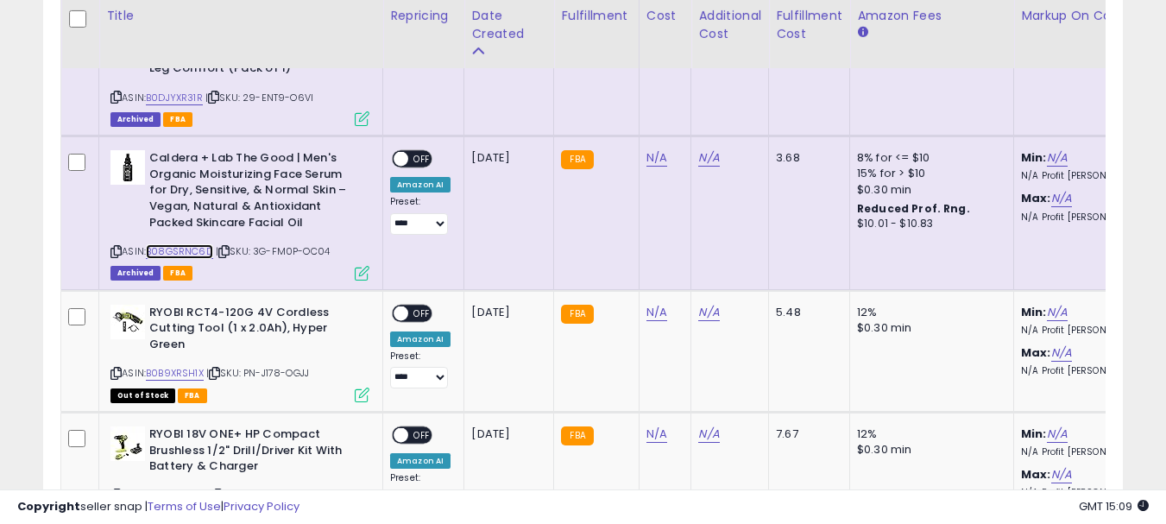
click at [186, 244] on link "B08GSRNC6D" at bounding box center [179, 251] width 67 height 15
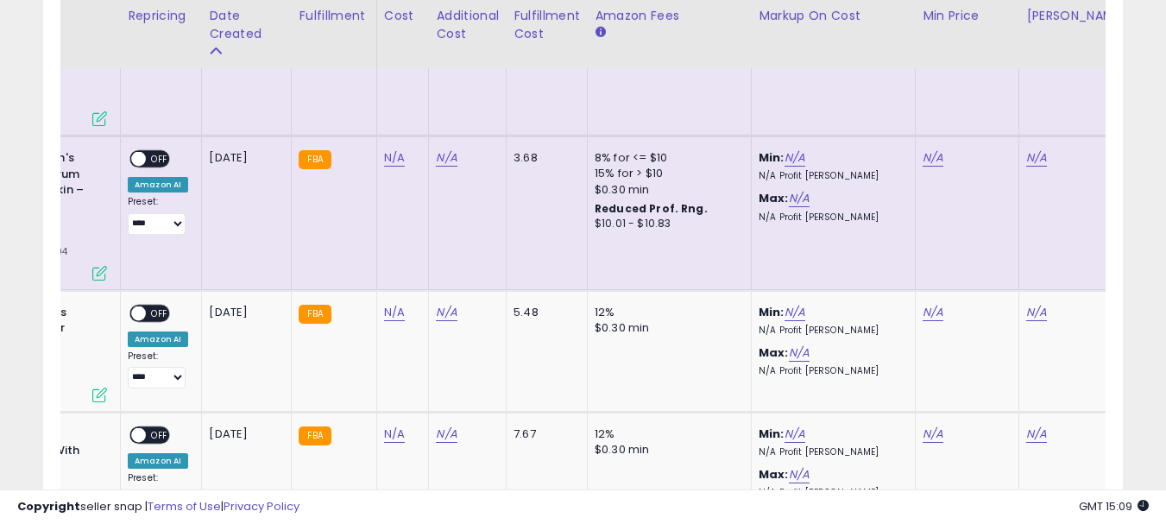
scroll to position [0, 340]
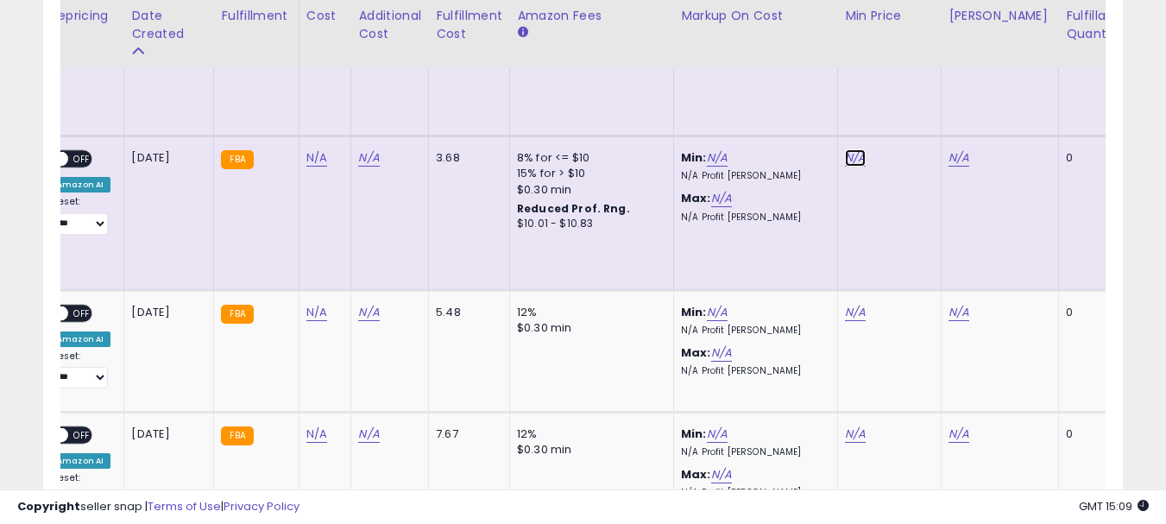
click at [858, 149] on link "N/A" at bounding box center [855, 157] width 21 height 17
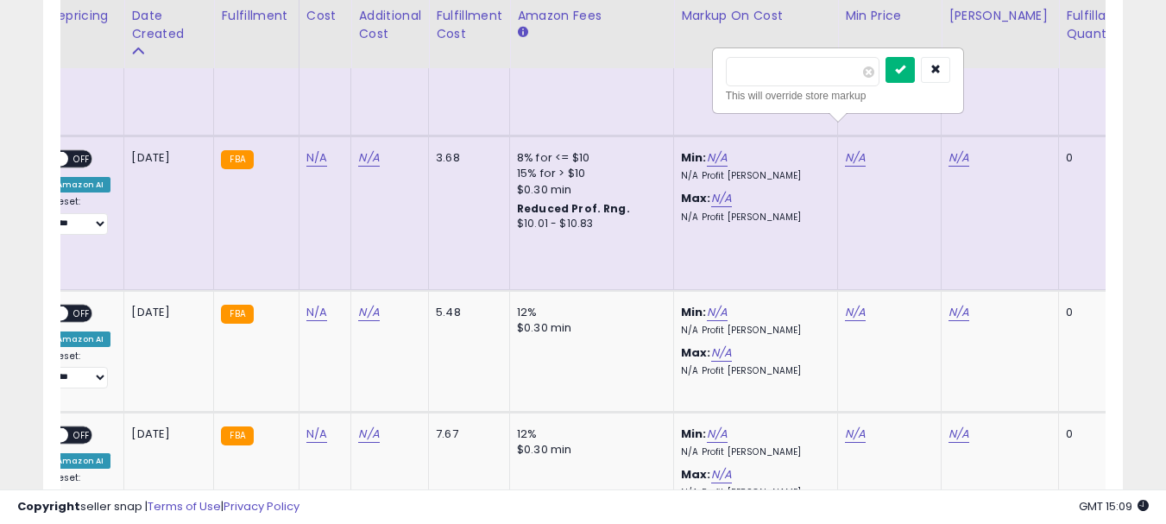
type input "*****"
click at [905, 71] on icon "submit" at bounding box center [900, 69] width 10 height 10
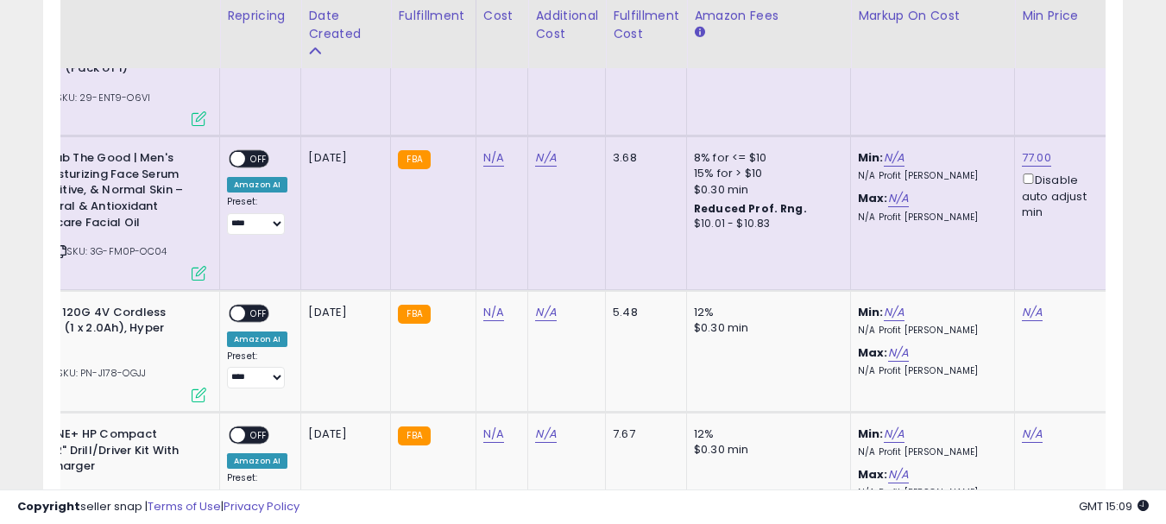
scroll to position [0, 261]
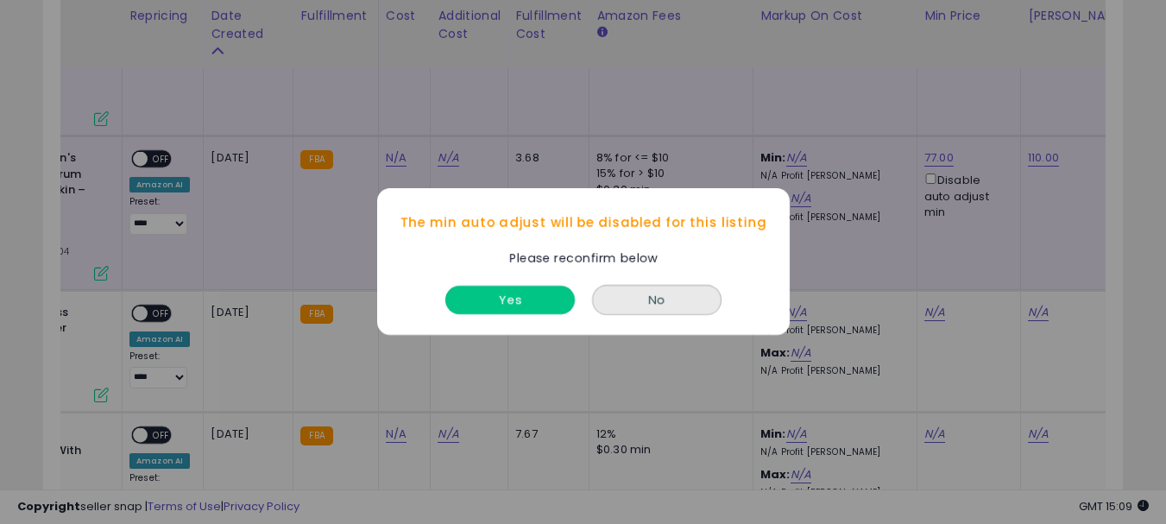
click at [473, 299] on button "Yes" at bounding box center [509, 300] width 129 height 28
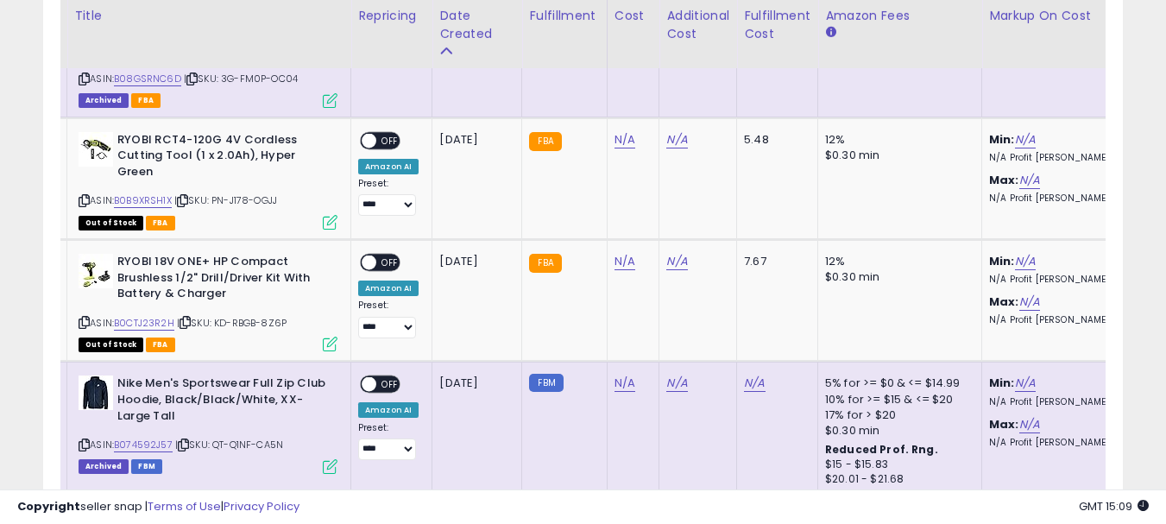
scroll to position [0, 0]
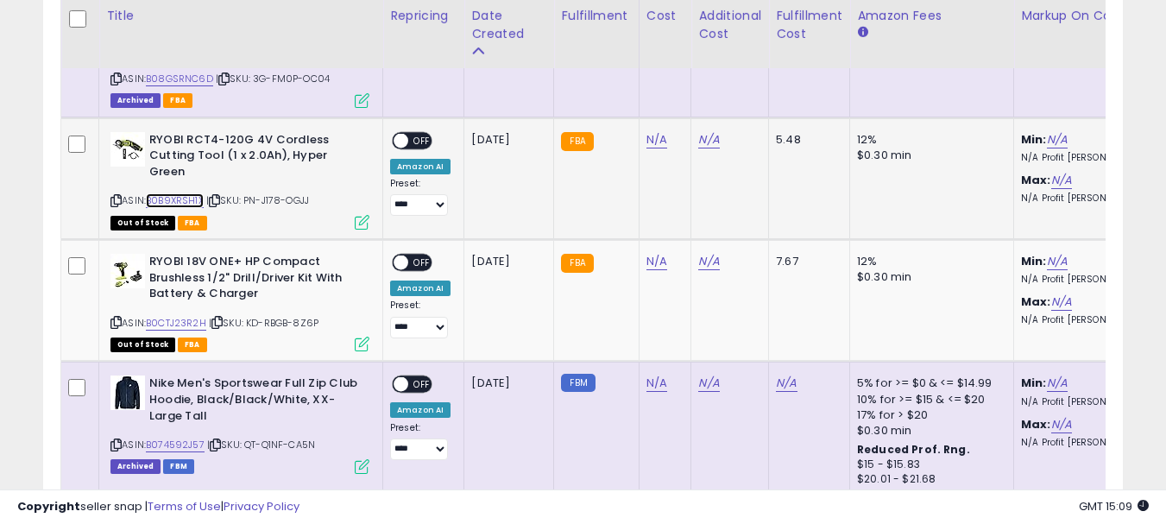
click at [186, 193] on link "B0B9XRSH1X" at bounding box center [175, 200] width 58 height 15
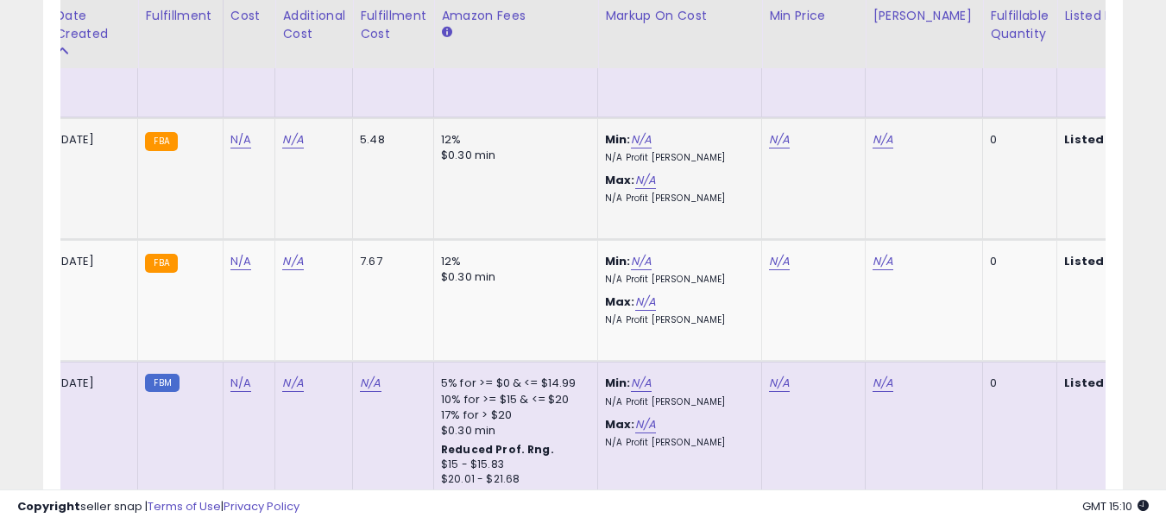
scroll to position [0, 418]
click at [780, 131] on link "N/A" at bounding box center [777, 139] width 21 height 17
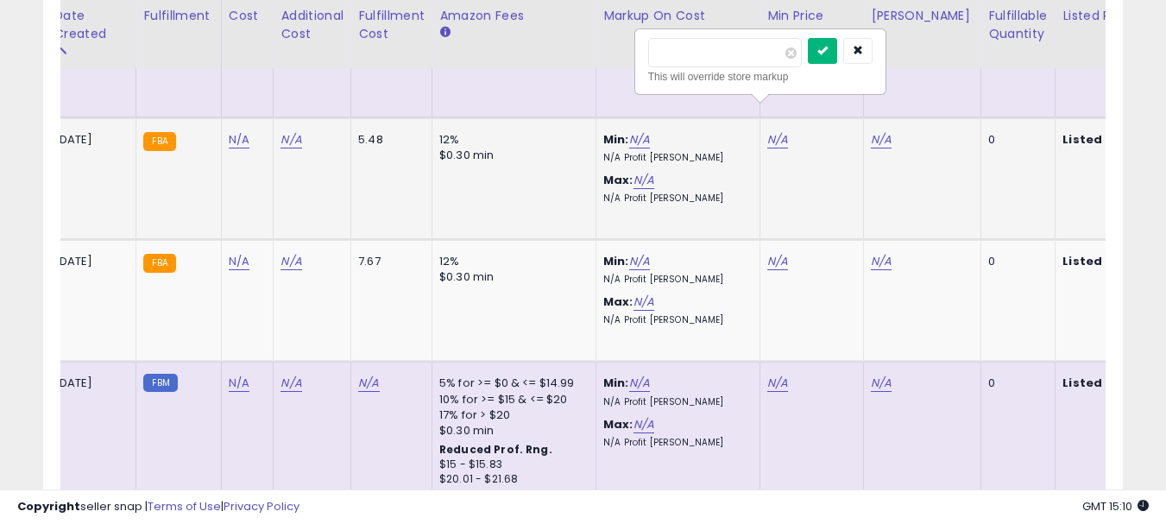
type input "*****"
click at [837, 47] on button "submit" at bounding box center [822, 51] width 29 height 26
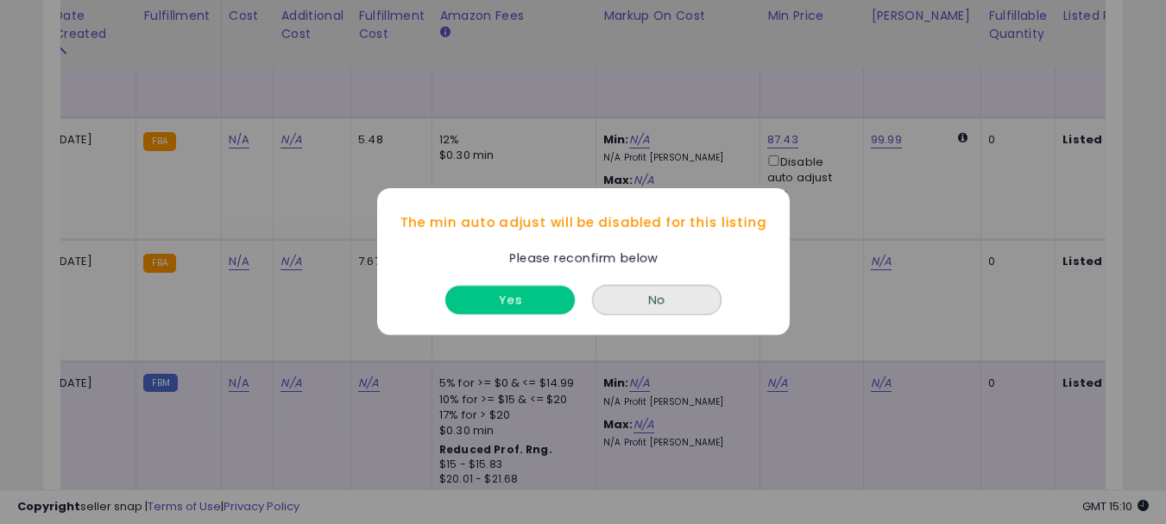
click at [542, 305] on button "Yes" at bounding box center [509, 300] width 129 height 28
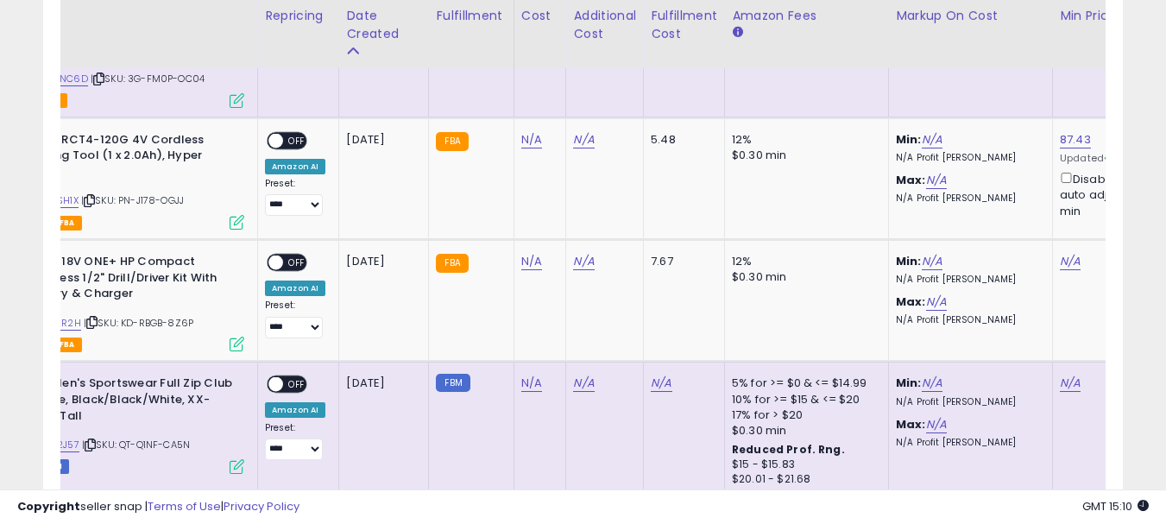
scroll to position [0, 0]
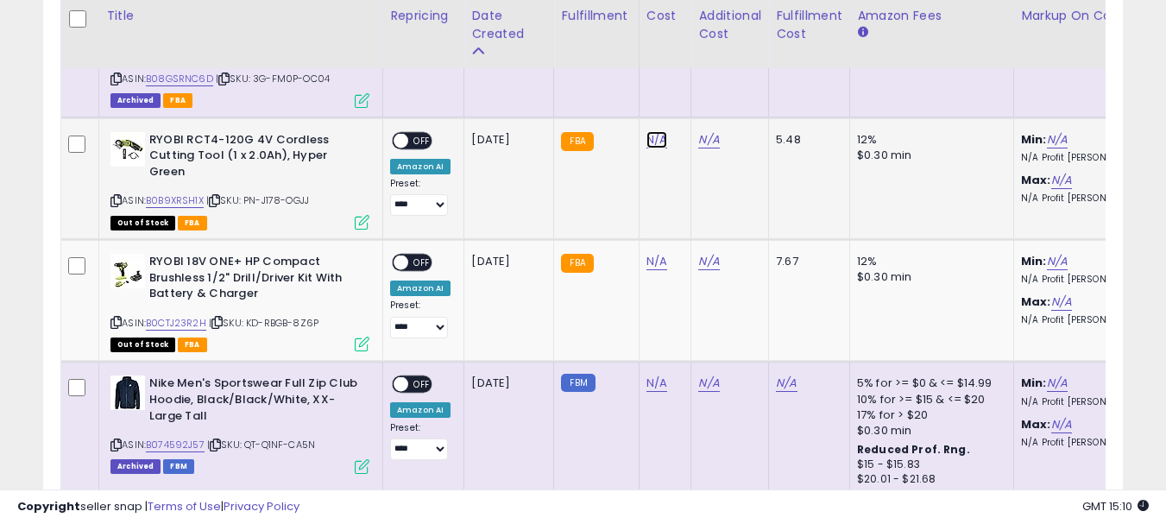
click at [657, 131] on link "N/A" at bounding box center [656, 139] width 21 height 17
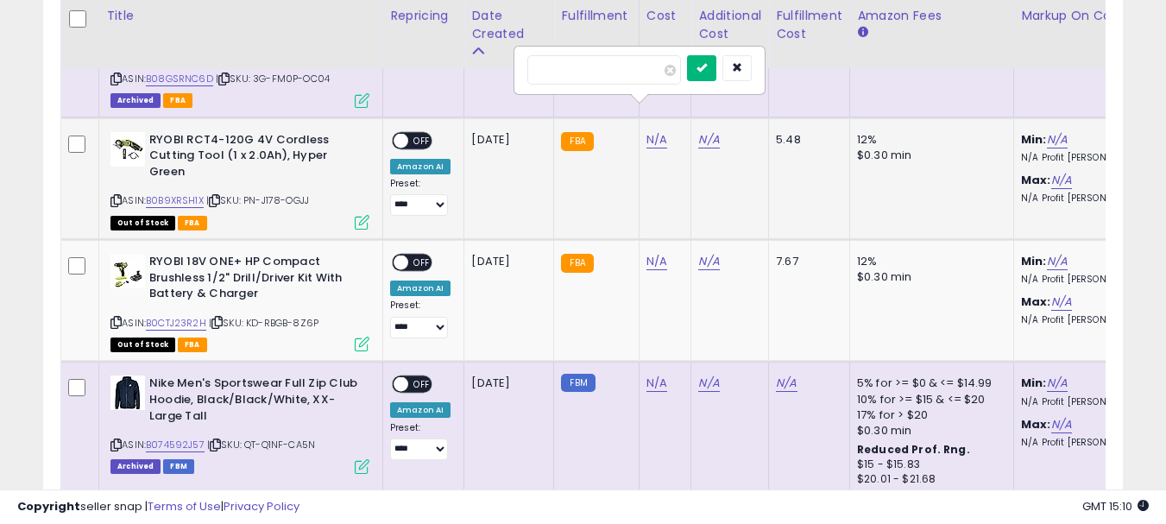
type input "*****"
click at [716, 73] on button "submit" at bounding box center [701, 68] width 29 height 26
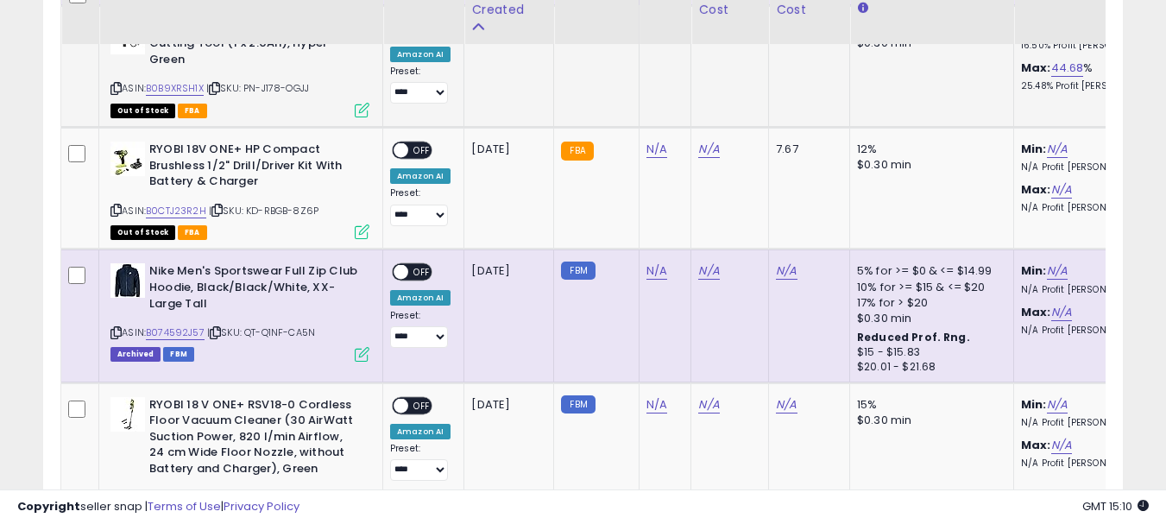
scroll to position [6299, 0]
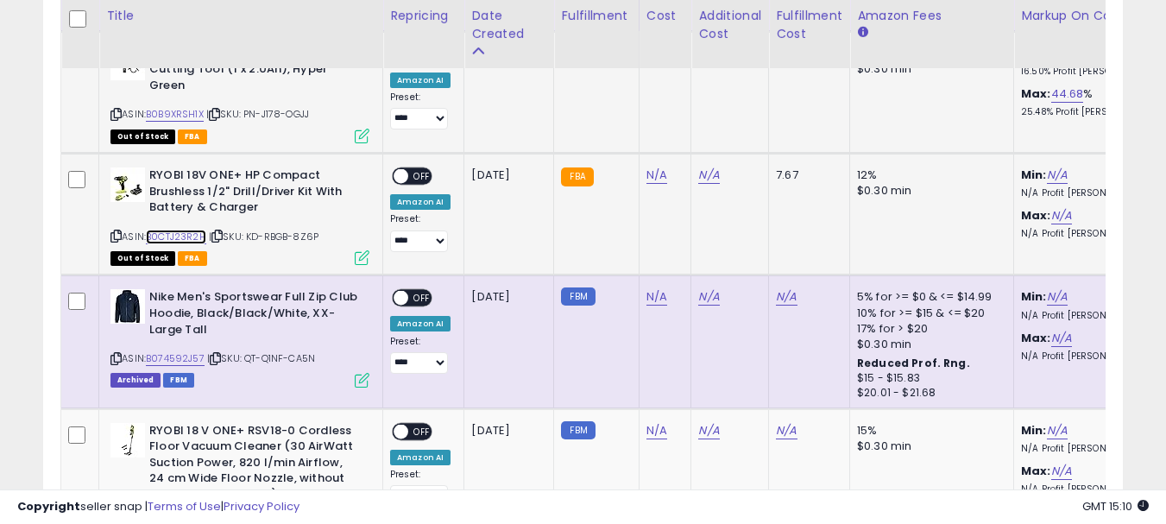
click at [186, 230] on link "B0CTJ23R2H" at bounding box center [176, 237] width 60 height 15
click at [652, 167] on link "N/A" at bounding box center [656, 175] width 21 height 17
type input "*****"
click at [716, 106] on button "submit" at bounding box center [701, 104] width 29 height 26
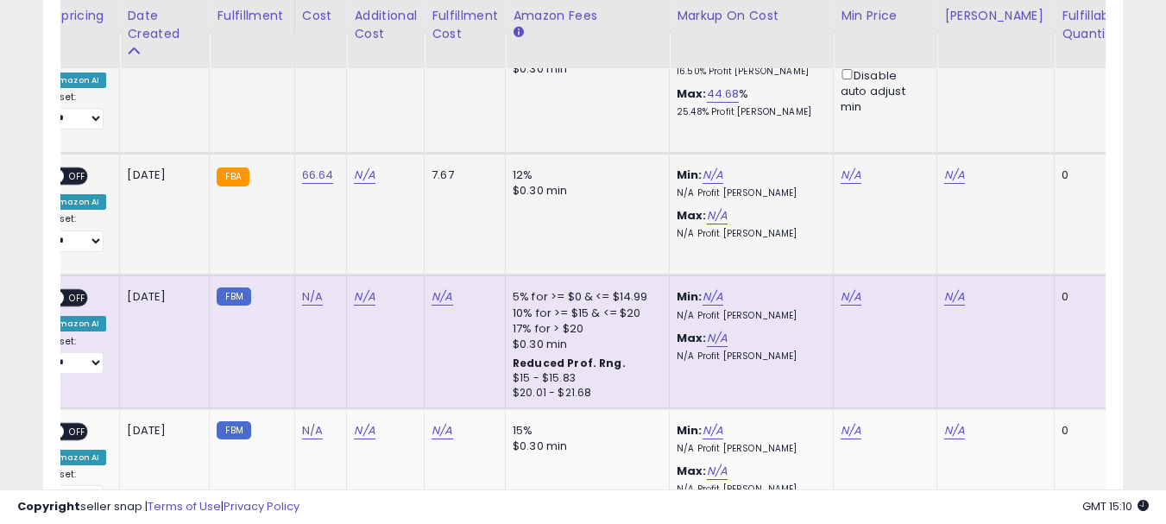
scroll to position [0, 362]
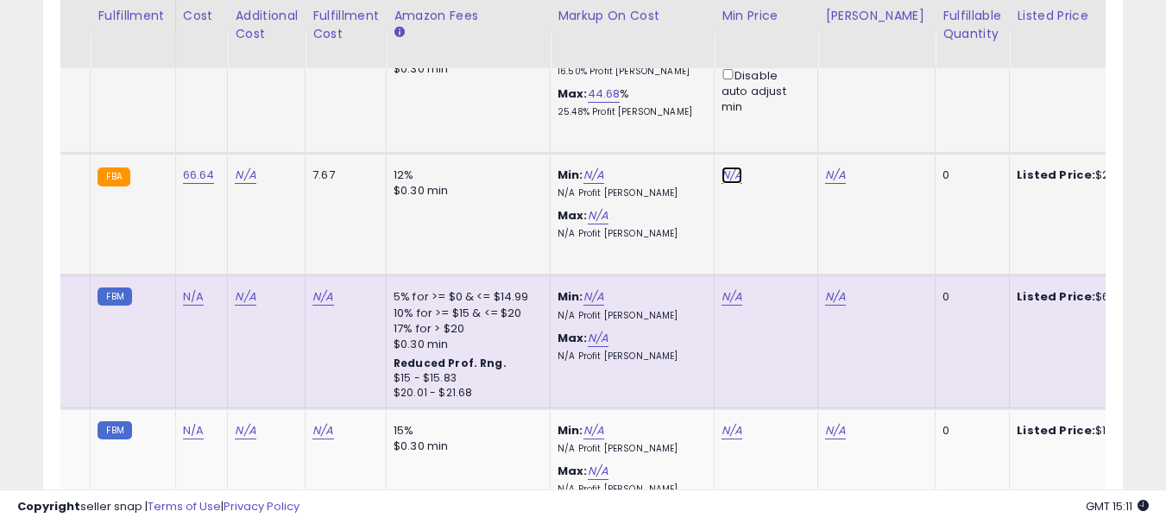
click at [726, 167] on link "N/A" at bounding box center [731, 175] width 21 height 17
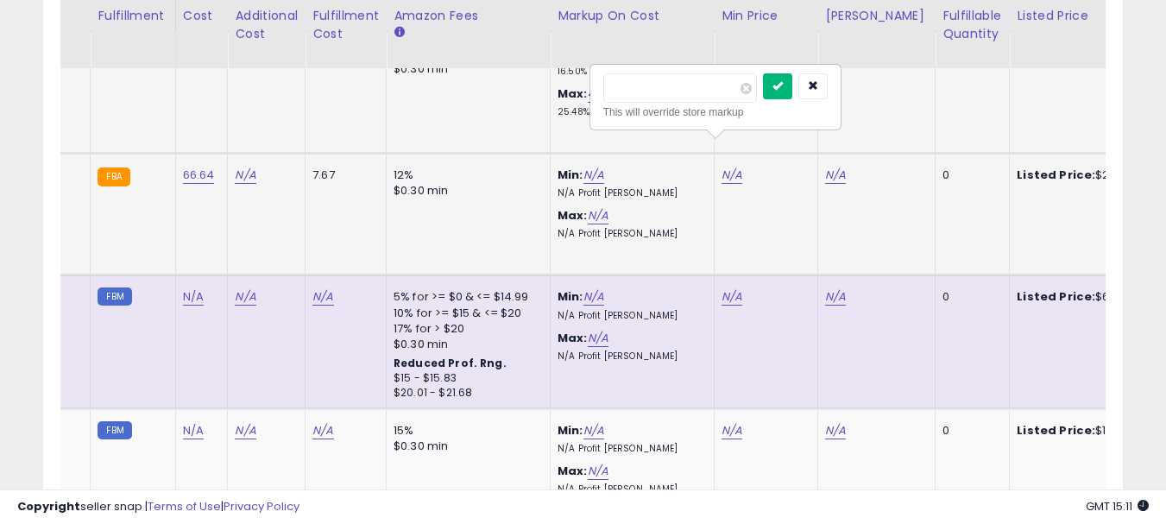
type input "******"
click at [792, 91] on button "submit" at bounding box center [777, 86] width 29 height 26
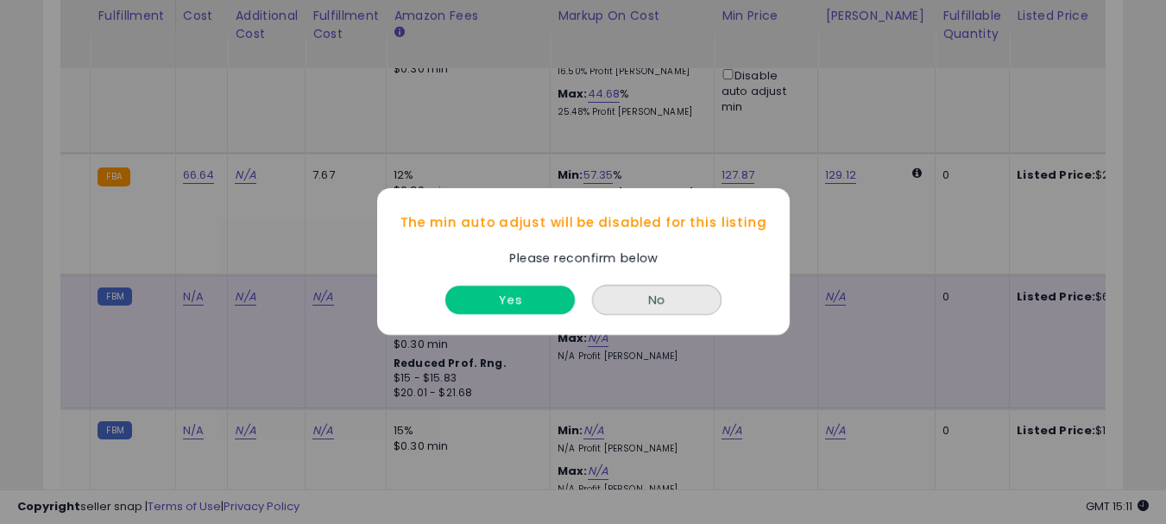
click at [515, 304] on button "Yes" at bounding box center [509, 300] width 129 height 28
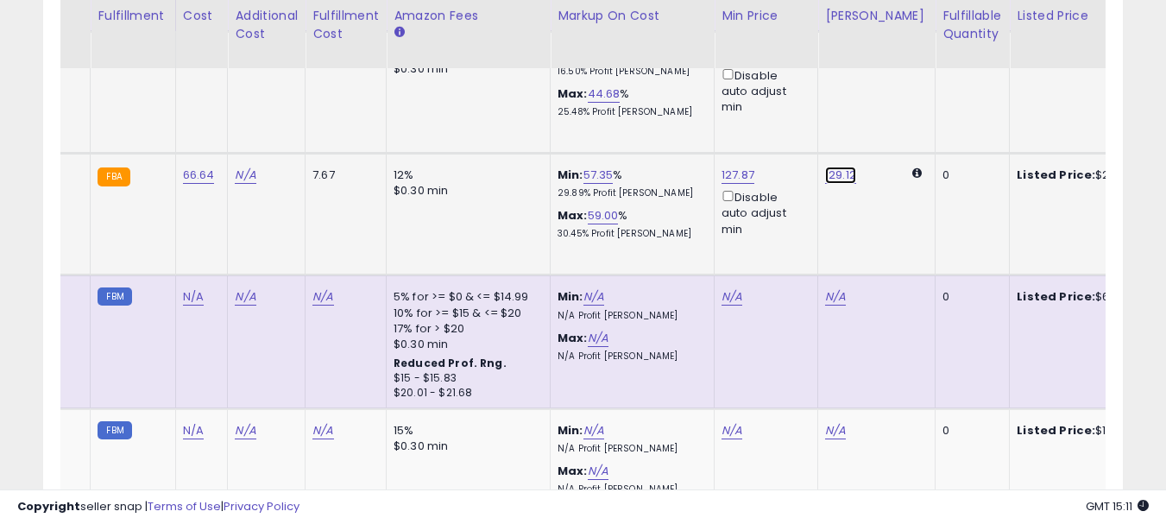
click at [833, 167] on link "129.12" at bounding box center [840, 175] width 31 height 17
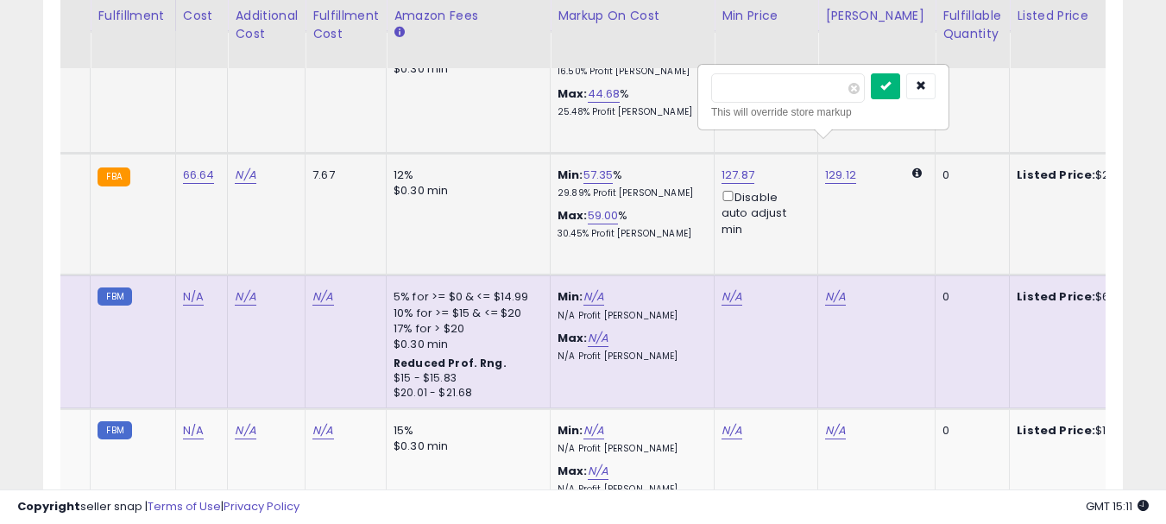
type input "******"
click at [891, 86] on icon "submit" at bounding box center [885, 85] width 10 height 10
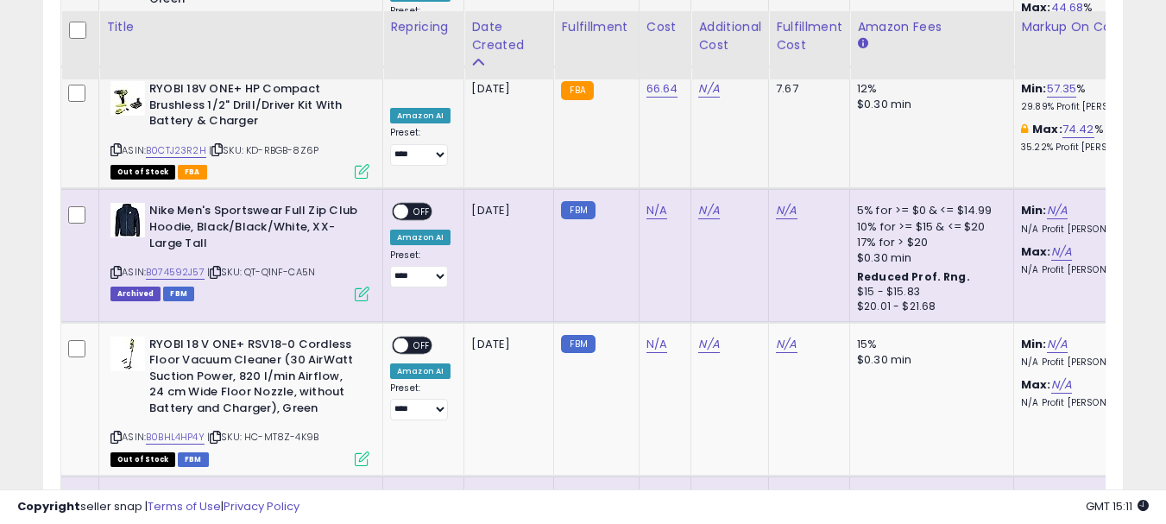
scroll to position [6472, 0]
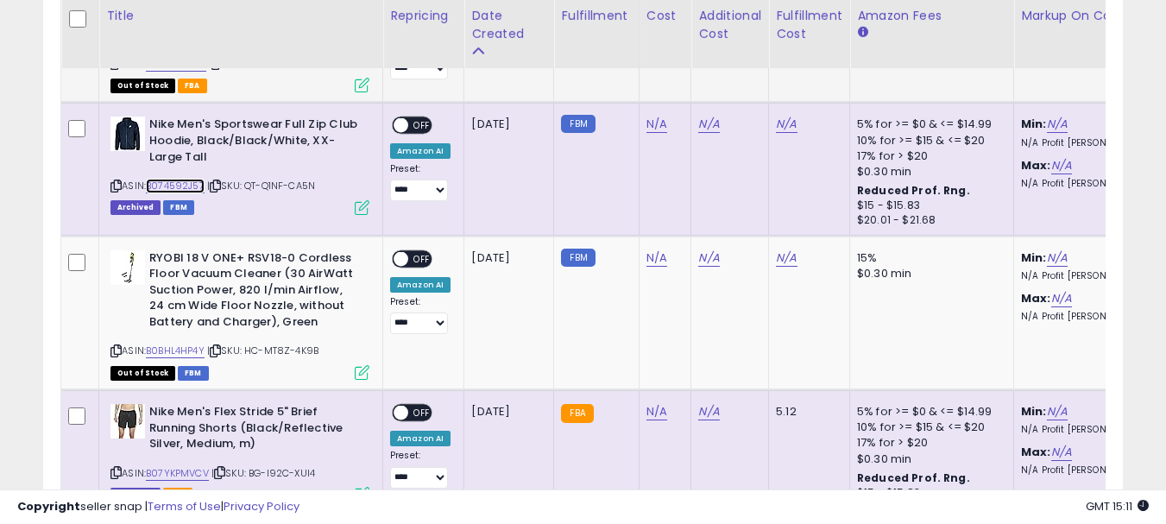
click at [189, 179] on link "B074592J57" at bounding box center [175, 186] width 59 height 15
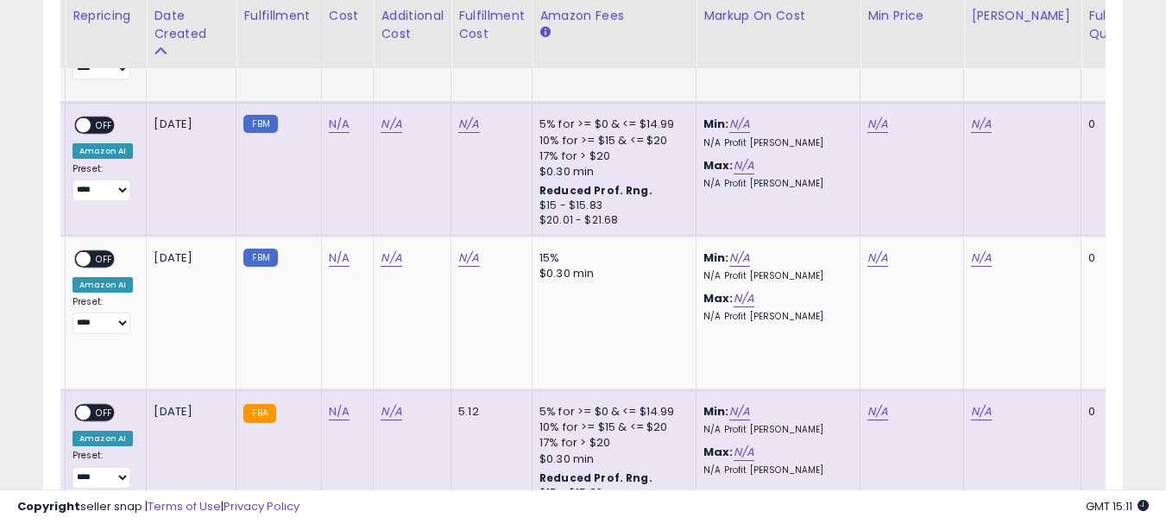
scroll to position [0, 436]
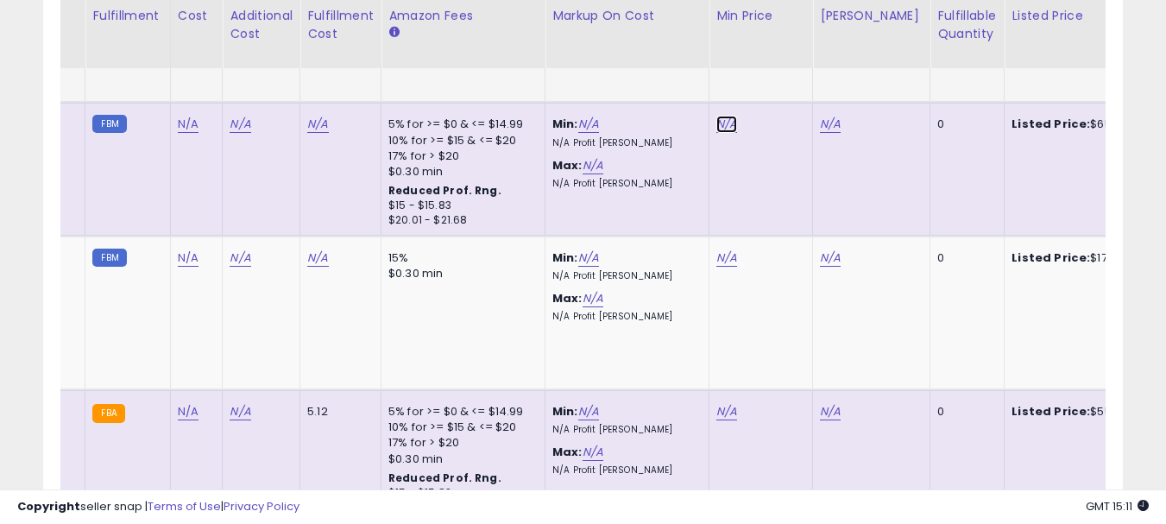
click at [716, 116] on link "N/A" at bounding box center [726, 124] width 21 height 17
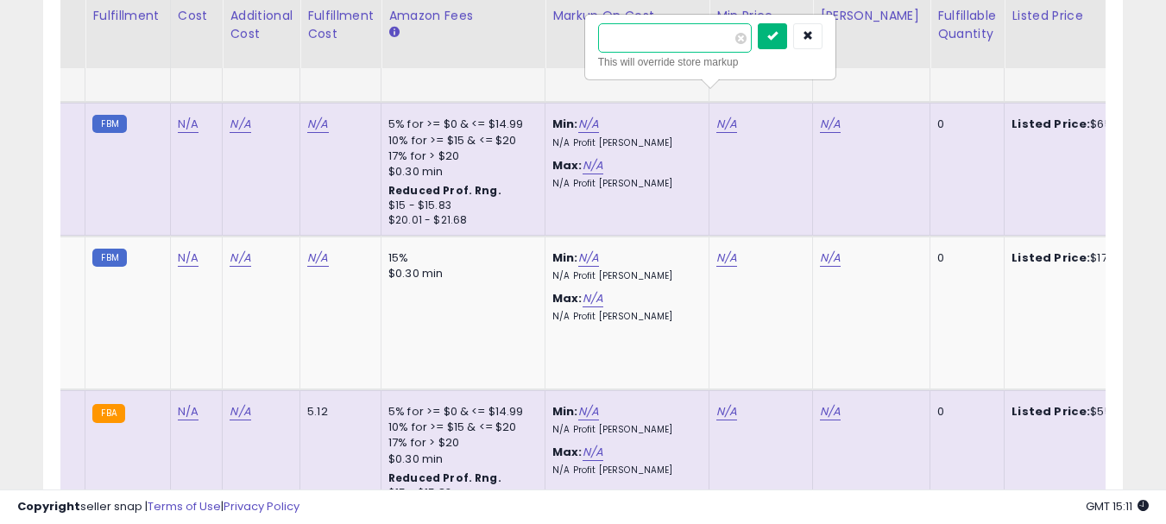
type input "*****"
click at [778, 33] on icon "submit" at bounding box center [772, 35] width 10 height 10
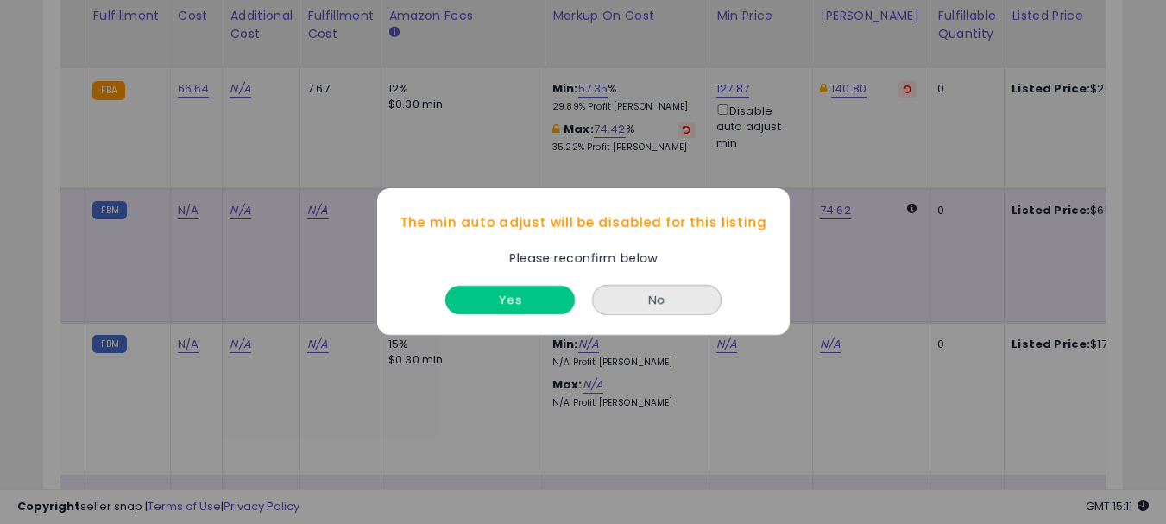
click at [491, 293] on button "Yes" at bounding box center [509, 300] width 129 height 28
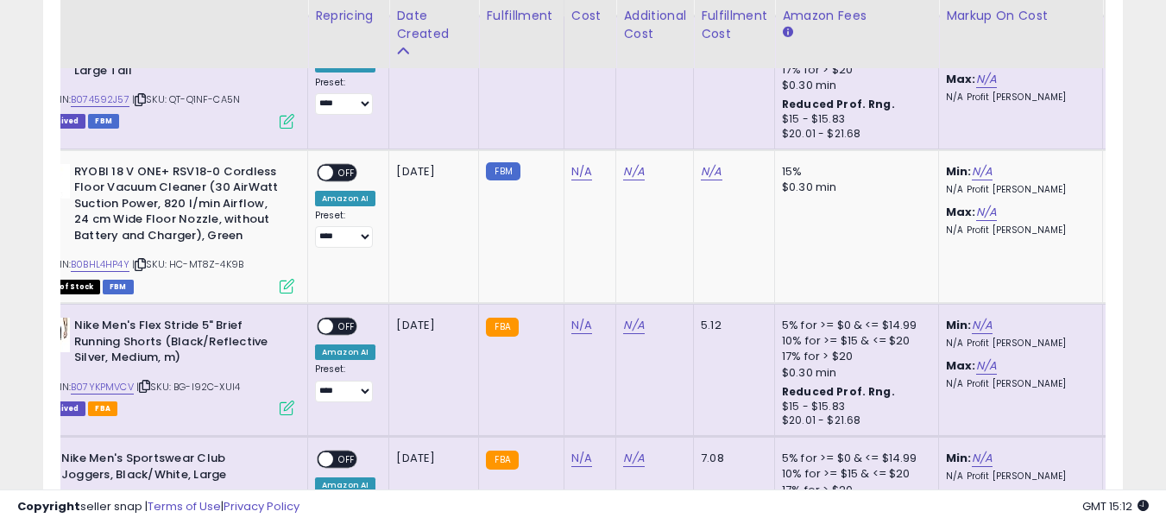
scroll to position [0, 0]
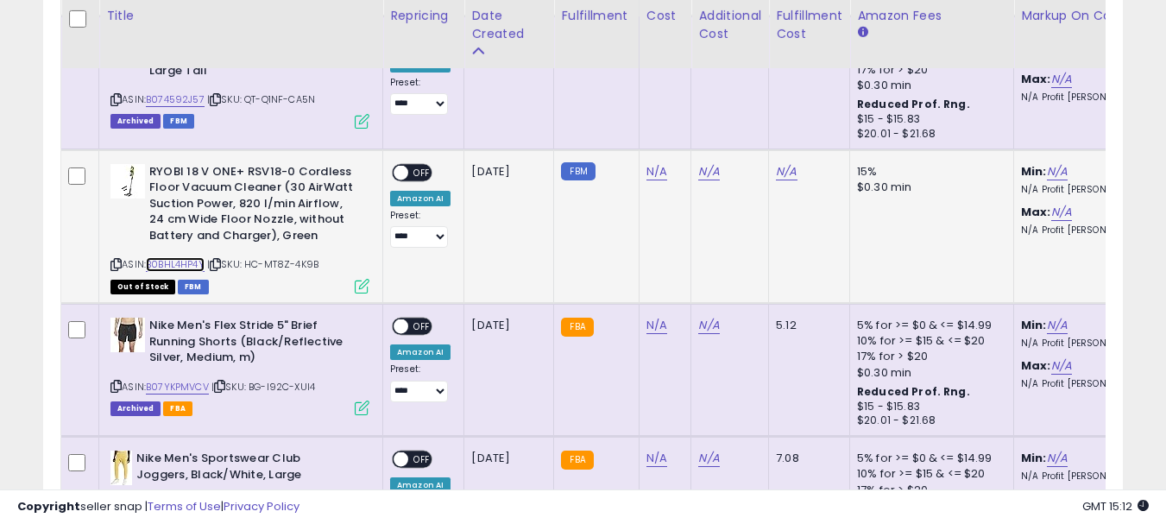
click at [166, 257] on link "B0BHL4HP4Y" at bounding box center [175, 264] width 59 height 15
click at [647, 163] on link "N/A" at bounding box center [656, 171] width 21 height 17
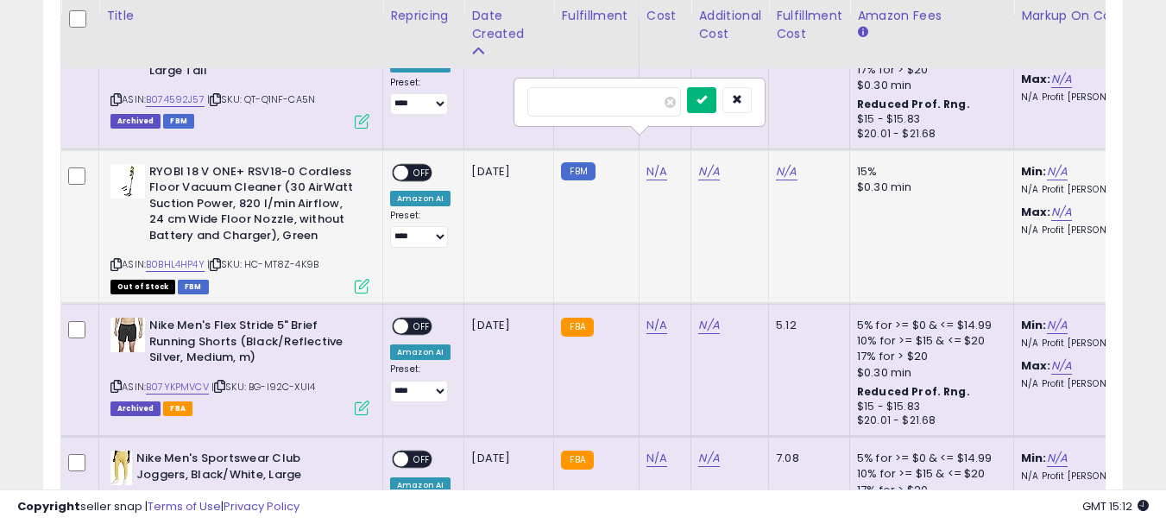
type input "******"
click at [715, 111] on button "submit" at bounding box center [701, 100] width 29 height 26
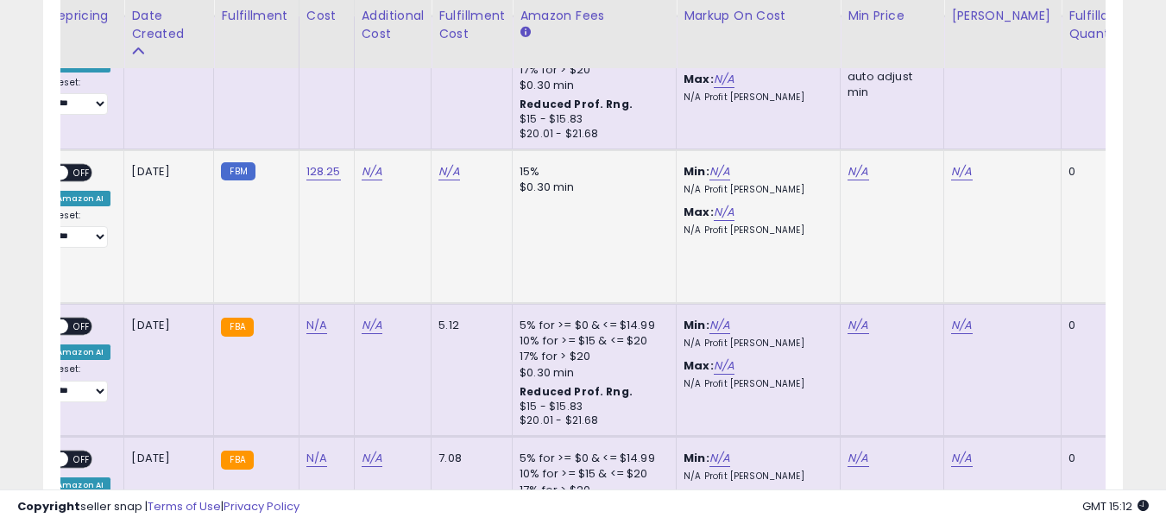
scroll to position [0, 434]
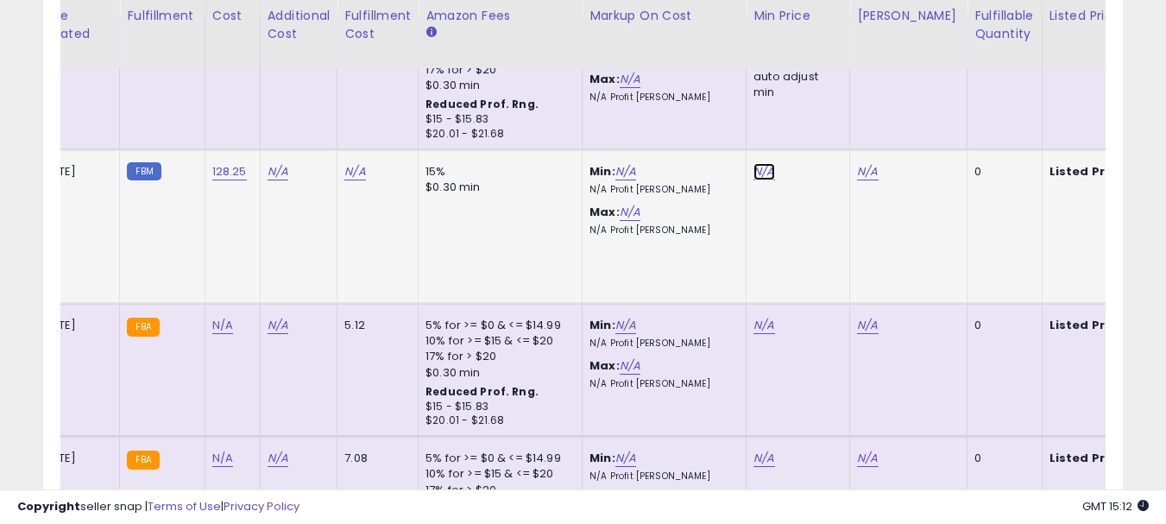
click at [765, 163] on link "N/A" at bounding box center [763, 171] width 21 height 17
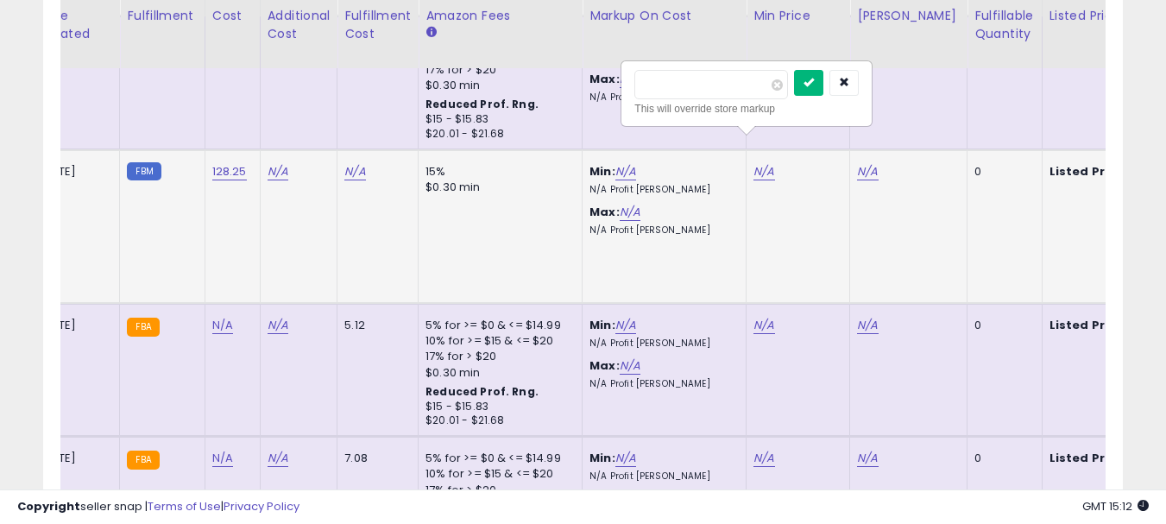
type input "******"
click at [814, 83] on icon "submit" at bounding box center [808, 82] width 10 height 10
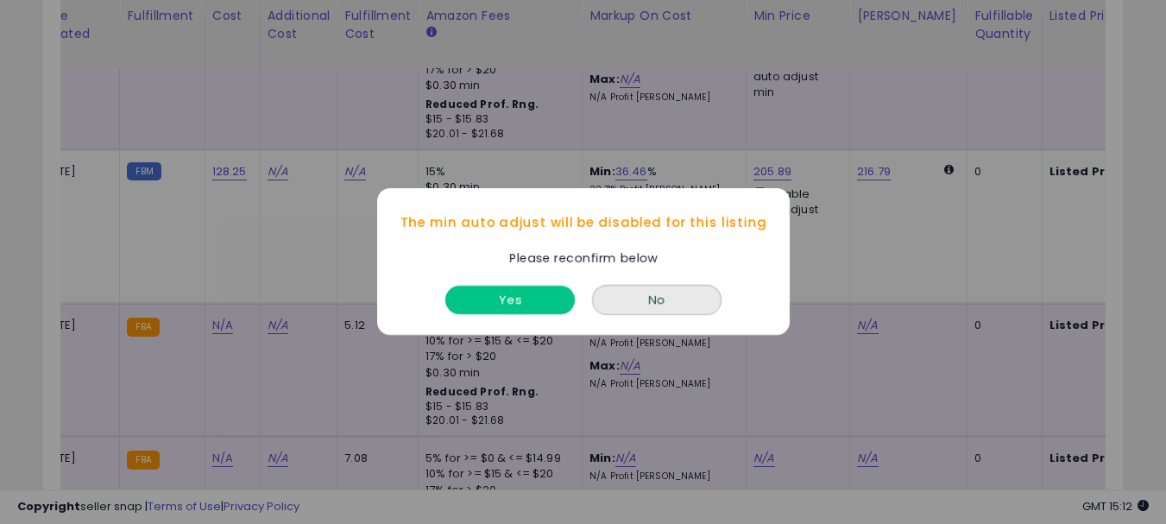
click at [511, 299] on button "Yes" at bounding box center [509, 300] width 129 height 28
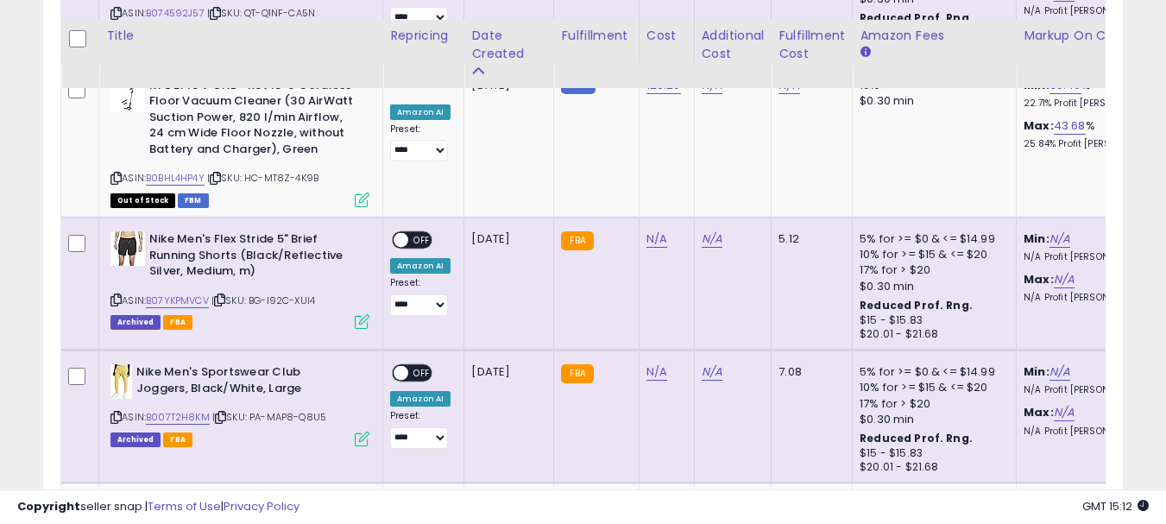
scroll to position [6731, 0]
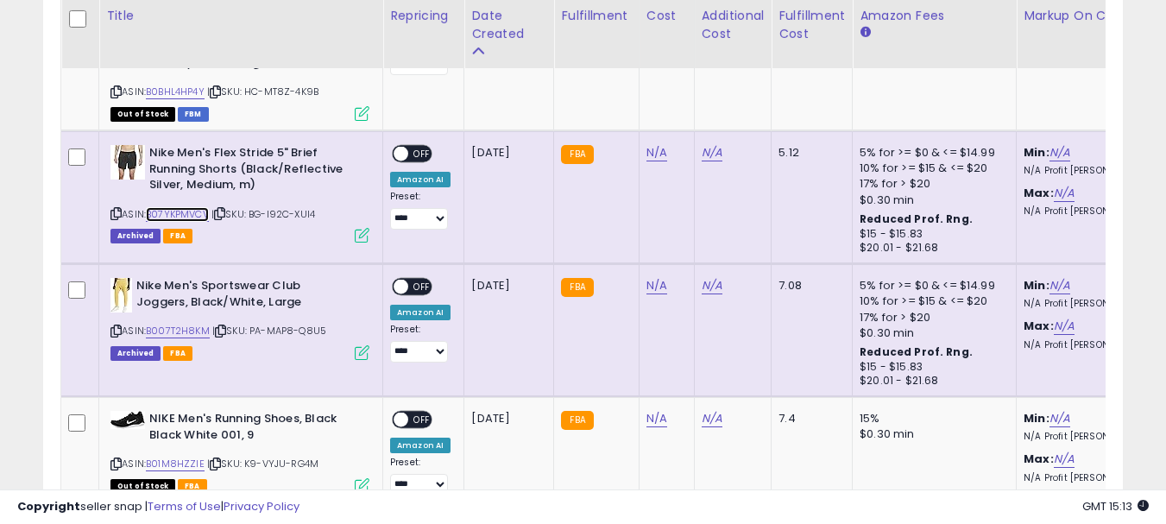
click at [193, 207] on link "B07YKPMVCV" at bounding box center [177, 214] width 63 height 15
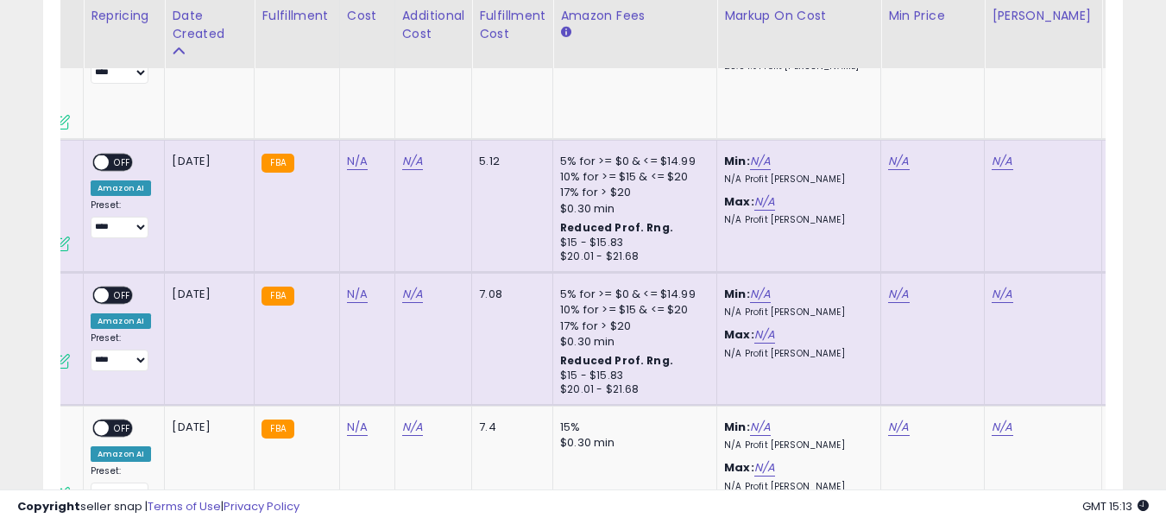
scroll to position [0, 345]
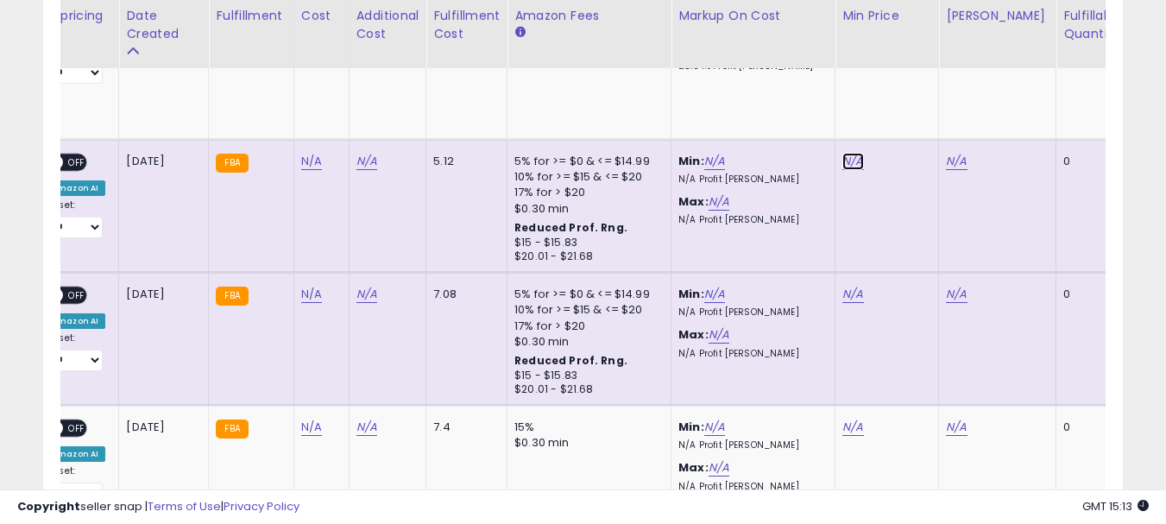
click at [848, 153] on link "N/A" at bounding box center [852, 161] width 21 height 17
type input "*****"
click at [912, 75] on button "submit" at bounding box center [897, 73] width 29 height 26
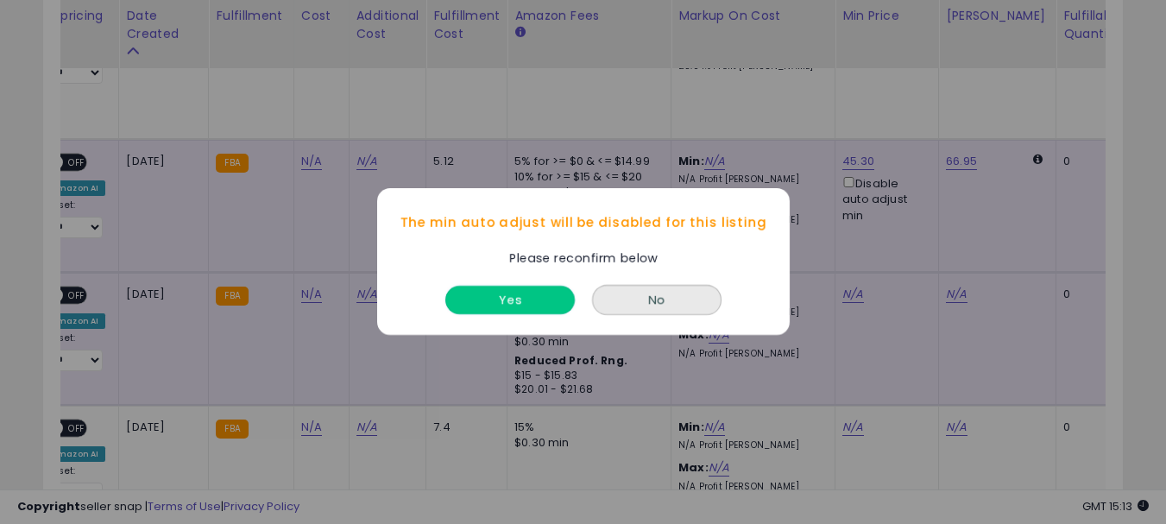
click at [535, 305] on button "Yes" at bounding box center [509, 300] width 129 height 28
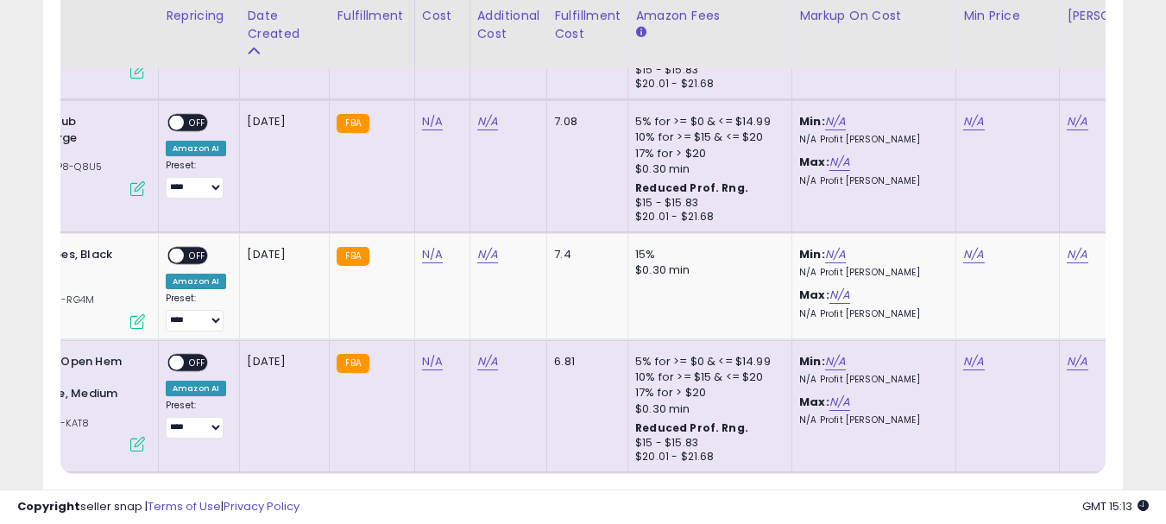
scroll to position [0, 0]
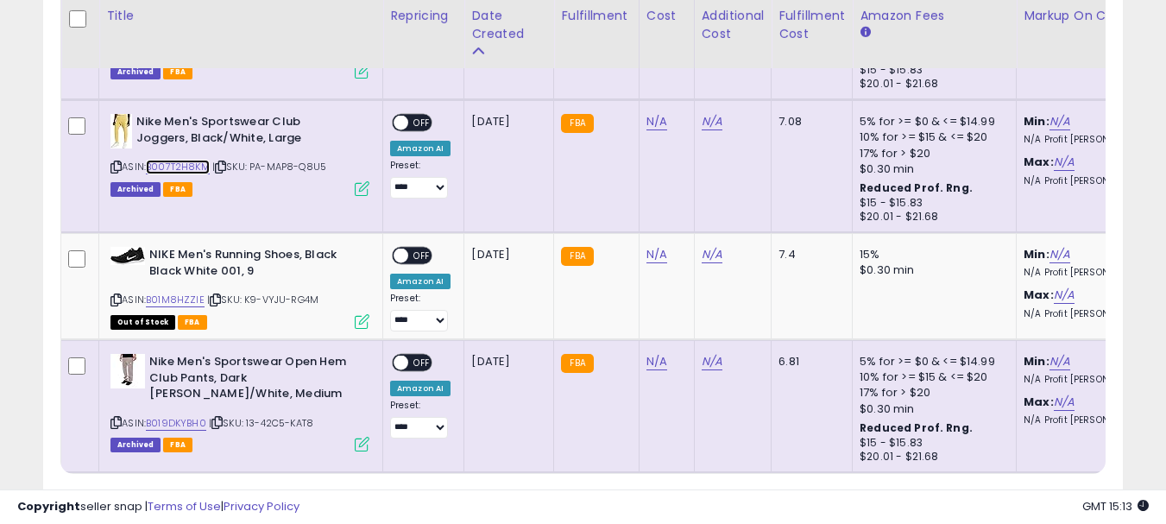
click at [172, 160] on link "B007T2H8KM" at bounding box center [178, 167] width 64 height 15
click at [196, 160] on link "B007T2H8KM" at bounding box center [178, 167] width 64 height 15
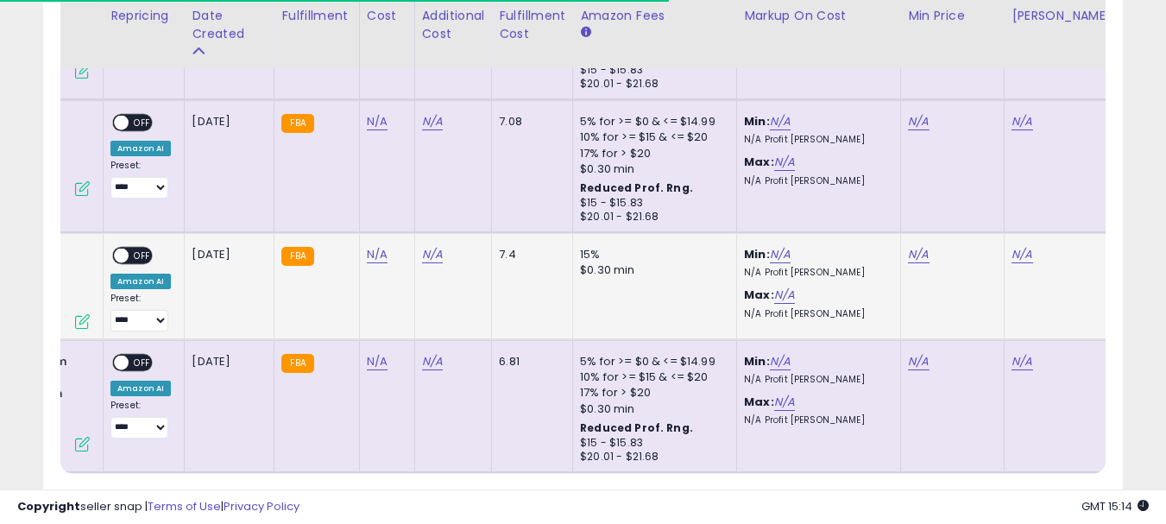
scroll to position [0, 283]
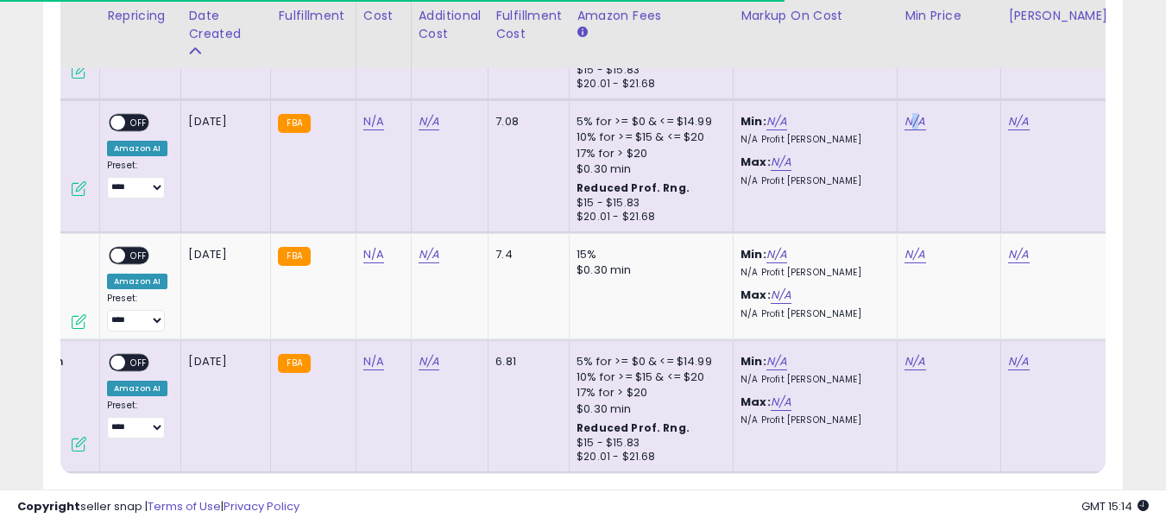
click at [910, 100] on td "N/A" at bounding box center [949, 166] width 104 height 133
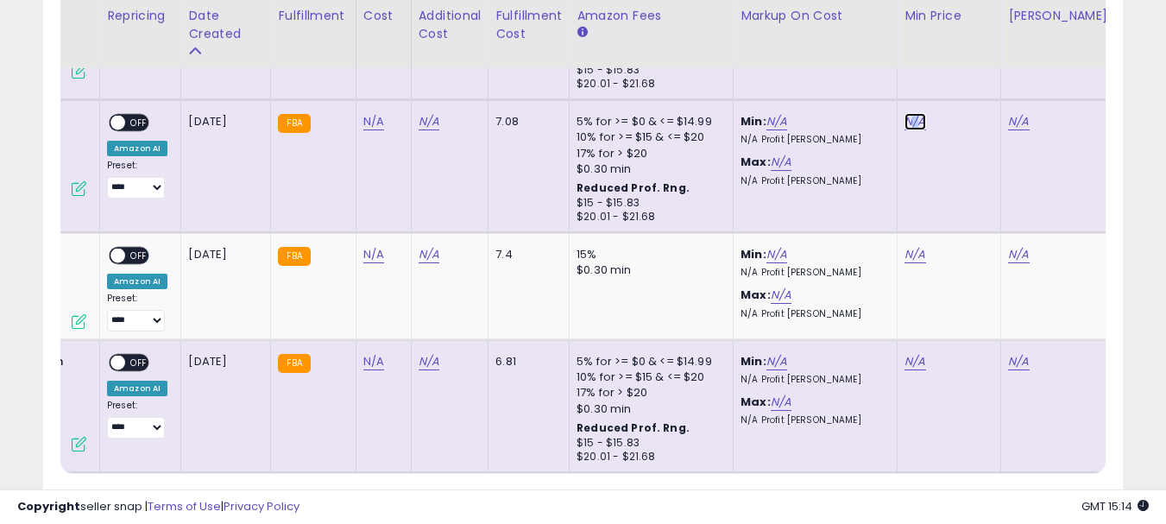
click at [914, 113] on link "N/A" at bounding box center [914, 121] width 21 height 17
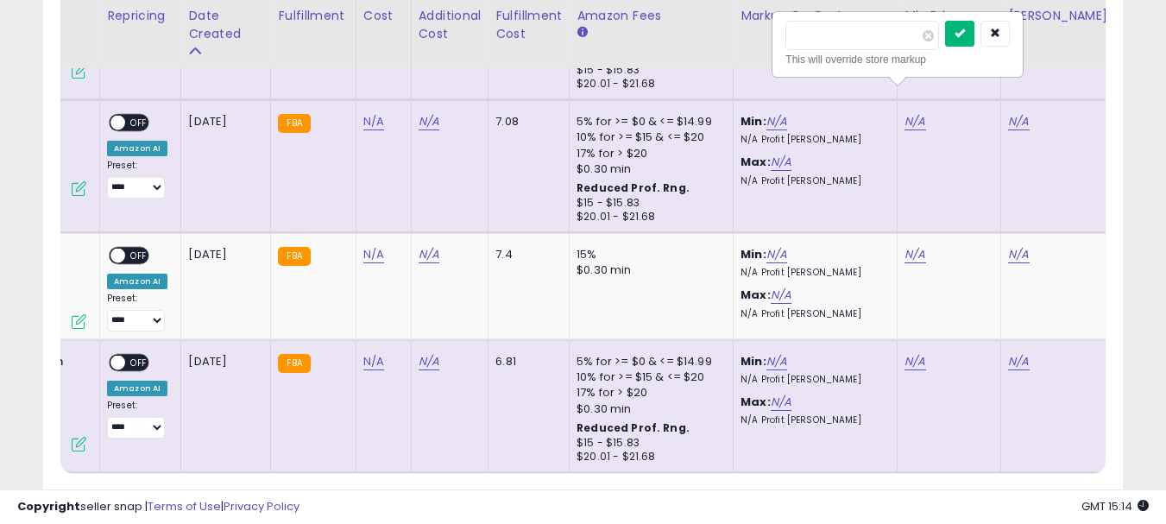
type input "*****"
click at [973, 45] on button "submit" at bounding box center [959, 34] width 29 height 26
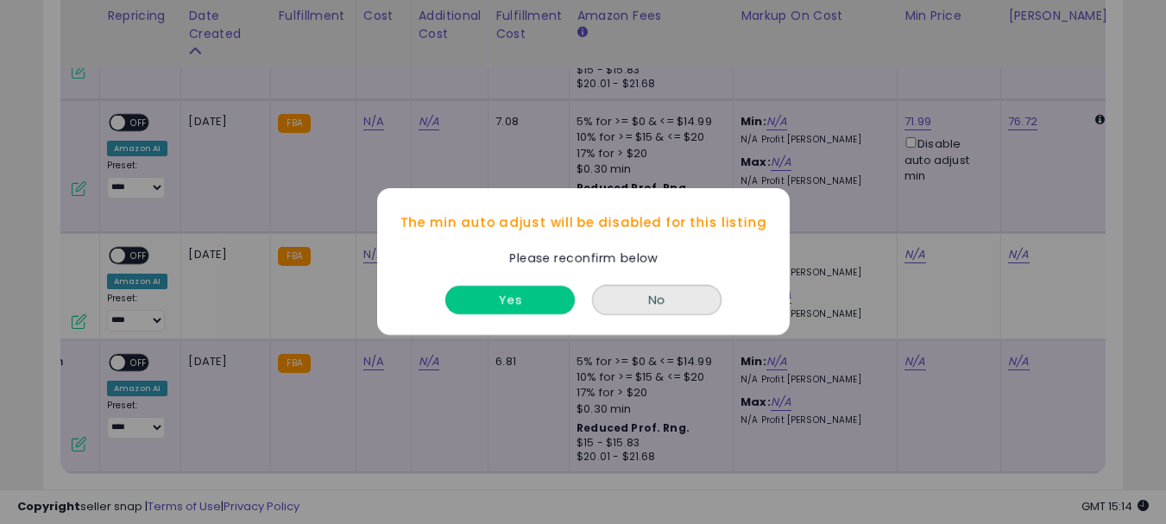
click at [494, 295] on button "Yes" at bounding box center [509, 300] width 129 height 28
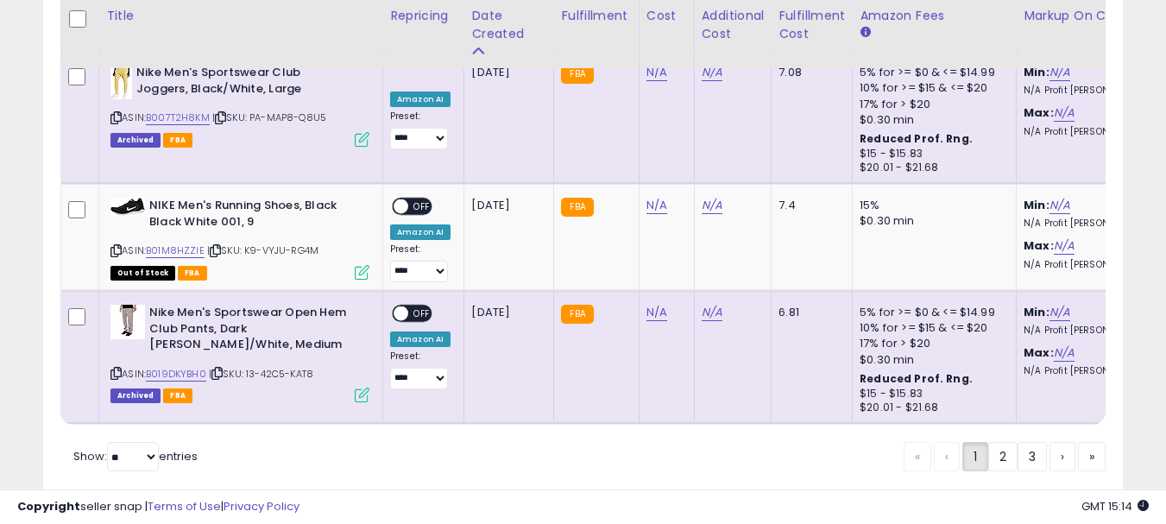
scroll to position [6981, 0]
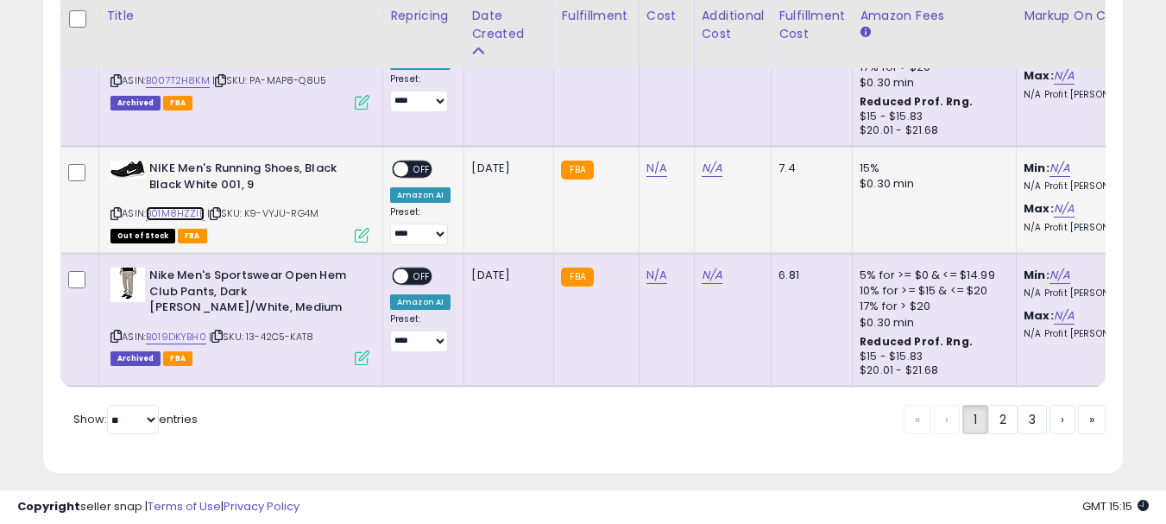
click at [198, 206] on link "B01M8HZZIE" at bounding box center [175, 213] width 59 height 15
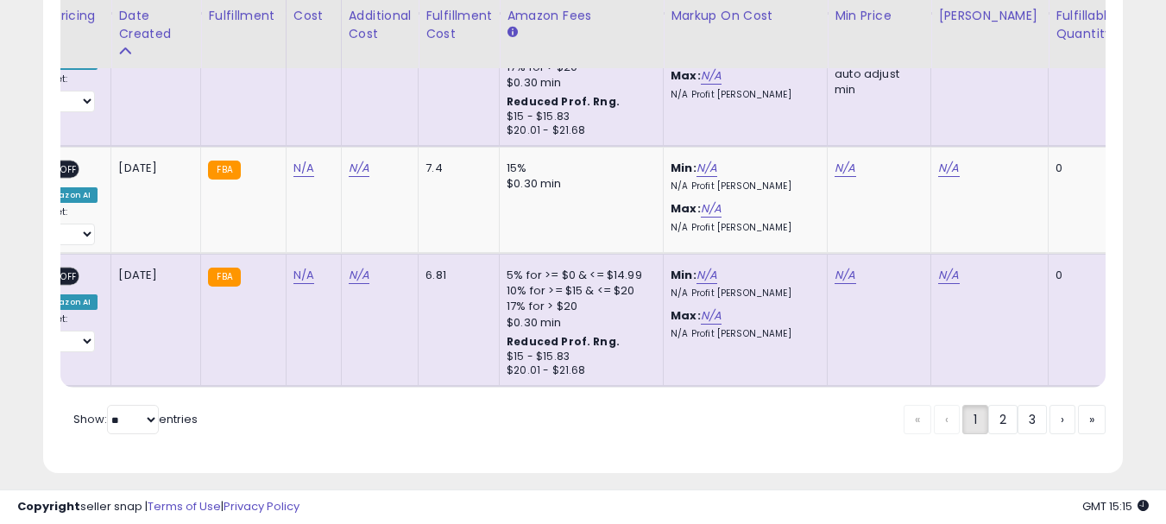
scroll to position [0, 392]
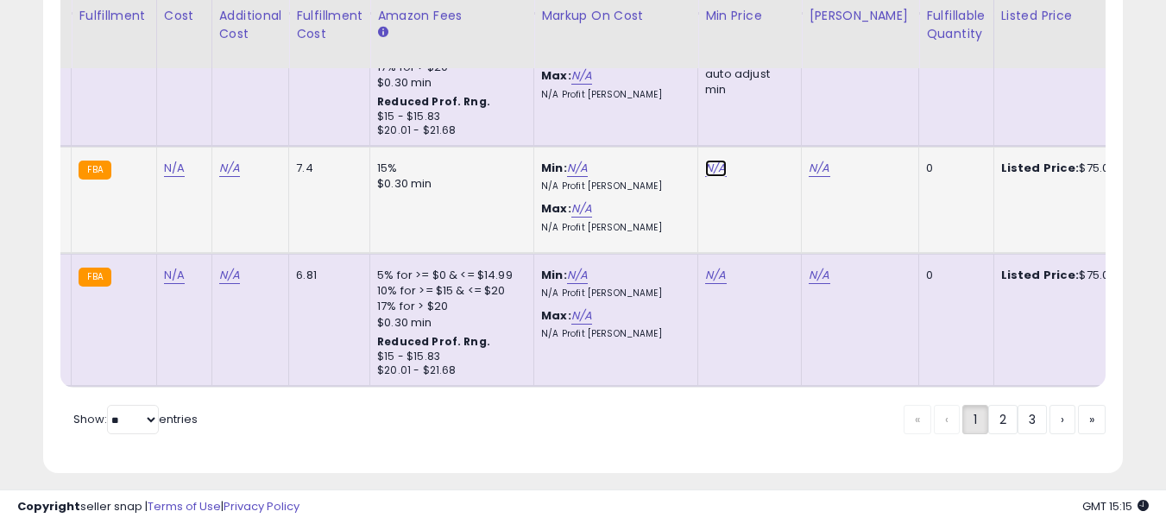
click at [705, 160] on link "N/A" at bounding box center [715, 168] width 21 height 17
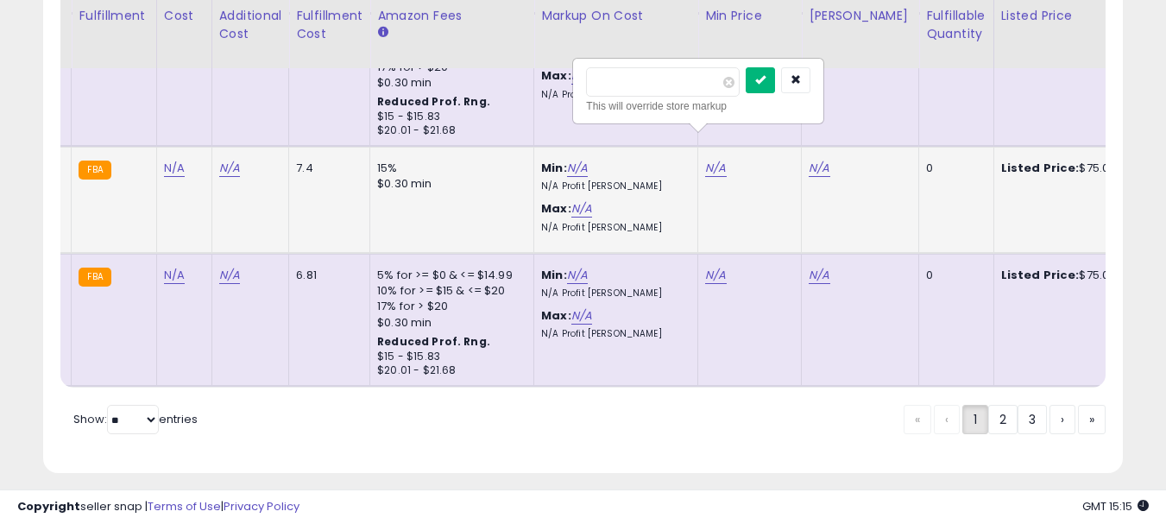
type input "******"
click at [775, 85] on button "submit" at bounding box center [760, 80] width 29 height 26
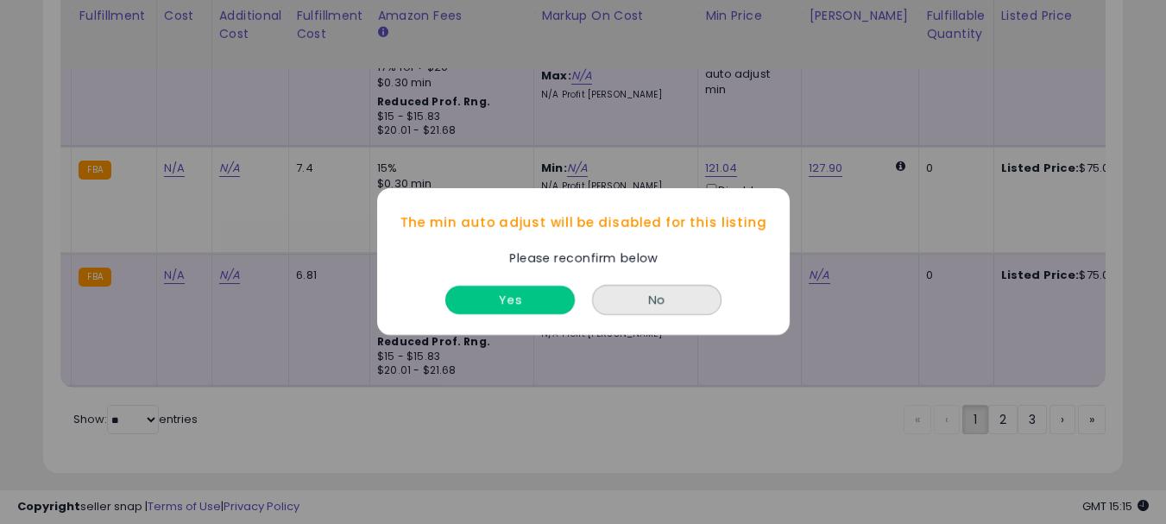
click at [558, 299] on button "Yes" at bounding box center [509, 300] width 129 height 28
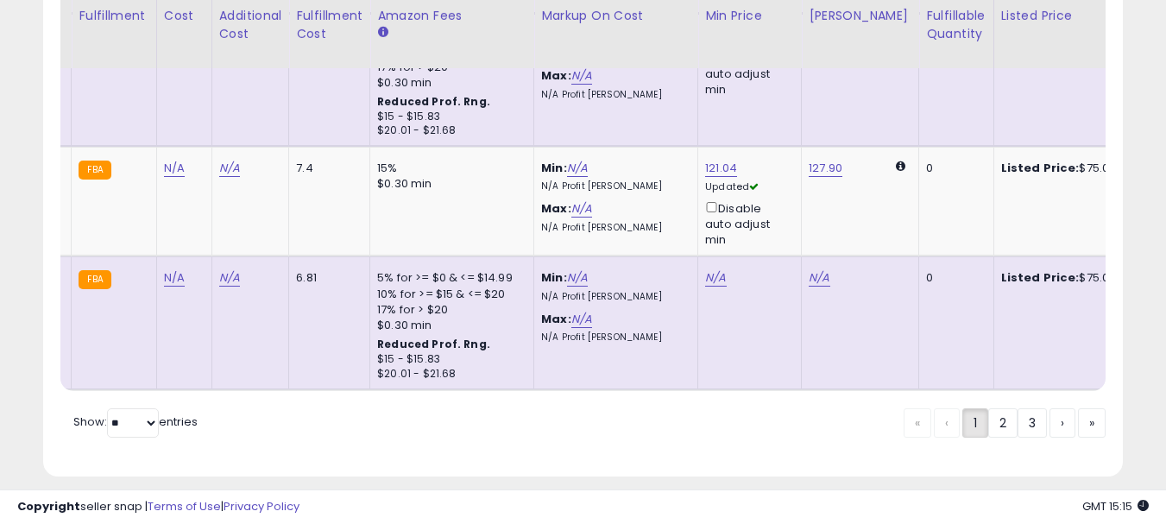
scroll to position [0, 387]
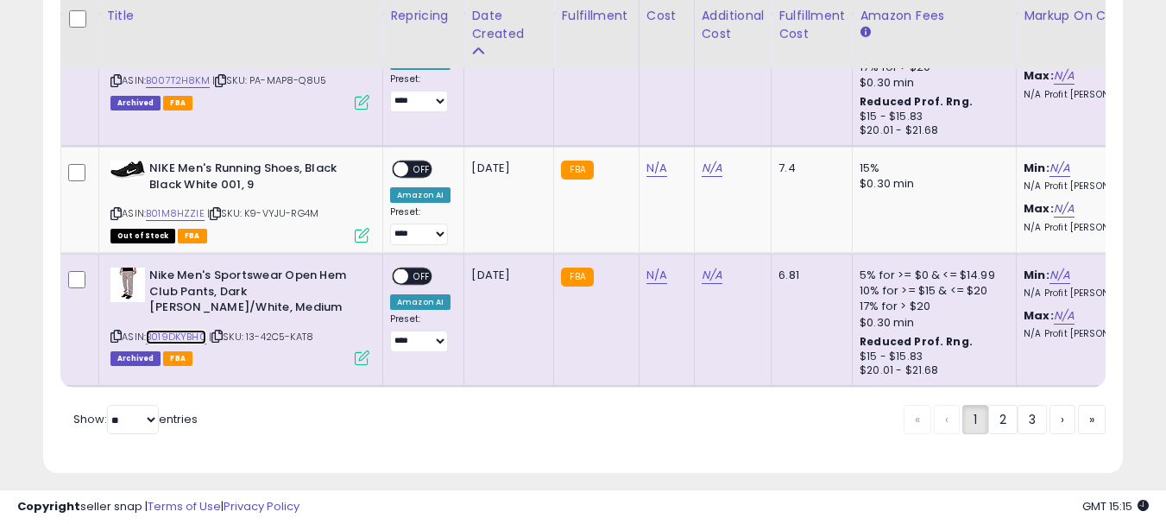
click at [190, 330] on link "B019DKYBH0" at bounding box center [176, 337] width 60 height 15
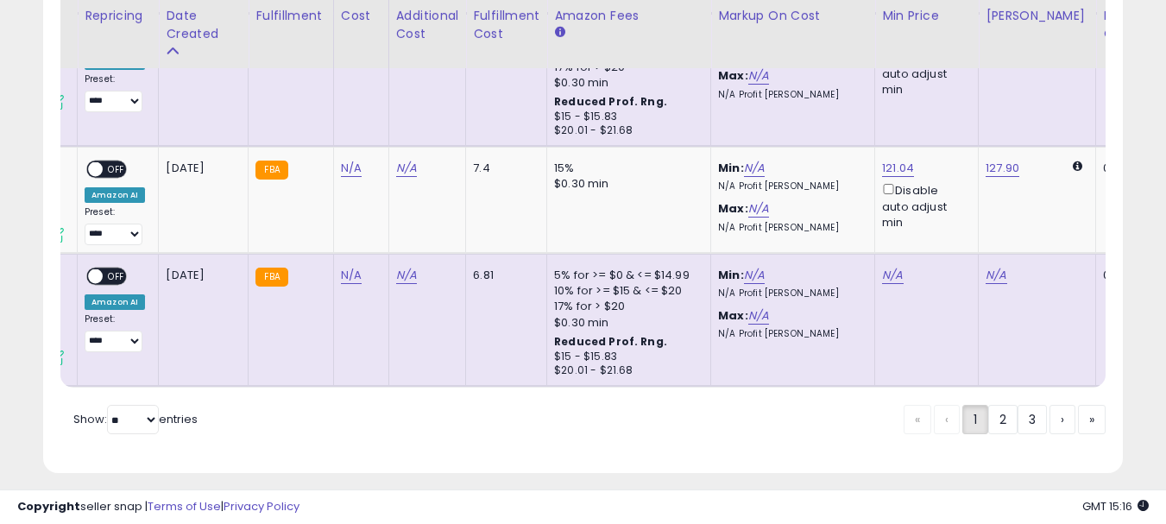
scroll to position [0, 337]
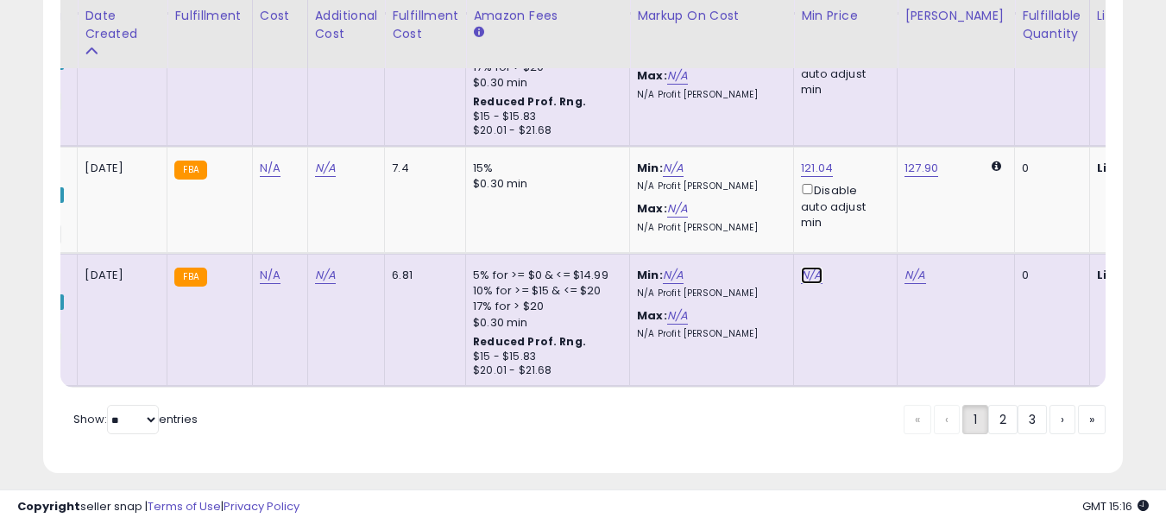
click at [809, 267] on link "N/A" at bounding box center [811, 275] width 21 height 17
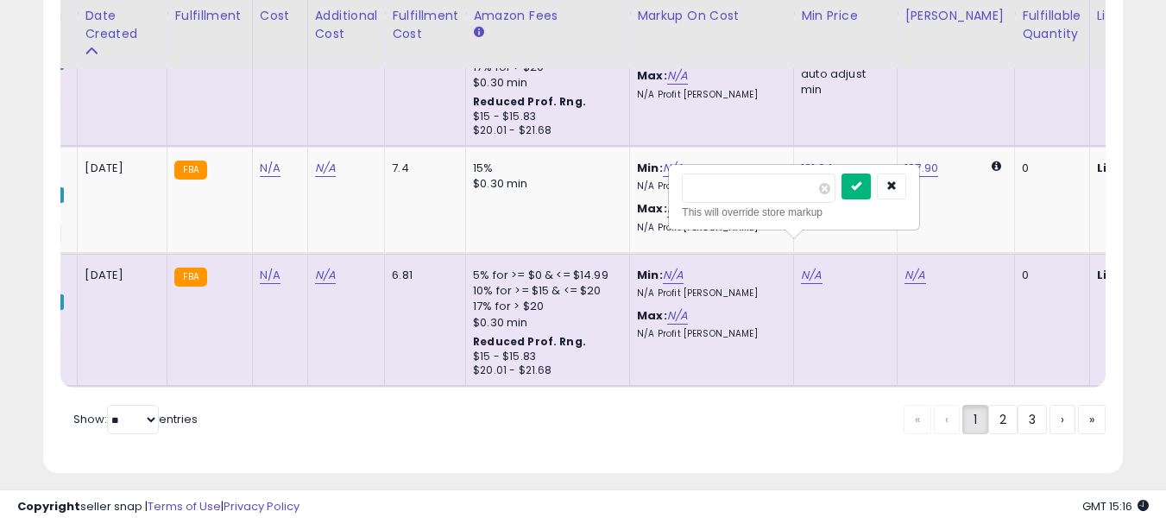
type input "*****"
click at [871, 189] on button "submit" at bounding box center [855, 186] width 29 height 26
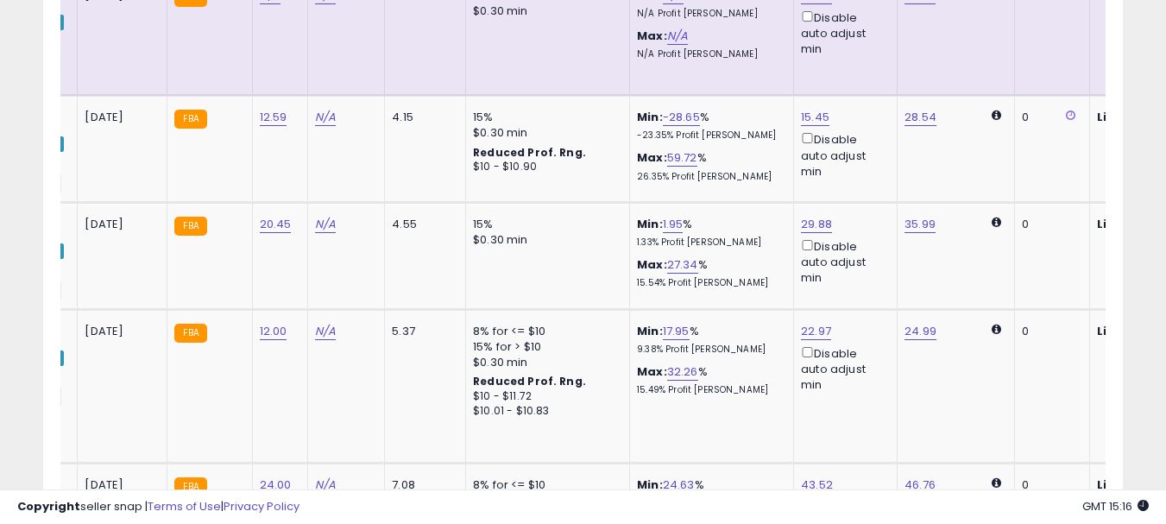
scroll to position [0, 0]
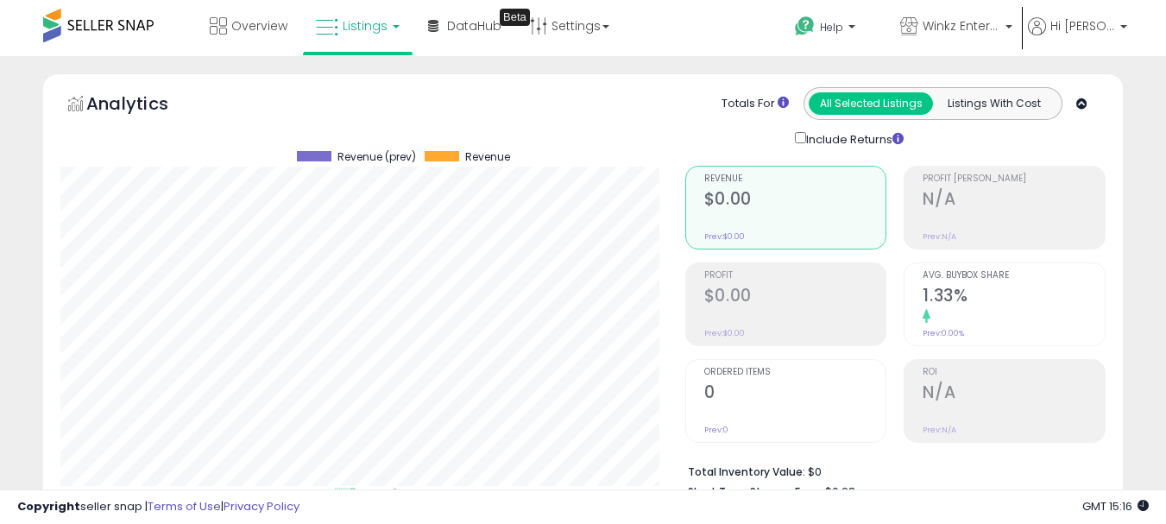
click at [91, 22] on span at bounding box center [98, 26] width 110 height 34
click at [266, 35] on link "Overview" at bounding box center [249, 26] width 104 height 52
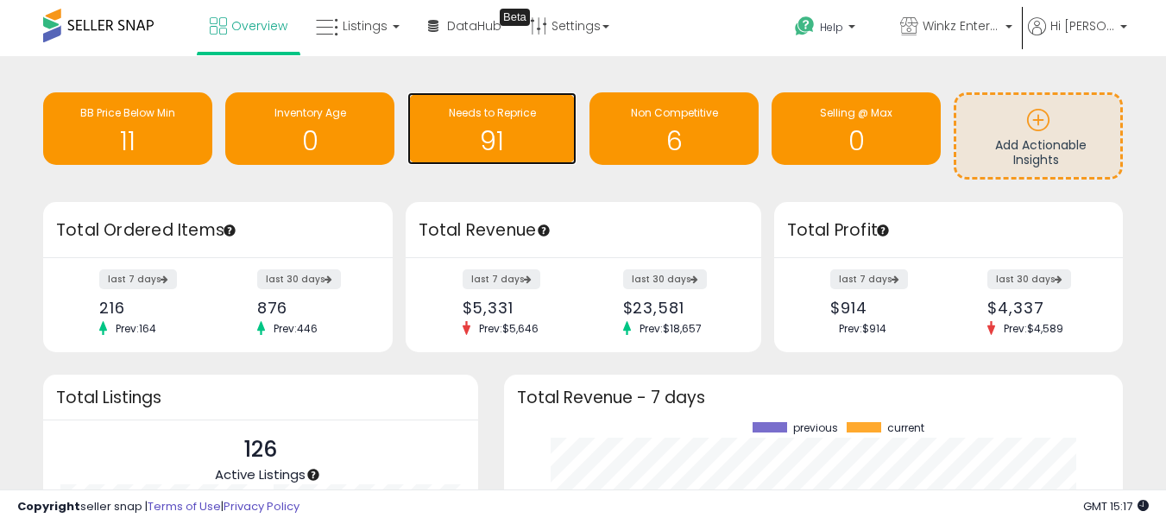
click at [494, 117] on span "Needs to Reprice" at bounding box center [492, 112] width 87 height 15
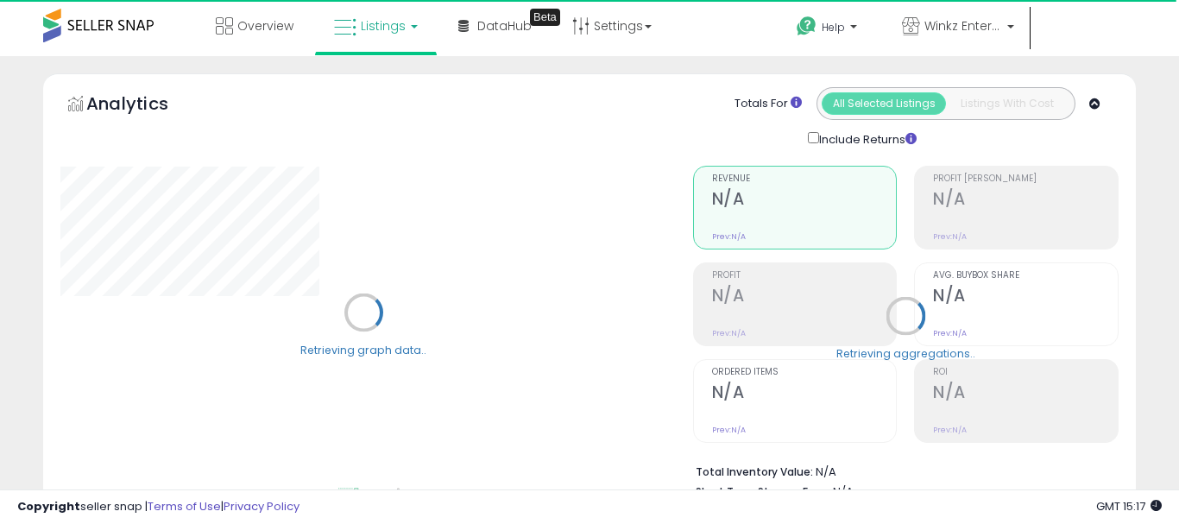
select select "**"
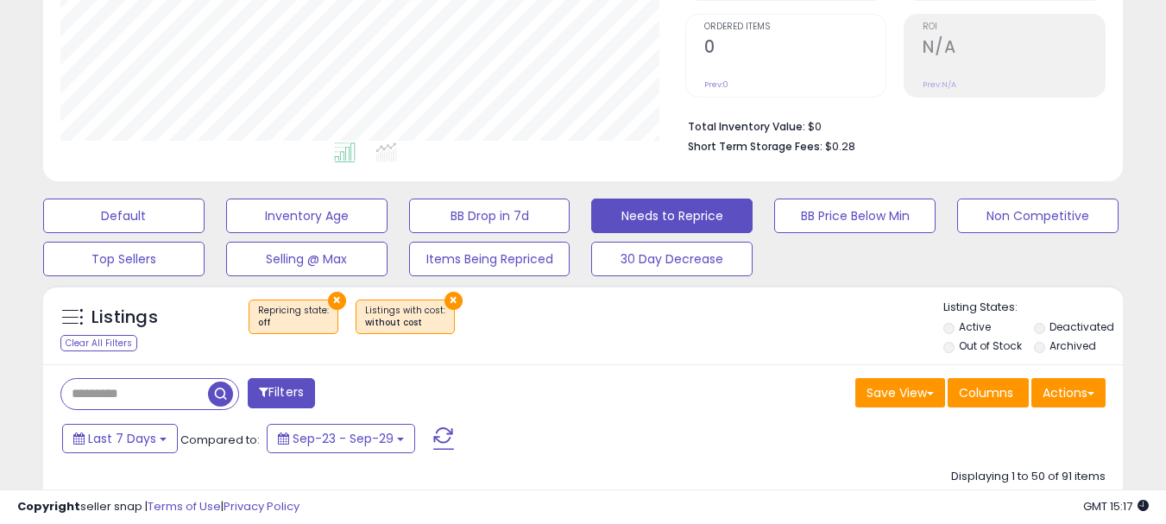
scroll to position [604, 0]
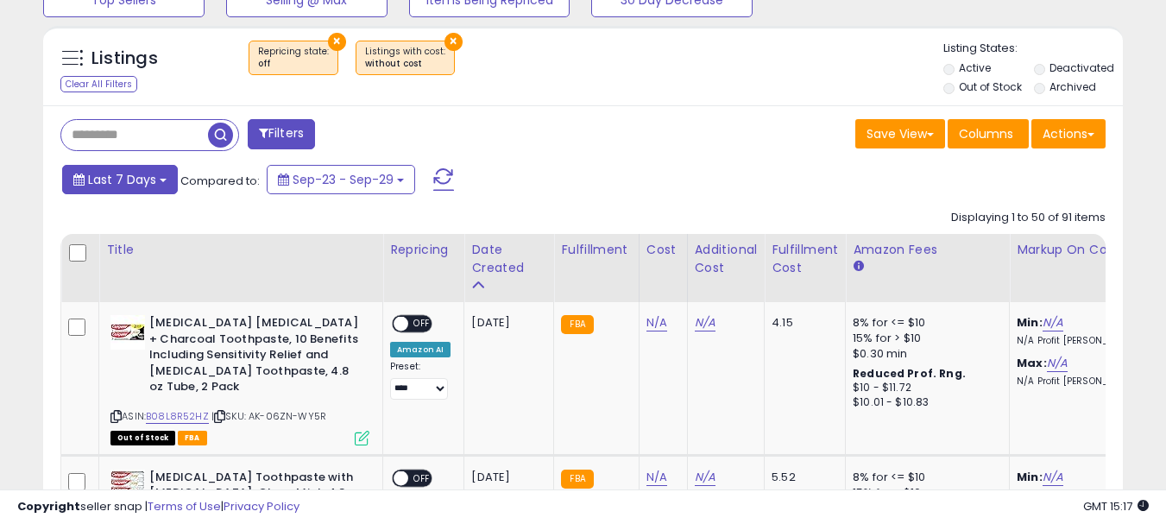
click at [164, 180] on b at bounding box center [163, 180] width 7 height 3
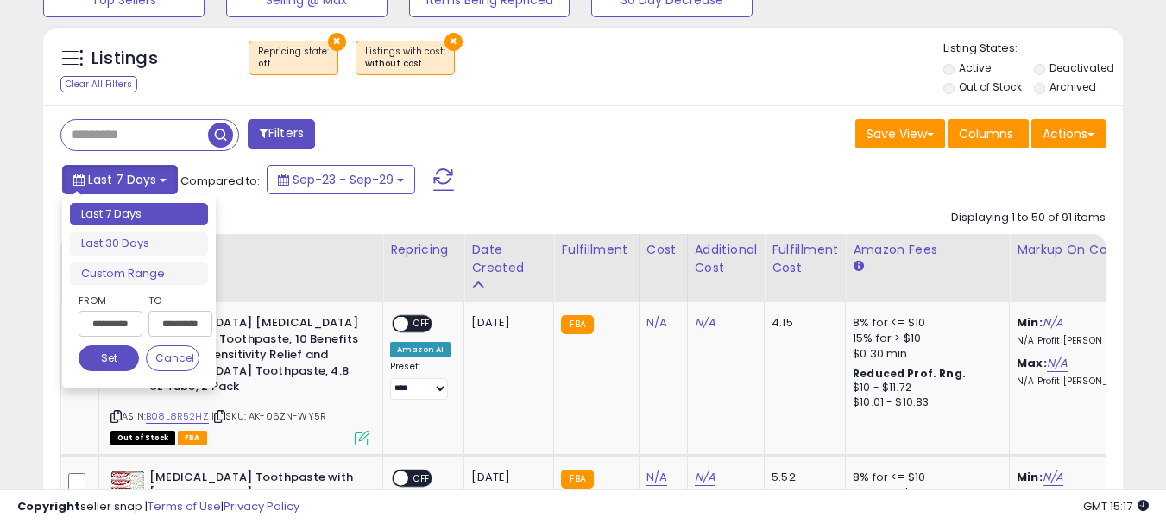
click at [163, 180] on b at bounding box center [163, 180] width 7 height 3
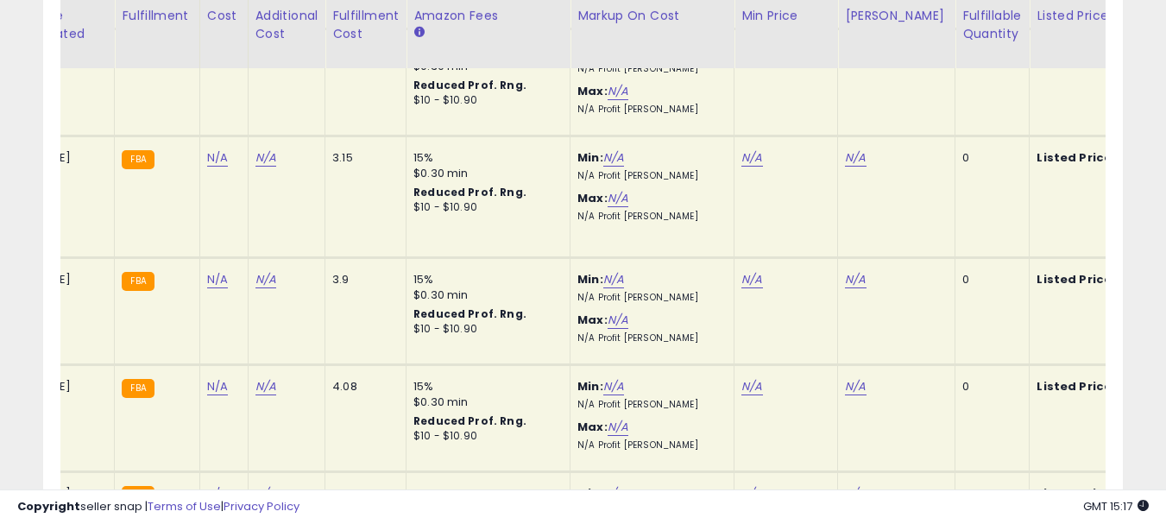
scroll to position [0, 0]
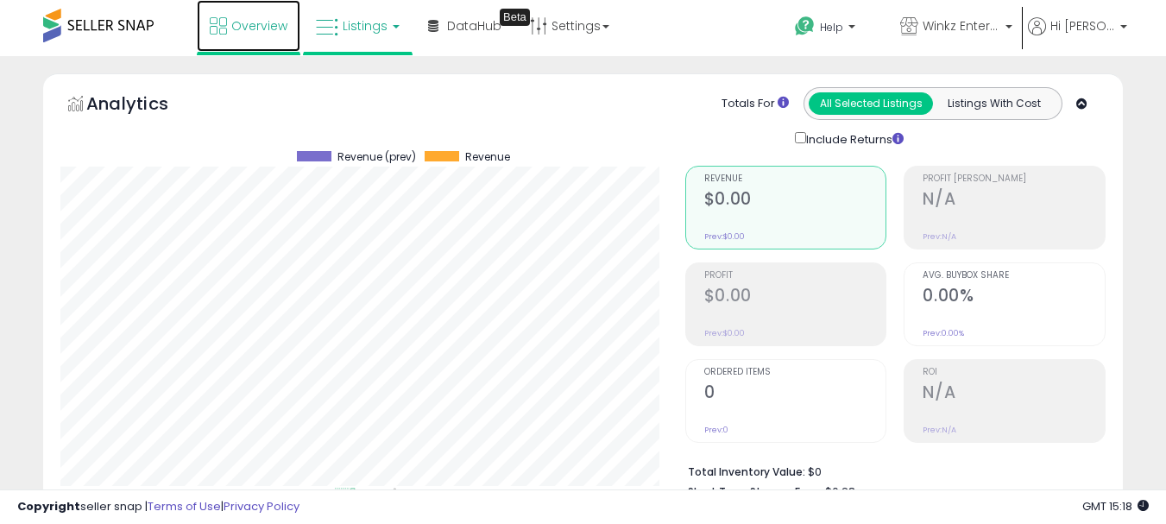
click at [265, 22] on span "Overview" at bounding box center [259, 25] width 56 height 17
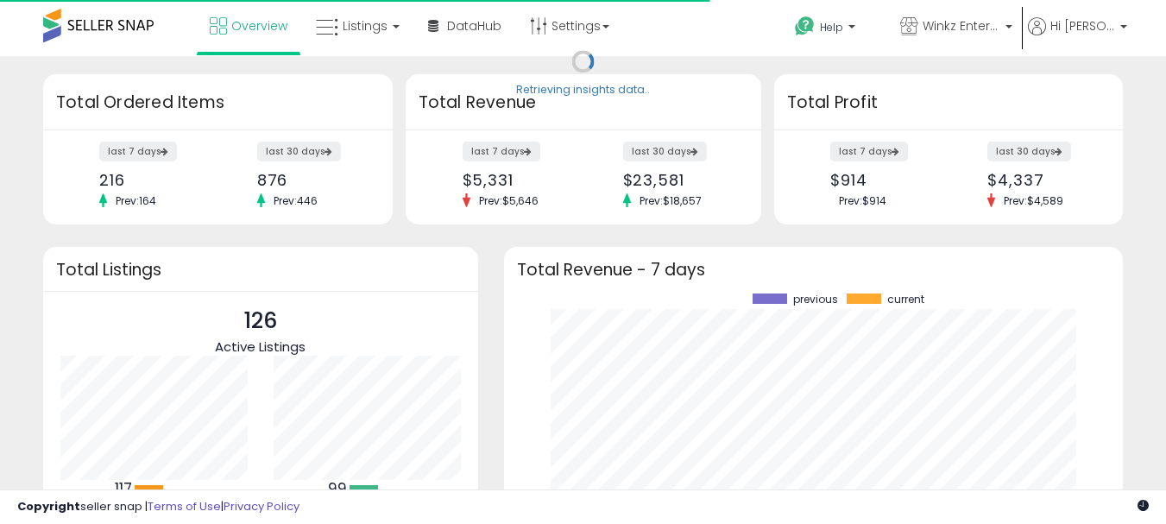
scroll to position [240, 585]
